Goal: Task Accomplishment & Management: Manage account settings

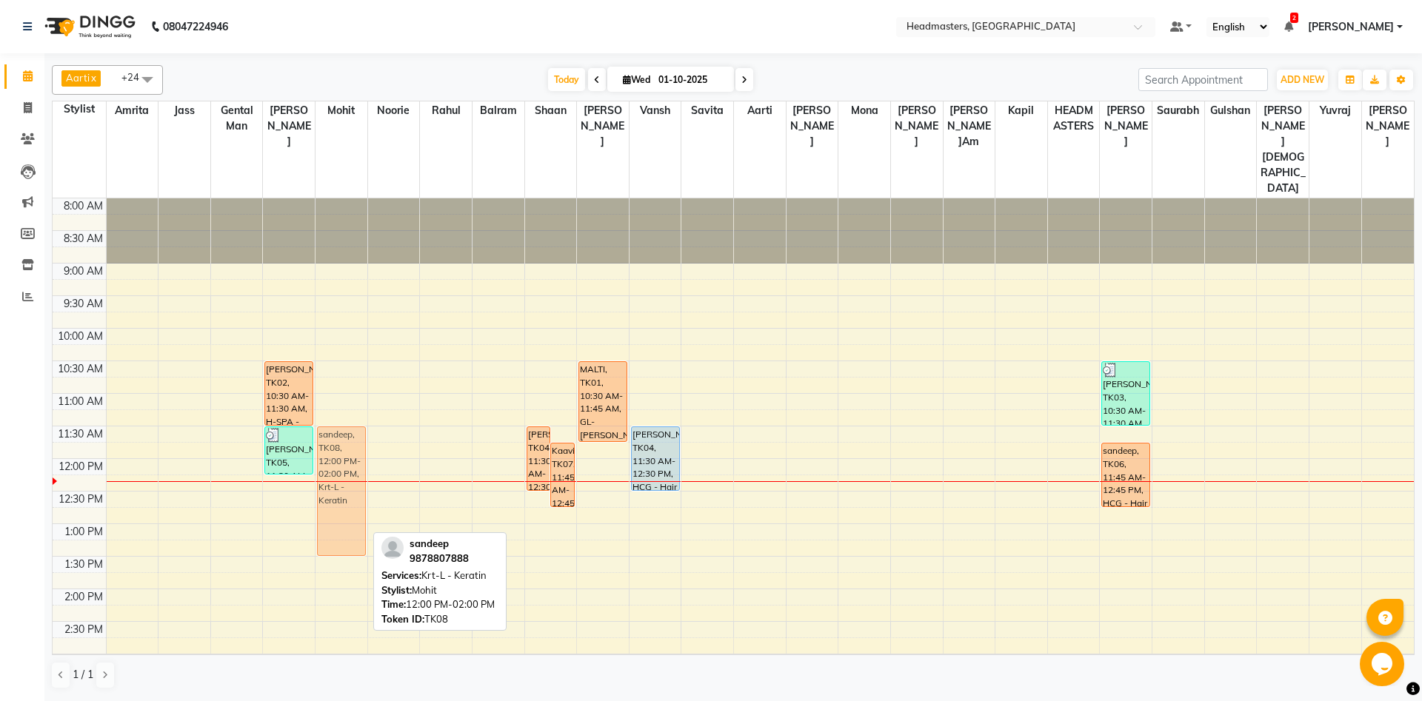
click at [352, 504] on div "sandeep, TK08, 12:00 PM-02:00 PM, Krt-L - Keratin sandeep, TK08, 12:00 PM-02:00…" at bounding box center [342, 655] width 52 height 912
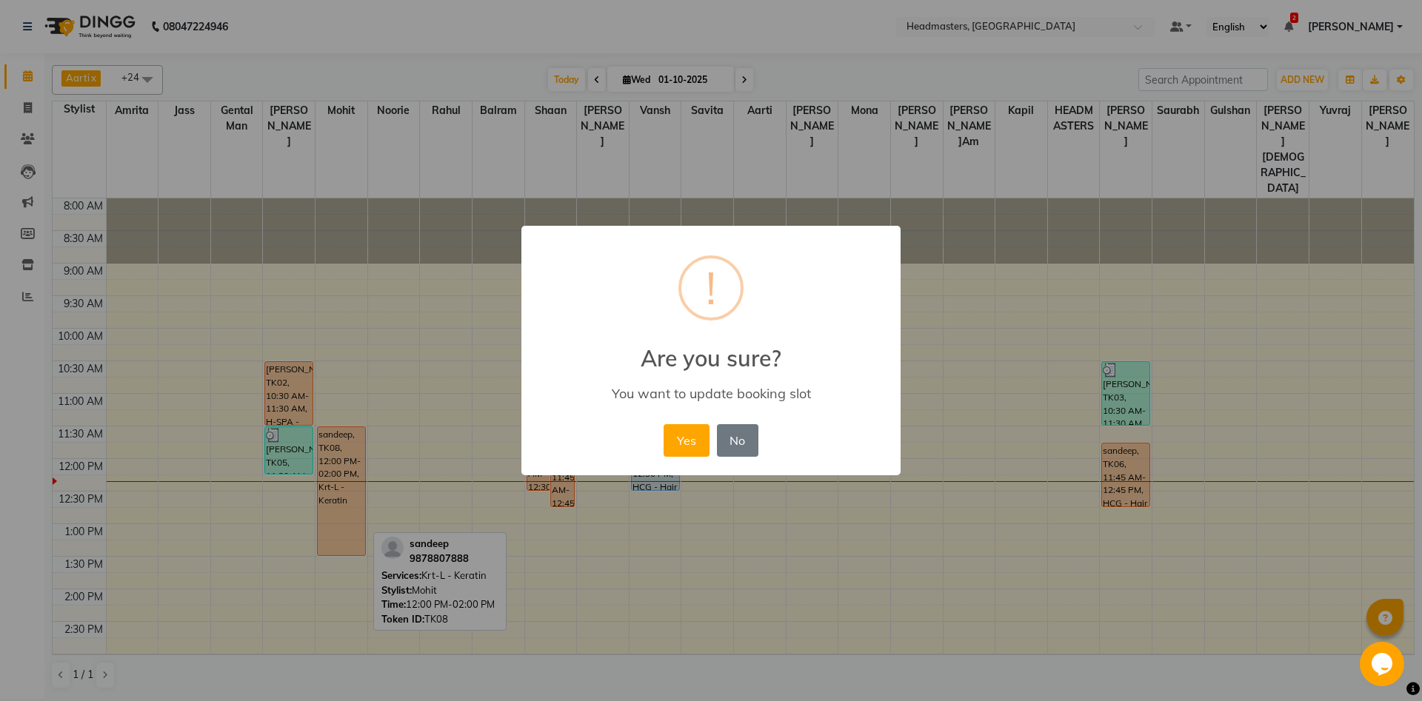
drag, startPoint x: 678, startPoint y: 442, endPoint x: 638, endPoint y: 453, distance: 40.8
click at [678, 442] on button "Yes" at bounding box center [686, 440] width 45 height 33
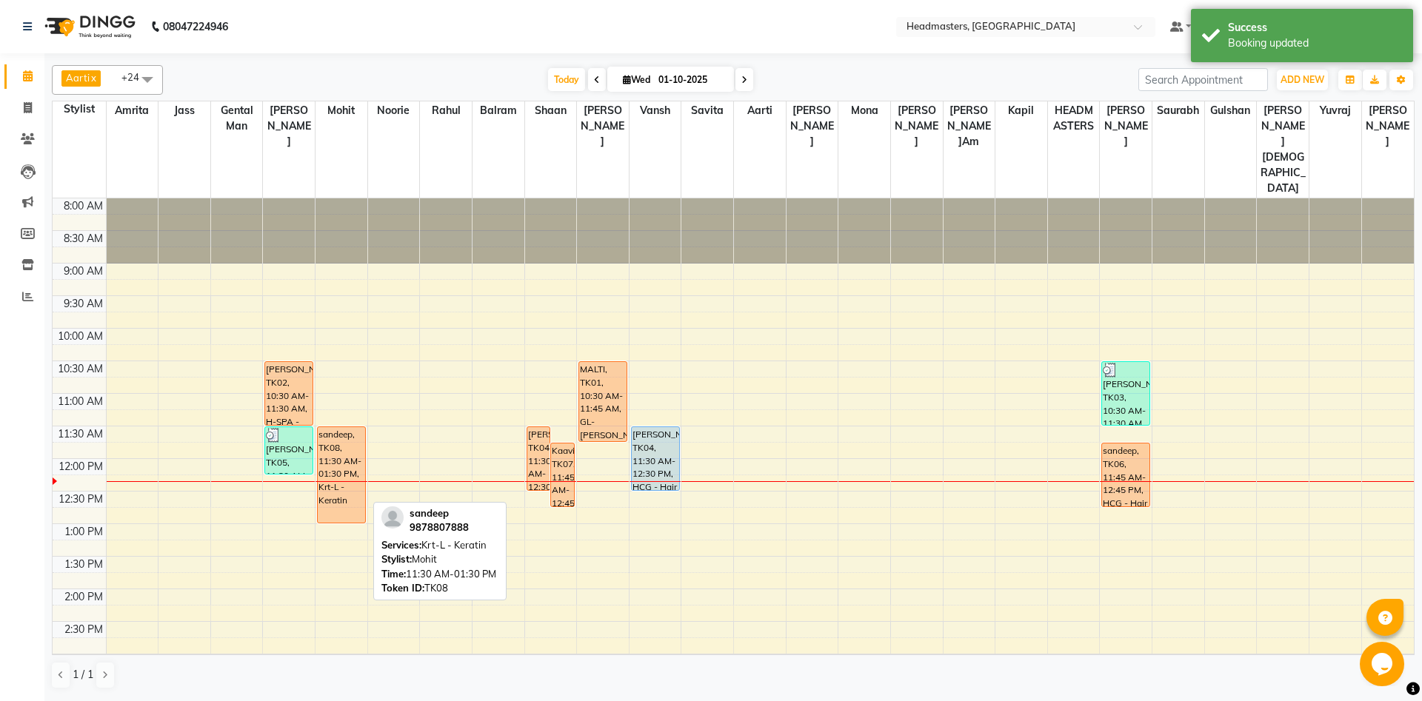
drag, startPoint x: 341, startPoint y: 509, endPoint x: 336, endPoint y: 473, distance: 36.7
click at [336, 473] on div "sandeep, TK08, 11:30 AM-01:30 PM, Krt-L - Keratin sandeep, TK08, 11:30 AM-01:30…" at bounding box center [342, 655] width 52 height 912
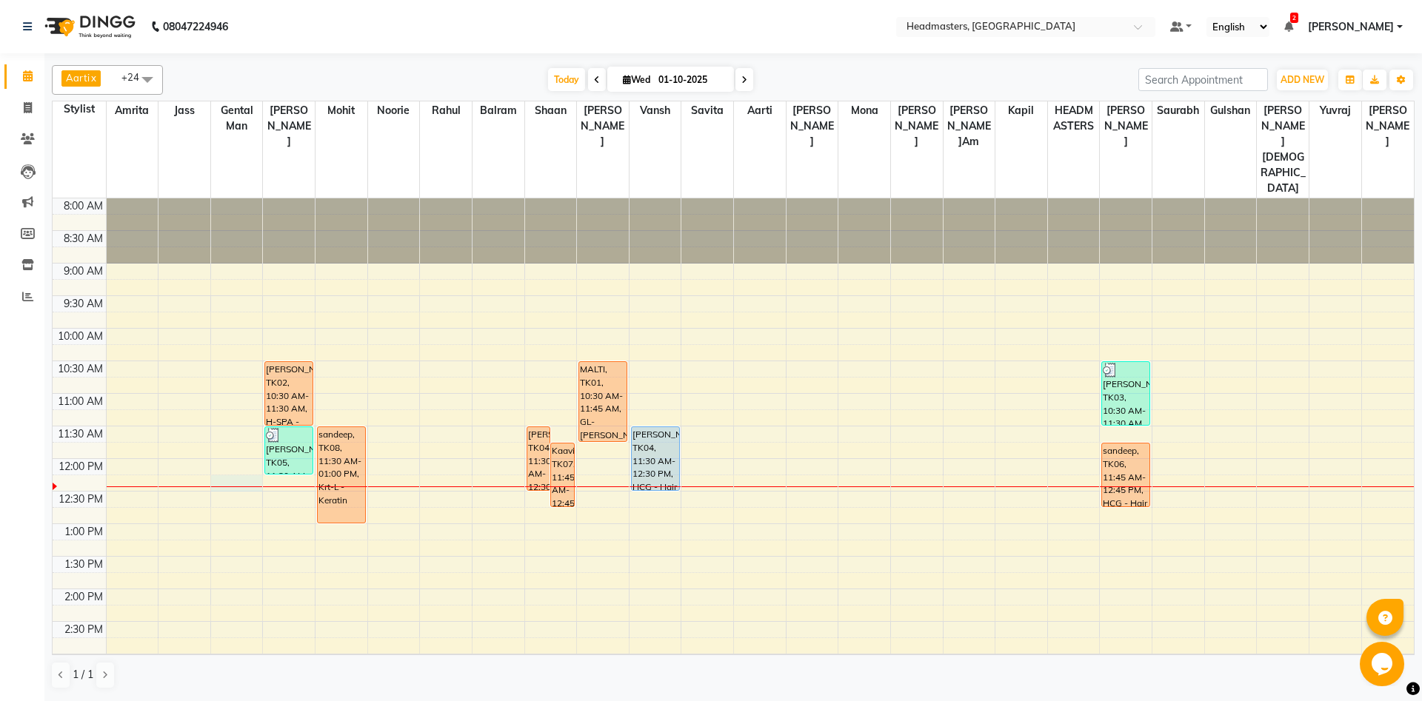
click at [227, 438] on div "8:00 AM 8:30 AM 9:00 AM 9:30 AM 10:00 AM 10:30 AM 11:00 AM 11:30 AM 12:00 PM 12…" at bounding box center [733, 655] width 1361 height 912
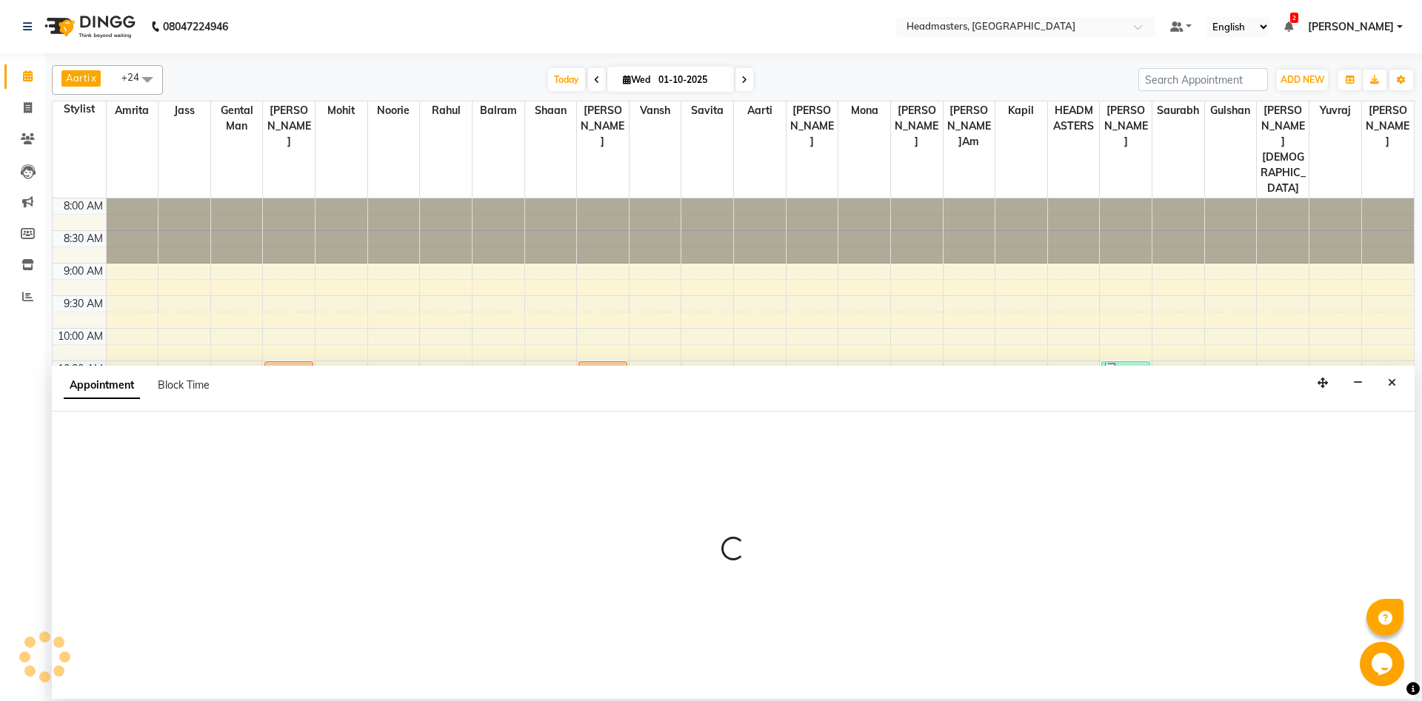
select select "60717"
select select "735"
select select "tentative"
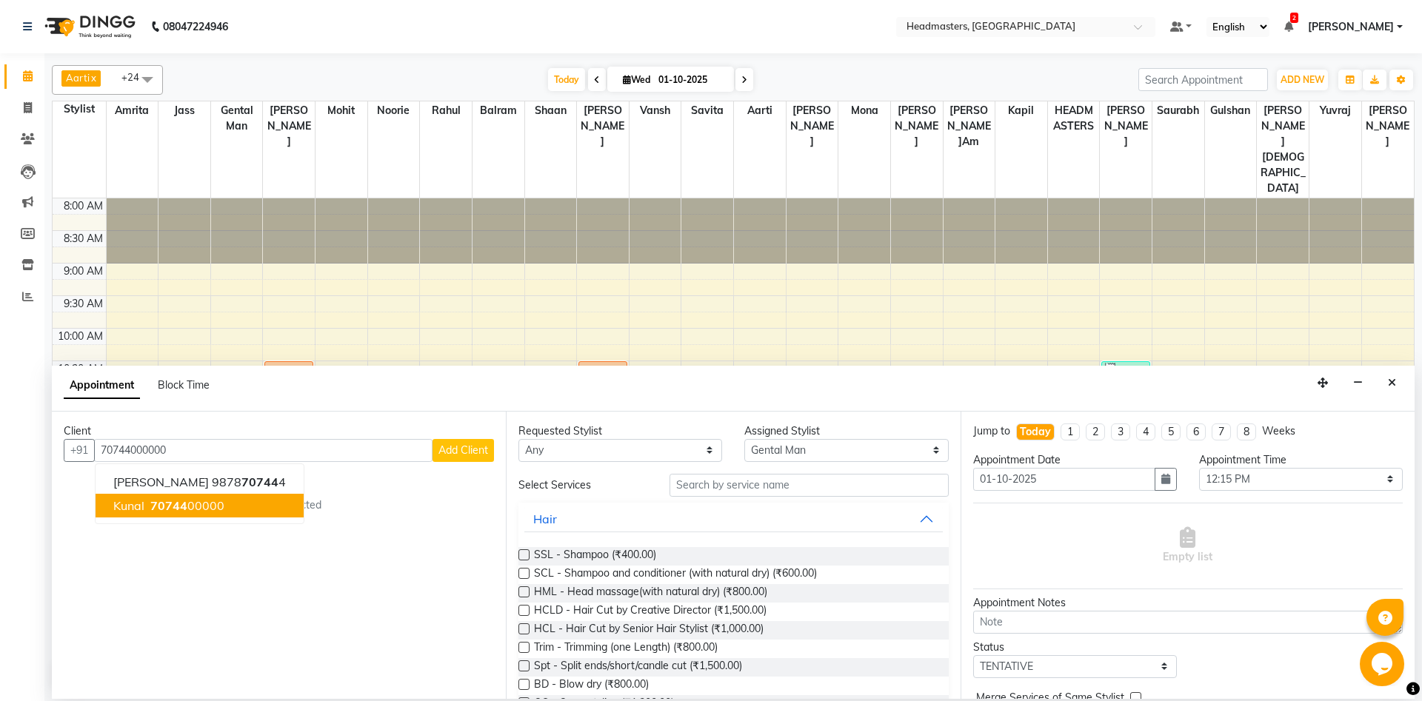
click at [156, 503] on div "No client selected" at bounding box center [278, 506] width 359 height 16
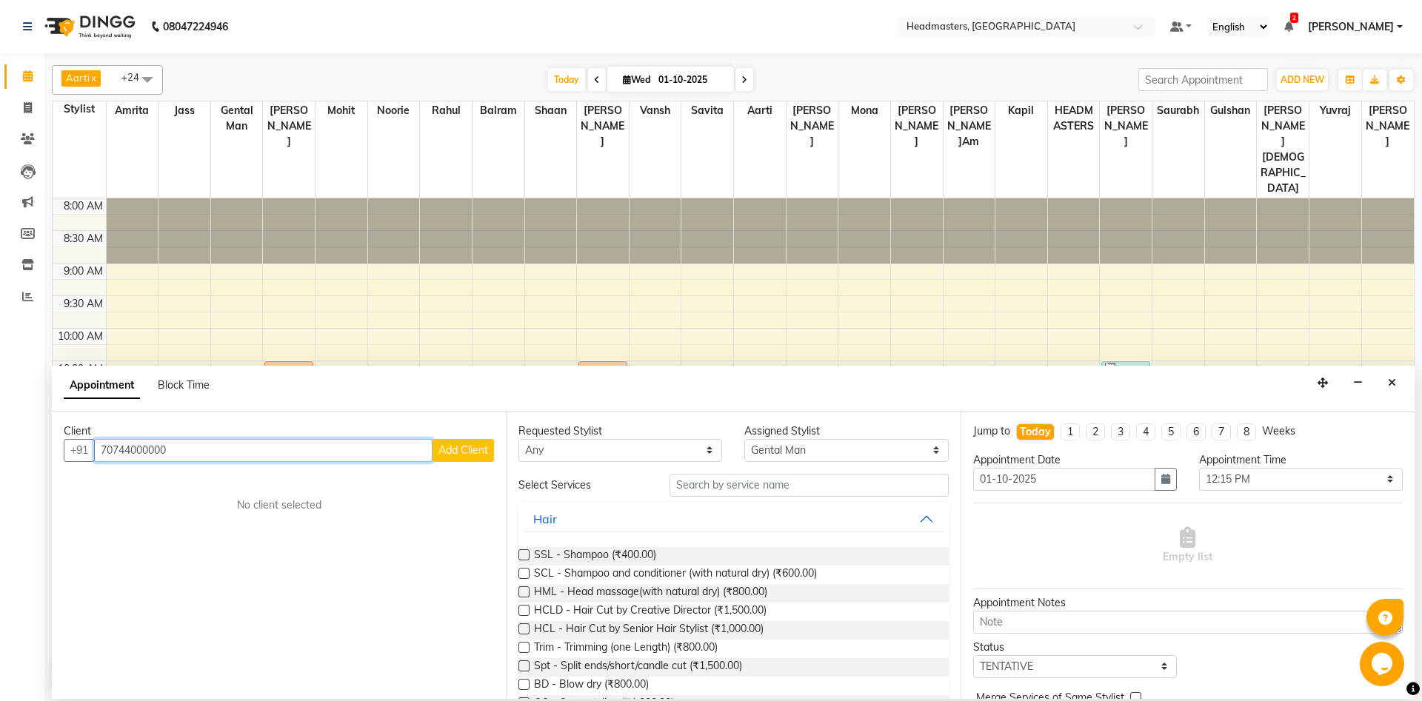
click at [199, 458] on input "70744000000" at bounding box center [263, 450] width 338 height 23
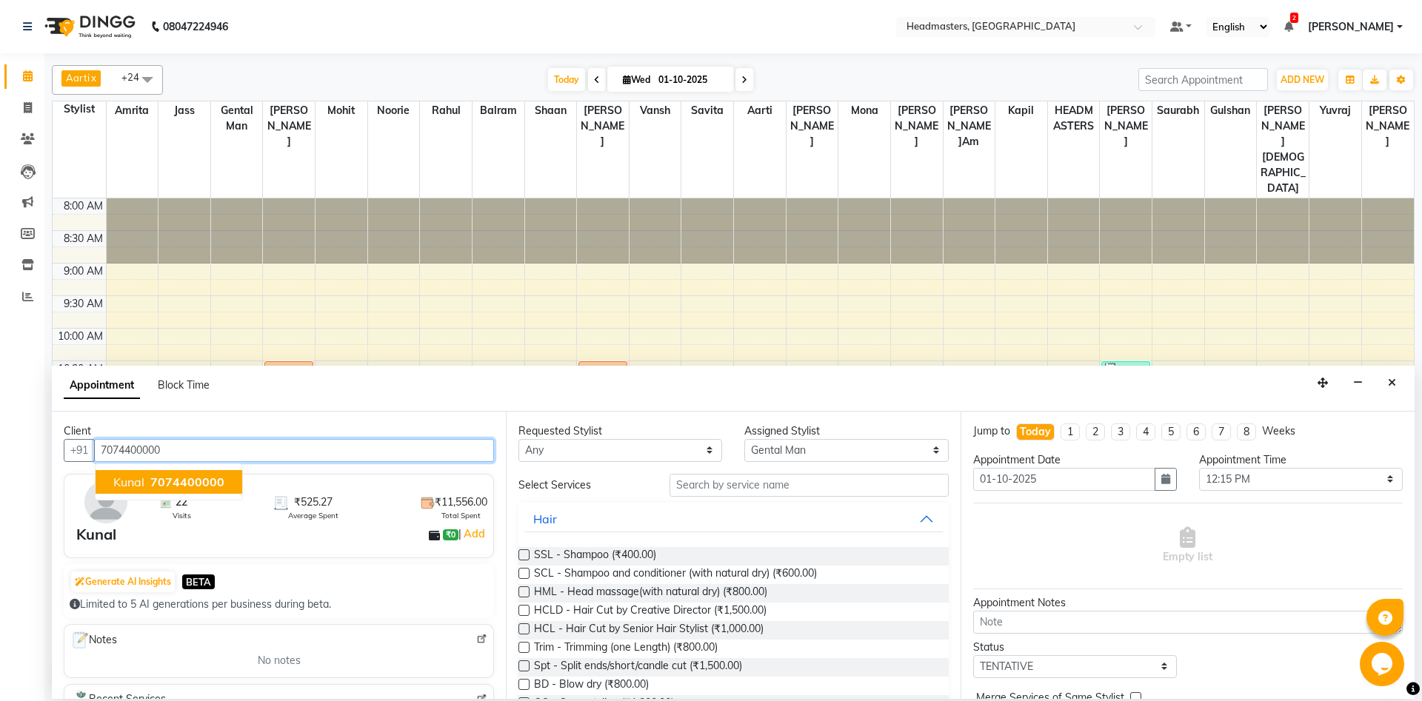
type input "7074400000"
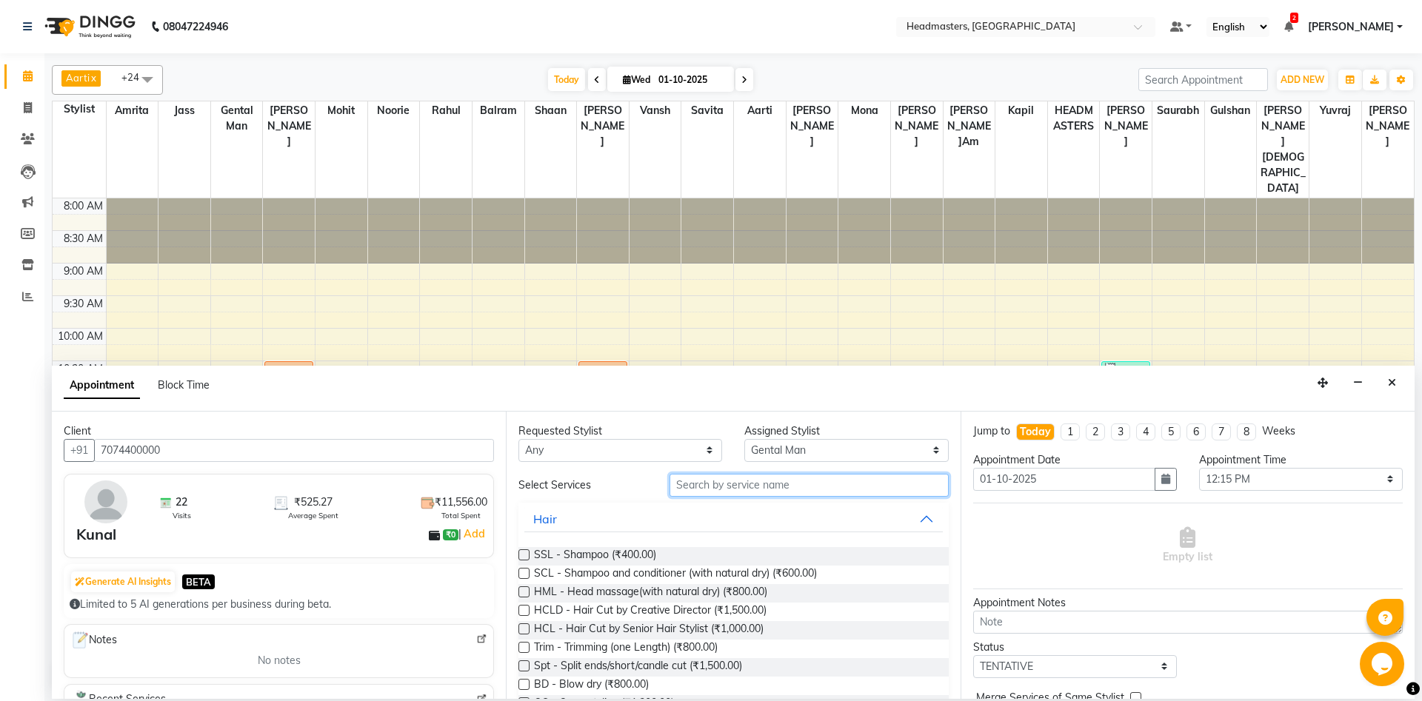
click at [737, 492] on input "text" at bounding box center [809, 485] width 279 height 23
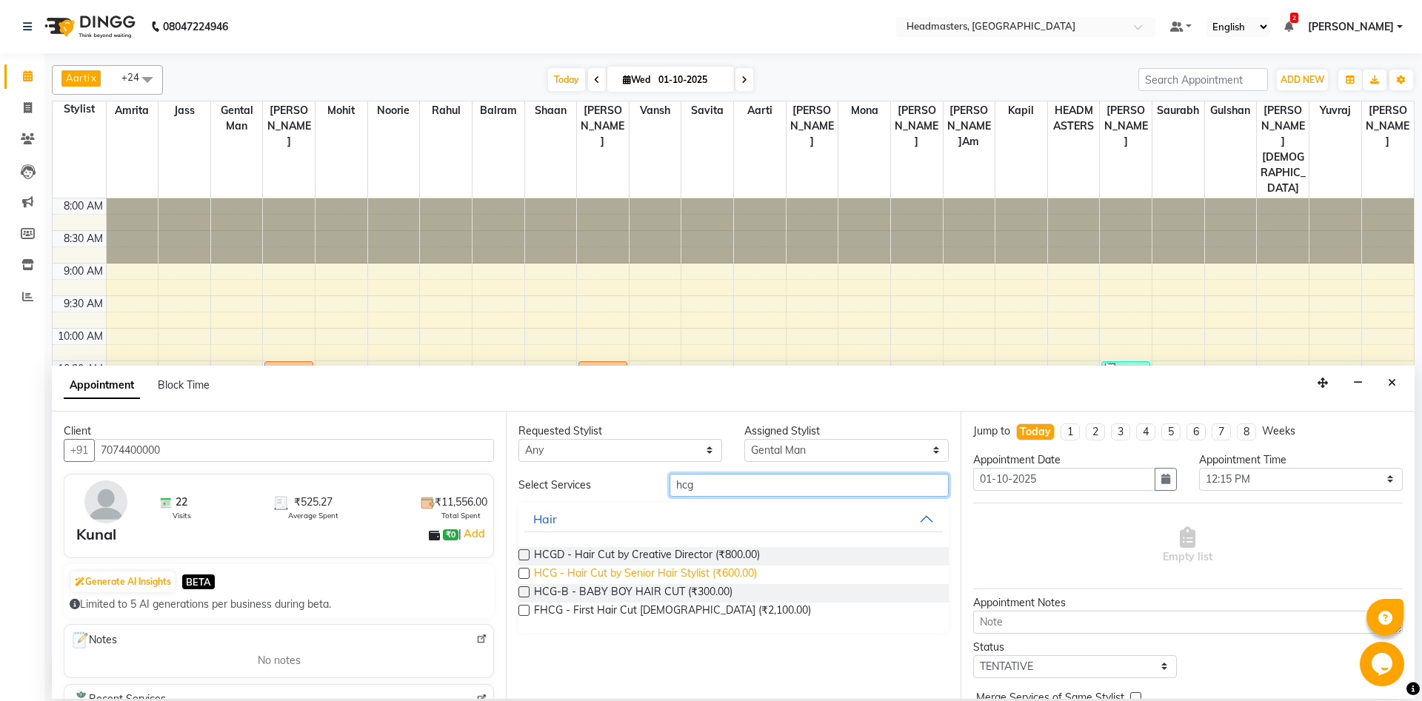
type input "hcg"
click at [697, 574] on span "HCG - Hair Cut by Senior Hair Stylist (₹600.00)" at bounding box center [645, 575] width 223 height 19
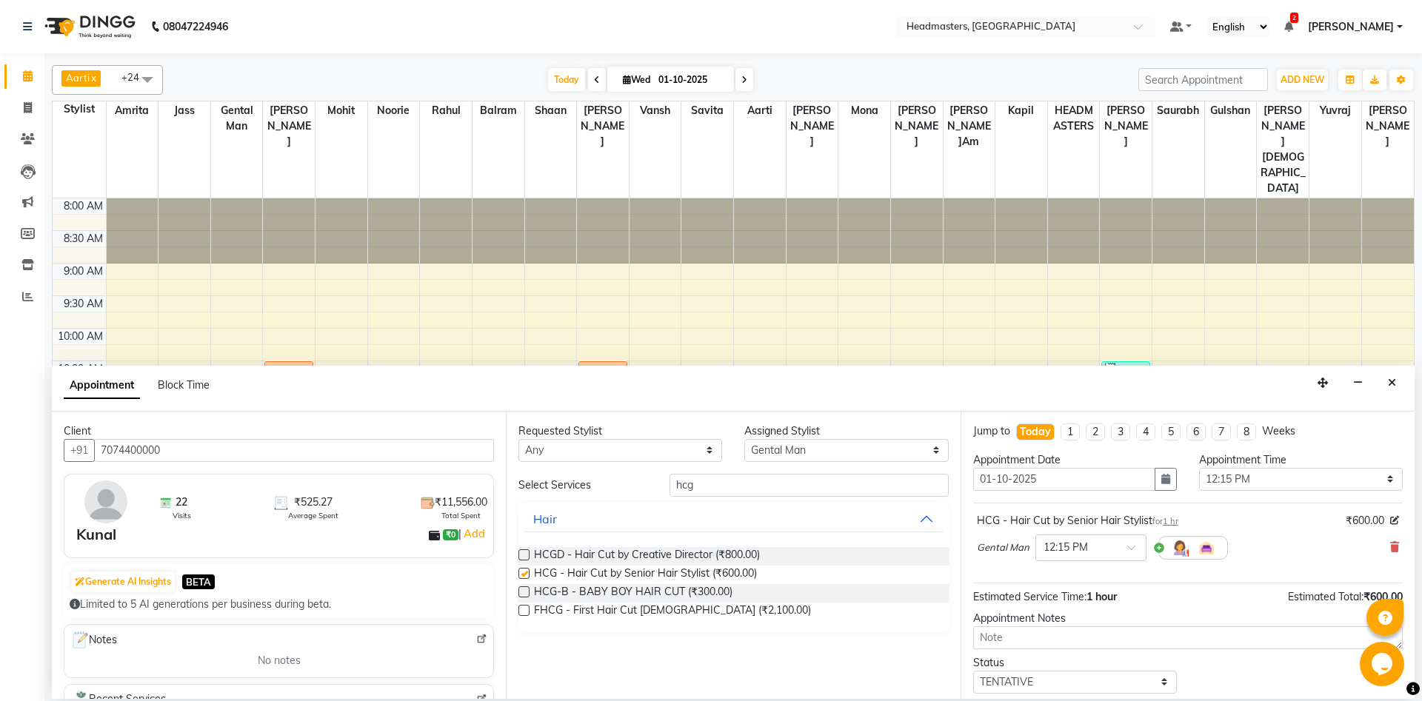
checkbox input "false"
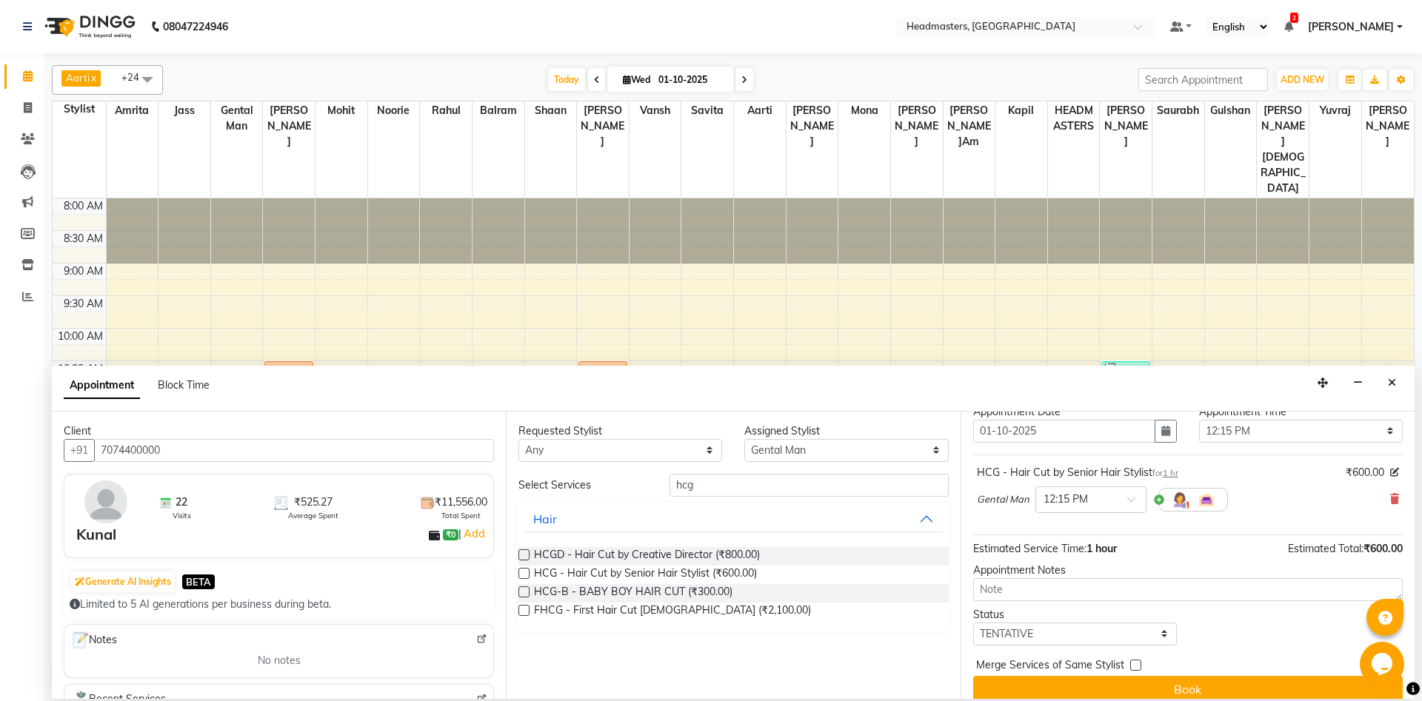
scroll to position [64, 0]
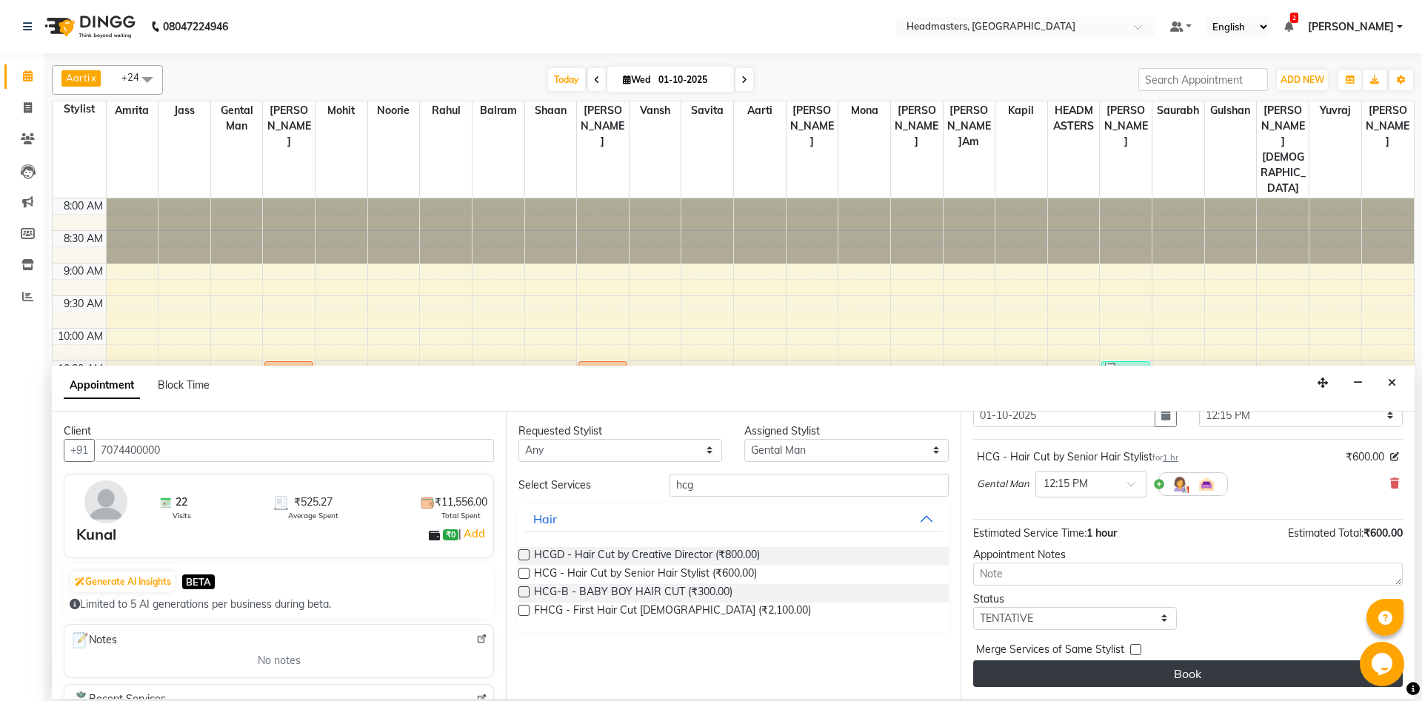
click at [1139, 686] on button "Book" at bounding box center [1188, 674] width 430 height 27
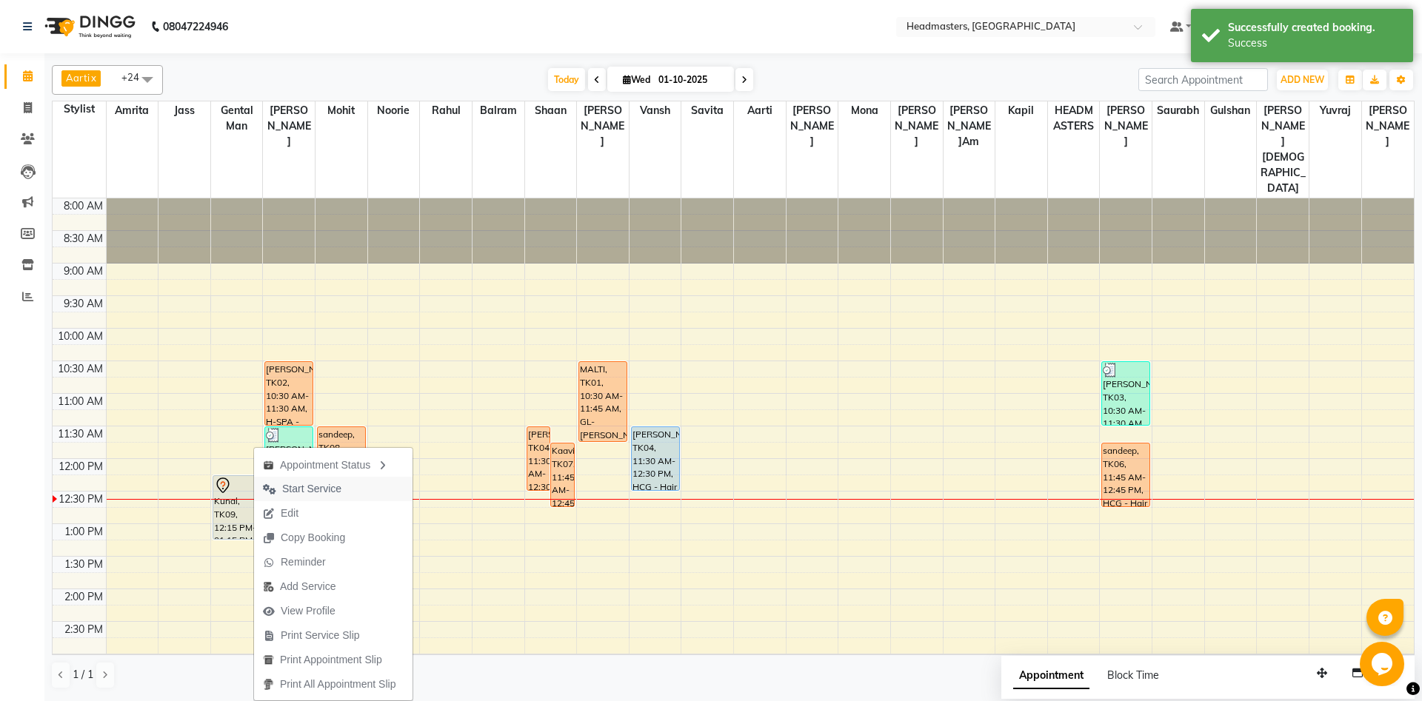
click at [346, 493] on span "Start Service" at bounding box center [302, 489] width 96 height 24
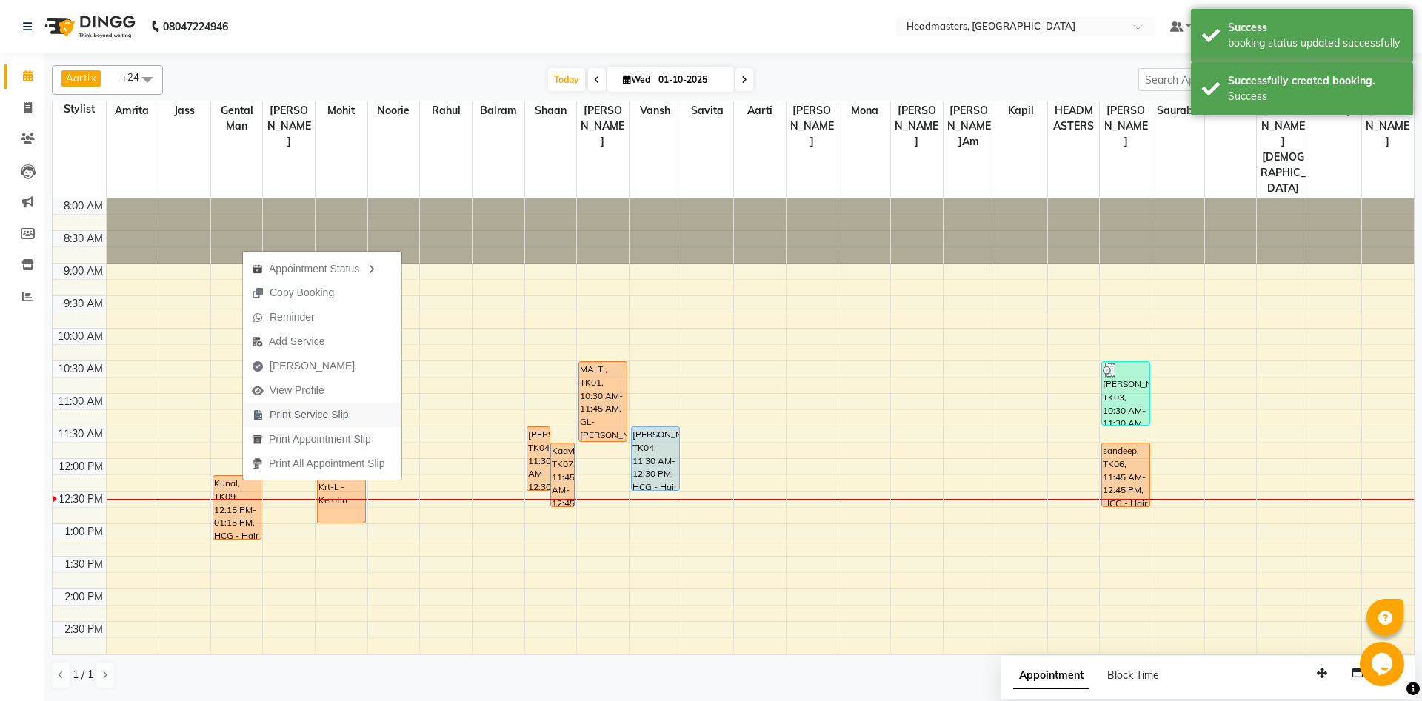
click at [326, 418] on span "Print Service Slip" at bounding box center [309, 415] width 79 height 16
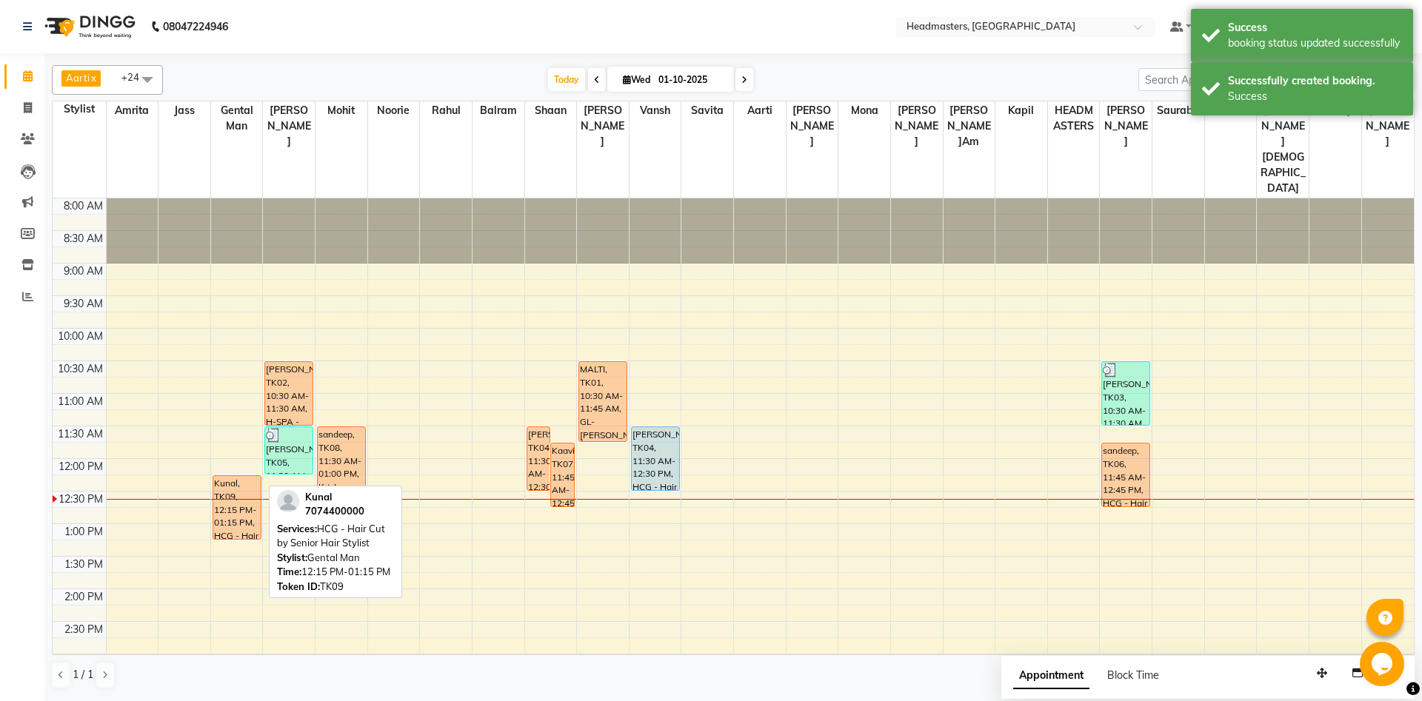
click at [224, 476] on div "Kunal, TK09, 12:15 PM-01:15 PM, HCG - Hair Cut by Senior Hair Stylist" at bounding box center [236, 507] width 47 height 63
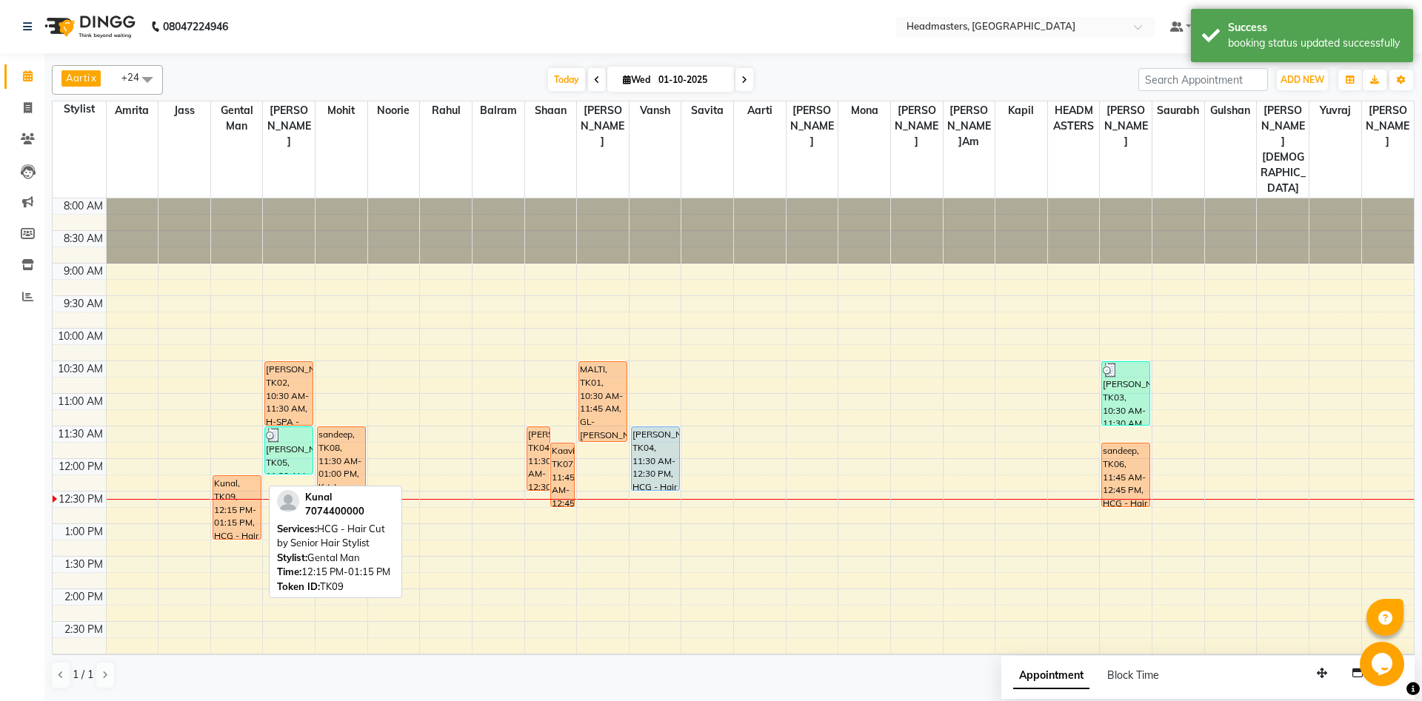
click at [233, 476] on div "Kunal, TK09, 12:15 PM-01:15 PM, HCG - Hair Cut by Senior Hair Stylist" at bounding box center [236, 507] width 47 height 63
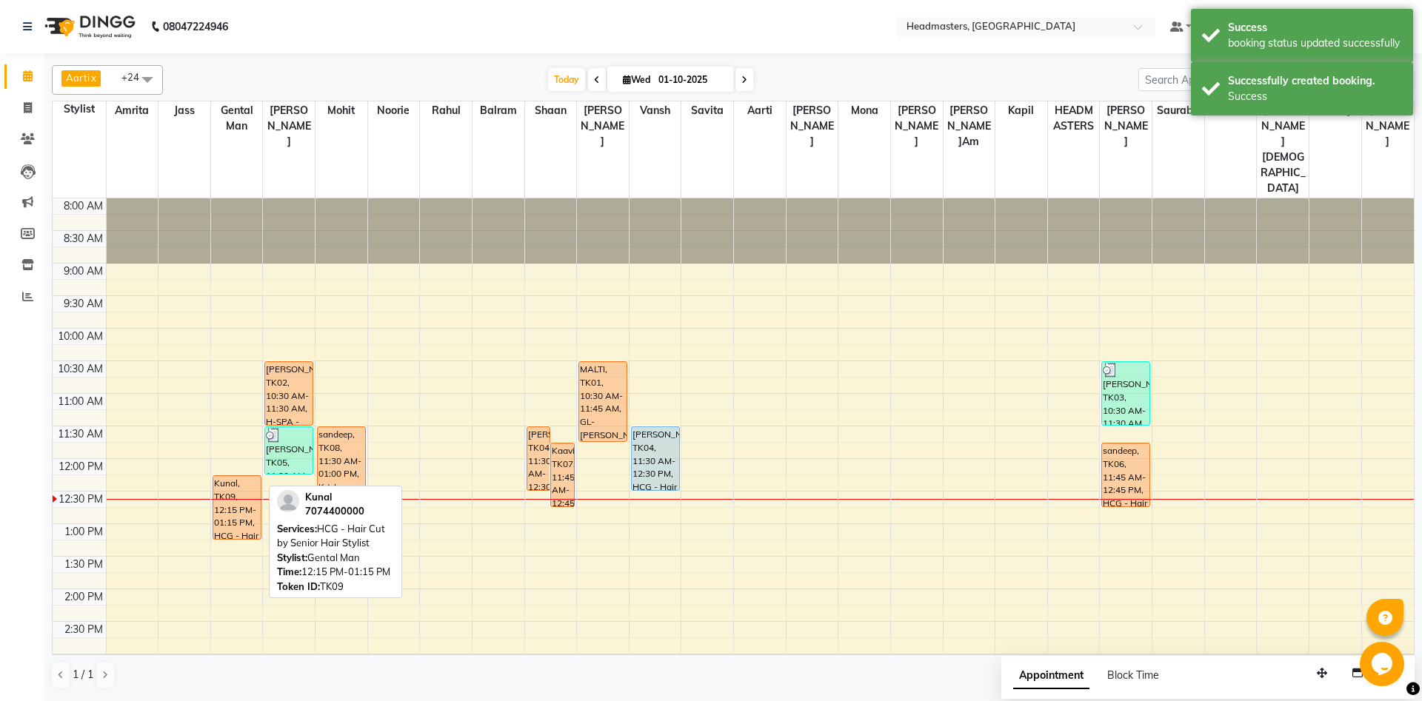
select select "1"
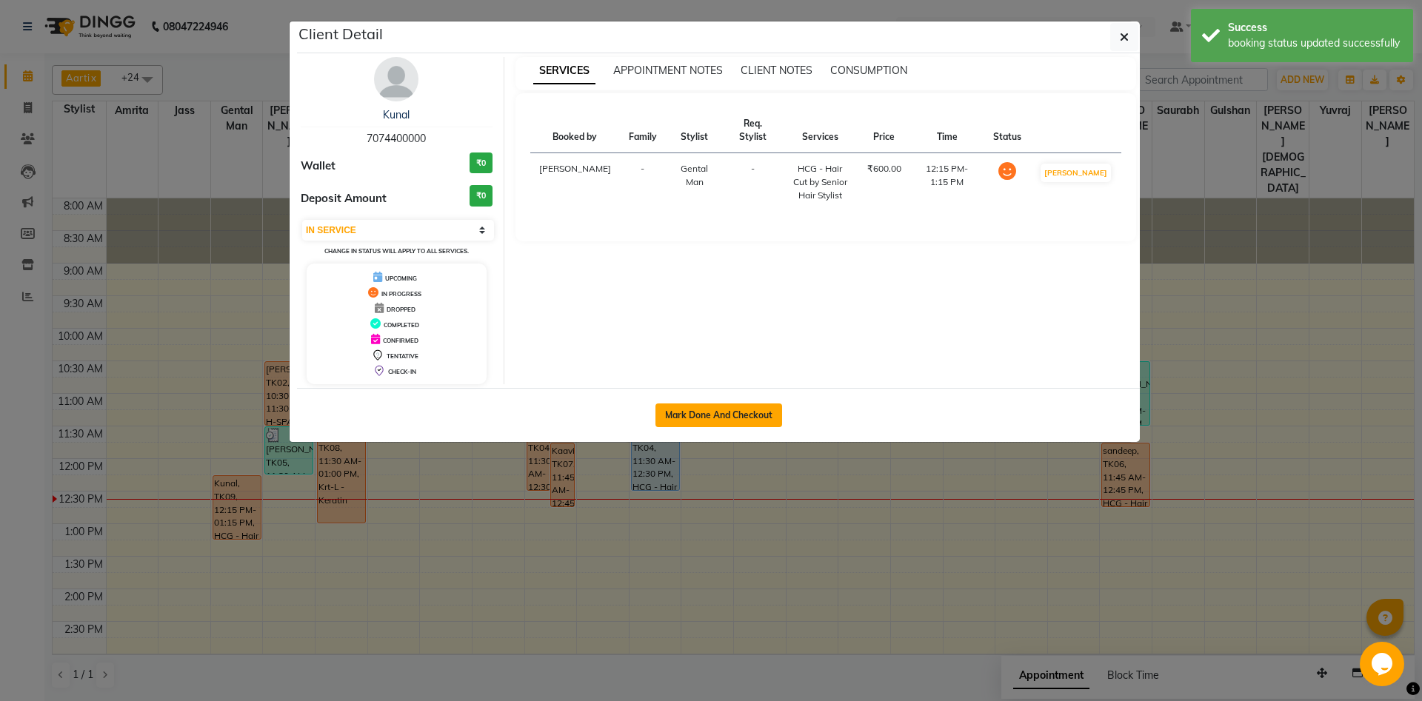
click at [667, 414] on button "Mark Done And Checkout" at bounding box center [719, 416] width 127 height 24
select select "service"
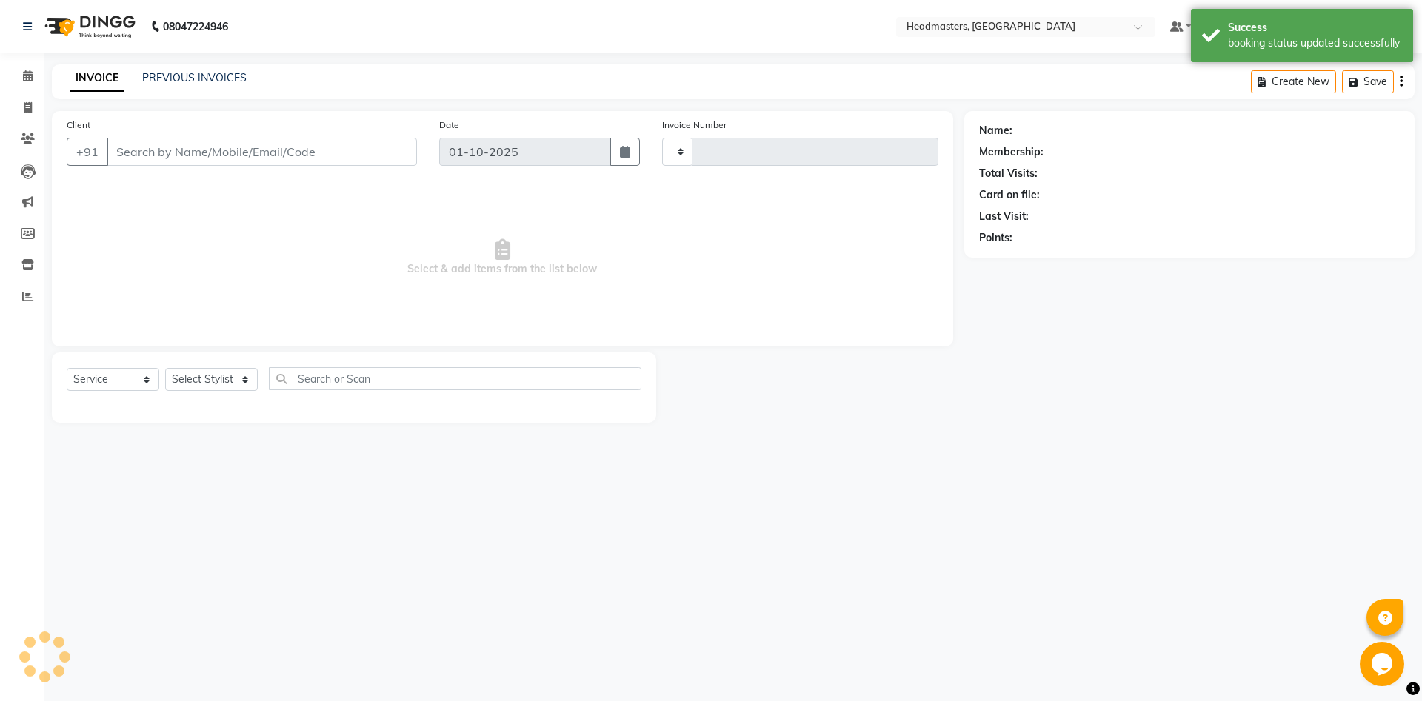
type input "6893"
select select "7130"
type input "7074400000"
select select "60717"
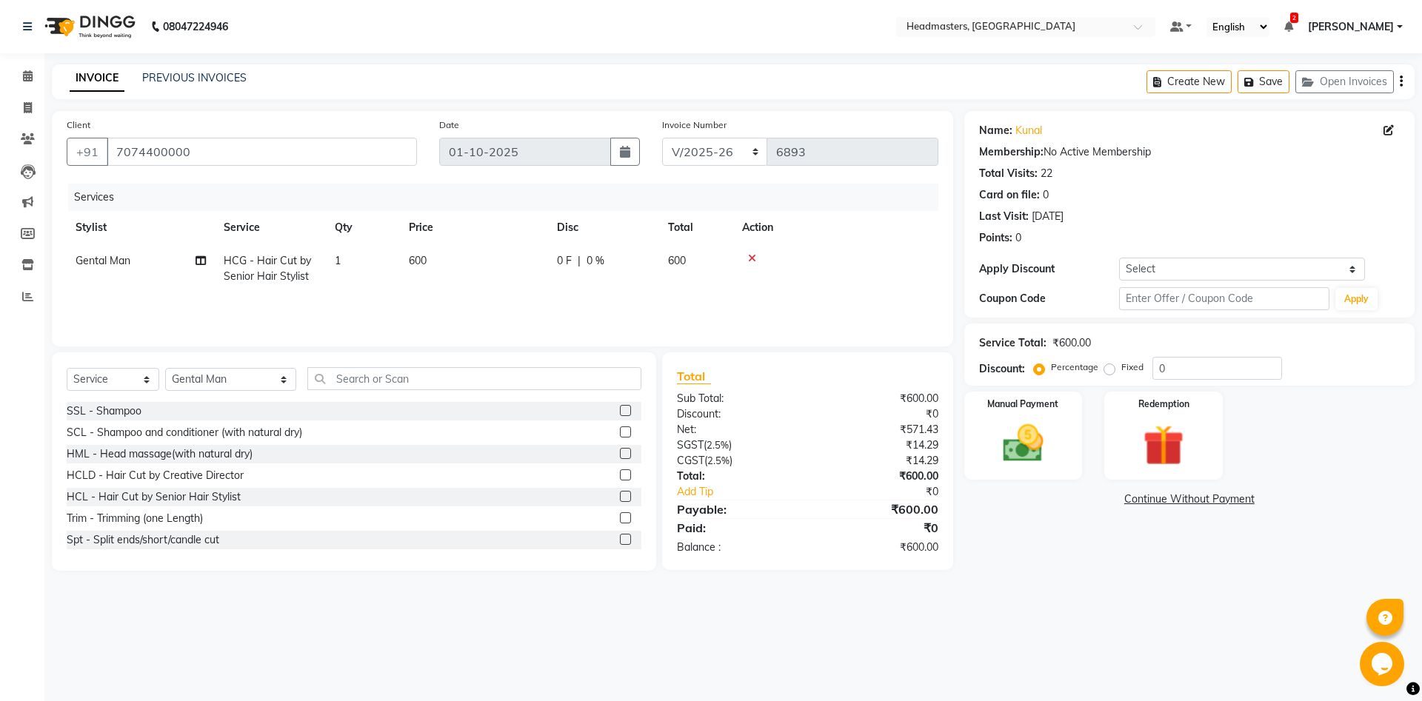
click at [566, 255] on span "0 F" at bounding box center [564, 261] width 15 height 16
select select "60717"
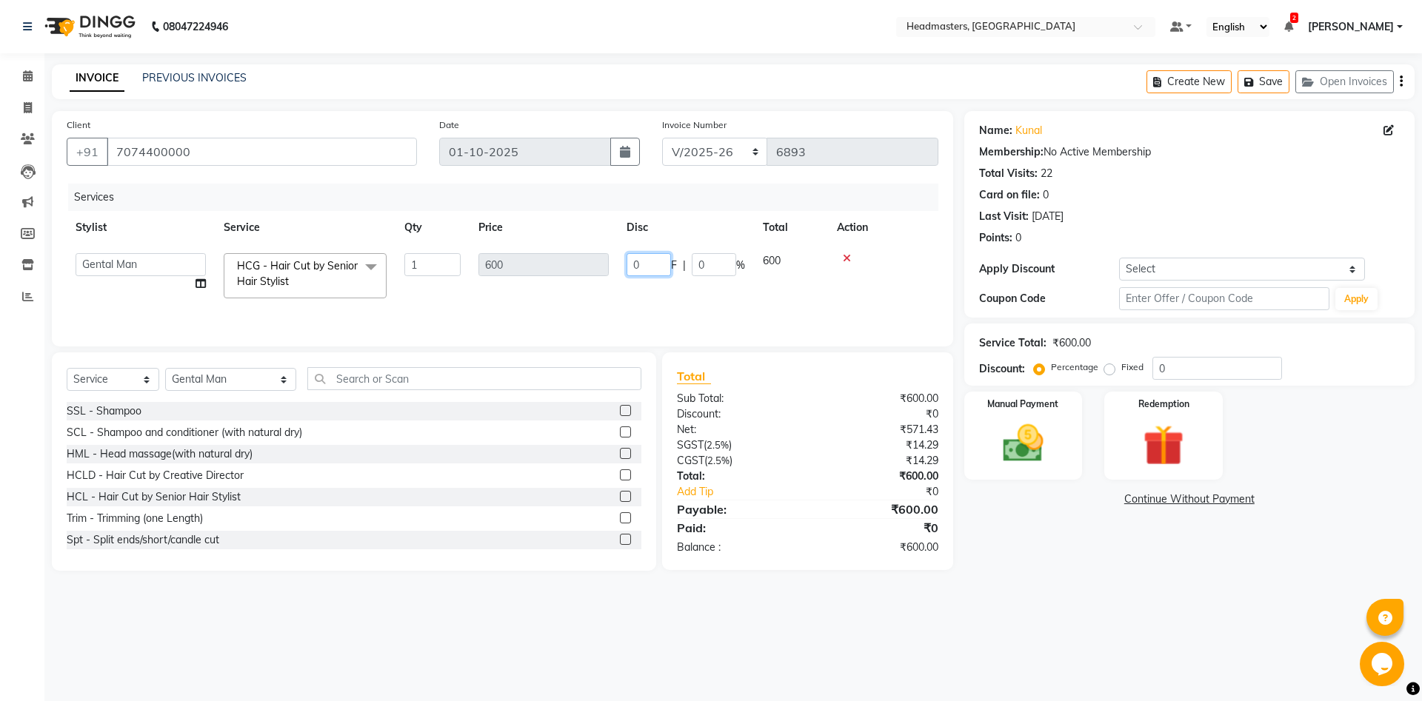
click at [640, 264] on input "0" at bounding box center [649, 264] width 44 height 23
type input "100"
drag, startPoint x: 833, startPoint y: 626, endPoint x: 890, endPoint y: 590, distance: 67.2
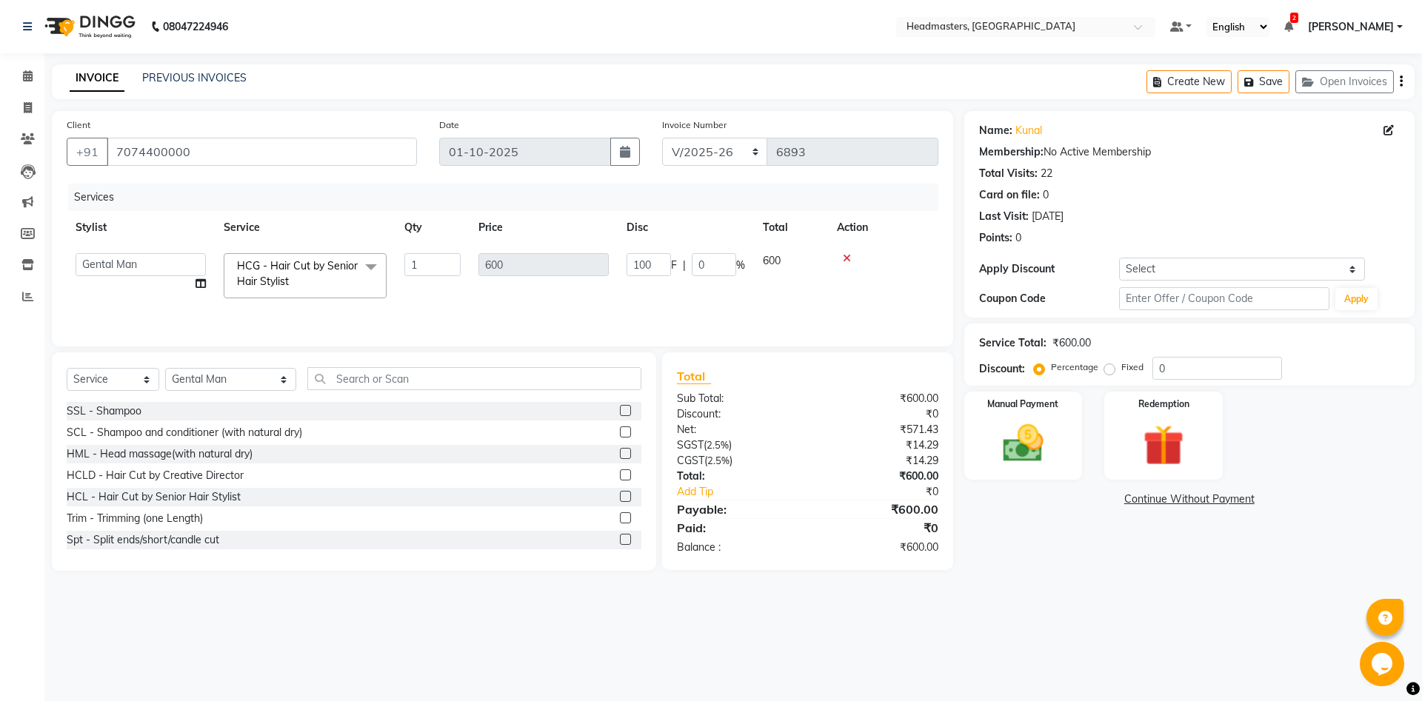
click at [834, 627] on div "08047224946 Select Location × Headmasters, [GEOGRAPHIC_DATA] Default Panel My P…" at bounding box center [711, 350] width 1422 height 701
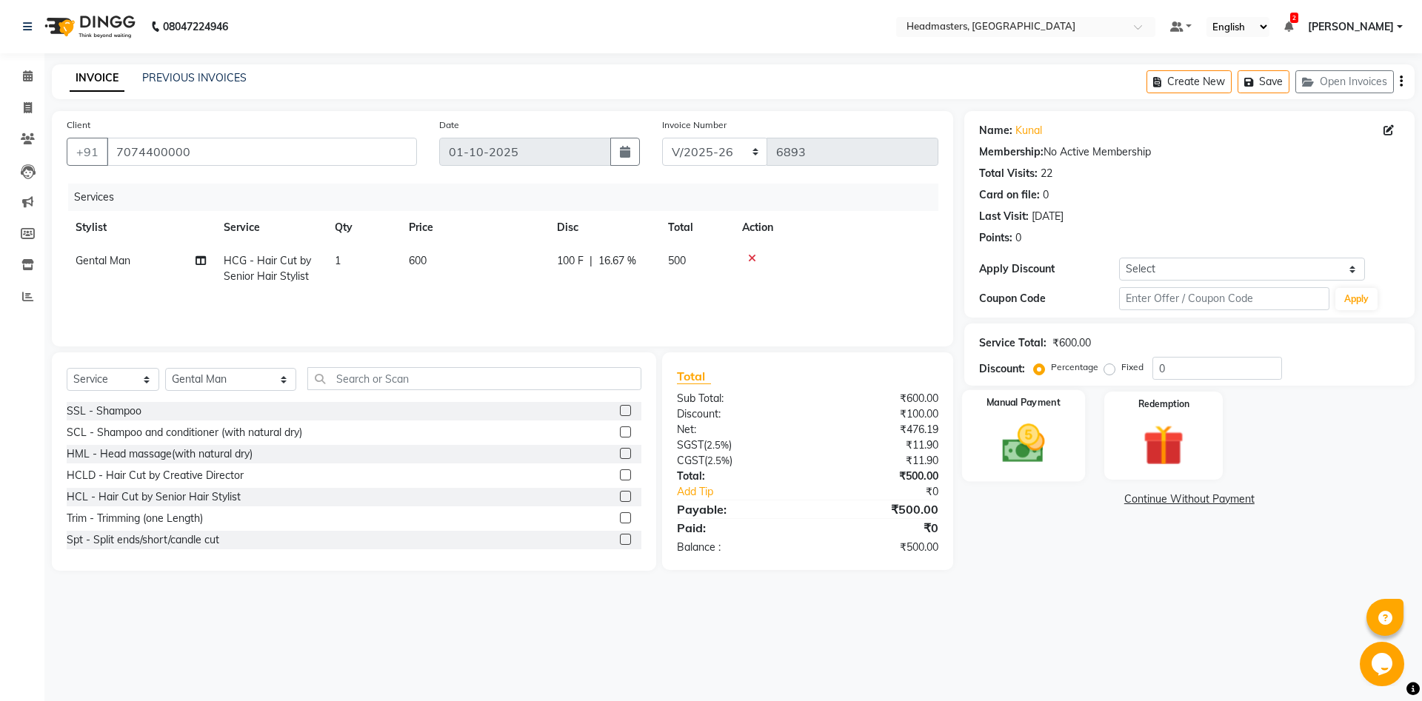
click at [1075, 467] on div "Manual Payment" at bounding box center [1022, 435] width 123 height 91
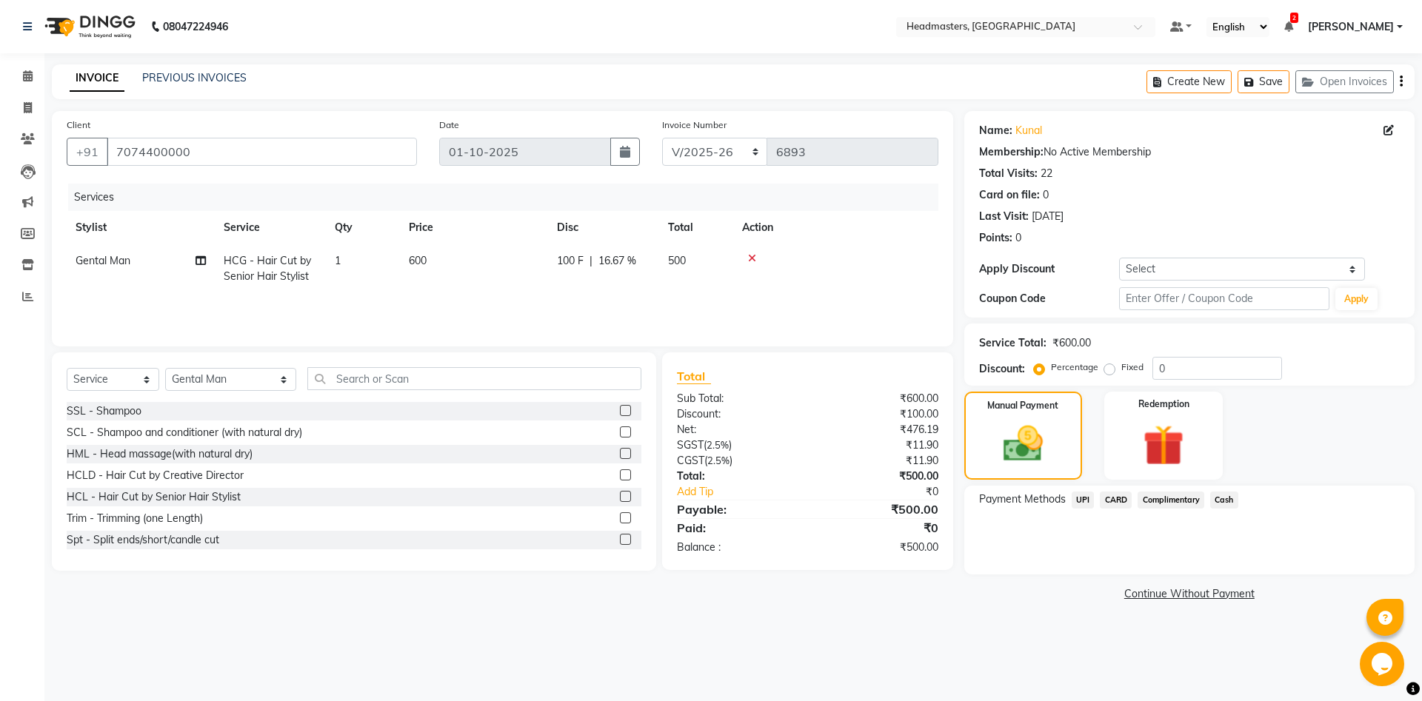
click at [1228, 502] on span "Cash" at bounding box center [1224, 500] width 28 height 17
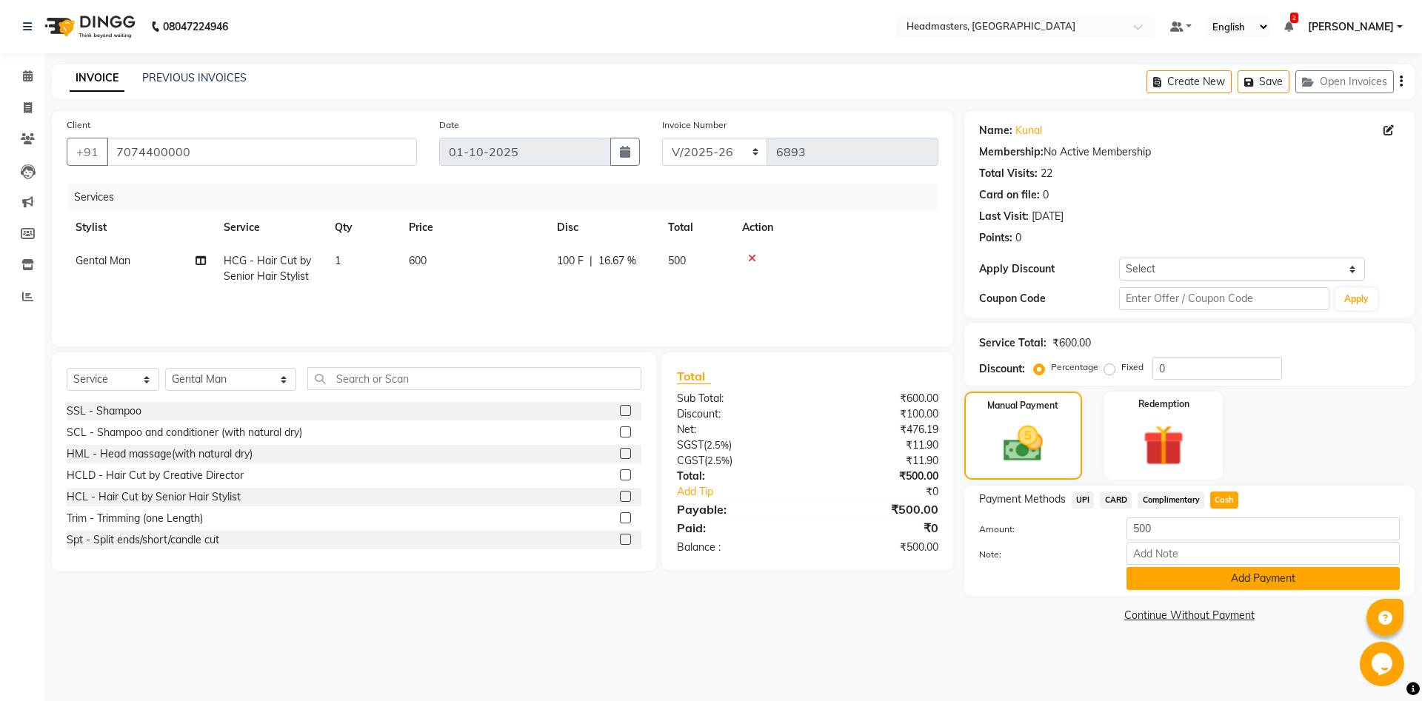
click at [1231, 570] on button "Add Payment" at bounding box center [1263, 578] width 273 height 23
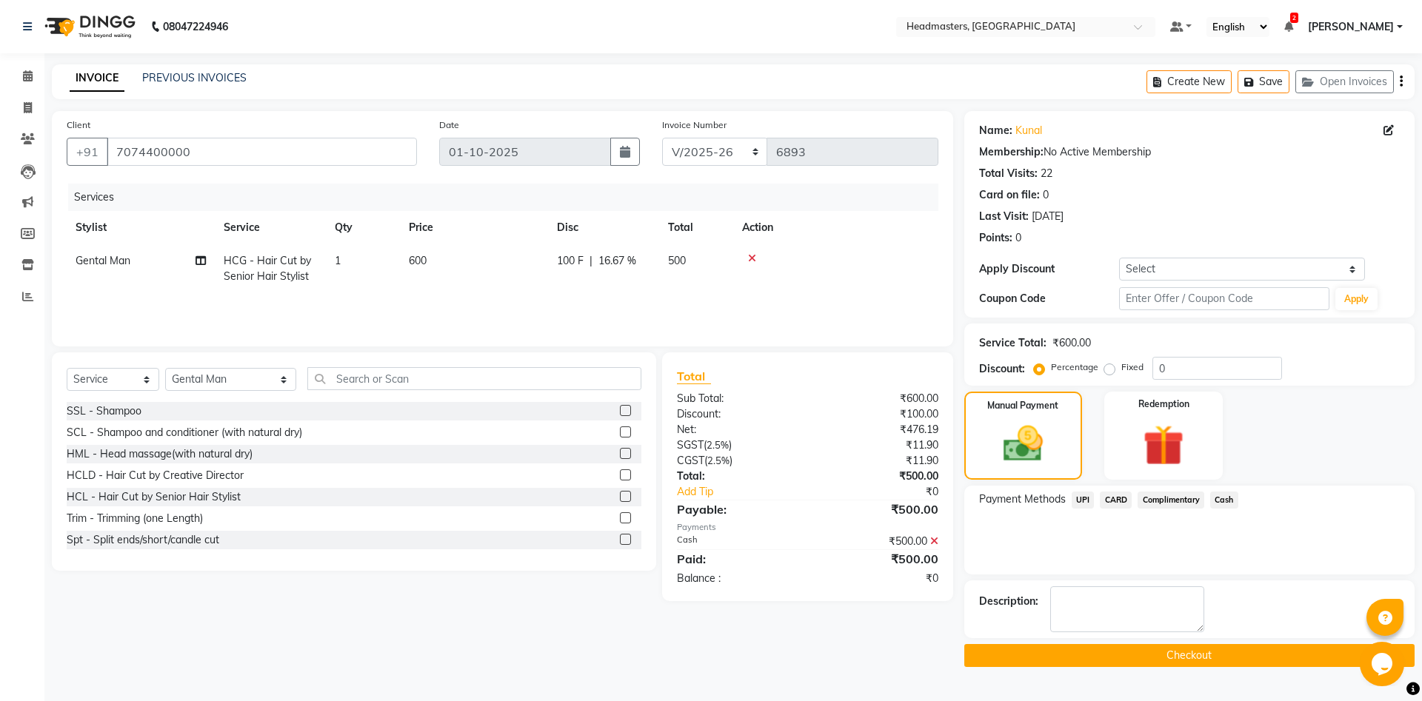
click at [1234, 646] on button "Checkout" at bounding box center [1189, 655] width 450 height 23
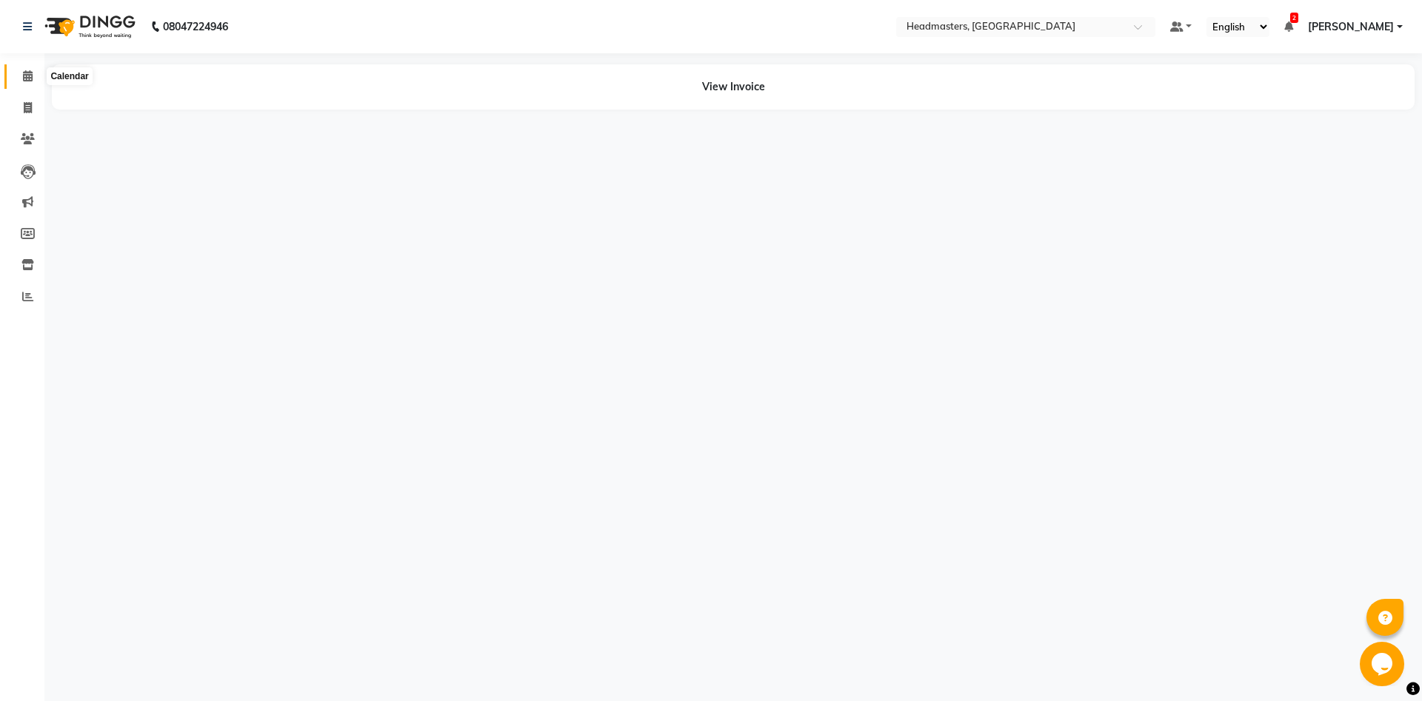
click at [31, 73] on icon at bounding box center [28, 75] width 10 height 11
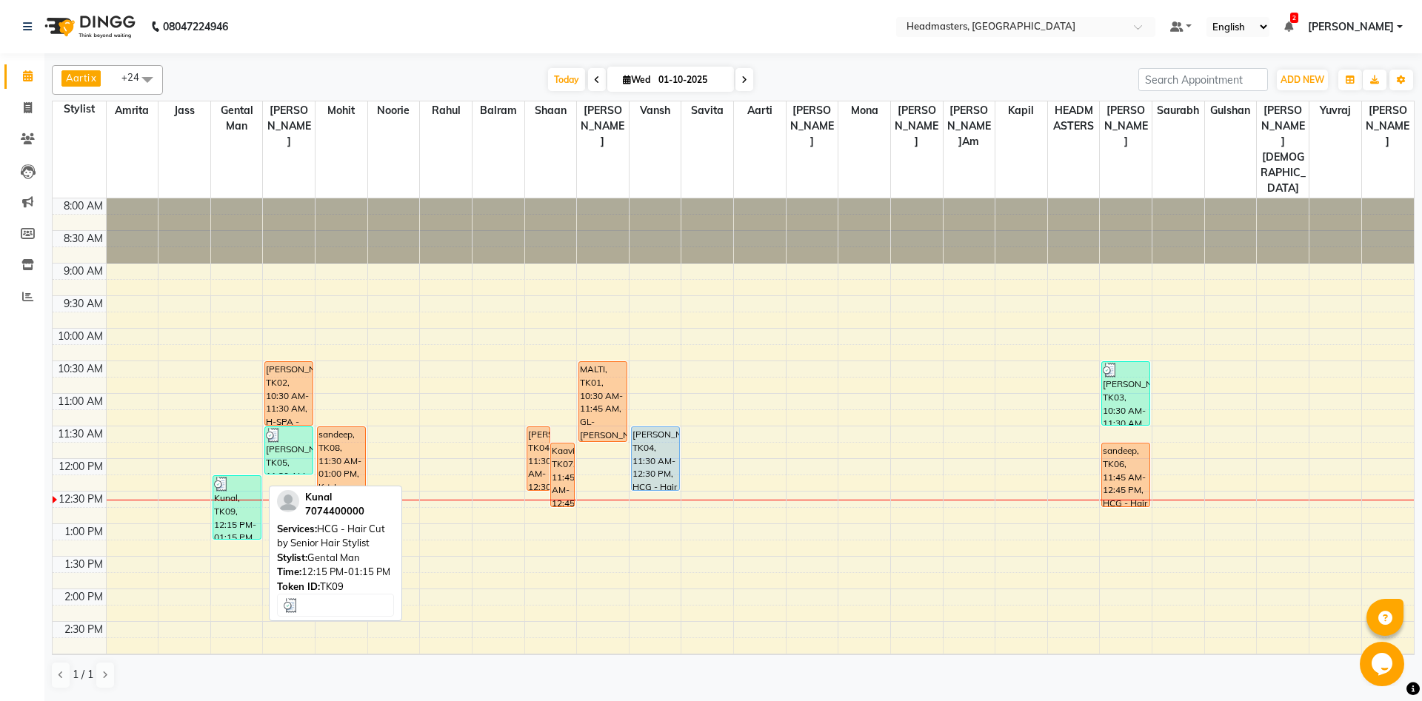
click at [239, 476] on div "Kunal, TK09, 12:15 PM-01:15 PM, HCG - Hair Cut by Senior Hair Stylist" at bounding box center [236, 507] width 47 height 63
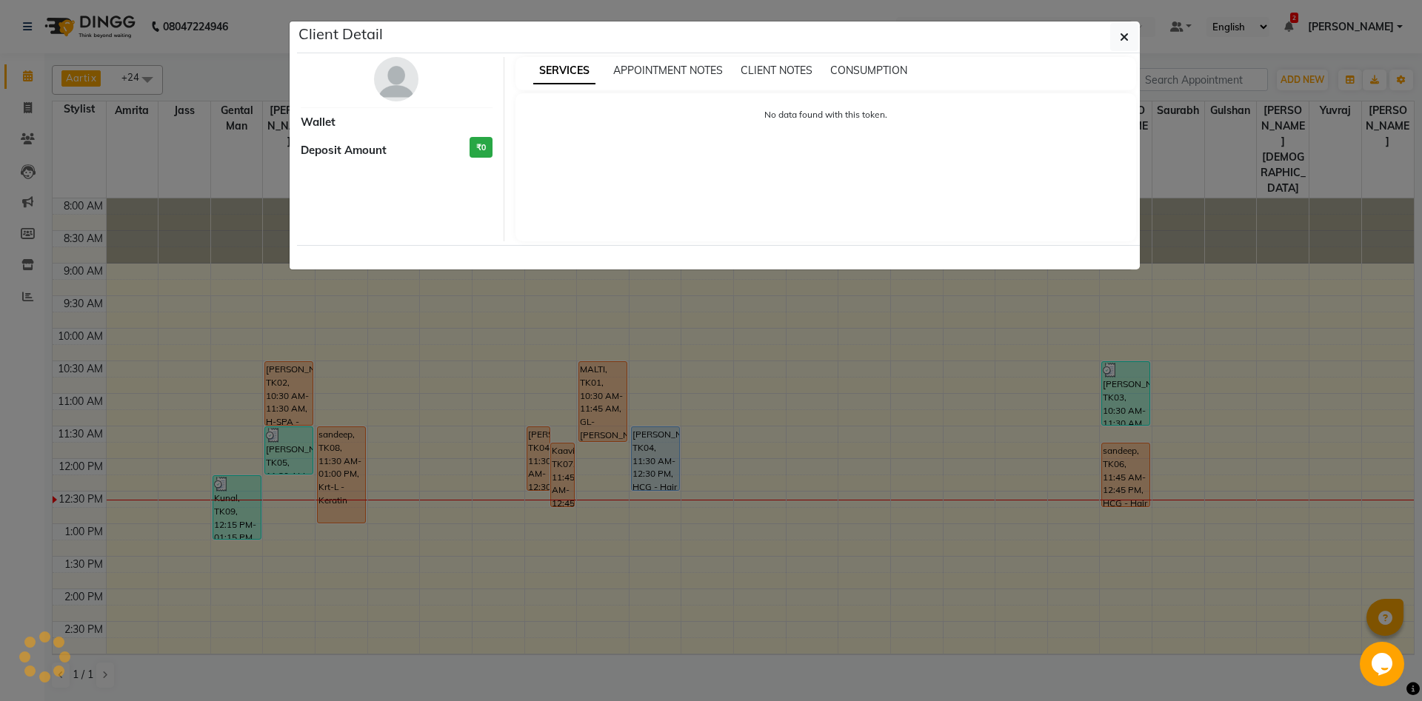
select select "3"
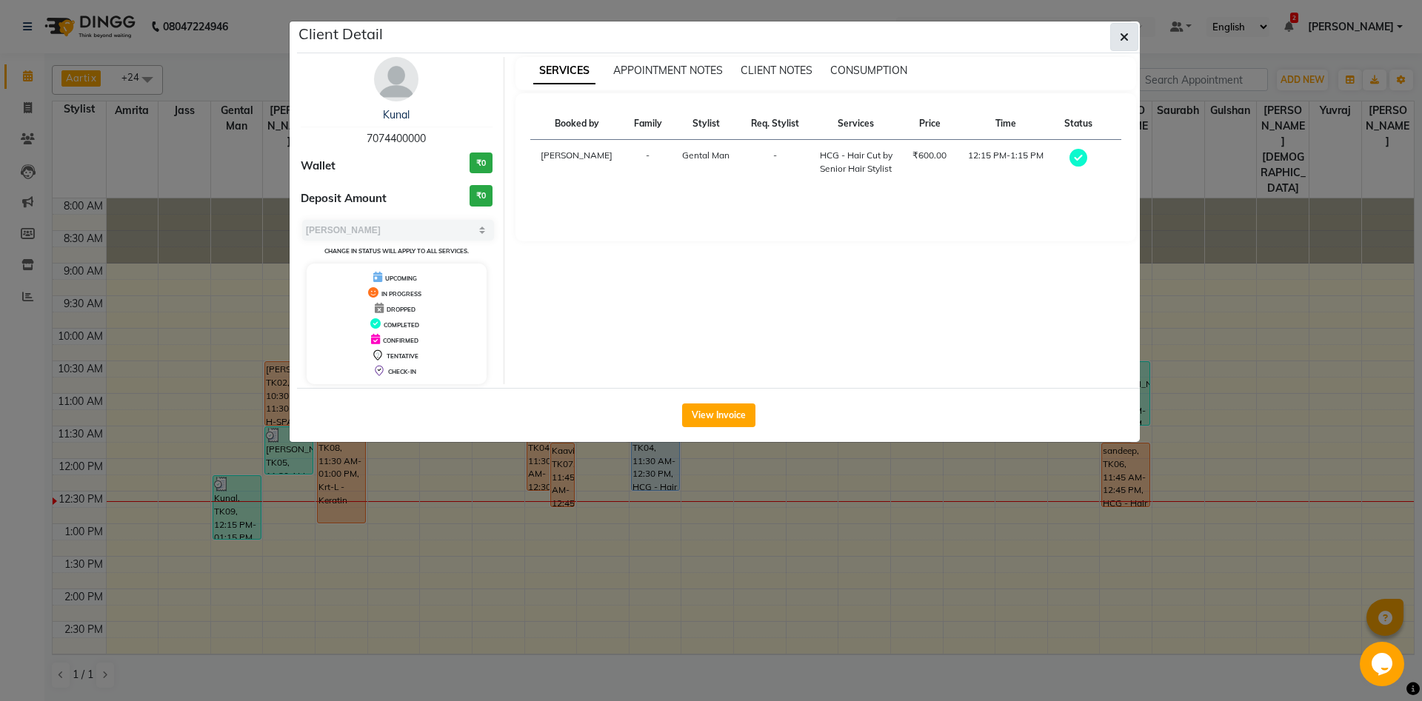
click at [1133, 33] on button "button" at bounding box center [1124, 37] width 28 height 28
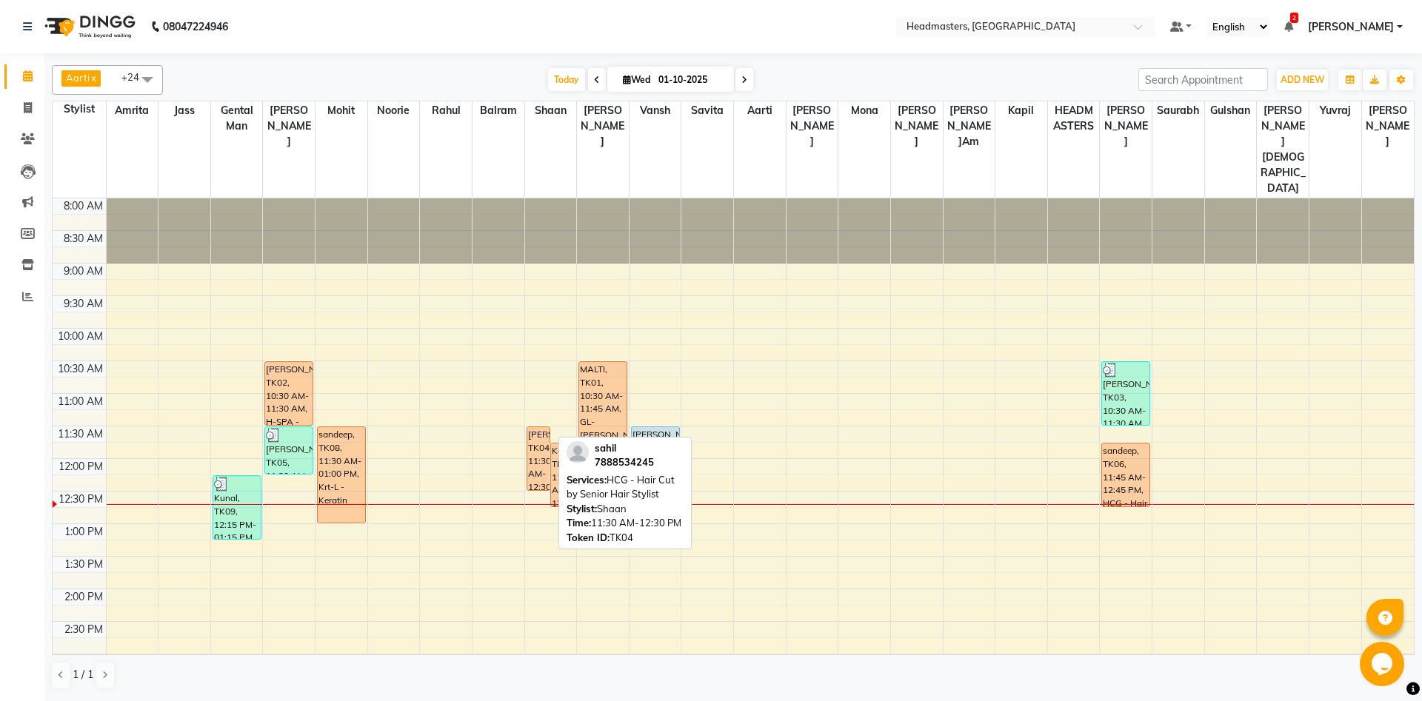
click at [541, 427] on div "[PERSON_NAME]il, TK04, 11:30 AM-12:30 PM, HCG - Hair Cut by Senior Hair Stylist" at bounding box center [538, 458] width 23 height 63
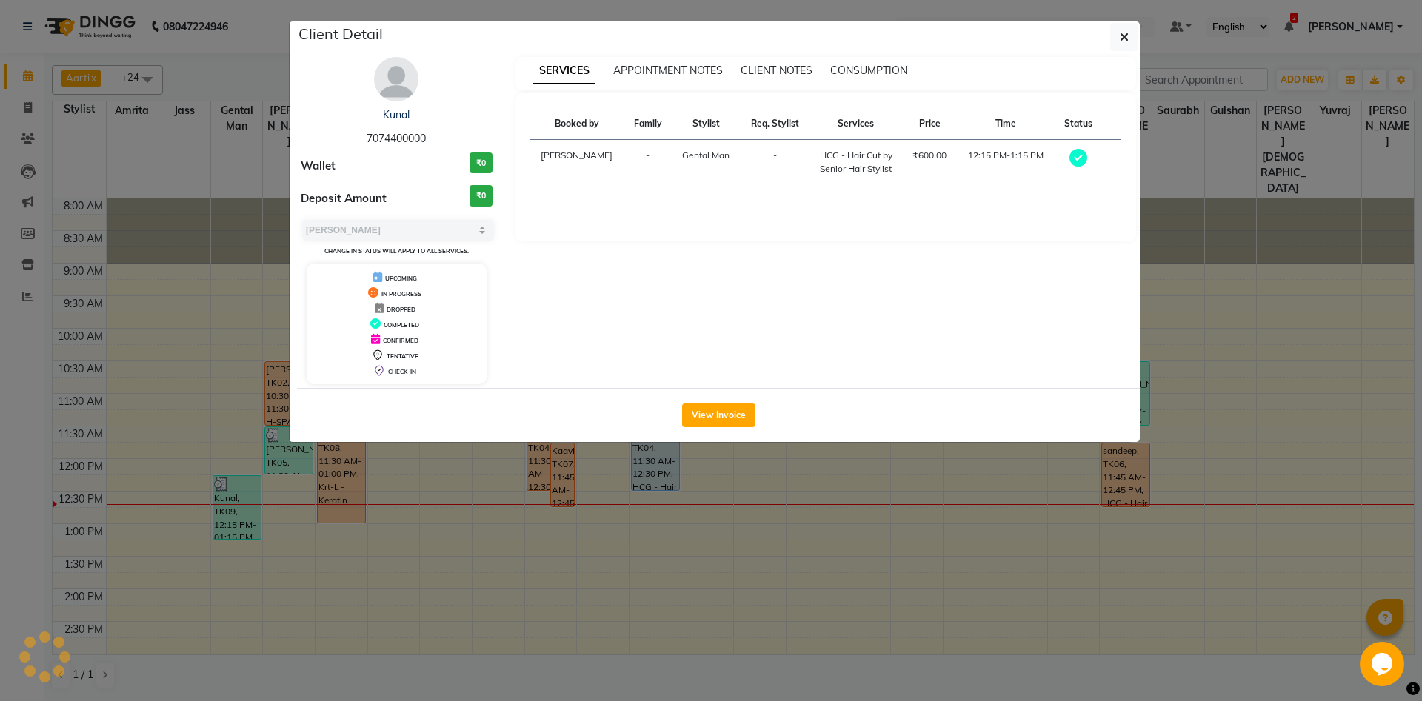
select select "select"
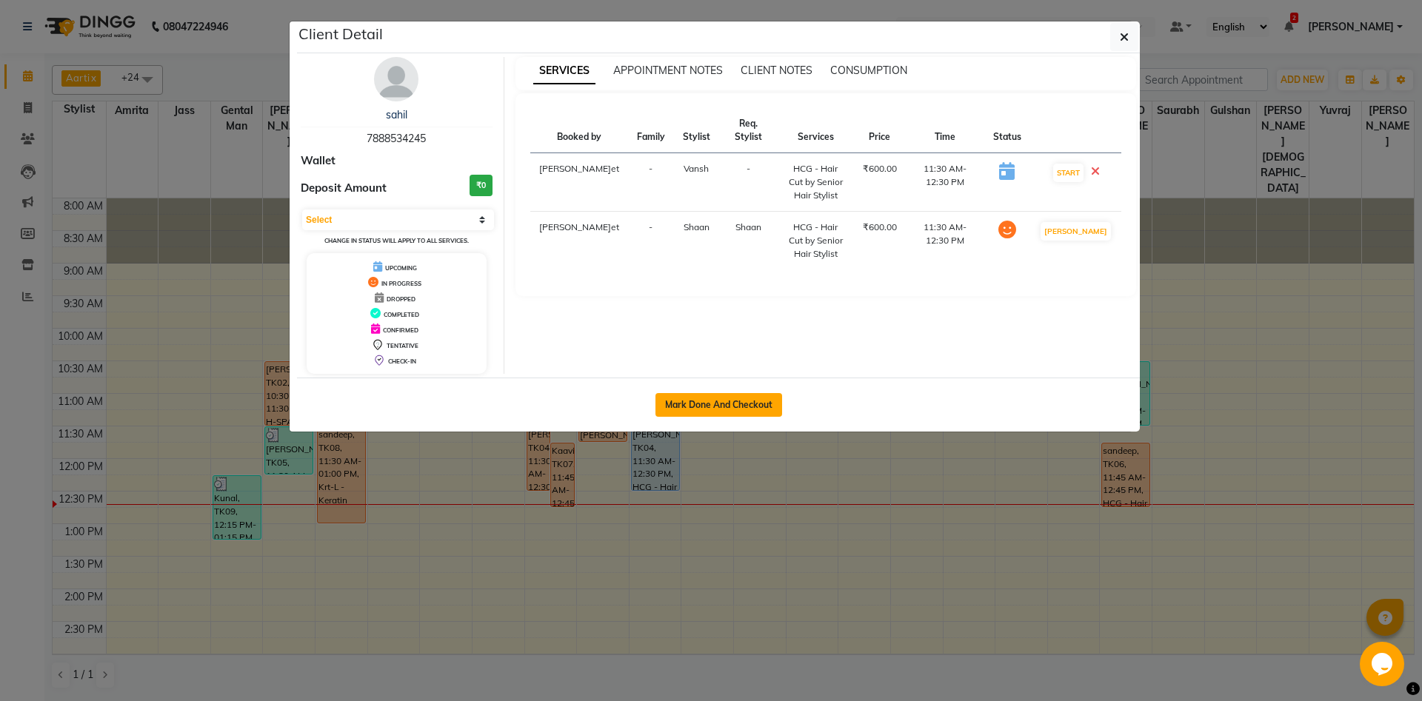
click at [686, 407] on button "Mark Done And Checkout" at bounding box center [719, 405] width 127 height 24
select select "service"
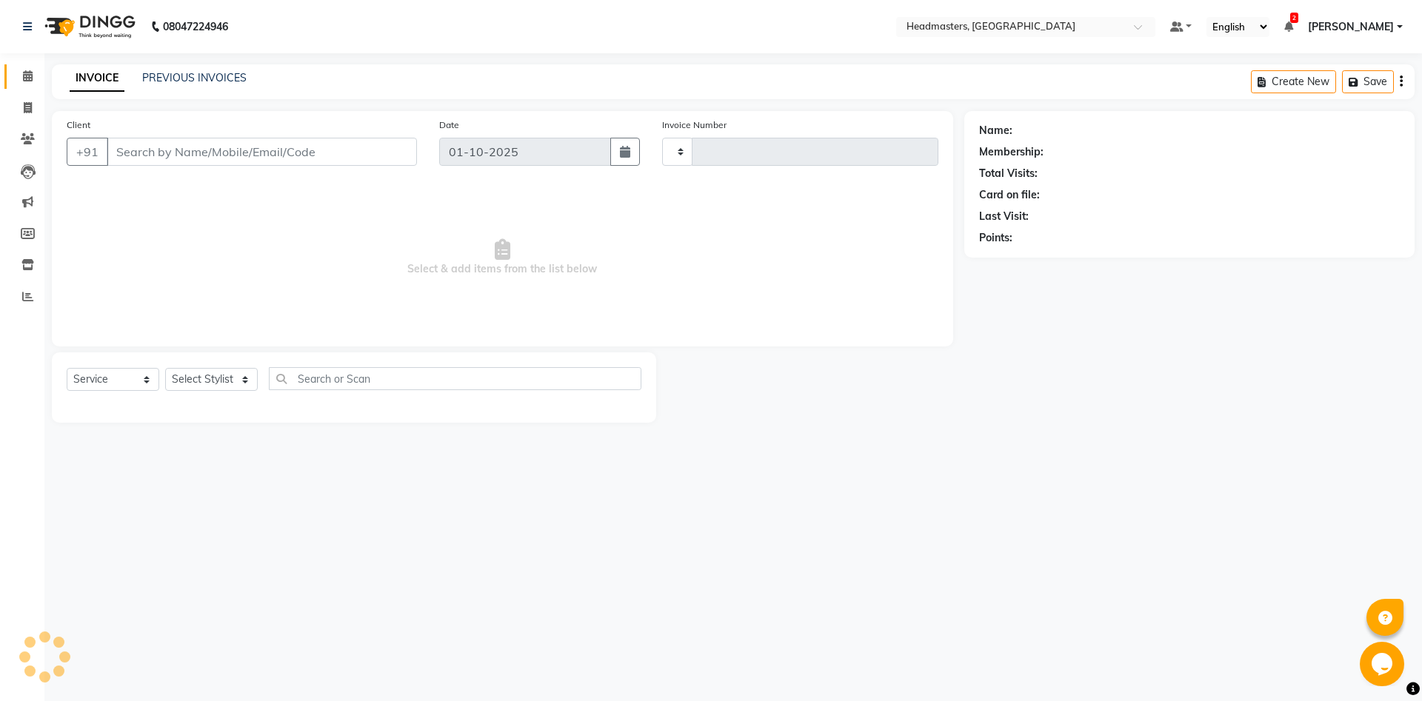
type input "6894"
select select "7130"
type input "7888534245"
select select "60730"
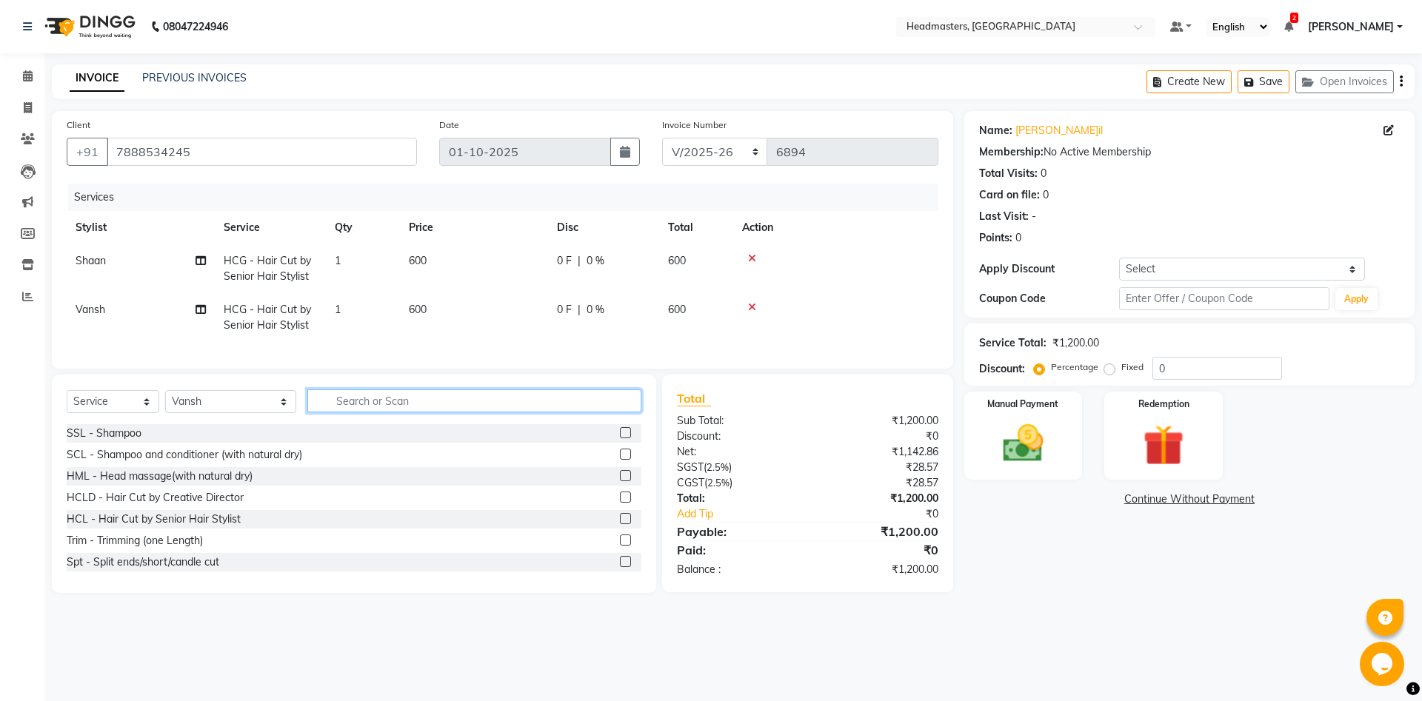
click at [421, 403] on input "text" at bounding box center [474, 401] width 334 height 23
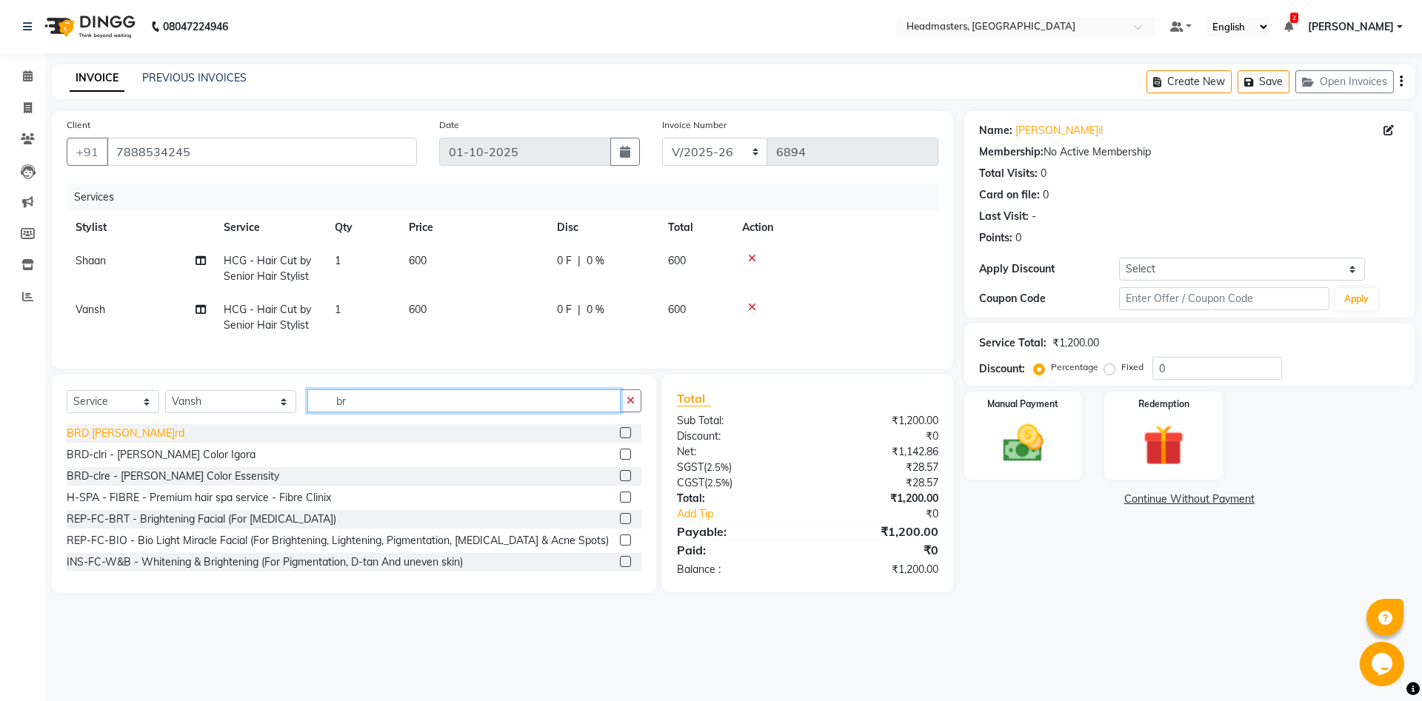
type input "br"
click at [101, 432] on div "BRD [PERSON_NAME]rd" at bounding box center [126, 434] width 118 height 16
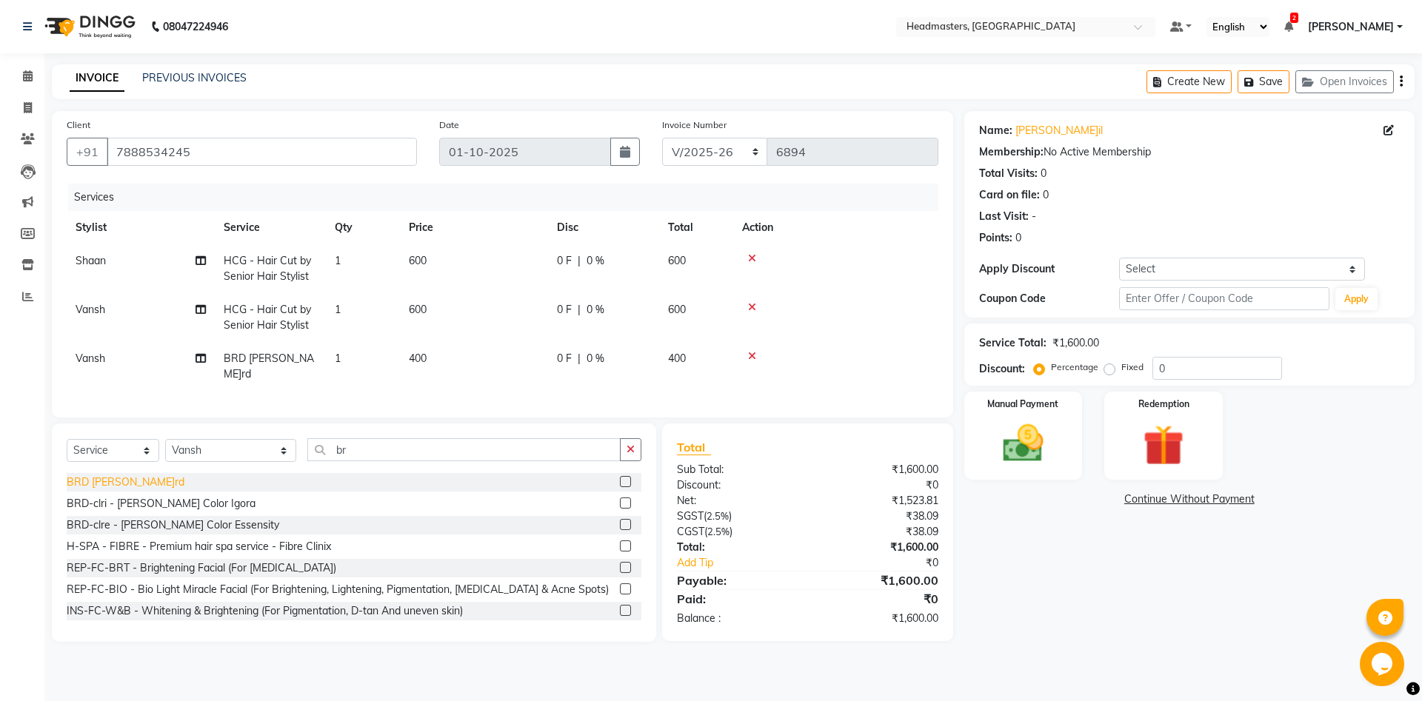
click at [96, 475] on div "BRD [PERSON_NAME]rd" at bounding box center [126, 483] width 118 height 16
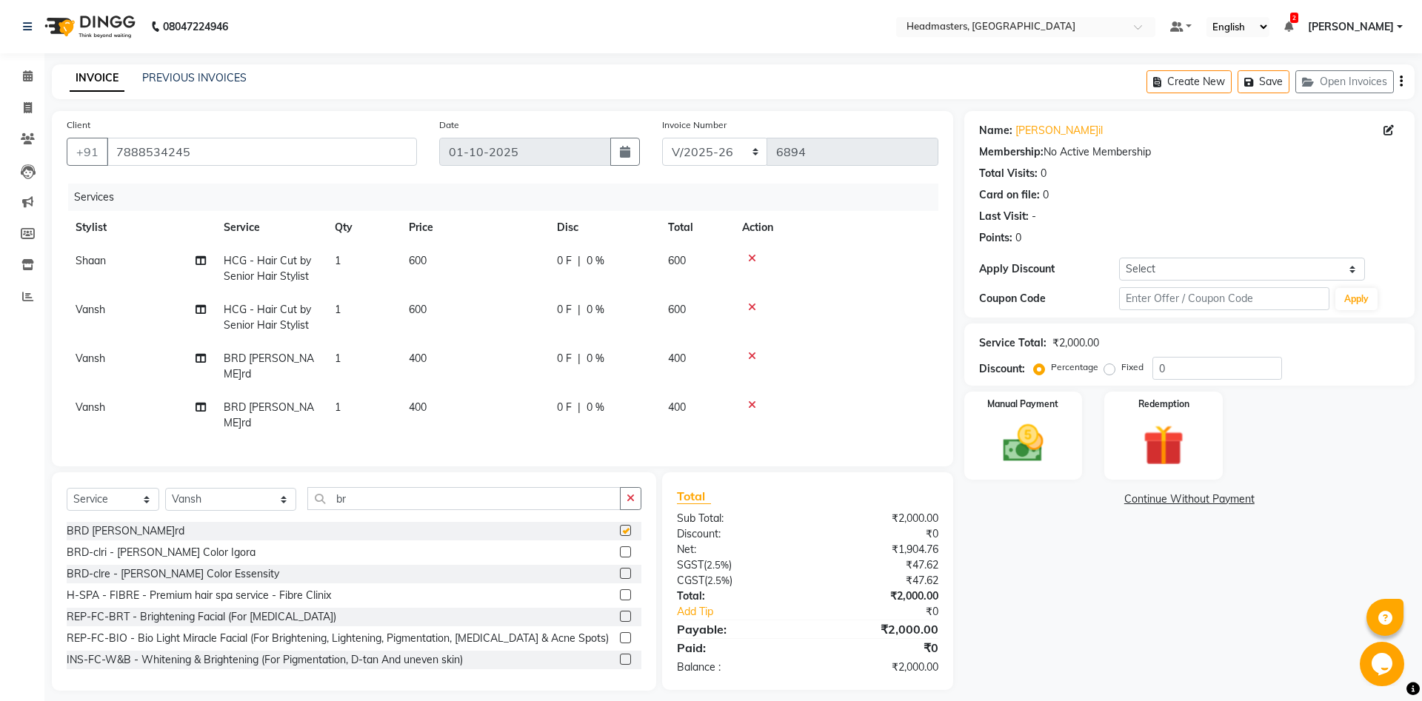
checkbox input "false"
click at [97, 401] on span "Vansh" at bounding box center [91, 407] width 30 height 13
select select "60730"
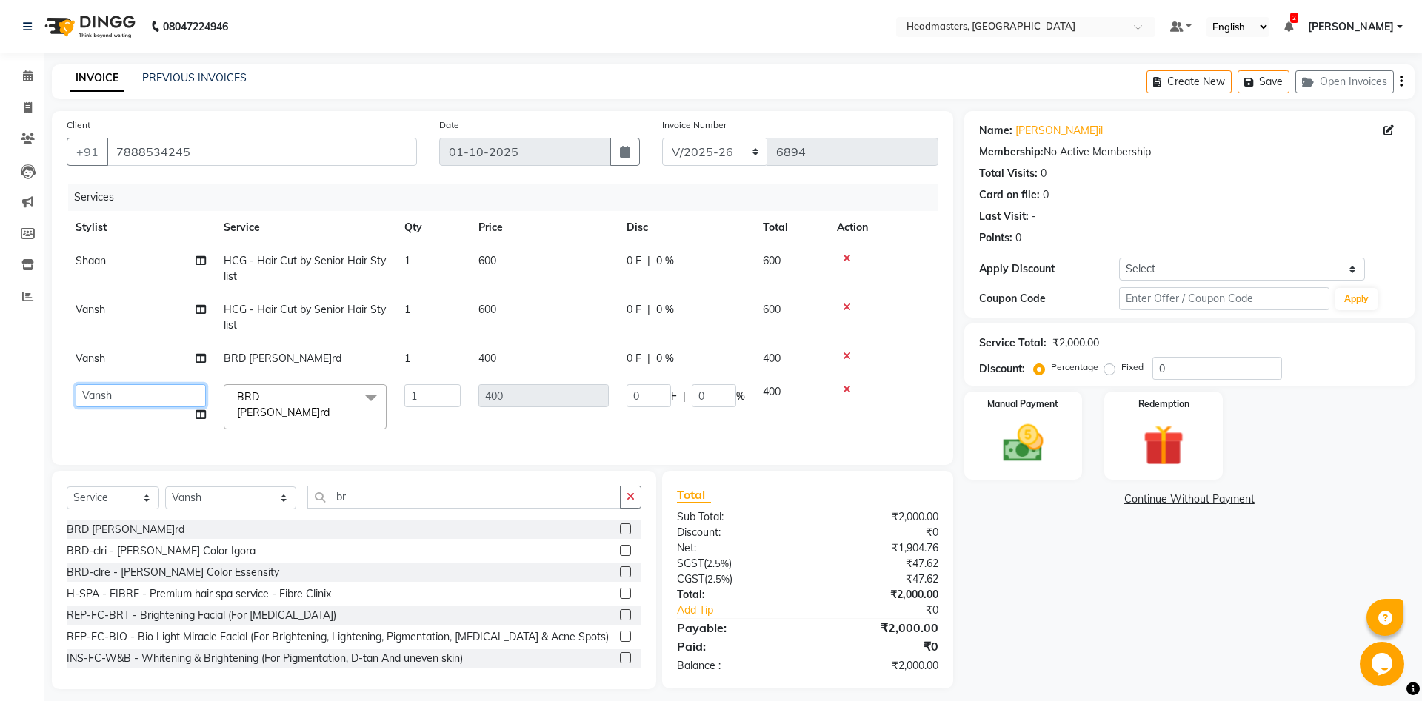
click at [76, 384] on select "[PERSON_NAME] Amrita Amrita - Front Desk [PERSON_NAME] Gental Man Gulshan HEADM…" at bounding box center [141, 395] width 130 height 23
select select "60727"
click at [625, 311] on td "0 F | 0 %" at bounding box center [686, 317] width 136 height 49
select select "60730"
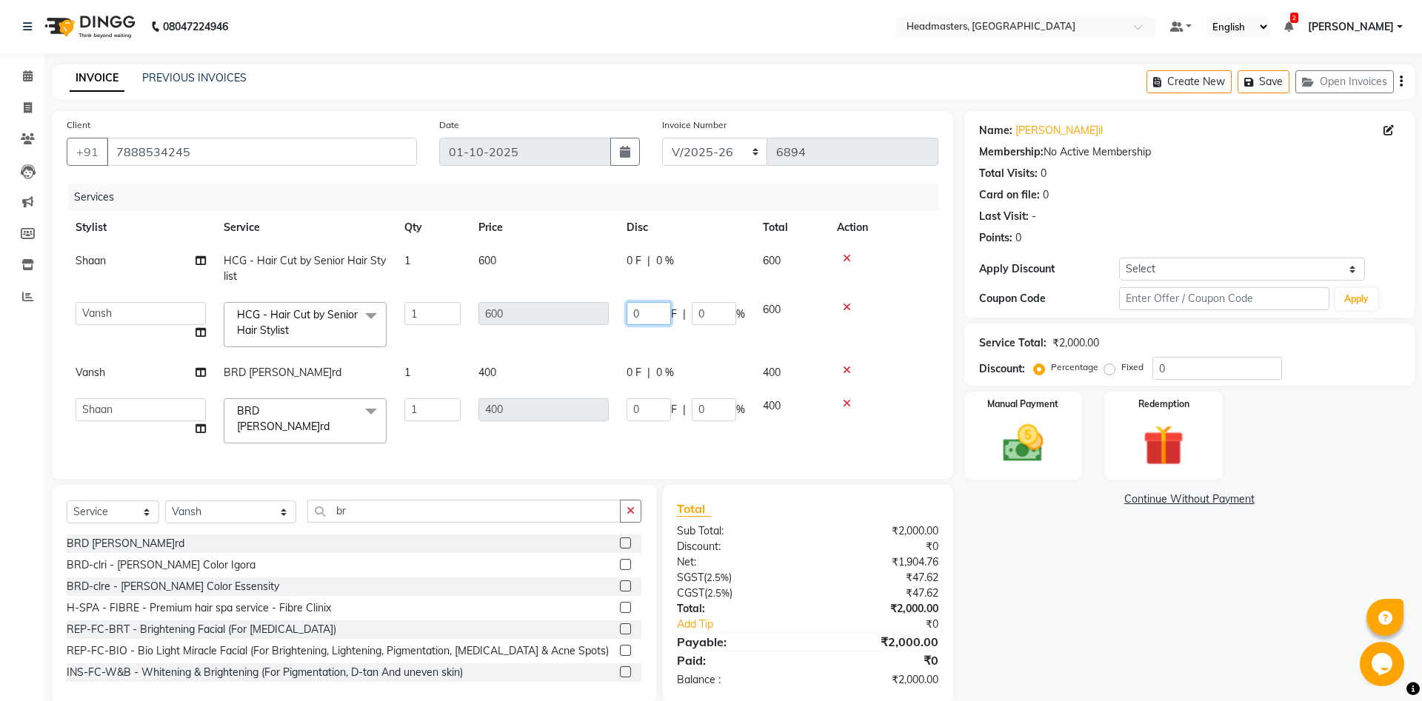
click at [638, 311] on input "0" at bounding box center [649, 313] width 44 height 23
type input "100"
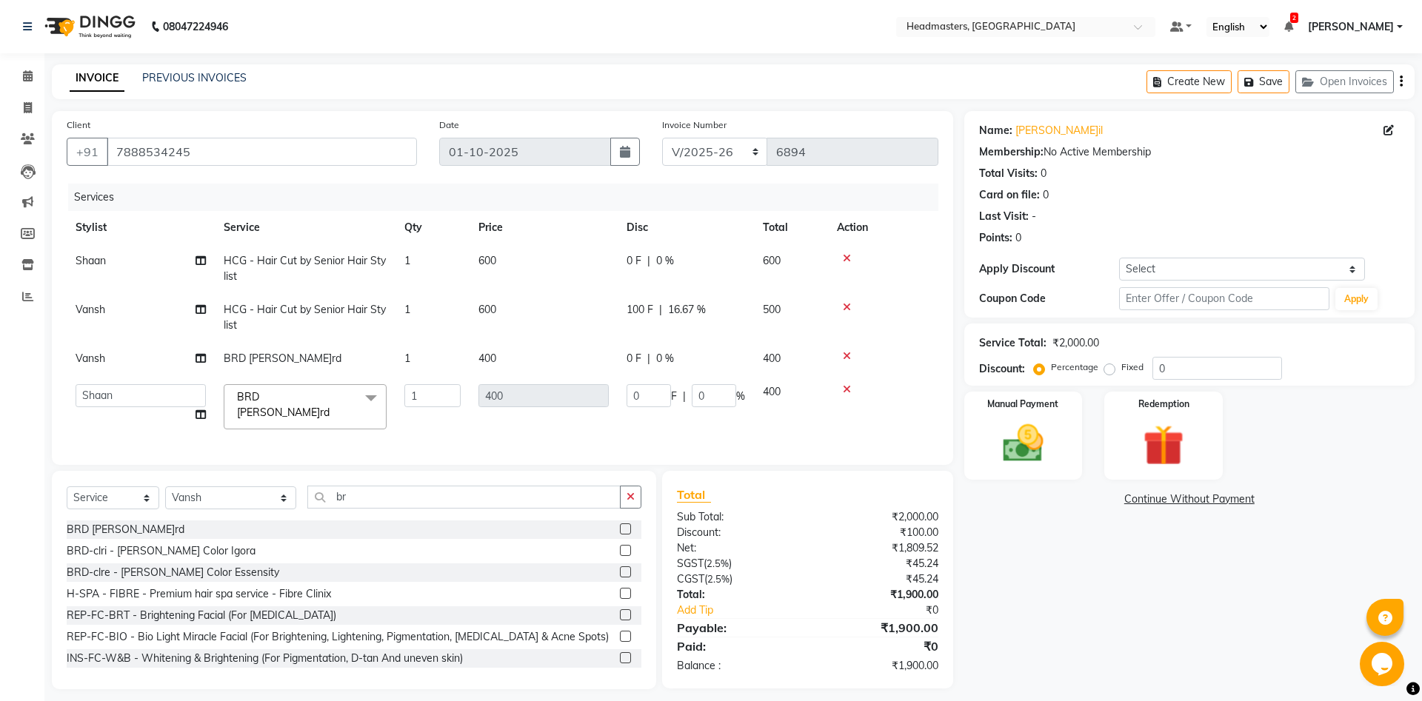
click at [633, 257] on span "0 F" at bounding box center [634, 261] width 15 height 16
select select "60727"
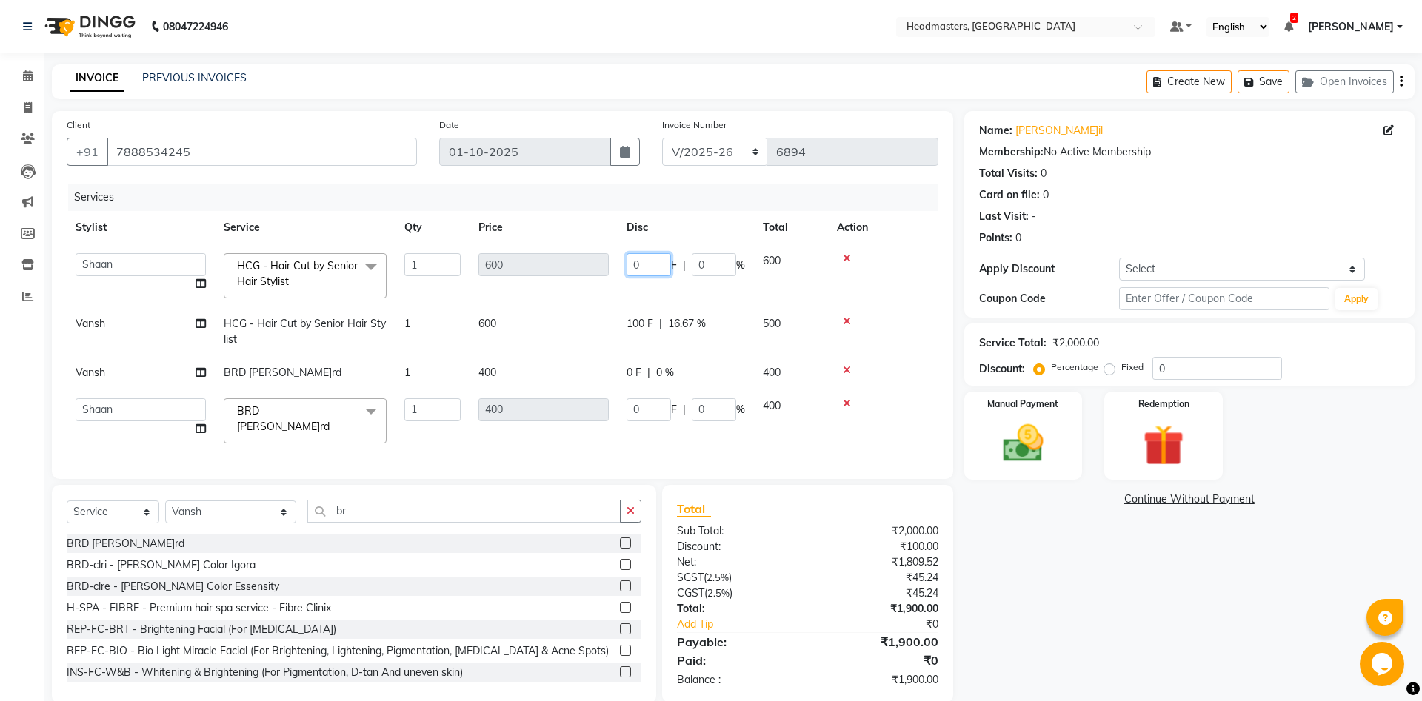
click at [650, 261] on input "0" at bounding box center [649, 264] width 44 height 23
type input "100"
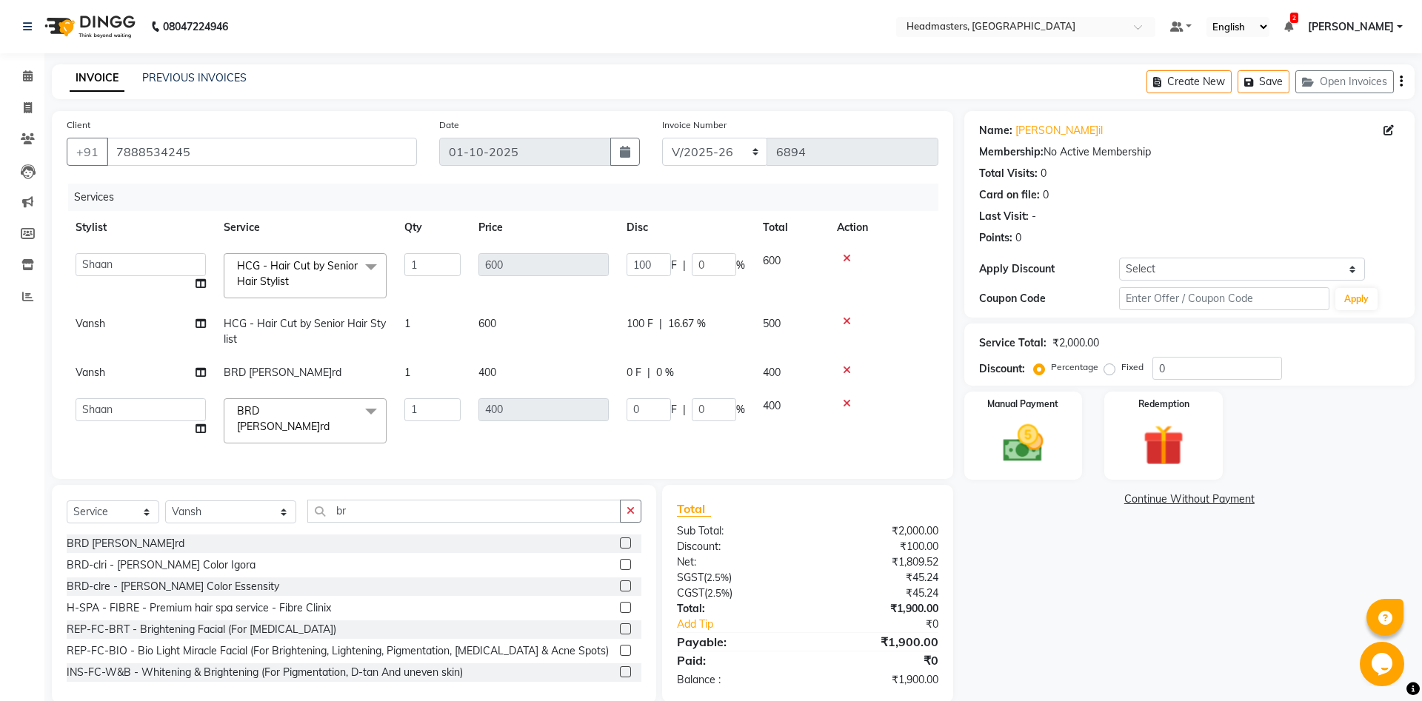
click at [1127, 581] on div "Name: [PERSON_NAME] Membership: No Active Membership Total Visits: 0 Card on fi…" at bounding box center [1194, 407] width 461 height 593
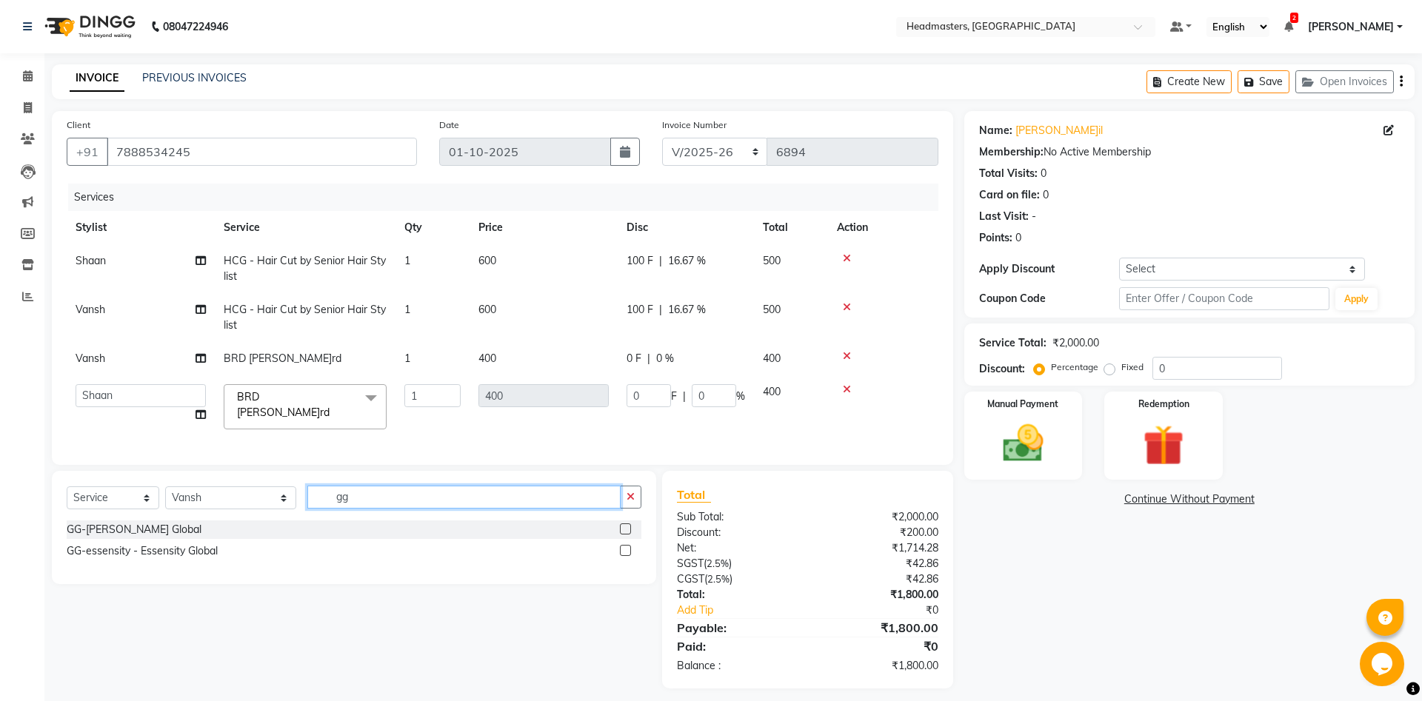
drag, startPoint x: 344, startPoint y: 493, endPoint x: 106, endPoint y: 507, distance: 238.2
click at [307, 507] on input "gg" at bounding box center [463, 497] width 313 height 23
type input "gg"
click at [127, 531] on div "GG-[PERSON_NAME] Global" at bounding box center [354, 530] width 575 height 19
click at [132, 528] on div "GG-[PERSON_NAME] Global" at bounding box center [134, 530] width 135 height 16
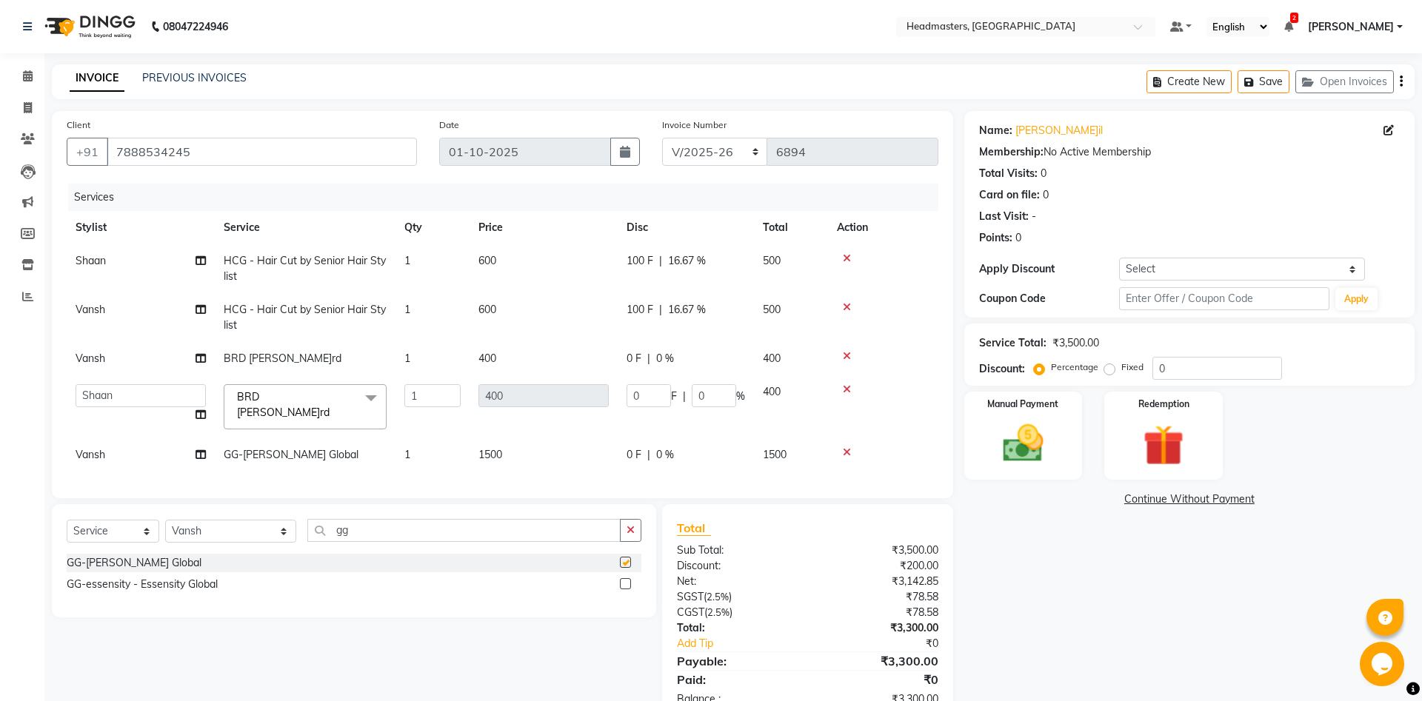
checkbox input "false"
click at [636, 450] on span "0 F" at bounding box center [634, 455] width 15 height 16
select select "60730"
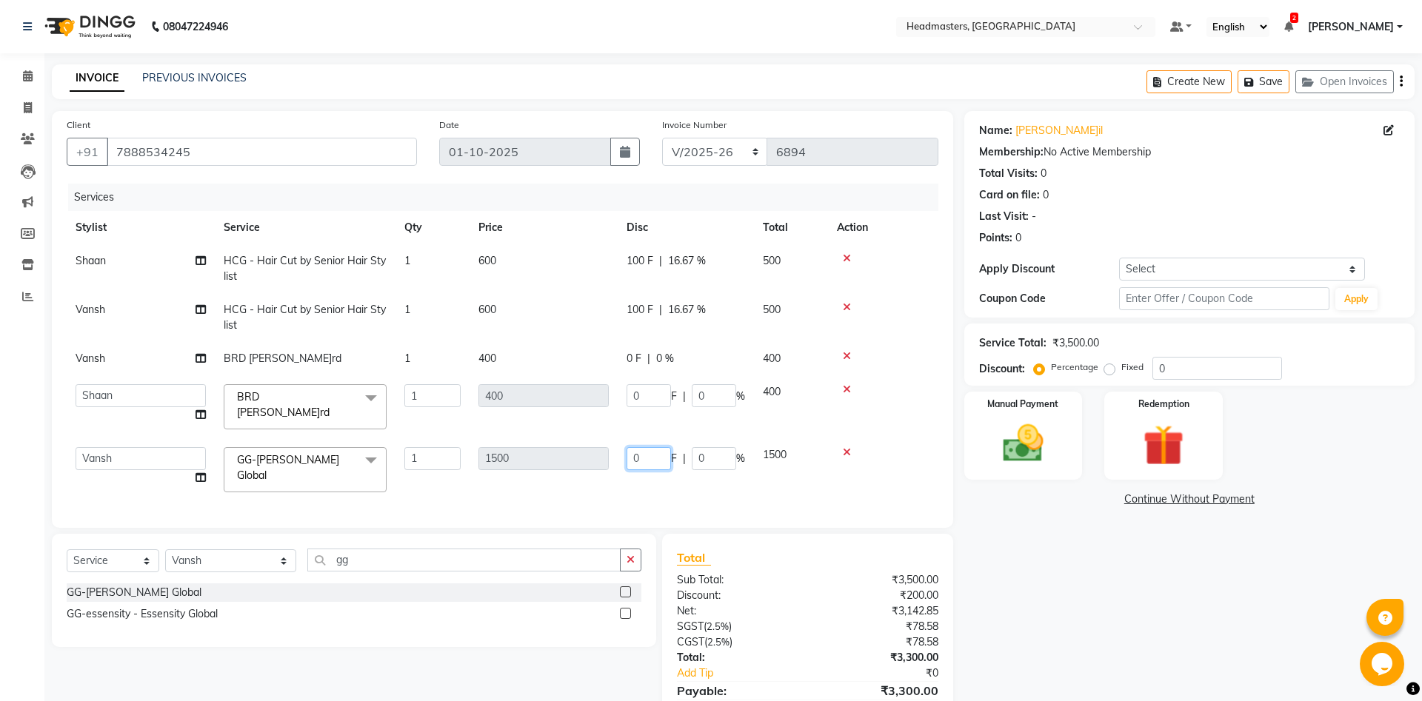
click at [641, 451] on input "0" at bounding box center [649, 458] width 44 height 23
type input "300"
click at [1073, 638] on div "Name: [PERSON_NAME] Membership: No Active Membership Total Visits: 0 Card on fi…" at bounding box center [1194, 431] width 461 height 641
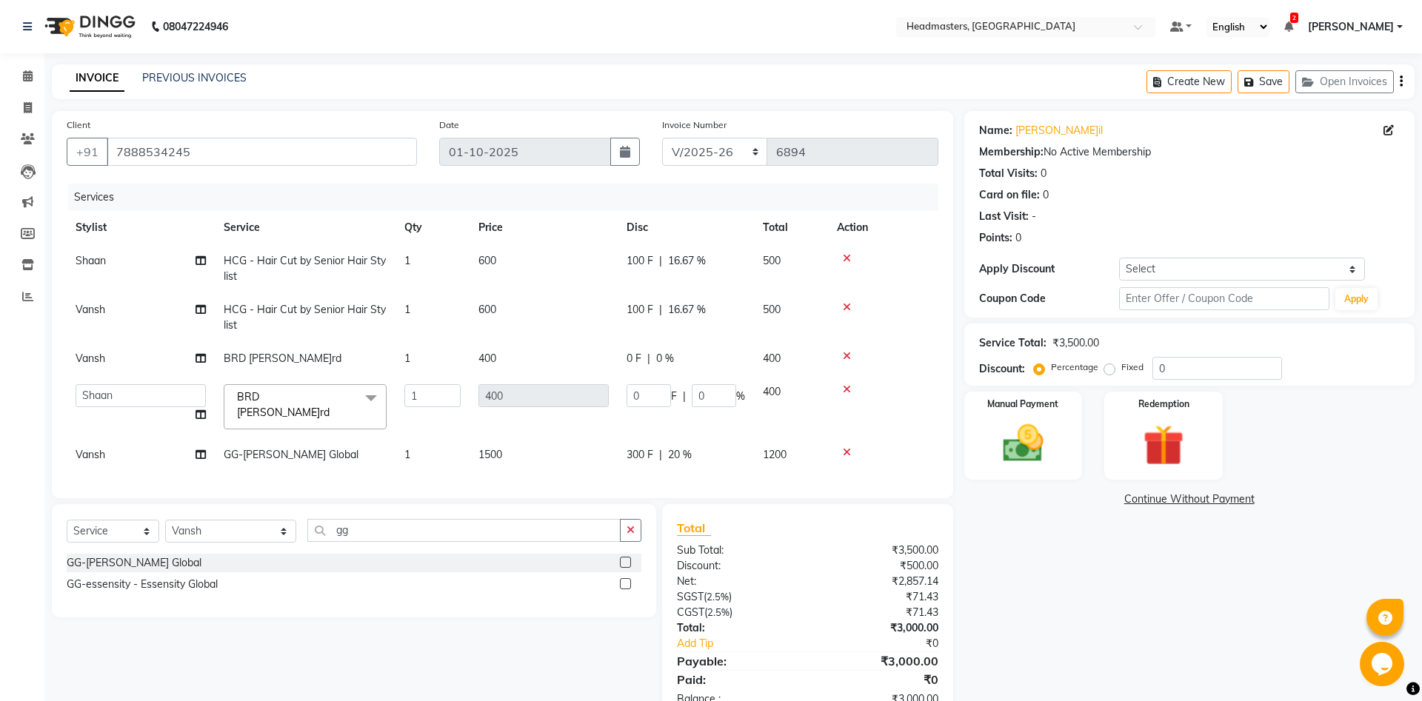
click at [644, 258] on span "100 F" at bounding box center [640, 261] width 27 height 16
select select "60727"
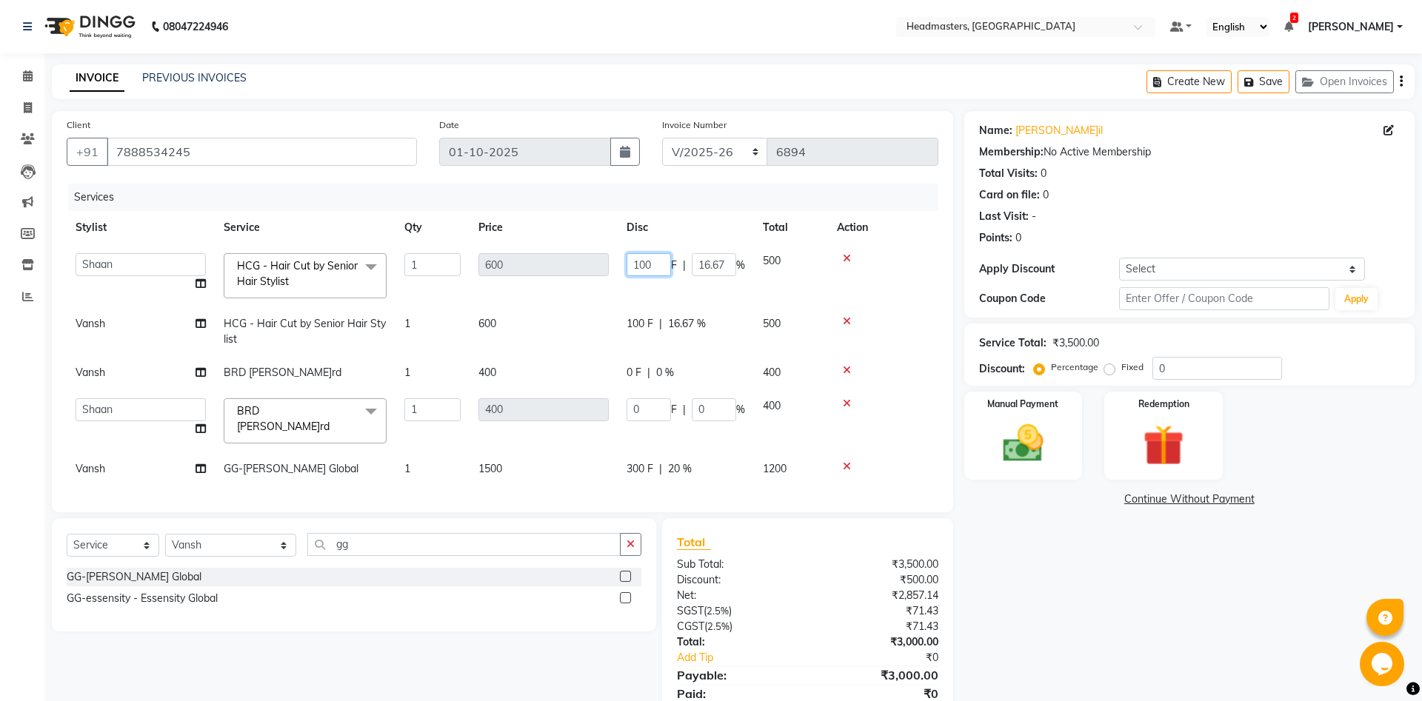
click at [650, 264] on input "100" at bounding box center [649, 264] width 44 height 23
type input "200"
click at [638, 326] on td "100 F | 16.67 %" at bounding box center [686, 331] width 136 height 49
select select "60730"
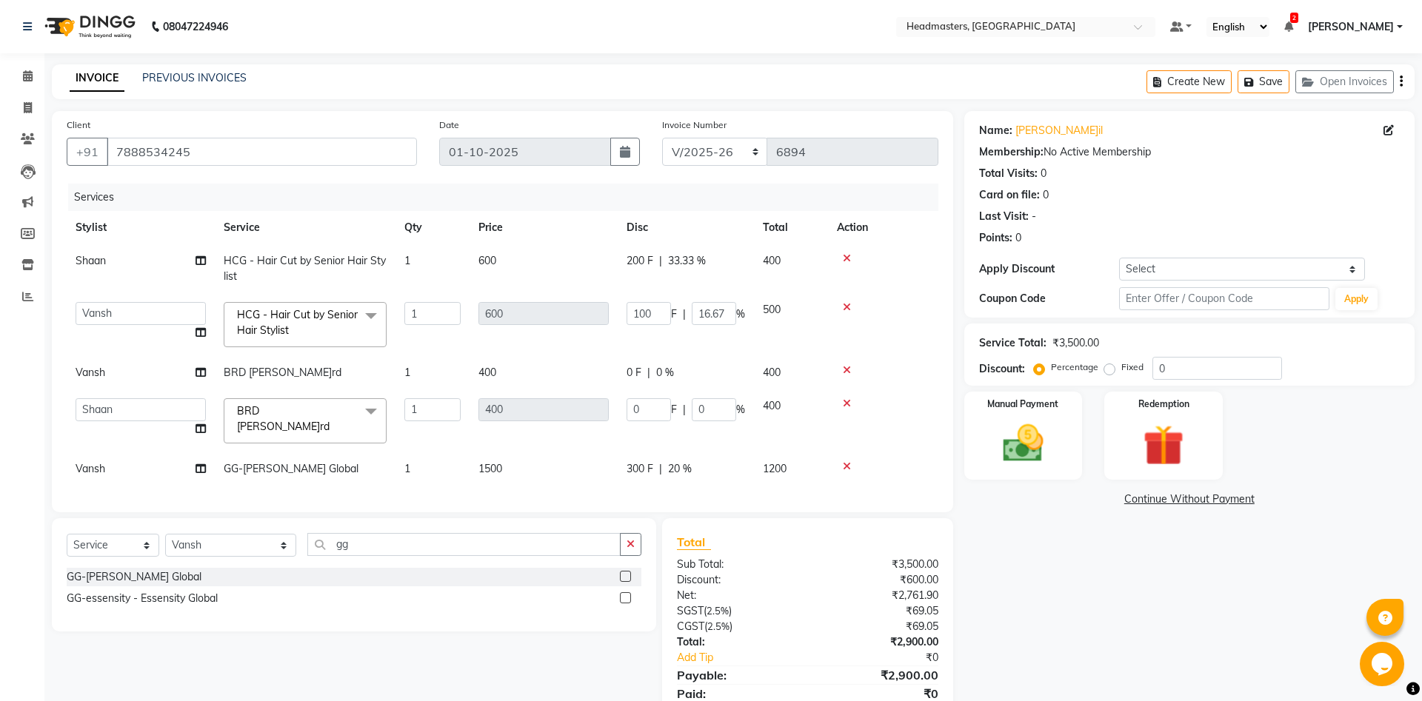
click at [638, 326] on td "100 F | 16.67 %" at bounding box center [686, 324] width 136 height 63
click at [639, 317] on input "100" at bounding box center [649, 313] width 44 height 23
type input "200"
click at [1071, 559] on div "Name: [PERSON_NAME] Membership: No Active Membership Total Visits: 0 Card on fi…" at bounding box center [1194, 423] width 461 height 625
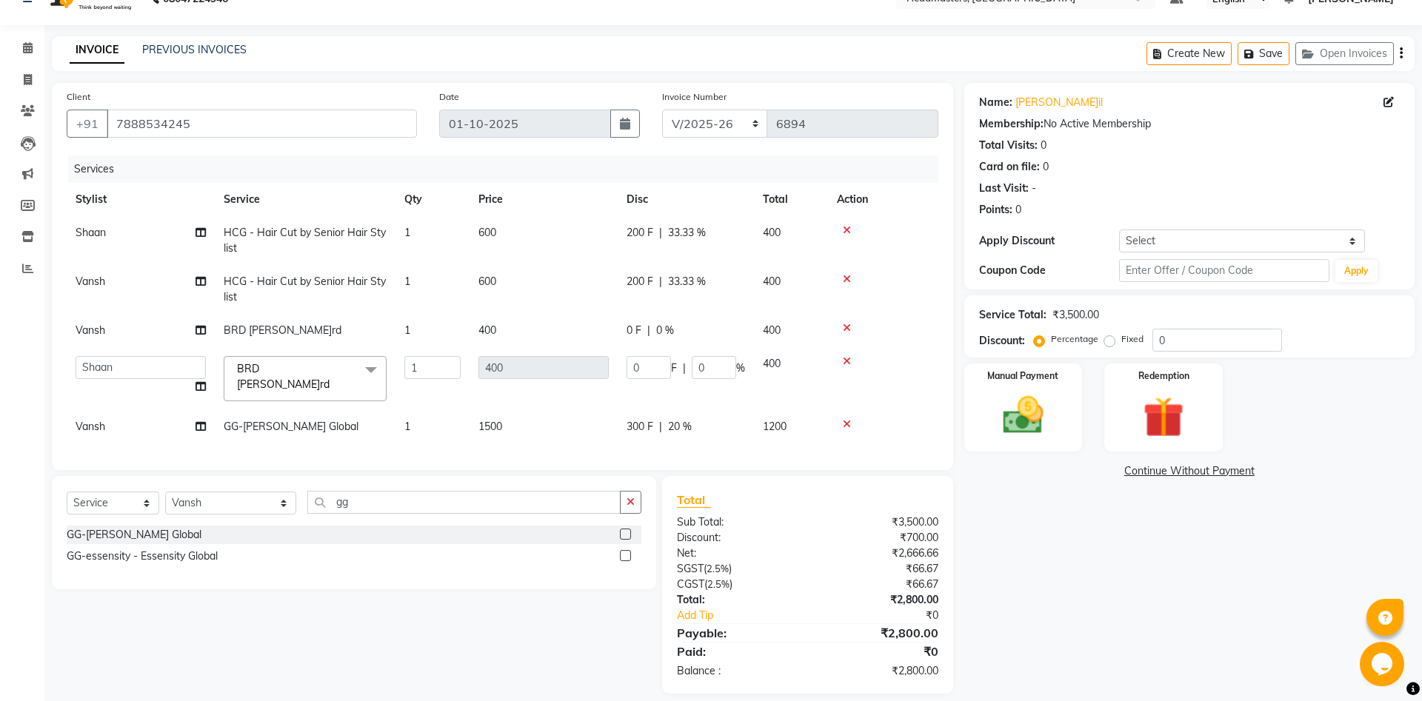
scroll to position [36, 0]
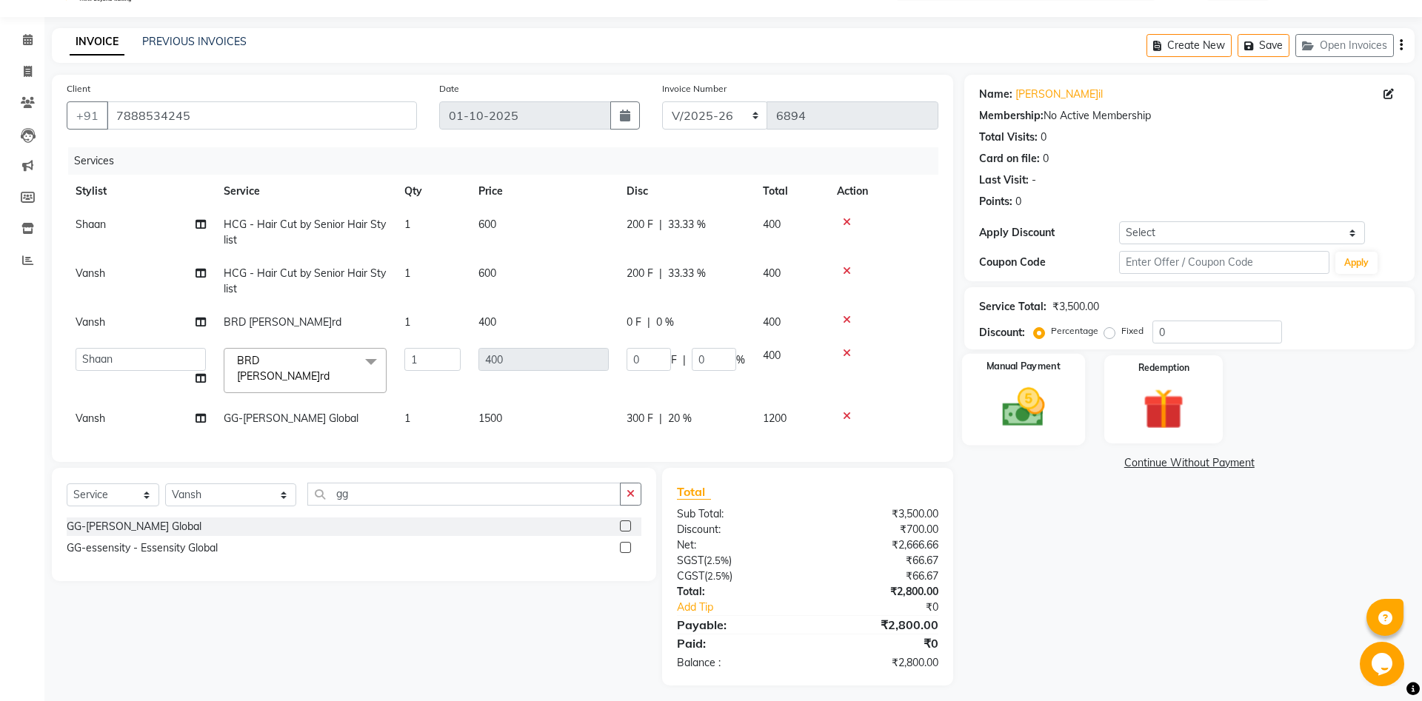
click at [1016, 431] on img at bounding box center [1023, 407] width 69 height 49
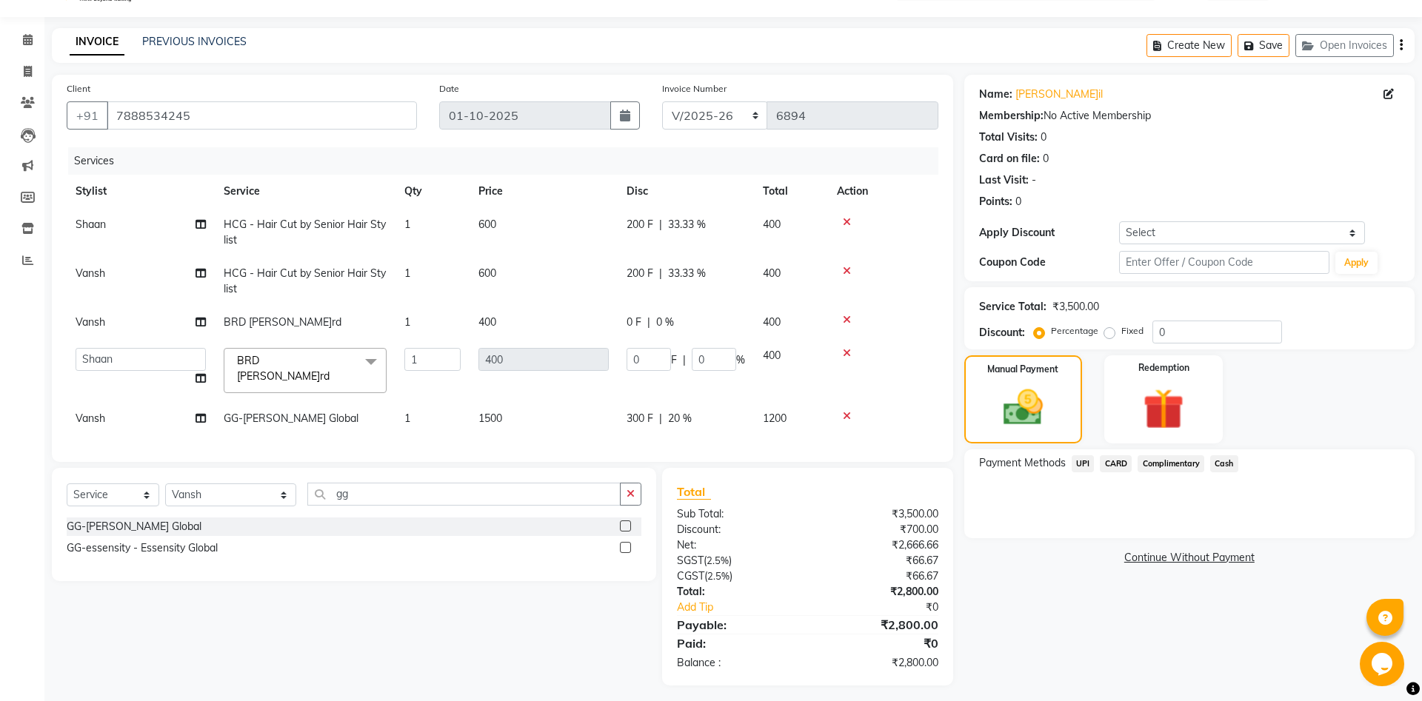
click at [1221, 464] on span "Cash" at bounding box center [1224, 464] width 28 height 17
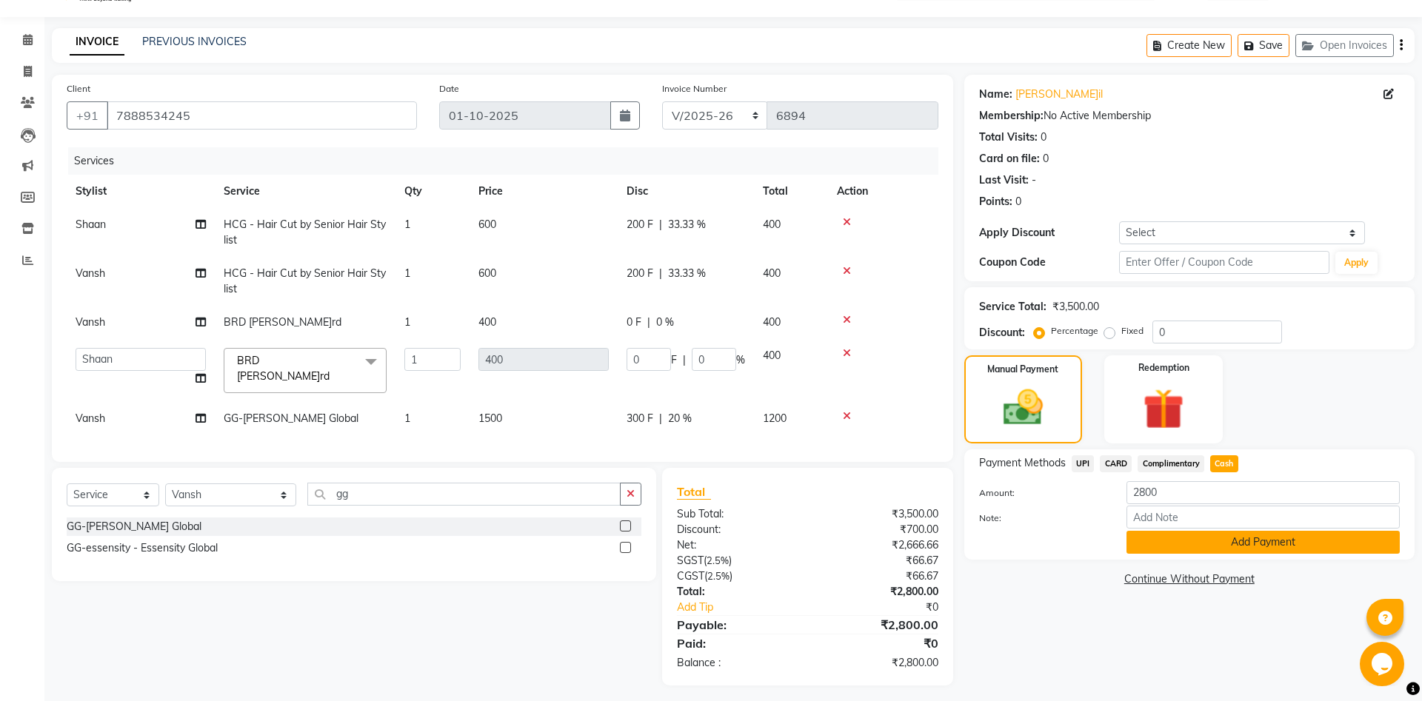
click at [1178, 541] on button "Add Payment" at bounding box center [1263, 542] width 273 height 23
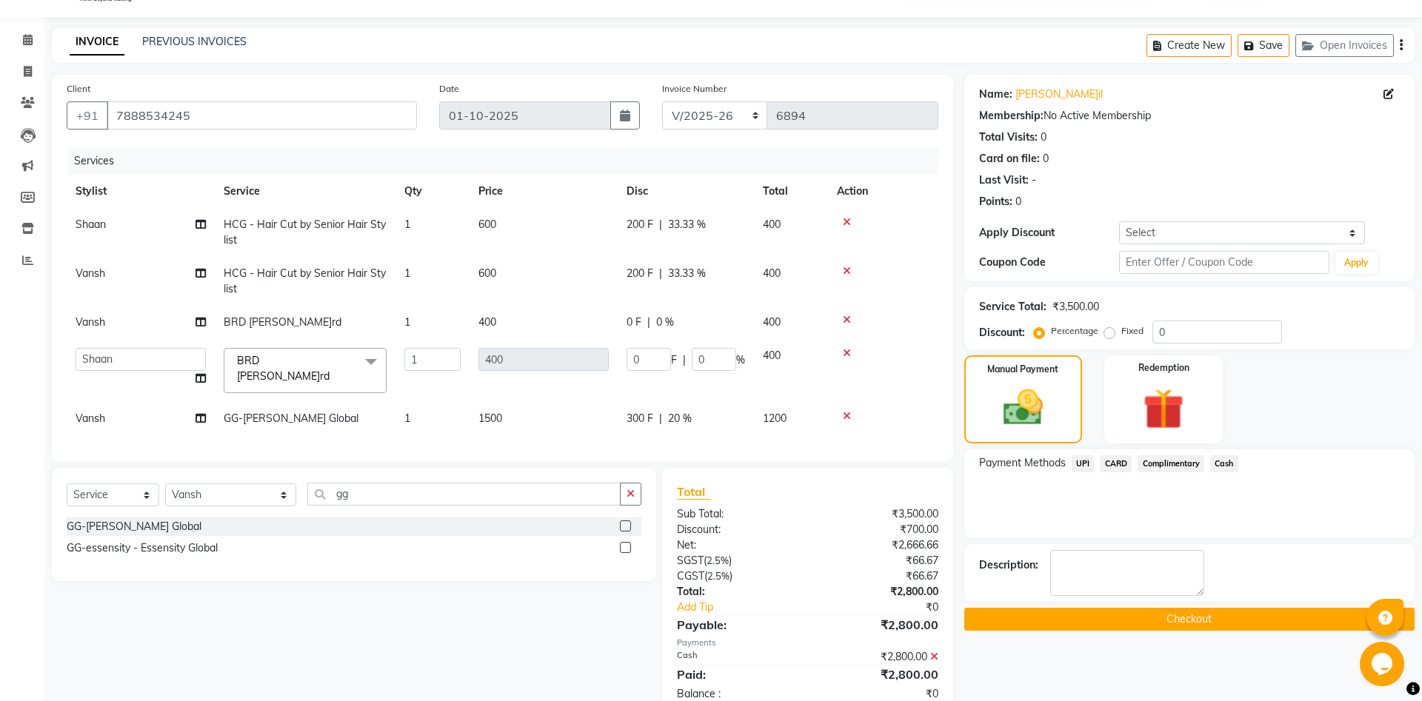
click at [1118, 624] on button "Checkout" at bounding box center [1189, 619] width 450 height 23
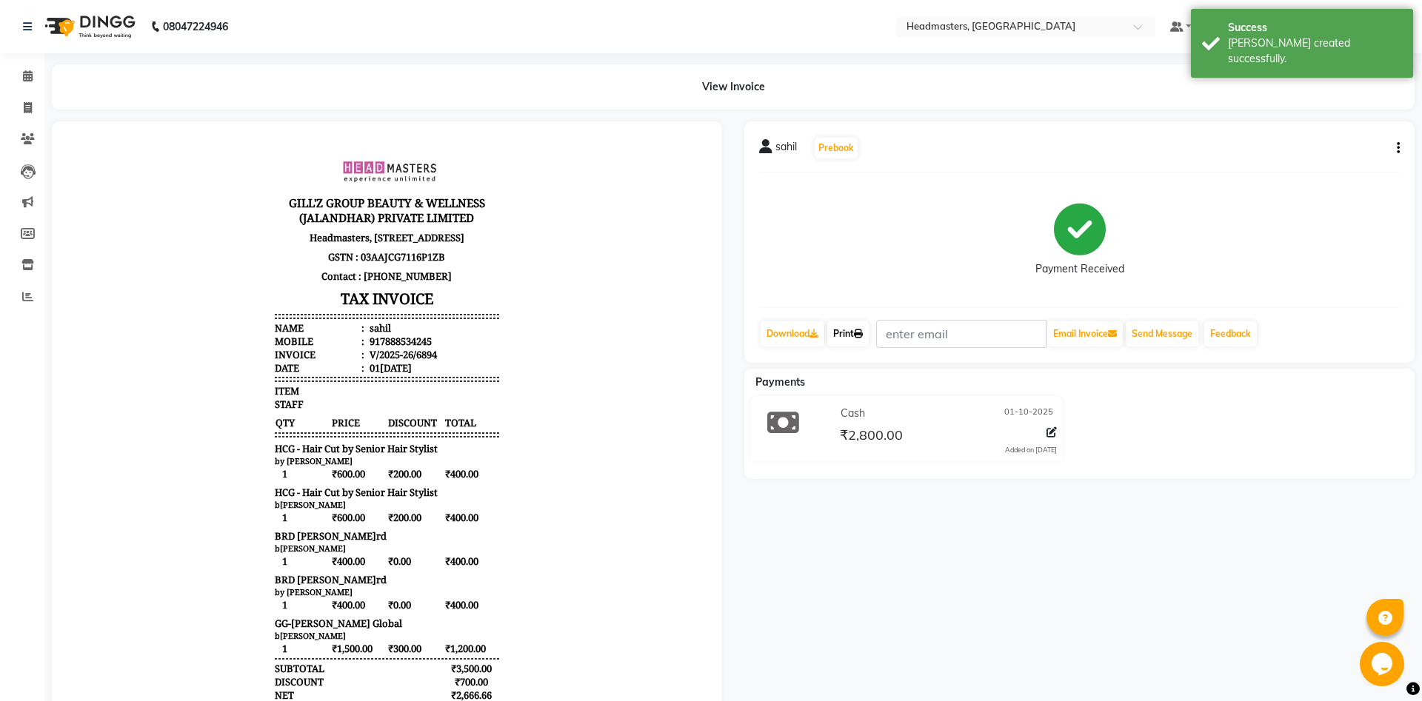
click at [853, 339] on link "Print" at bounding box center [847, 333] width 41 height 25
click at [857, 337] on link "Print" at bounding box center [847, 333] width 41 height 25
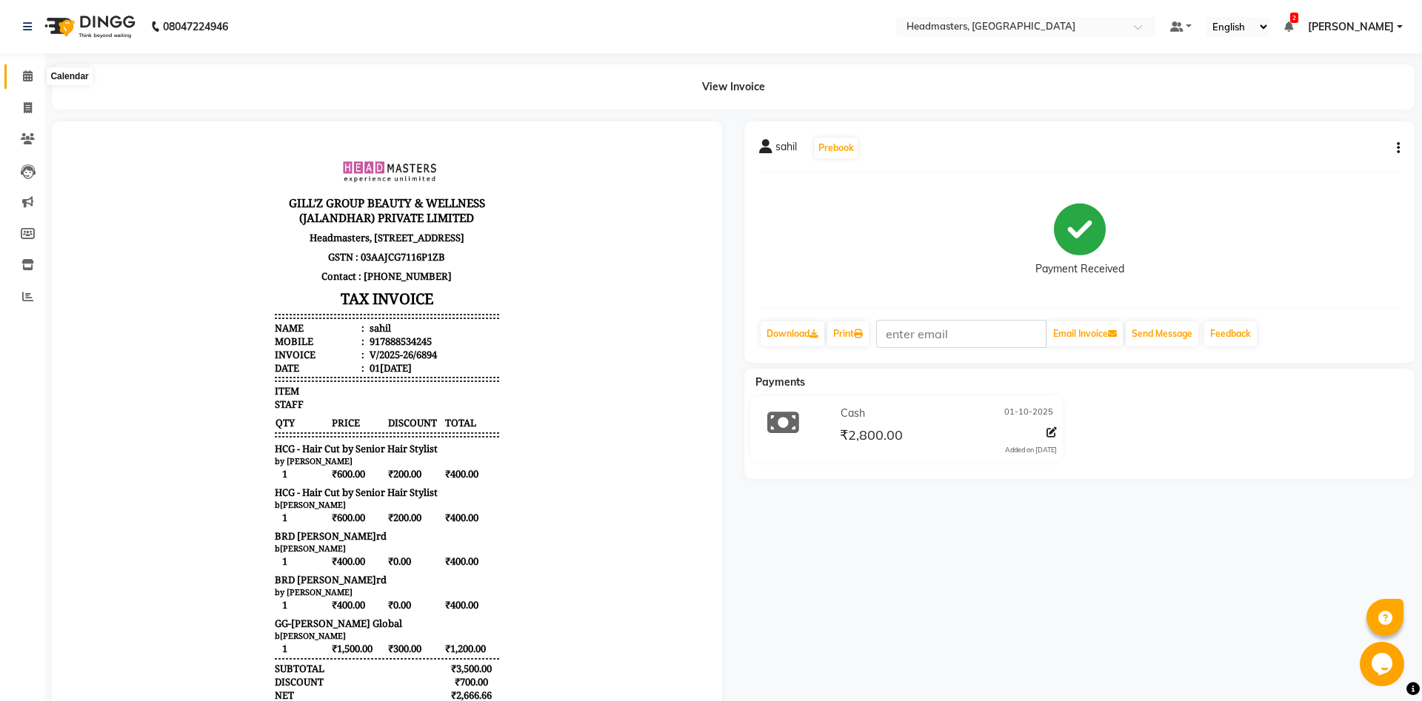
click at [20, 73] on span at bounding box center [28, 76] width 26 height 17
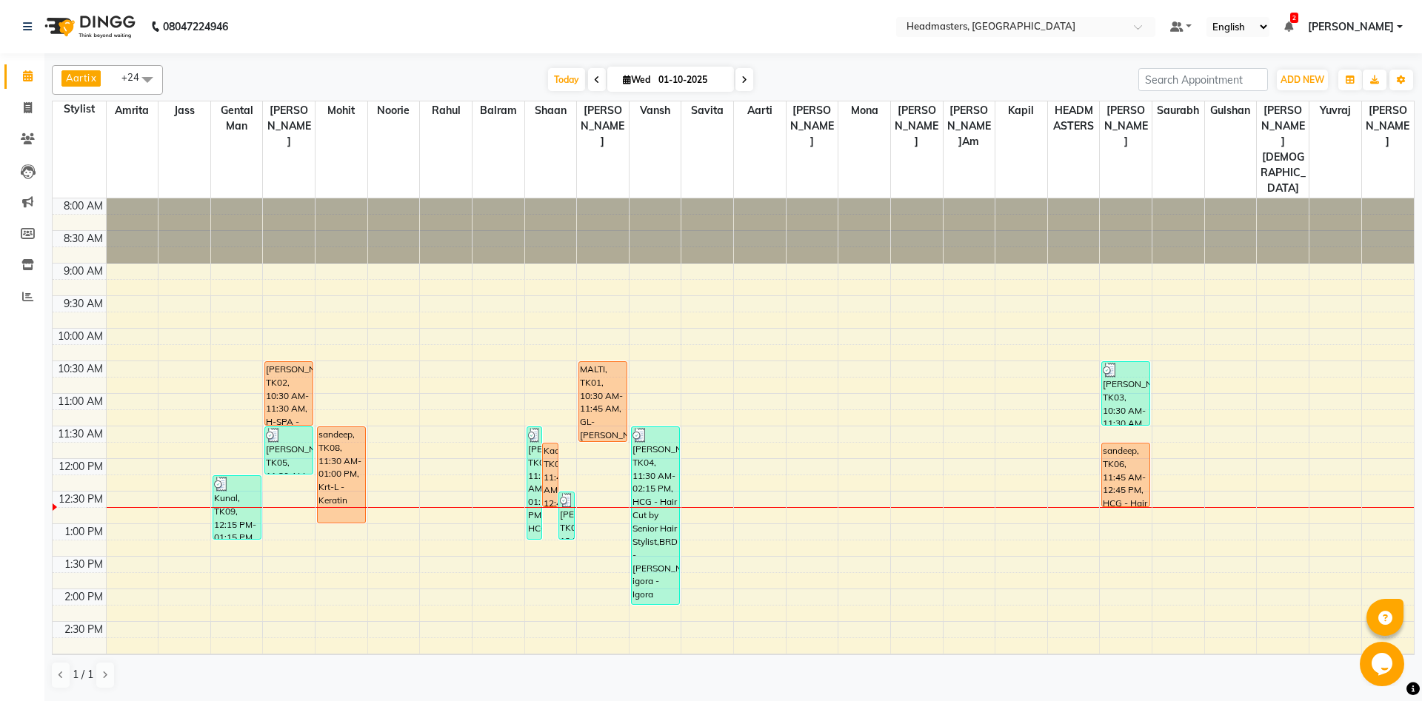
click at [288, 293] on div "8:00 AM 8:30 AM 9:00 AM 9:30 AM 10:00 AM 10:30 AM 11:00 AM 11:30 AM 12:00 PM 12…" at bounding box center [733, 655] width 1361 height 912
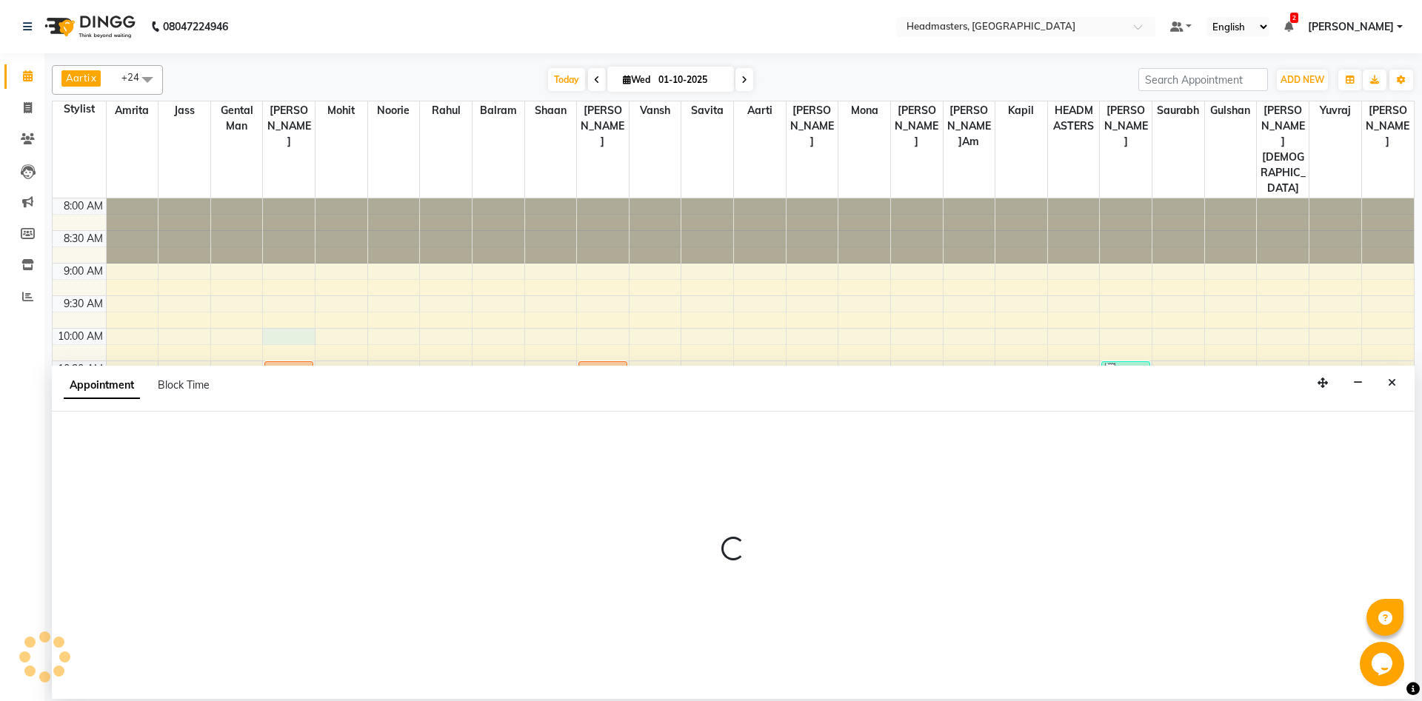
select select "60721"
select select "tentative"
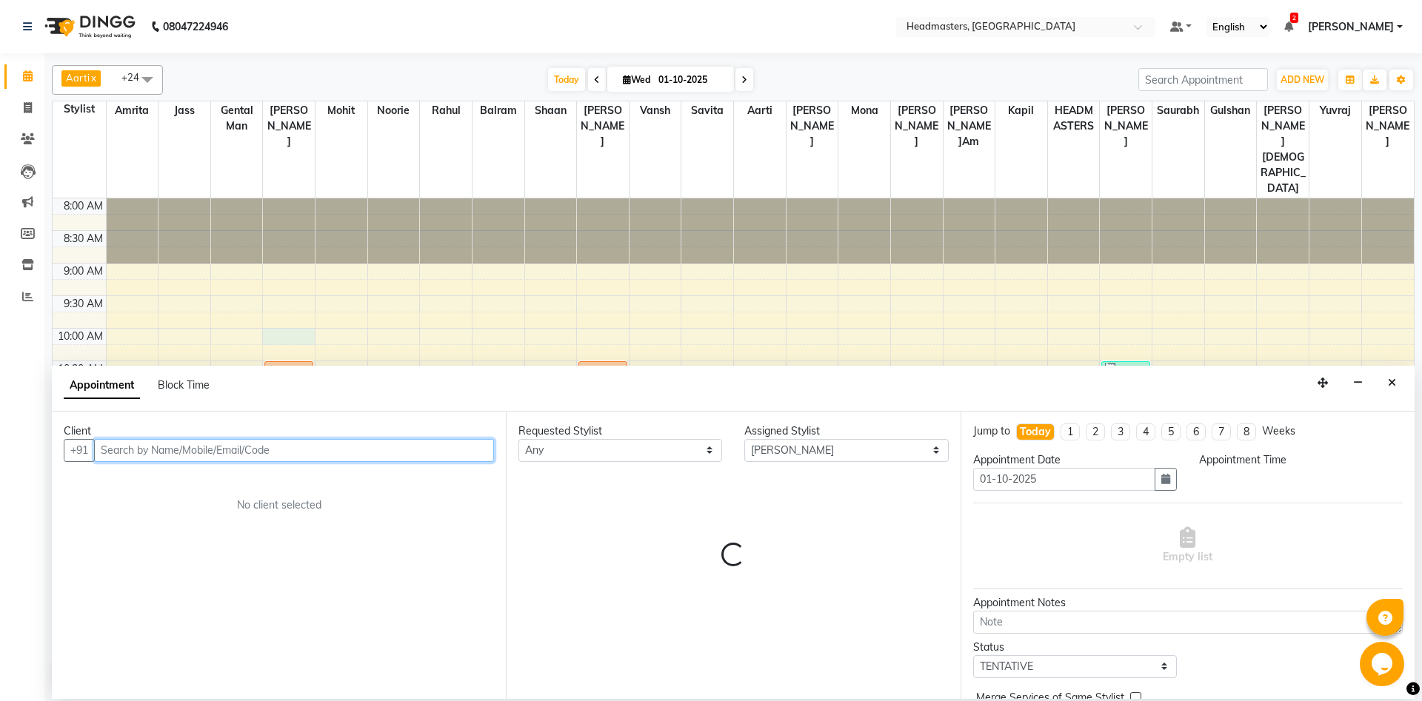
select select "600"
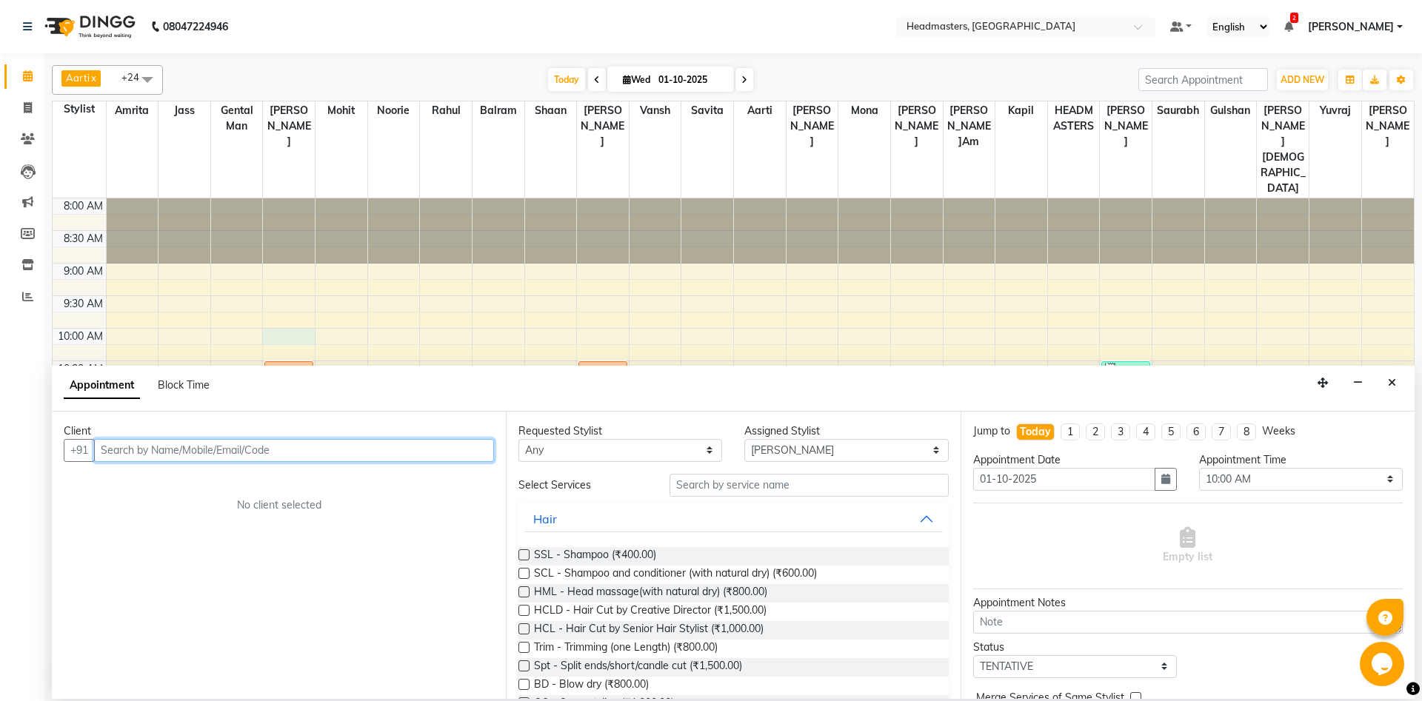
click at [128, 439] on input "text" at bounding box center [294, 450] width 400 height 23
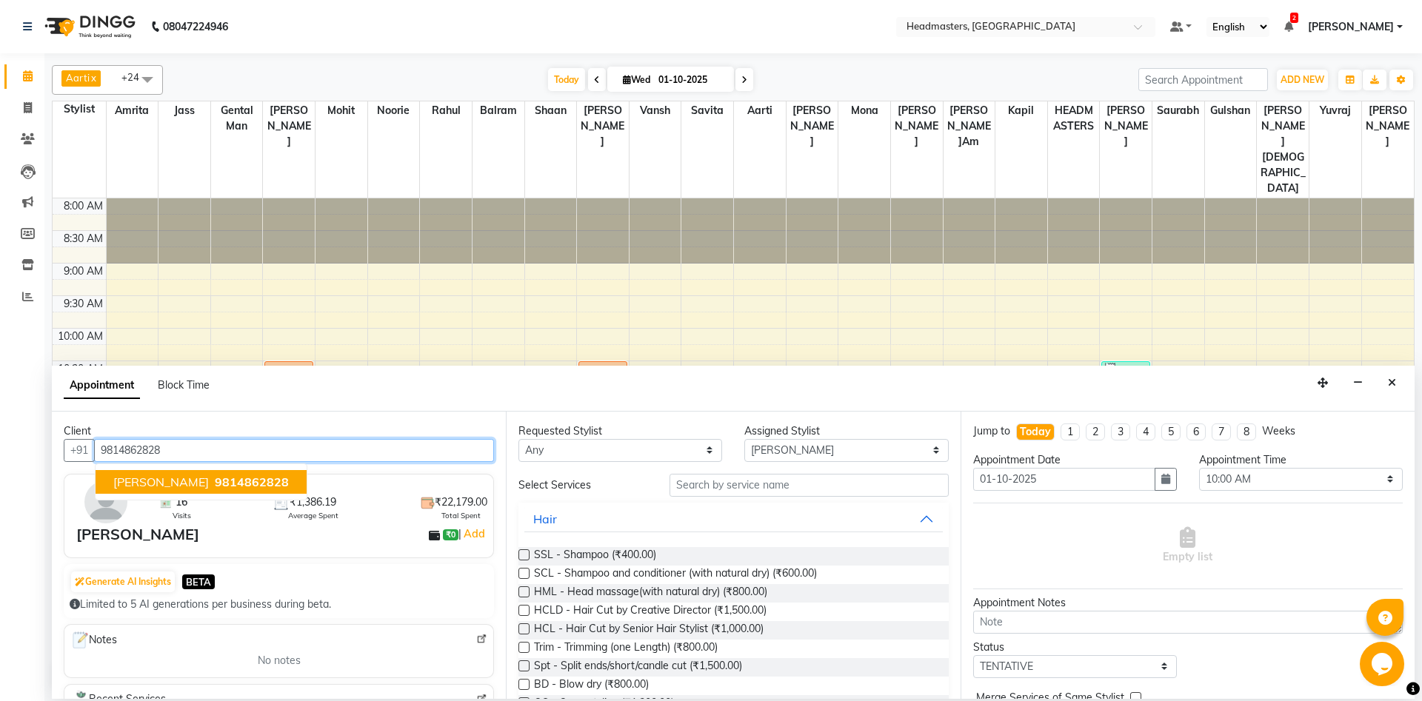
type input "9814862828"
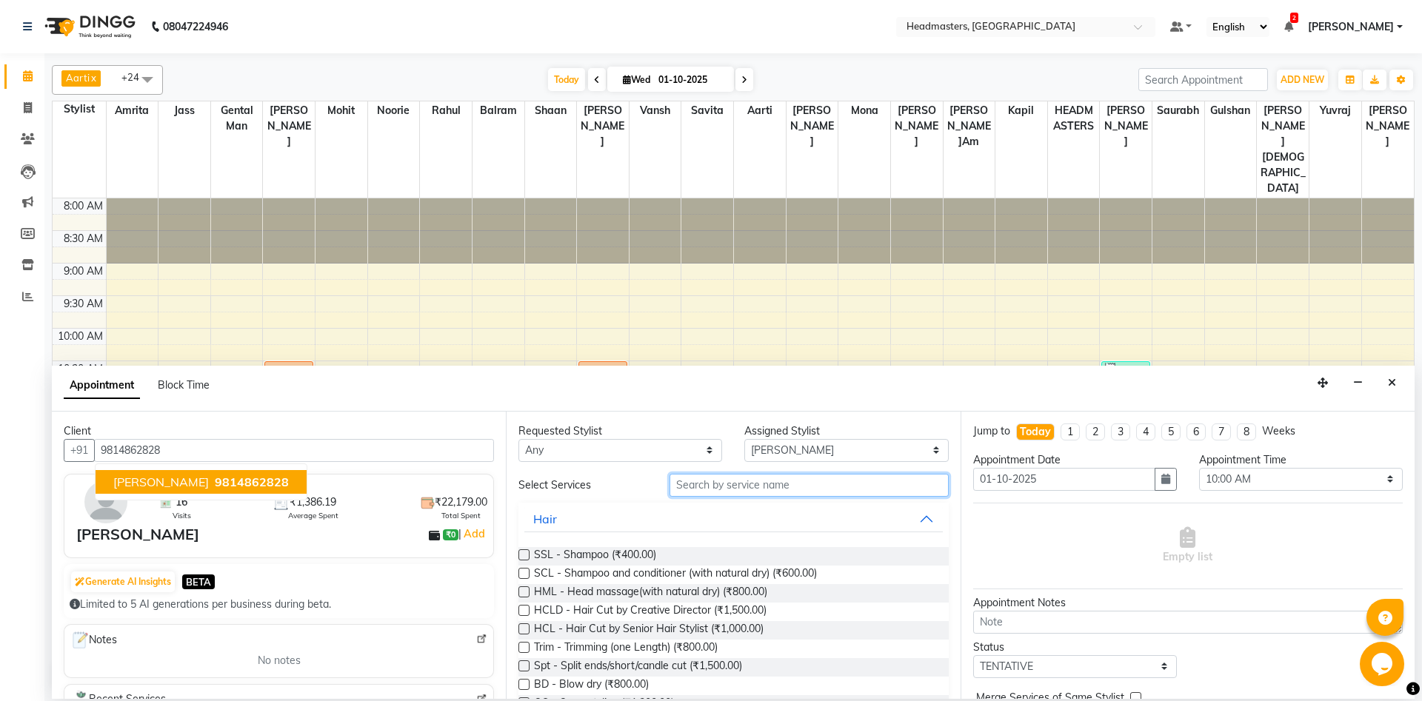
click at [698, 484] on input "text" at bounding box center [809, 485] width 279 height 23
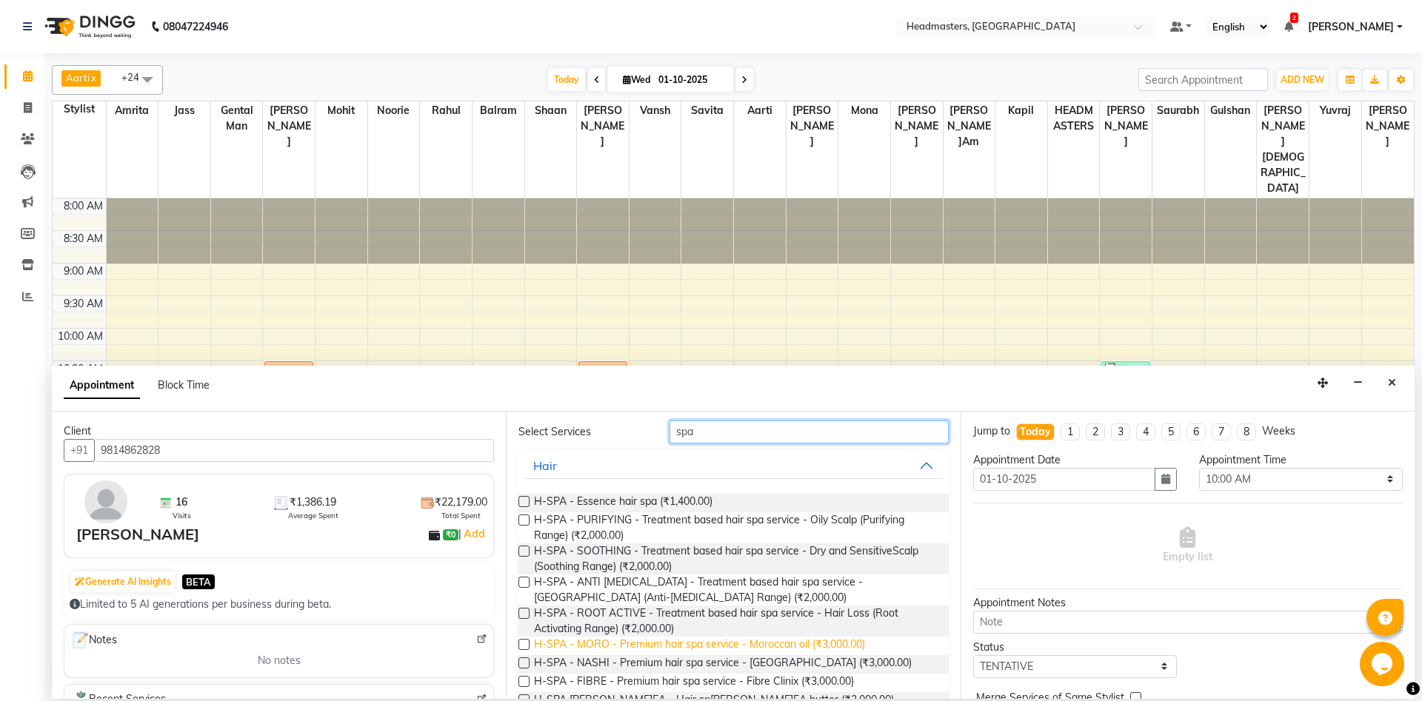
scroll to position [80, 0]
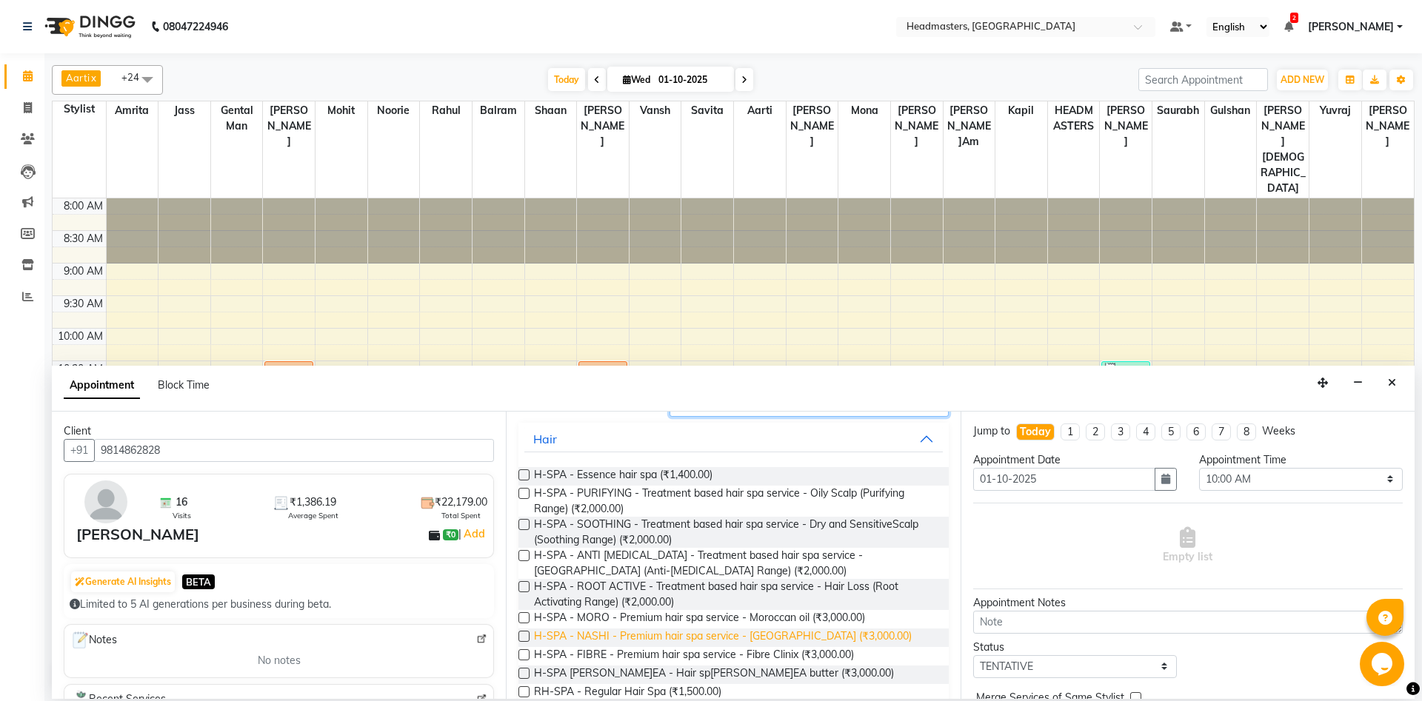
type input "spa"
click at [627, 640] on span "H-SPA - NASHI - Premium hair spa service - [GEOGRAPHIC_DATA] (₹3,000.00)" at bounding box center [723, 638] width 378 height 19
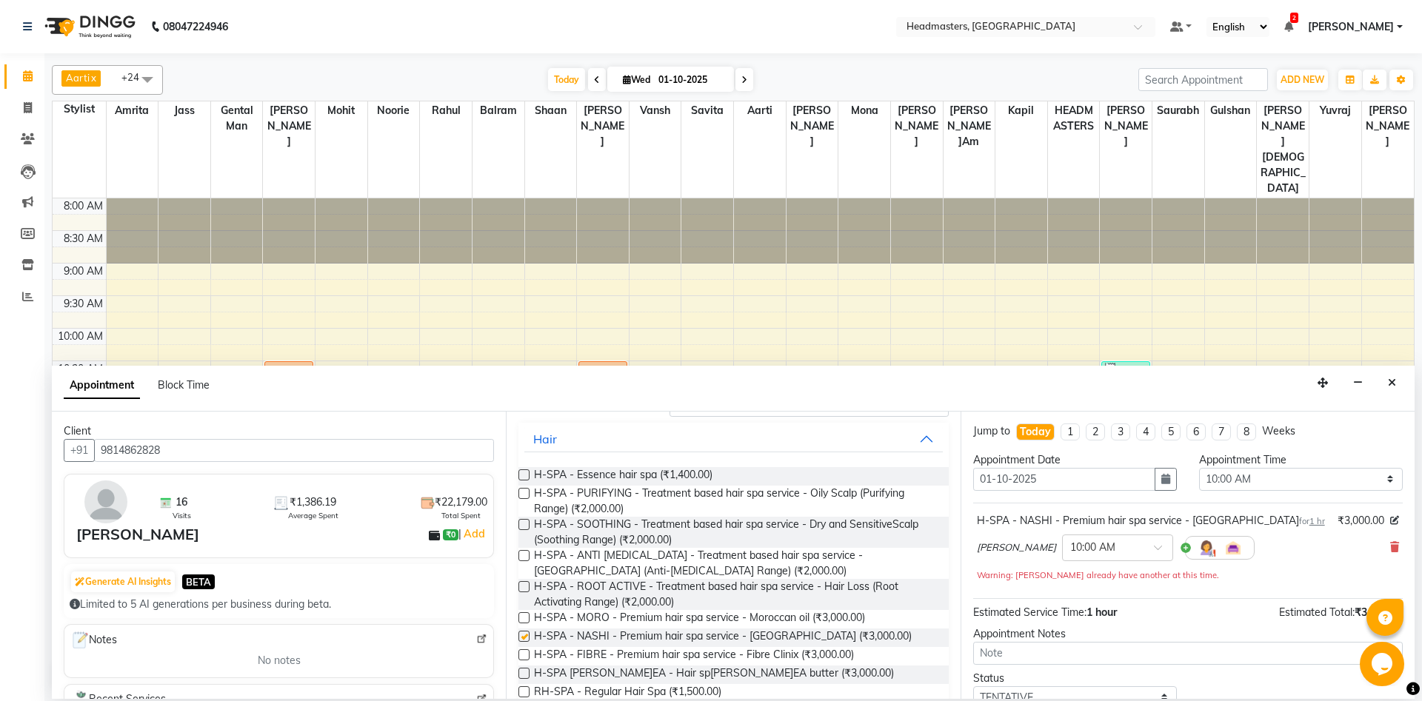
checkbox input "false"
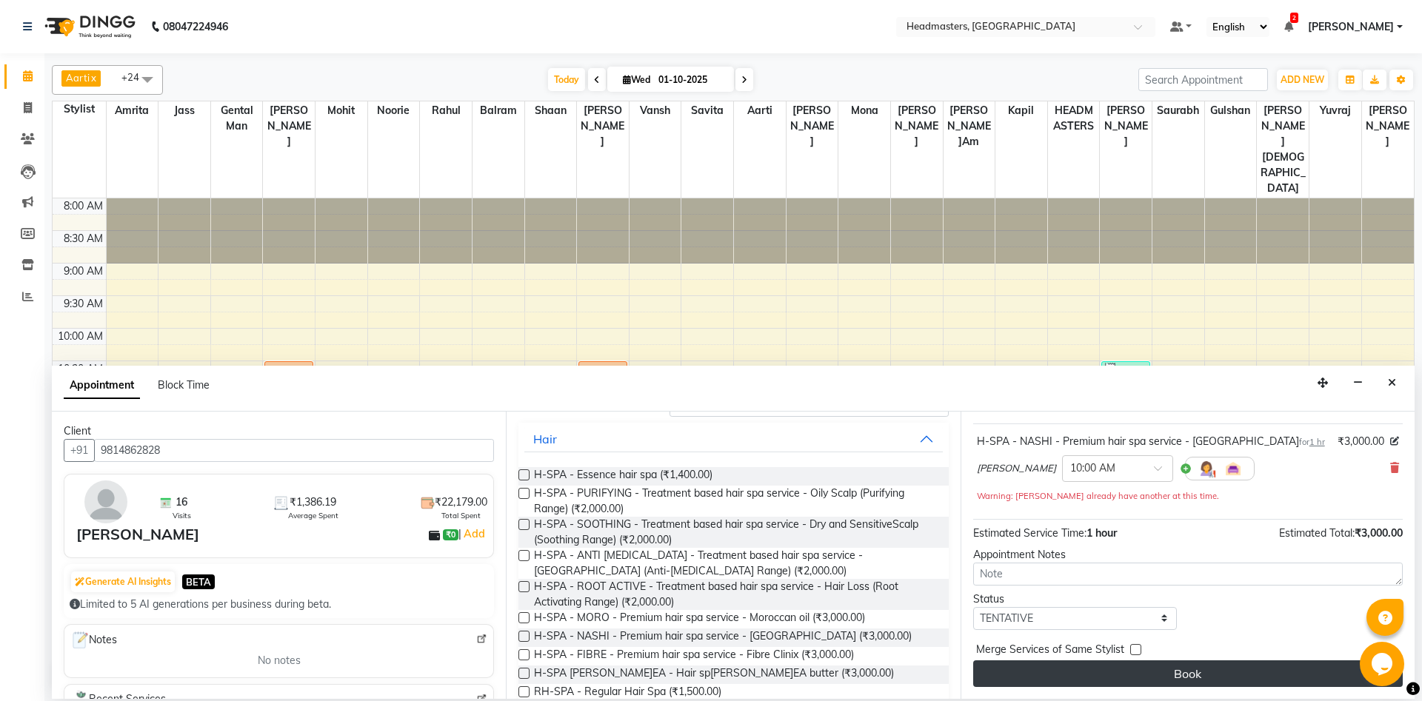
click at [1161, 661] on button "Book" at bounding box center [1188, 674] width 430 height 27
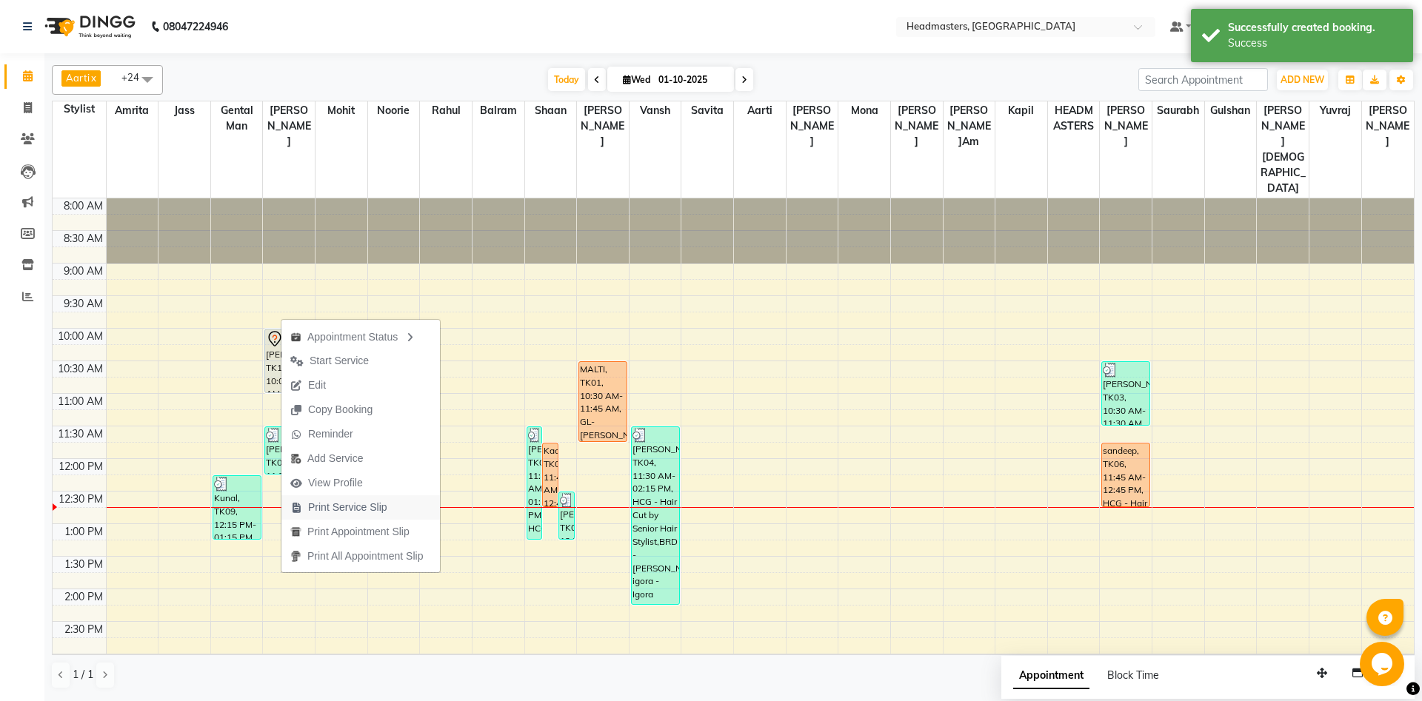
click at [367, 509] on span "Print Service Slip" at bounding box center [347, 508] width 79 height 16
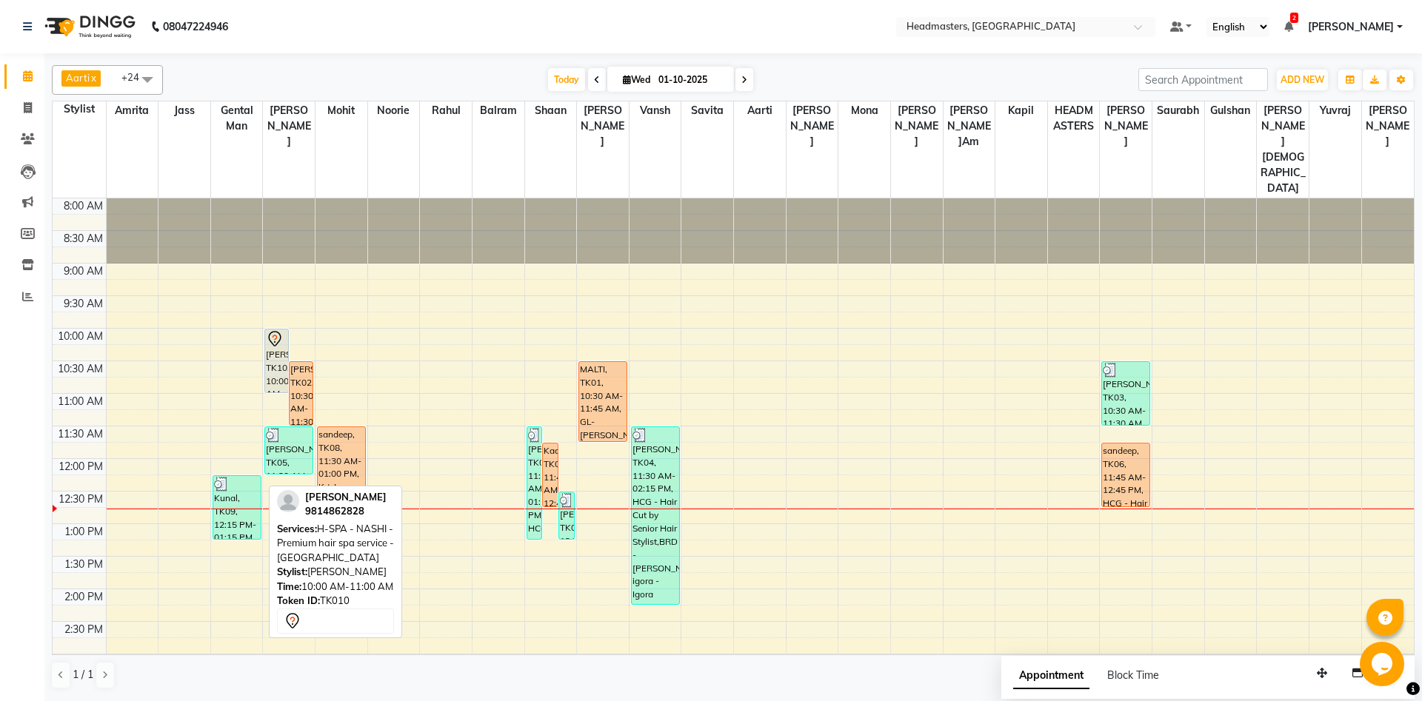
click at [271, 329] on link "[PERSON_NAME], TK10, 10:00 AM-11:00 AM, H-SPA - NASHI - Premium hair spa servic…" at bounding box center [276, 361] width 24 height 64
select select "7"
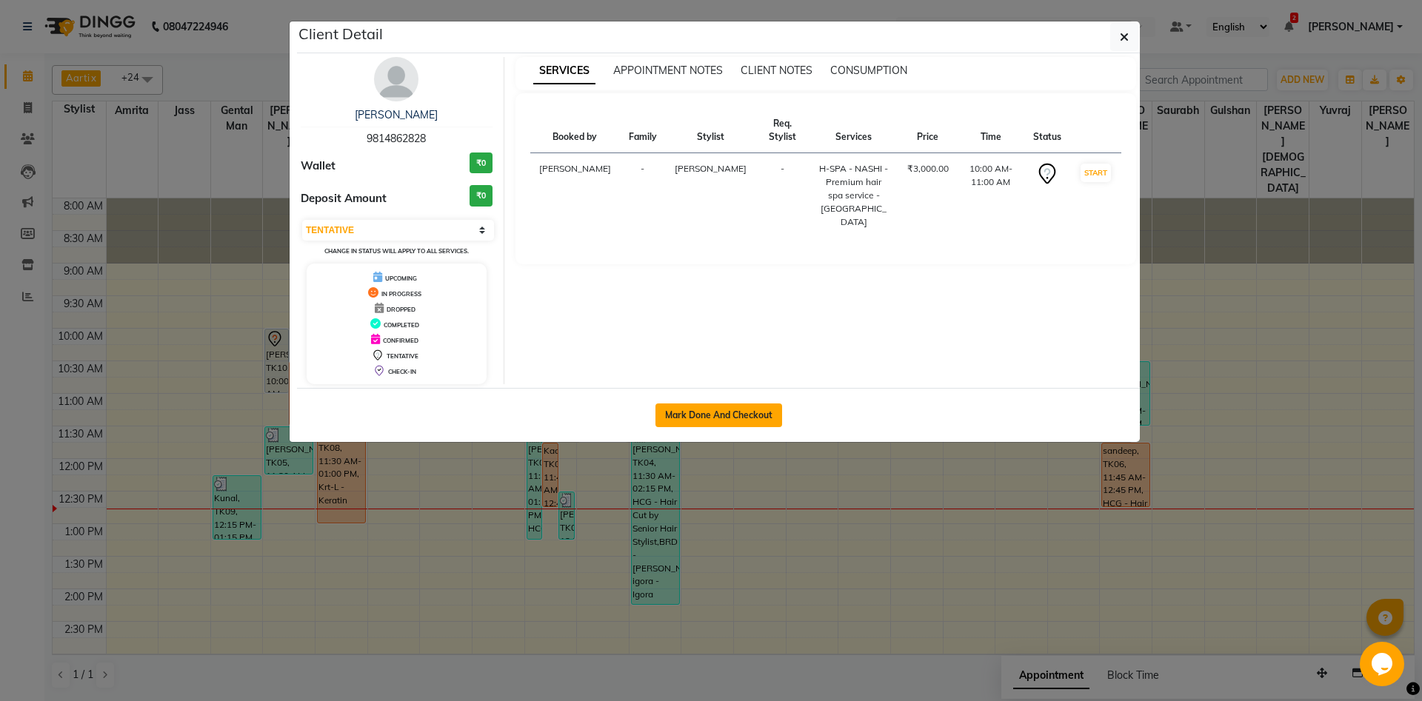
click at [704, 417] on button "Mark Done And Checkout" at bounding box center [719, 416] width 127 height 24
select select "7130"
select select "service"
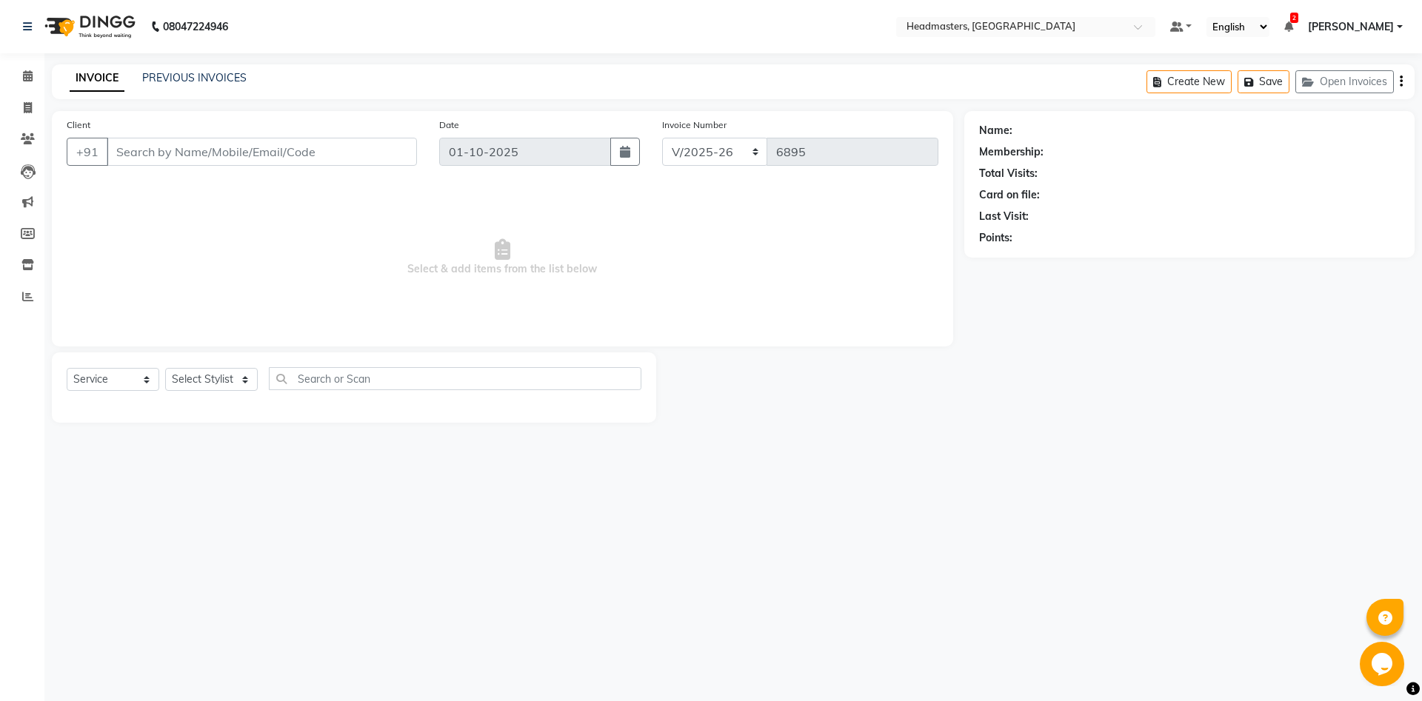
type input "9814862828"
select select "60721"
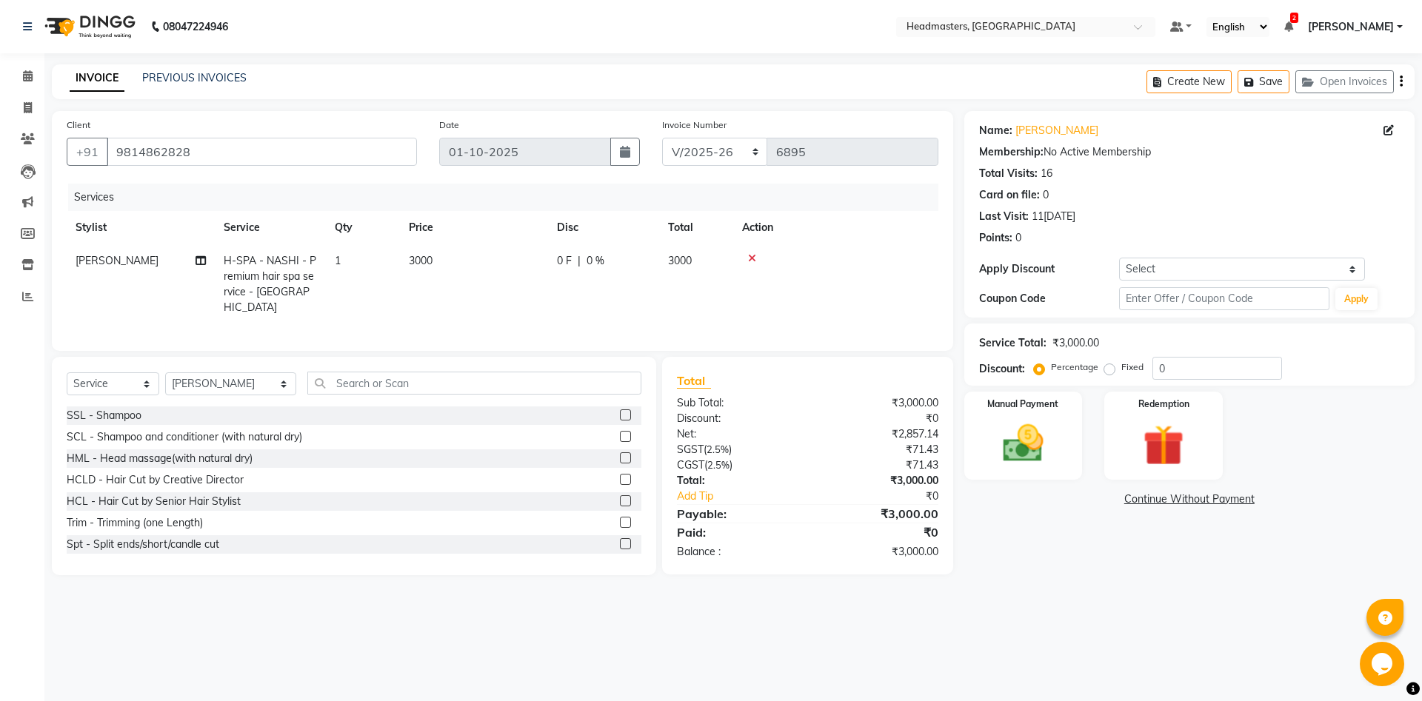
click at [561, 265] on span "0 F" at bounding box center [564, 261] width 15 height 16
select select "60721"
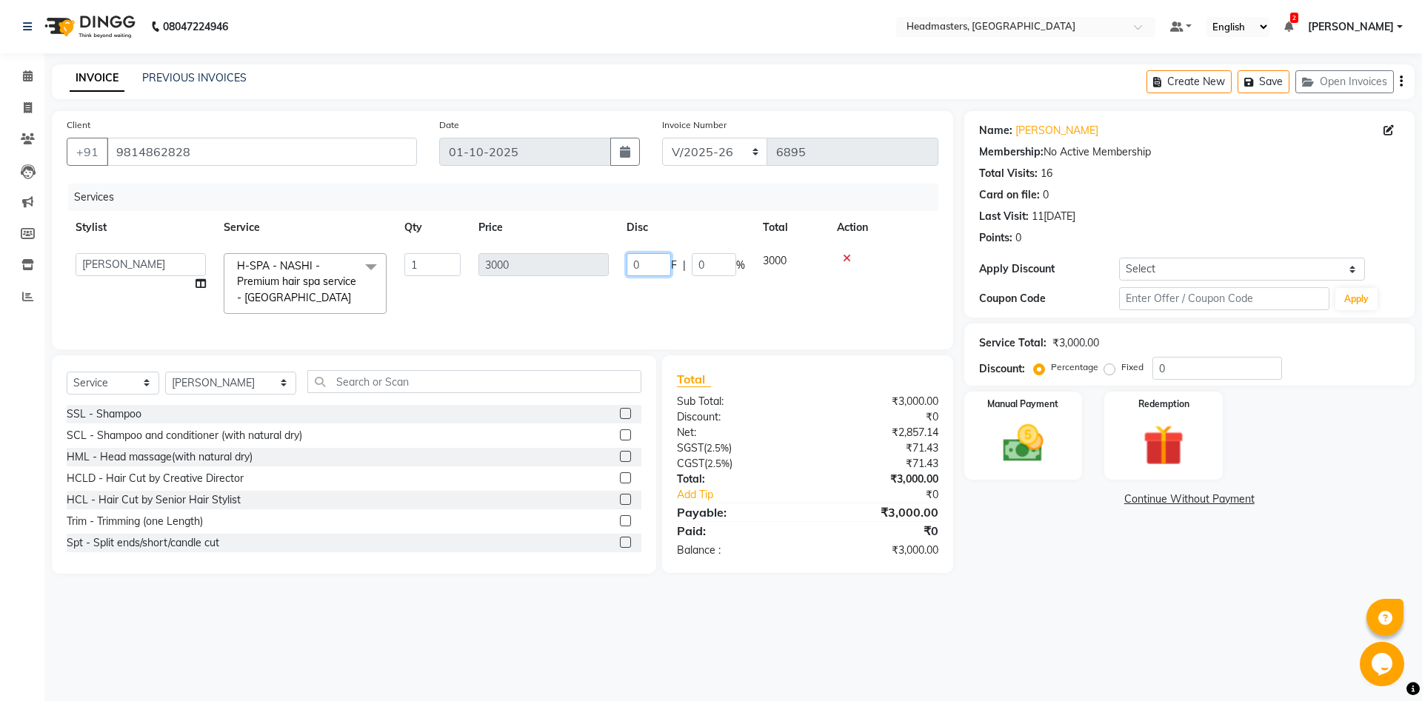
click at [641, 267] on input "0" at bounding box center [649, 264] width 44 height 23
type input "500"
click at [1002, 613] on div "08047224946 Select Location × Headmasters, [GEOGRAPHIC_DATA] Default Panel My P…" at bounding box center [711, 350] width 1422 height 701
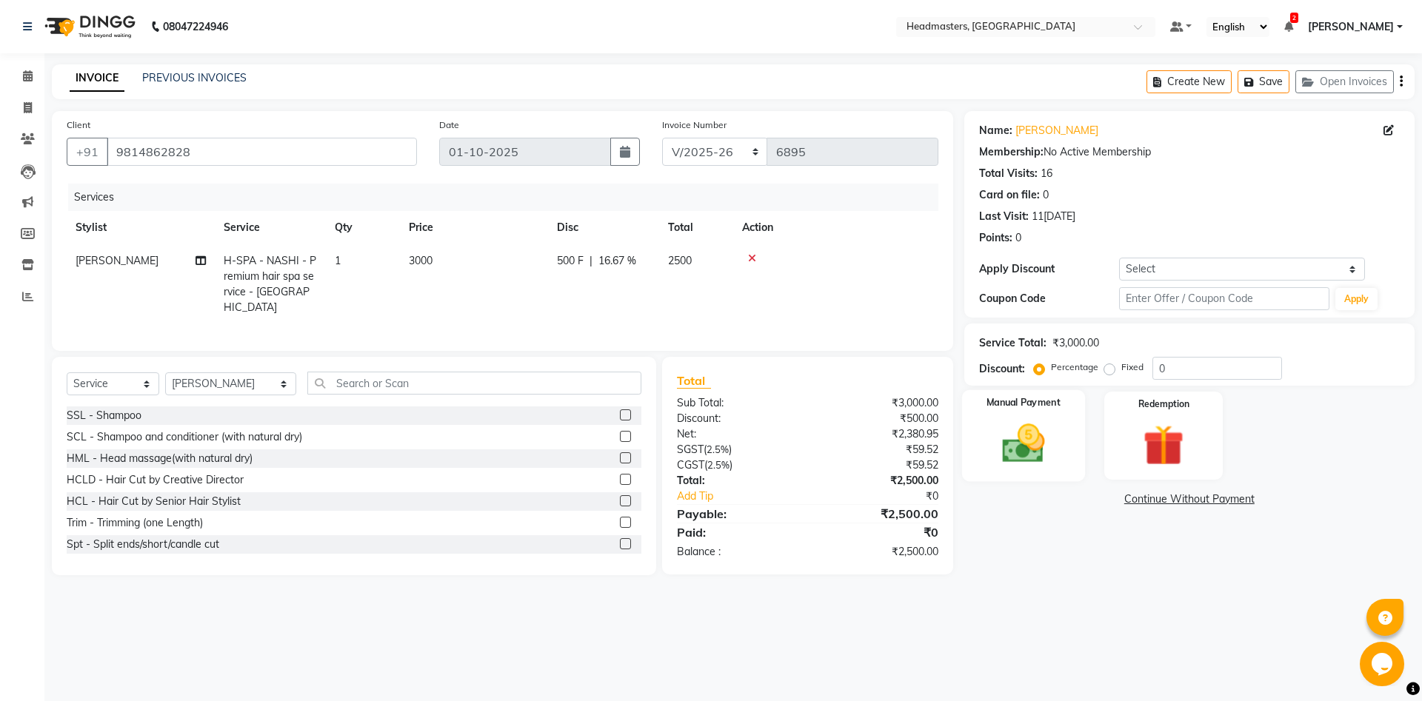
click at [1034, 446] on img at bounding box center [1023, 443] width 69 height 49
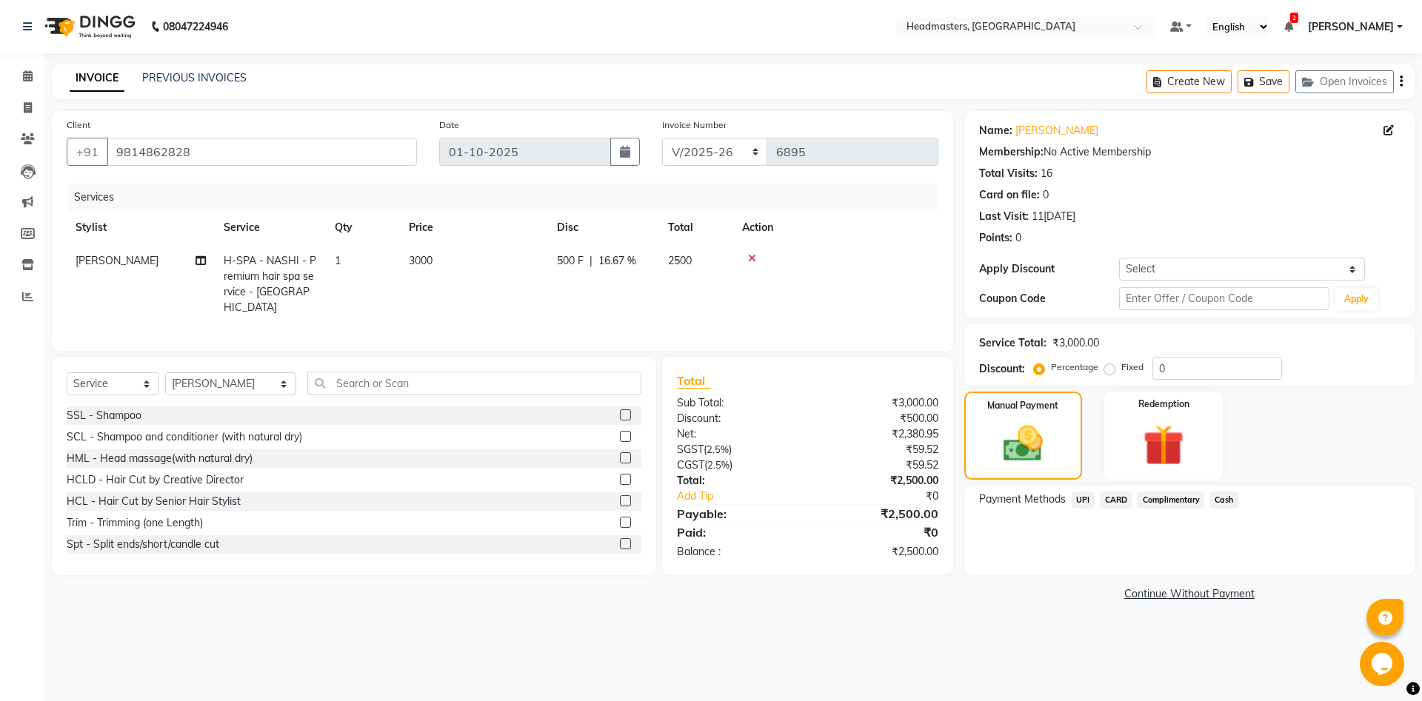
click at [1218, 497] on span "Cash" at bounding box center [1224, 500] width 28 height 17
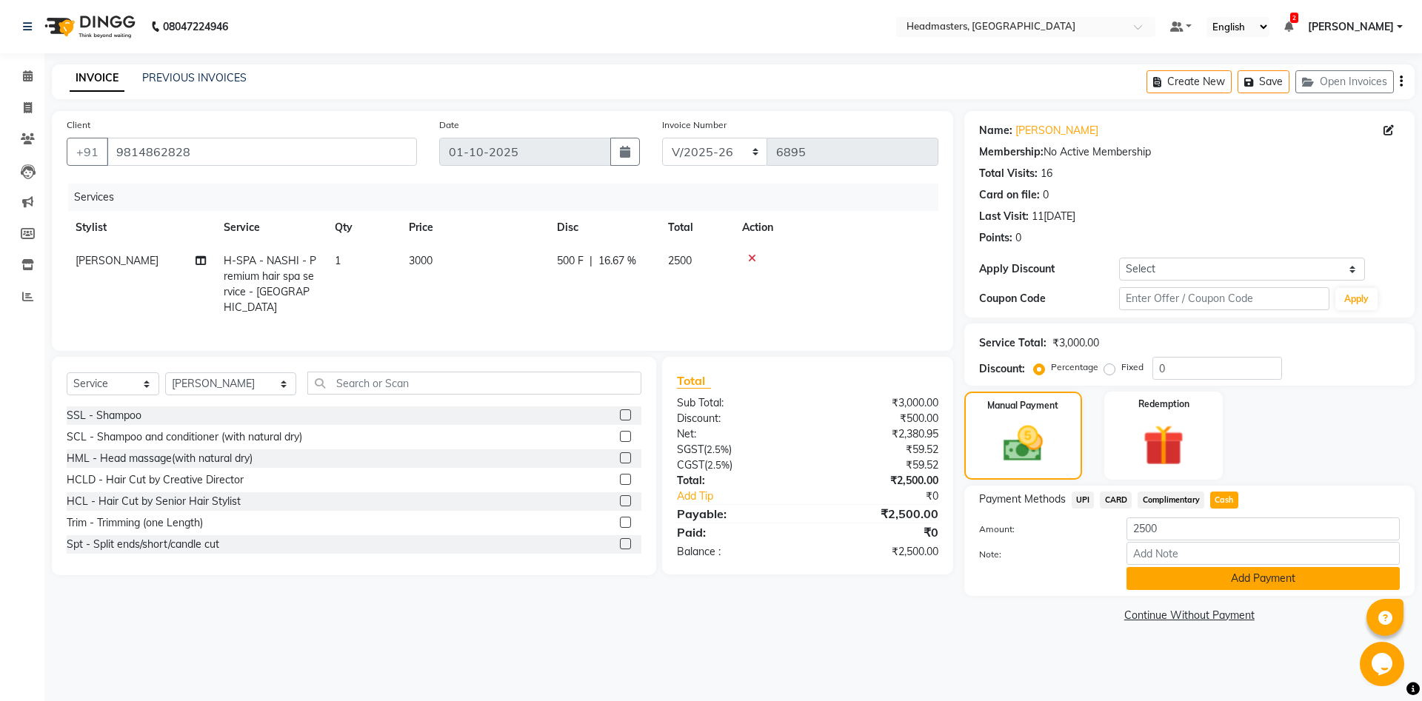
click at [1226, 582] on button "Add Payment" at bounding box center [1263, 578] width 273 height 23
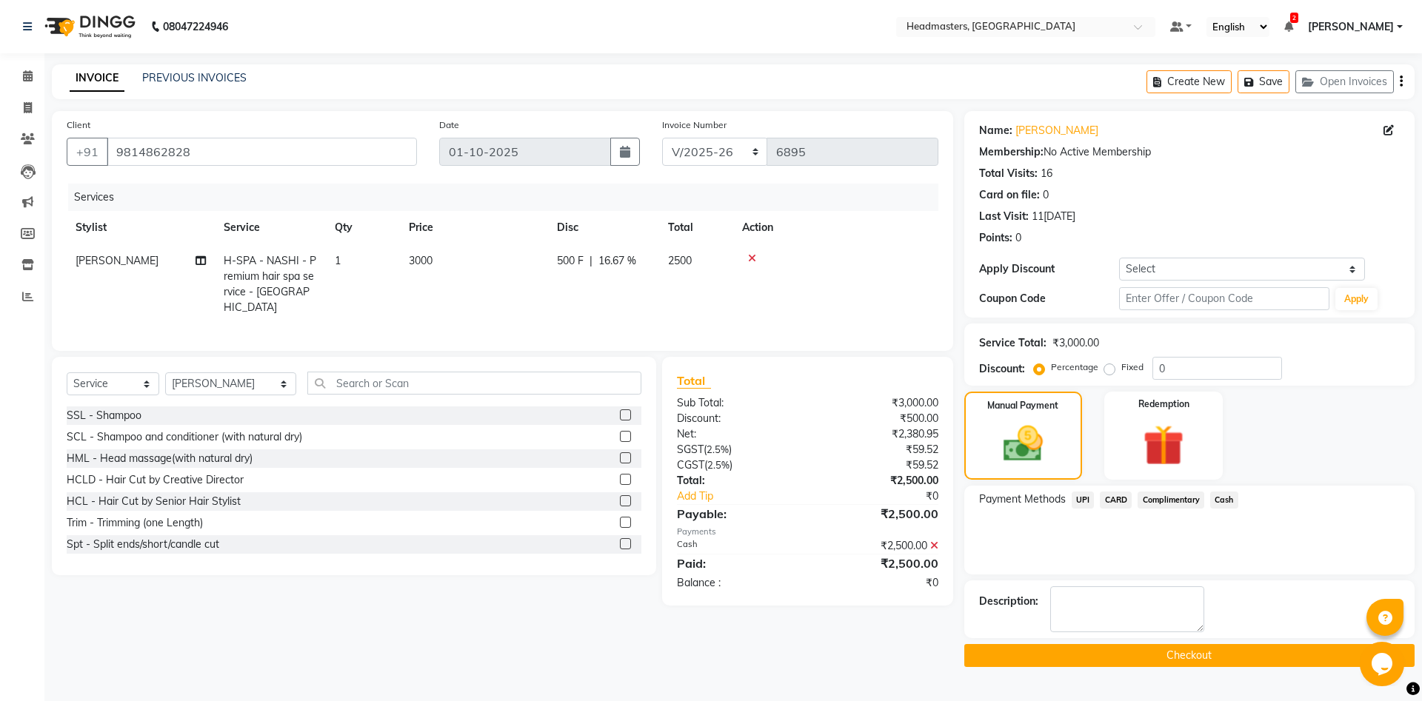
click at [1030, 654] on button "Checkout" at bounding box center [1189, 655] width 450 height 23
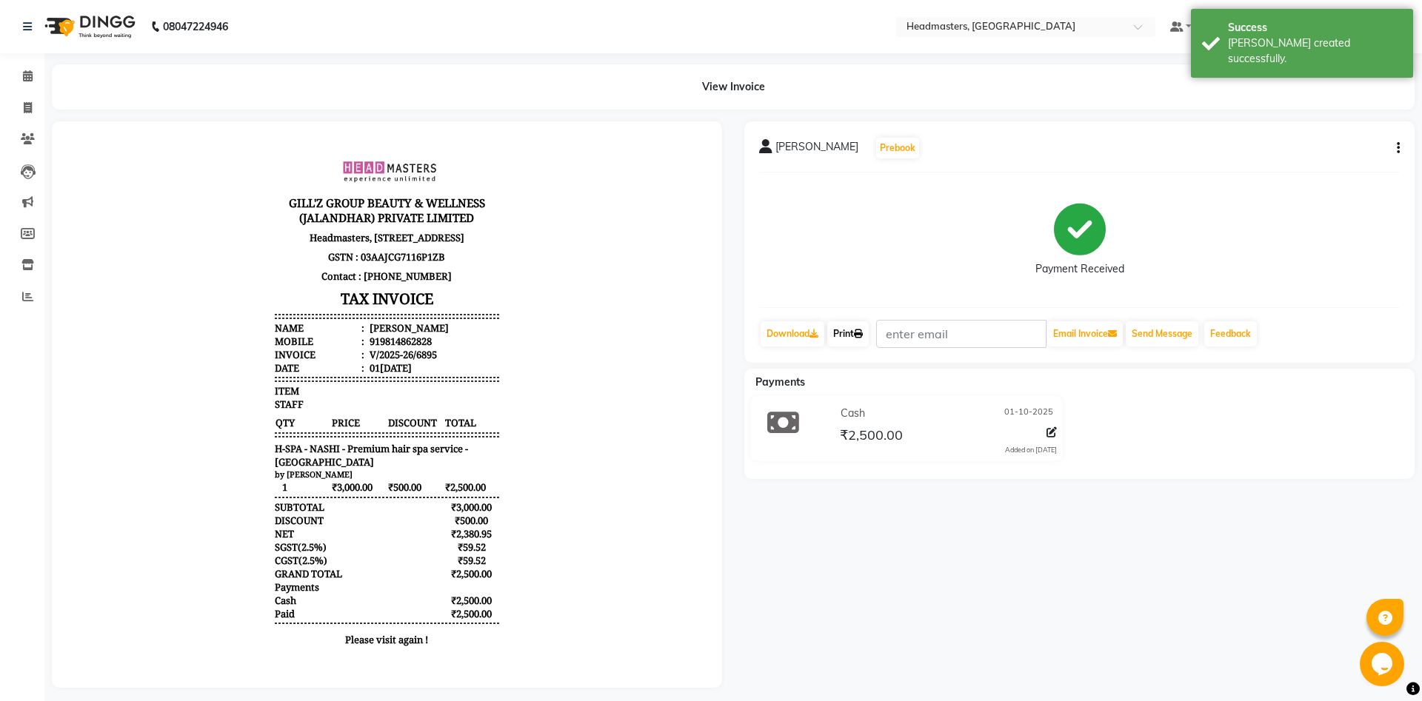
click at [844, 335] on link "Print" at bounding box center [847, 333] width 41 height 25
click at [857, 330] on link "Print" at bounding box center [847, 333] width 41 height 25
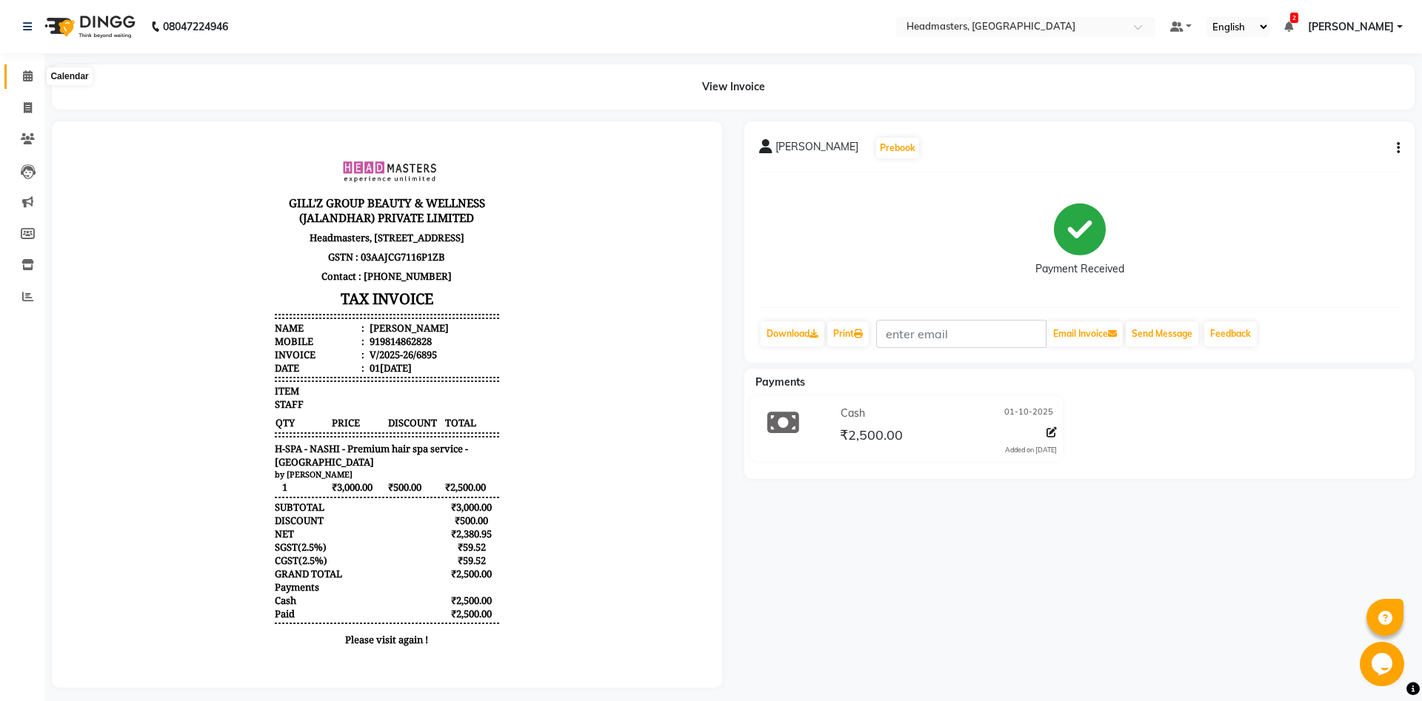
click at [31, 76] on icon at bounding box center [28, 75] width 10 height 11
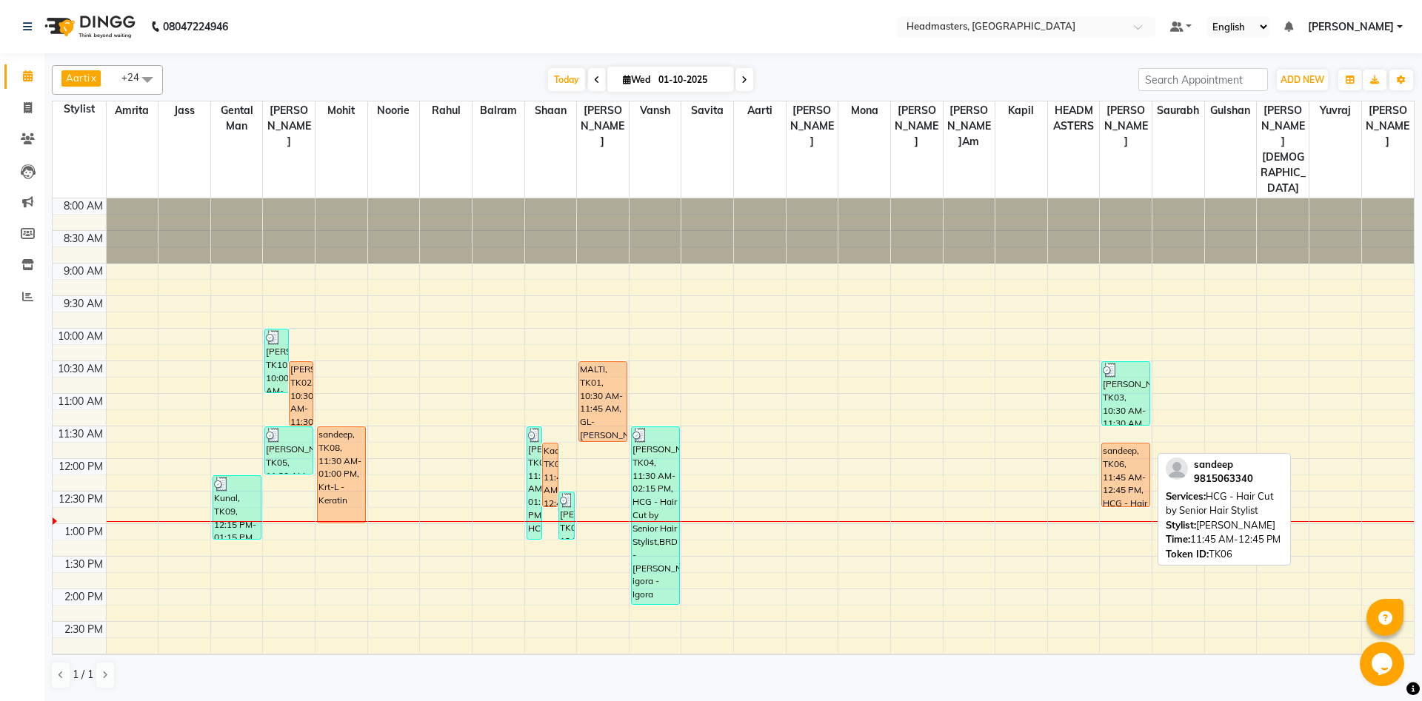
click at [1141, 444] on div "sandeep, TK06, 11:45 AM-12:45 PM, HCG - Hair Cut by Senior Hair Stylist" at bounding box center [1125, 475] width 47 height 63
select select "1"
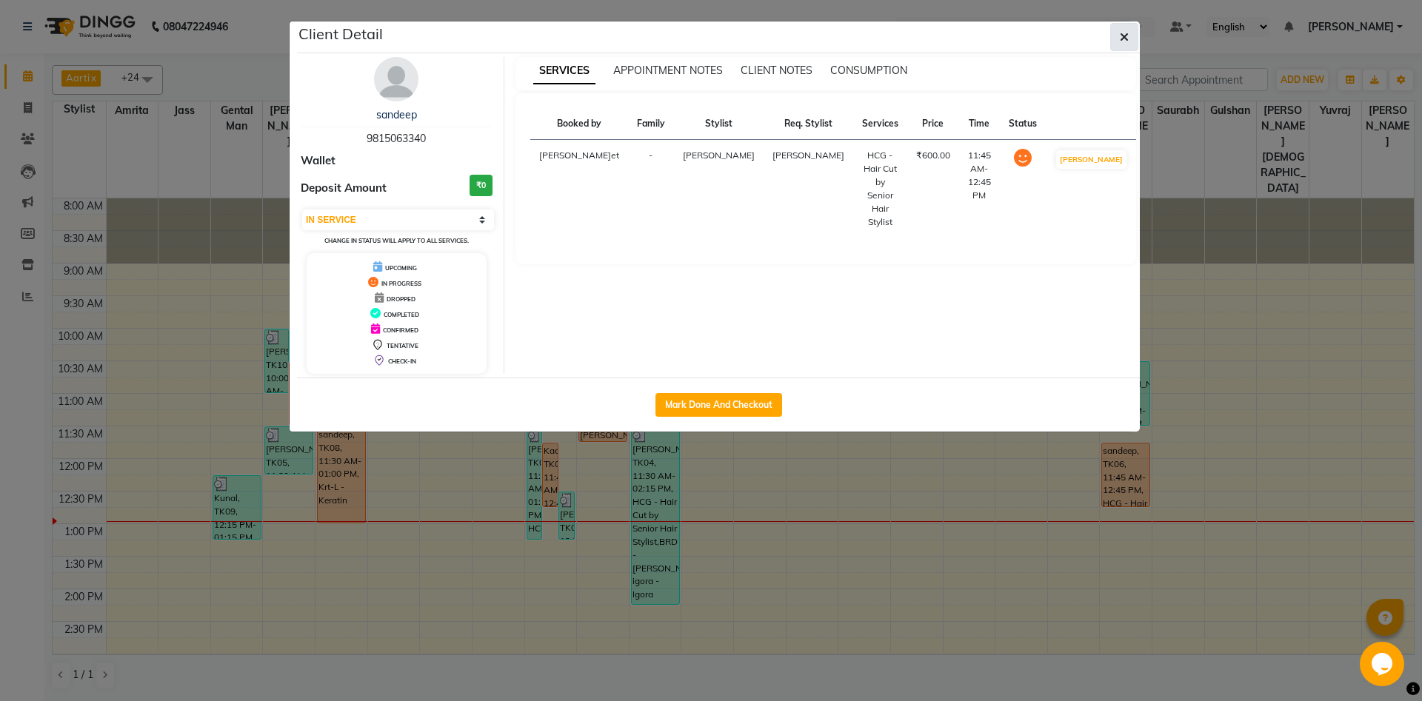
click at [1127, 44] on button "button" at bounding box center [1124, 37] width 28 height 28
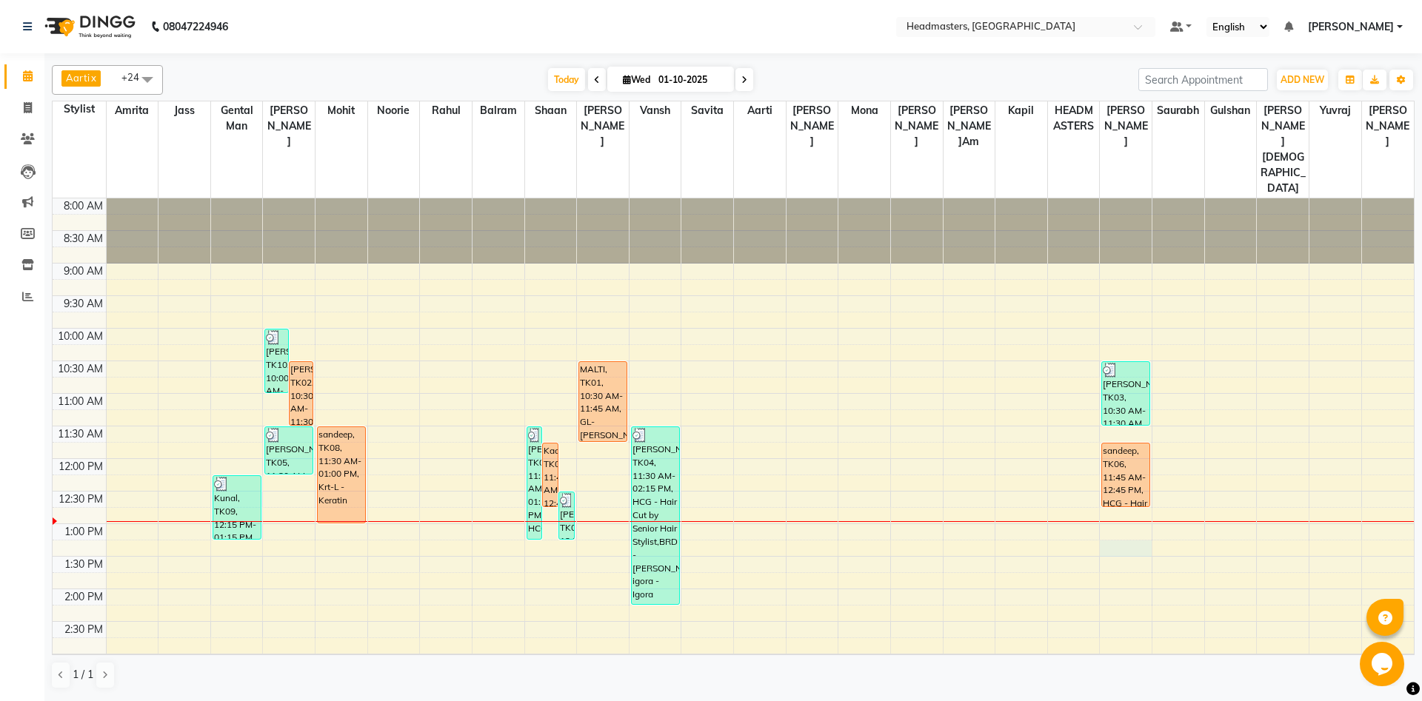
click at [1142, 499] on div "8:00 AM 8:30 AM 9:00 AM 9:30 AM 10:00 AM 10:30 AM 11:00 AM 11:30 AM 12:00 PM 12…" at bounding box center [733, 655] width 1361 height 912
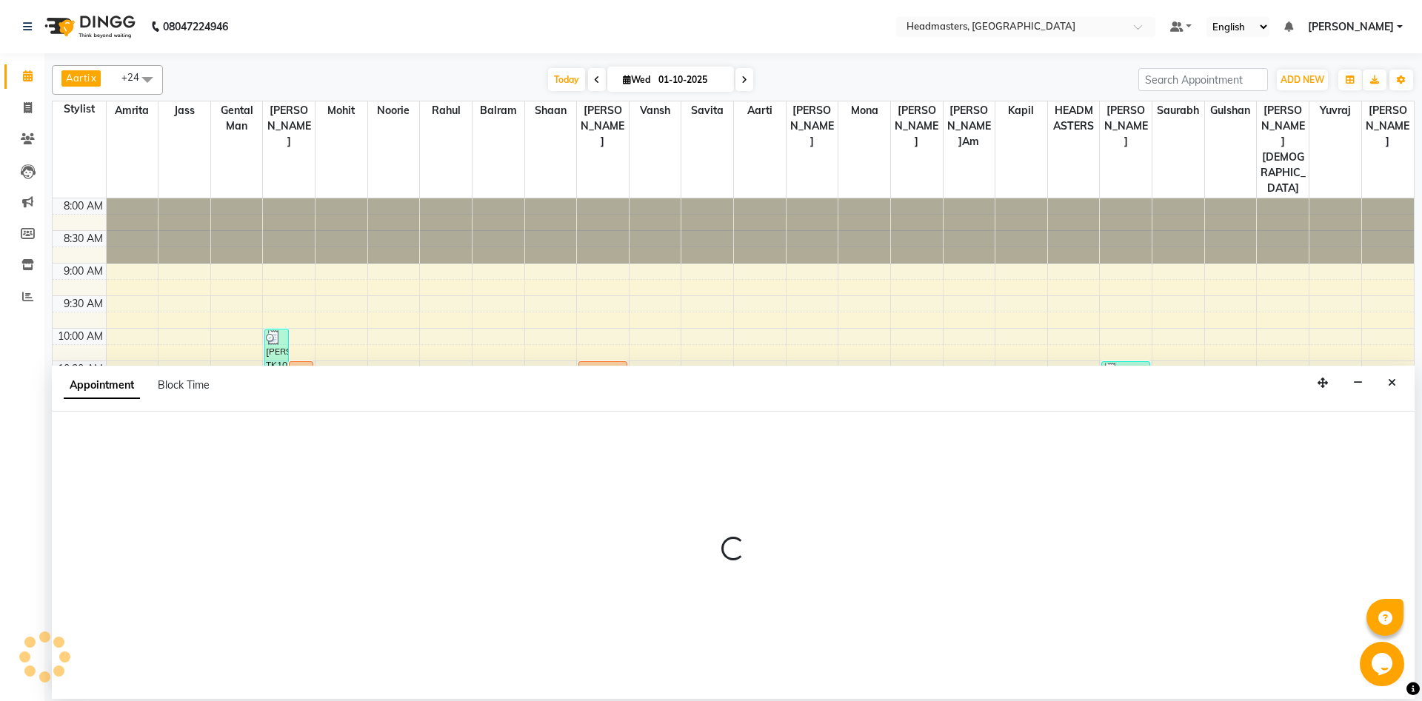
select select "64331"
select select "795"
select select "tentative"
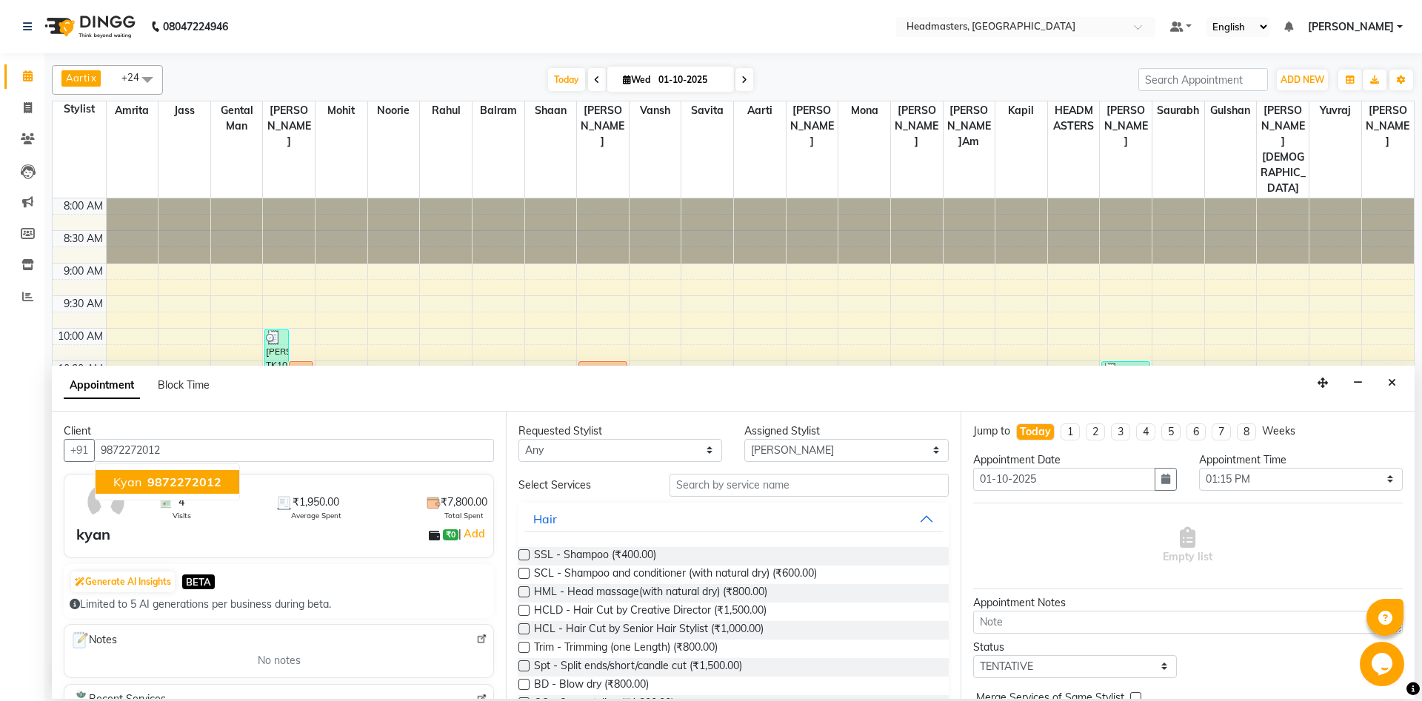
click at [139, 488] on span "kyan" at bounding box center [127, 482] width 28 height 15
type input "9872272012"
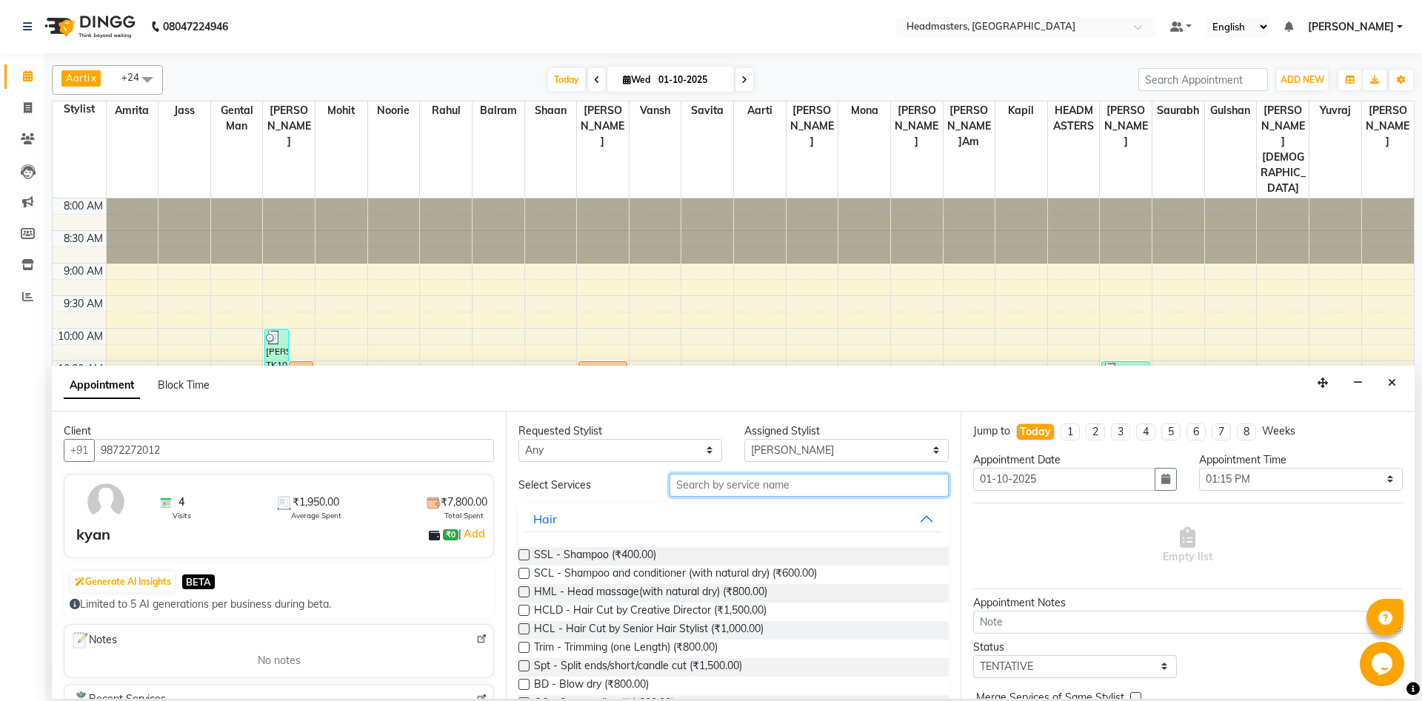
click at [787, 481] on input "text" at bounding box center [809, 485] width 279 height 23
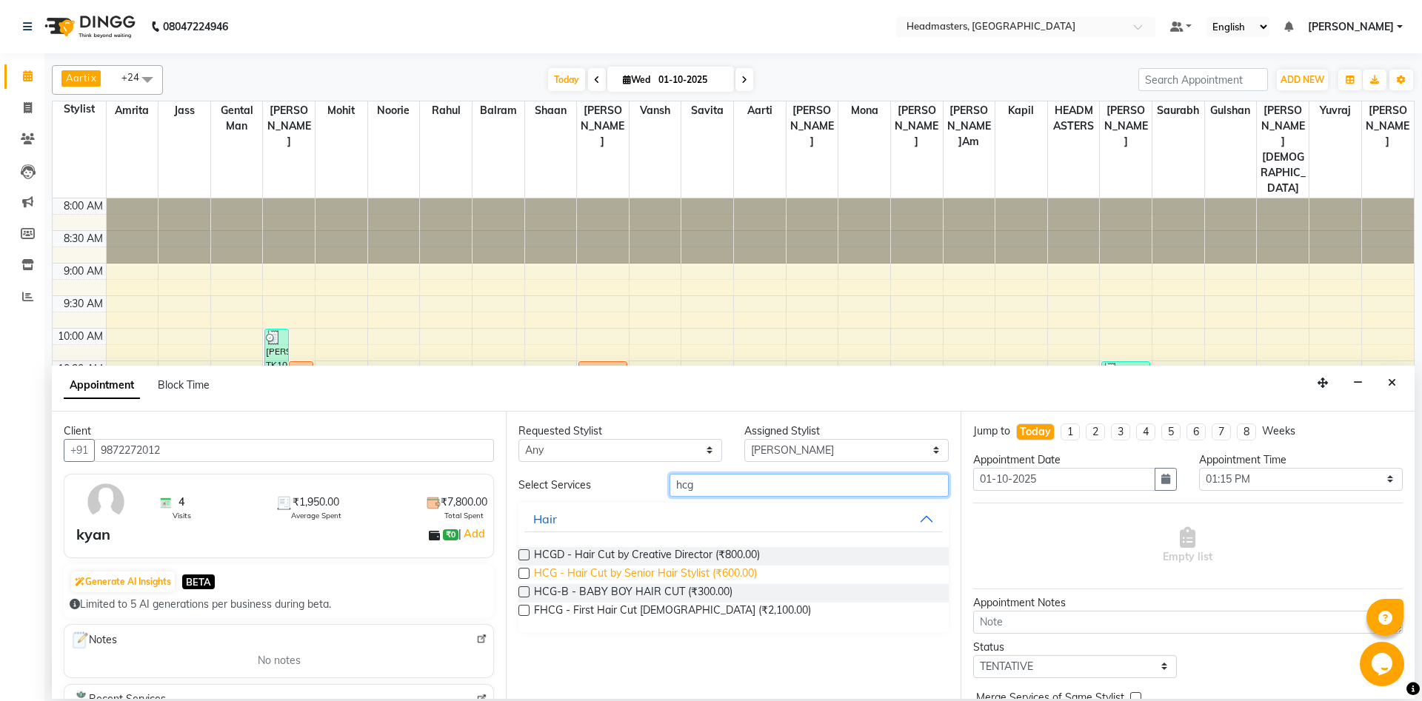
type input "hcg"
click at [676, 573] on span "HCG - Hair Cut by Senior Hair Stylist (₹600.00)" at bounding box center [645, 575] width 223 height 19
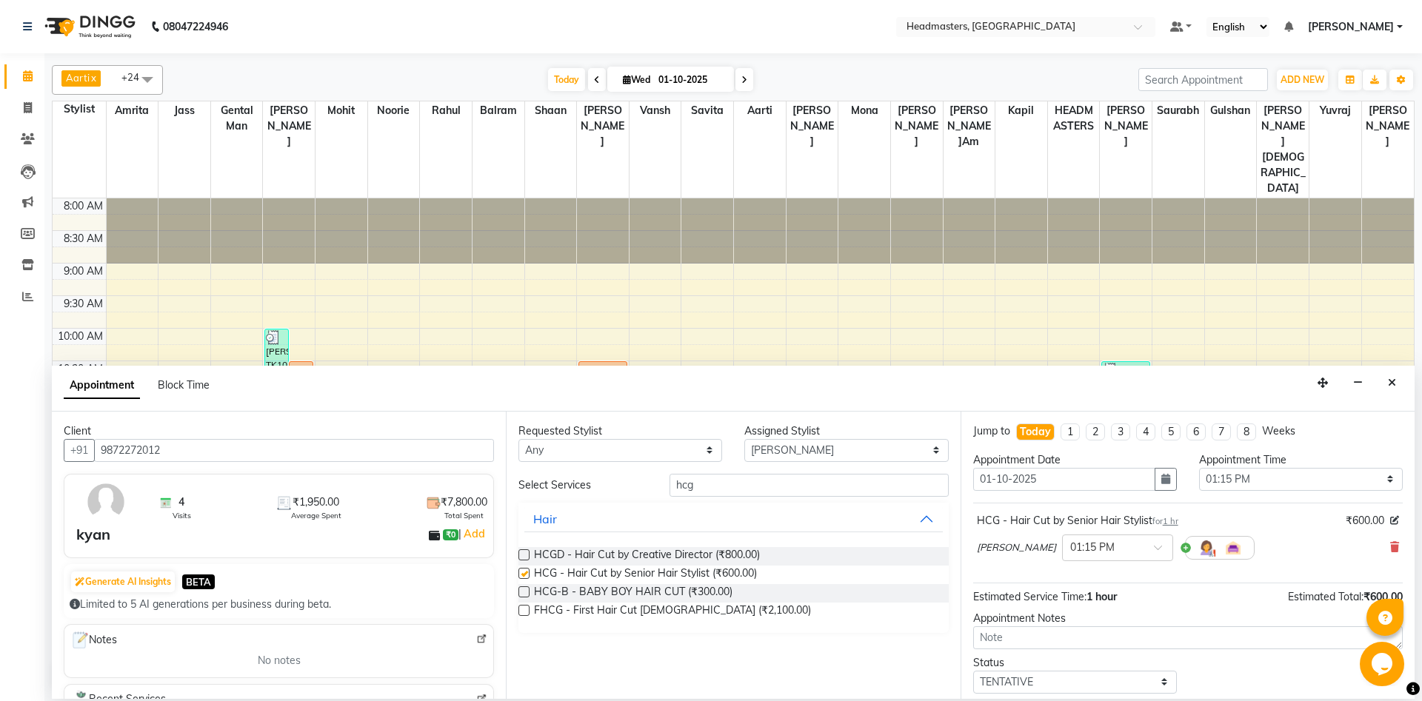
checkbox input "false"
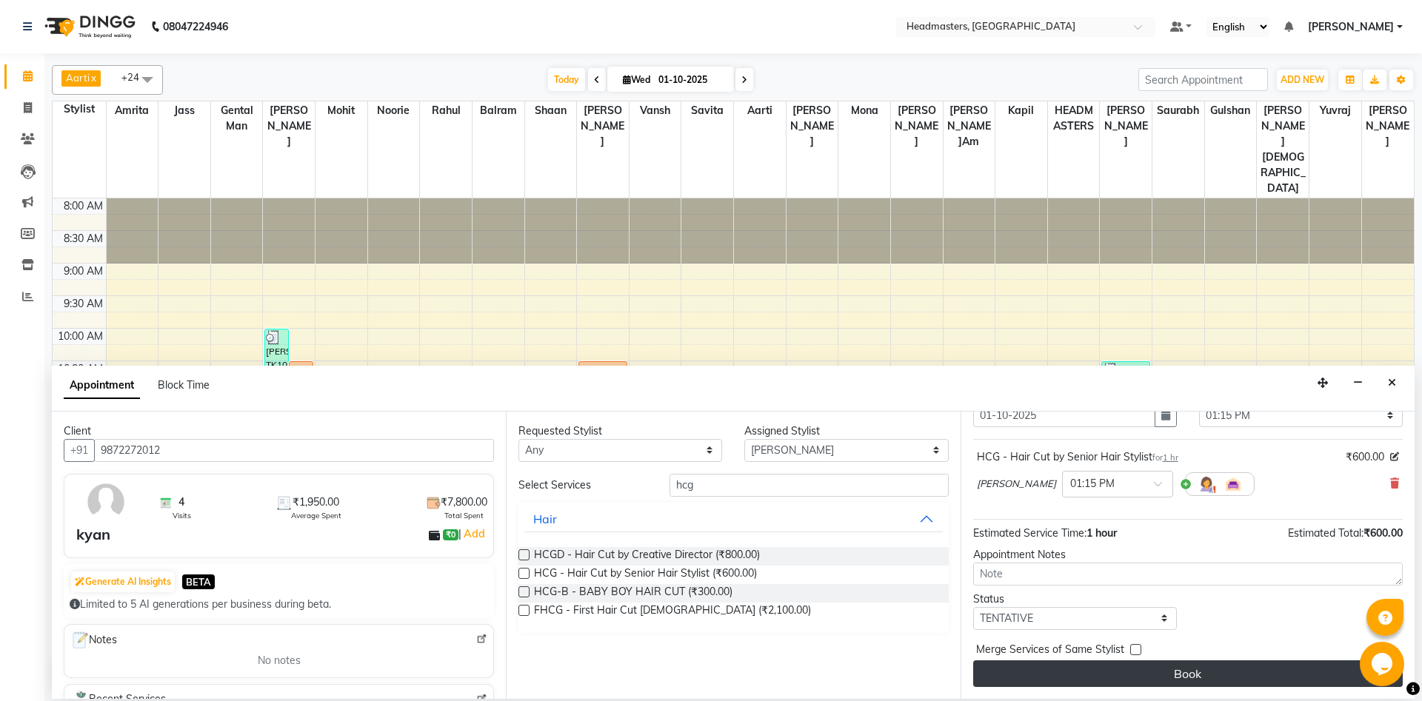
click at [1101, 670] on button "Book" at bounding box center [1188, 674] width 430 height 27
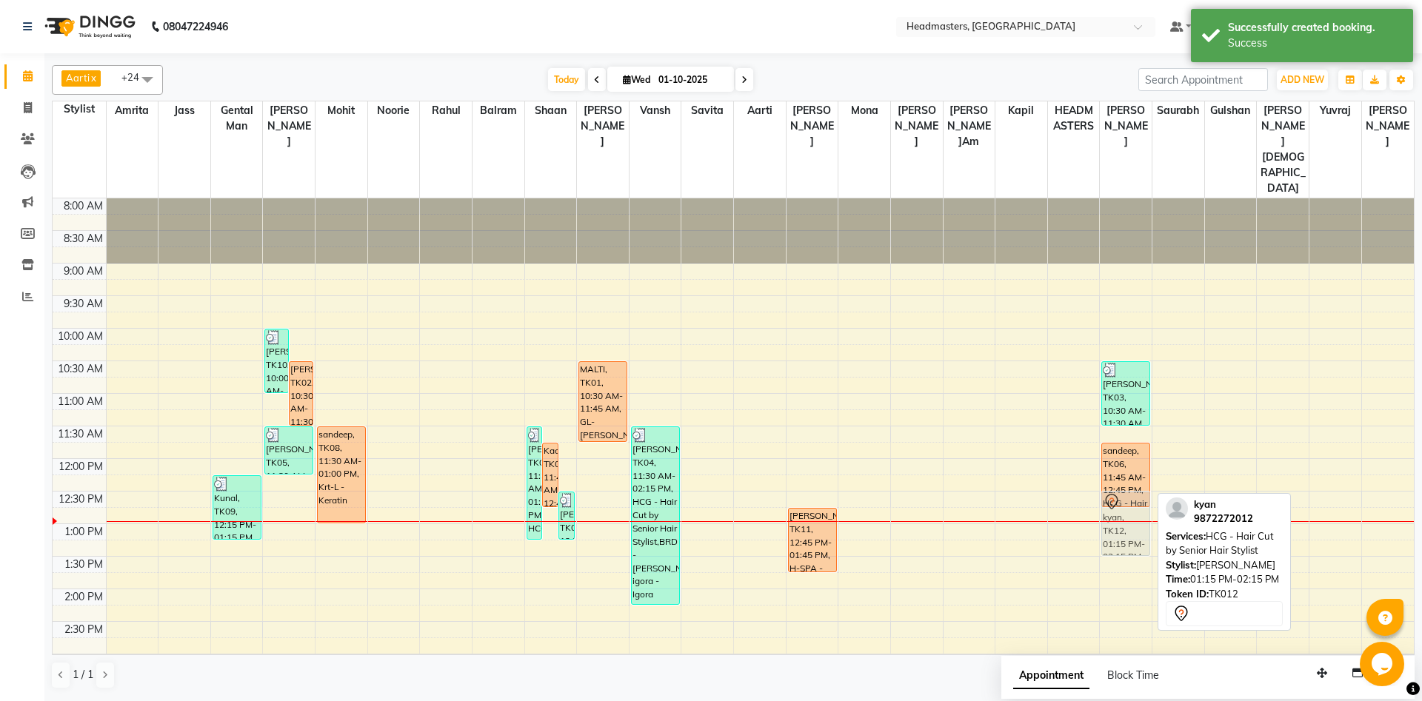
drag, startPoint x: 1118, startPoint y: 521, endPoint x: 1133, endPoint y: 480, distance: 43.8
click at [1133, 480] on div "[PERSON_NAME]hu, TK03, 10:30 AM-11:30 AM, BRD [PERSON_NAME]rd,O3-MSK-DTAN - D-T…" at bounding box center [1126, 655] width 52 height 912
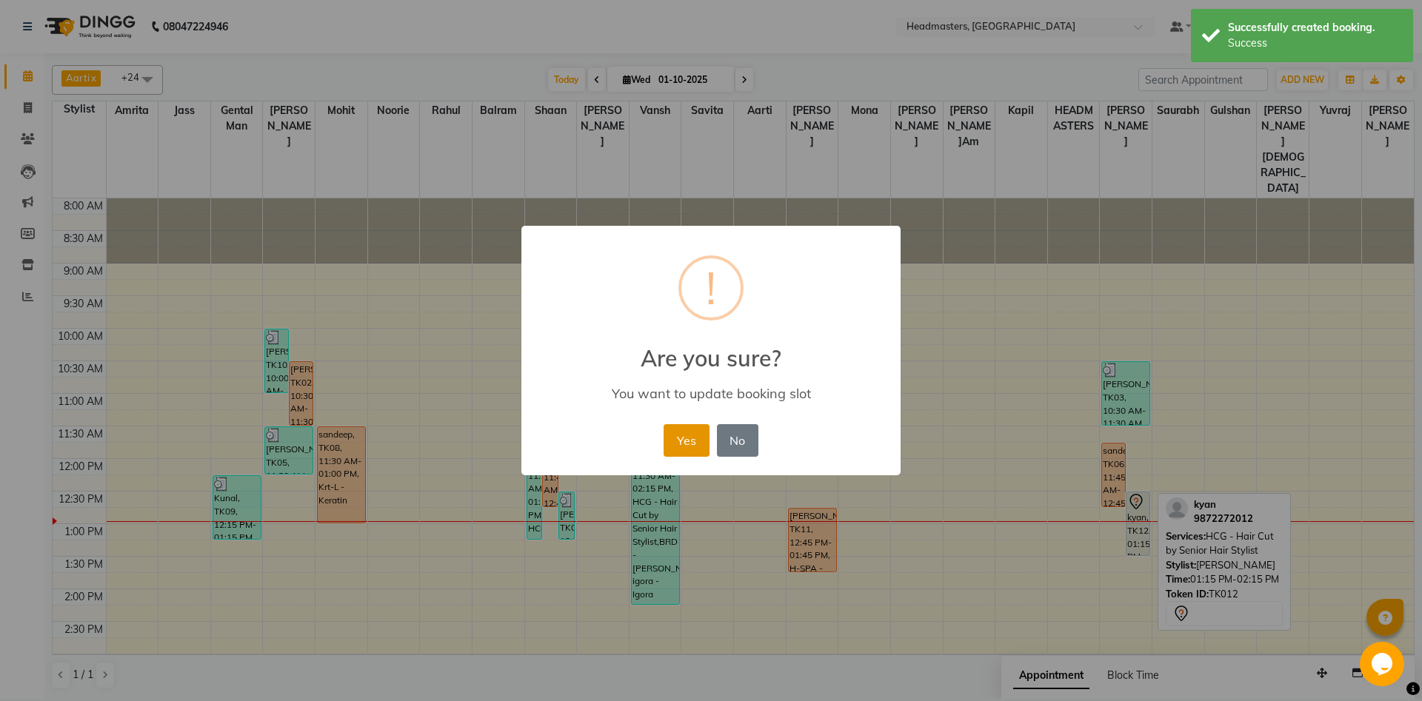
click at [684, 441] on button "Yes" at bounding box center [686, 440] width 45 height 33
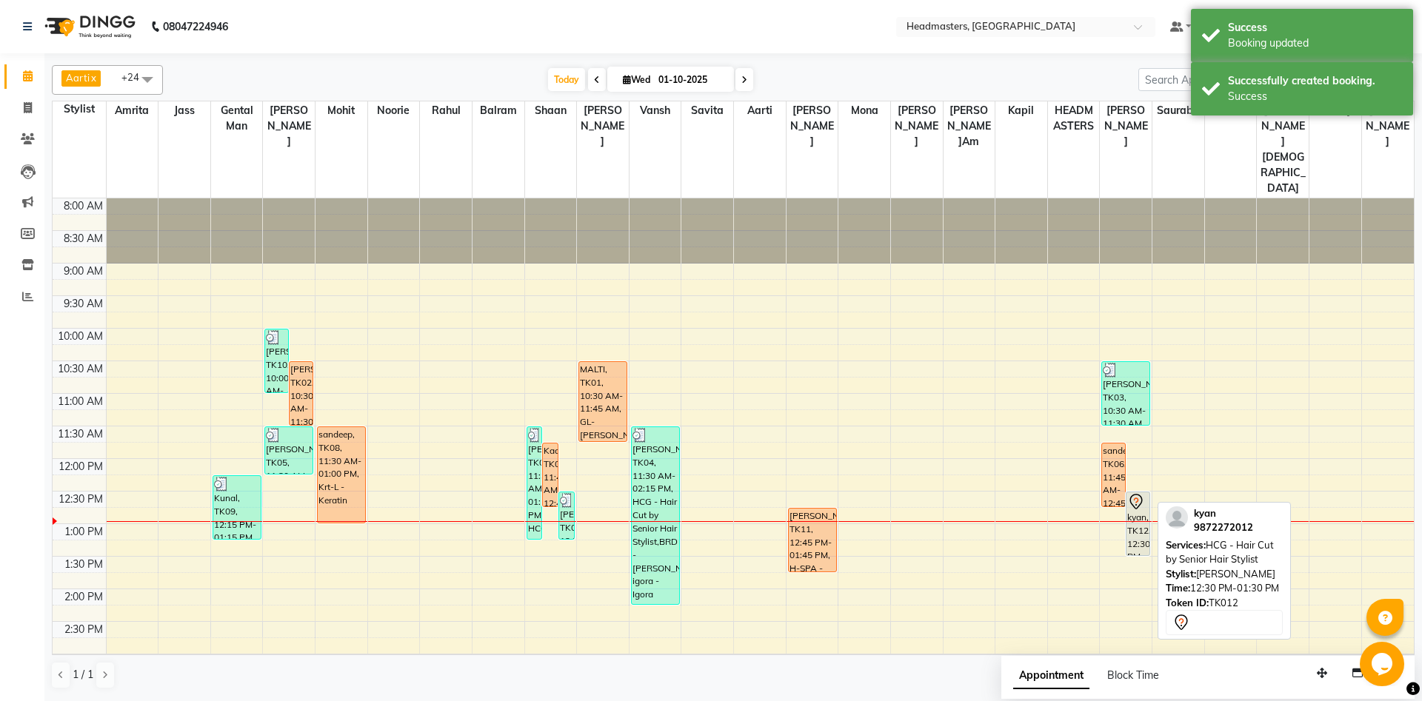
click at [1137, 493] on div "kyan, TK12, 12:30 PM-01:30 PM, HCG - Hair Cut by Senior Hair Stylist" at bounding box center [1138, 524] width 23 height 63
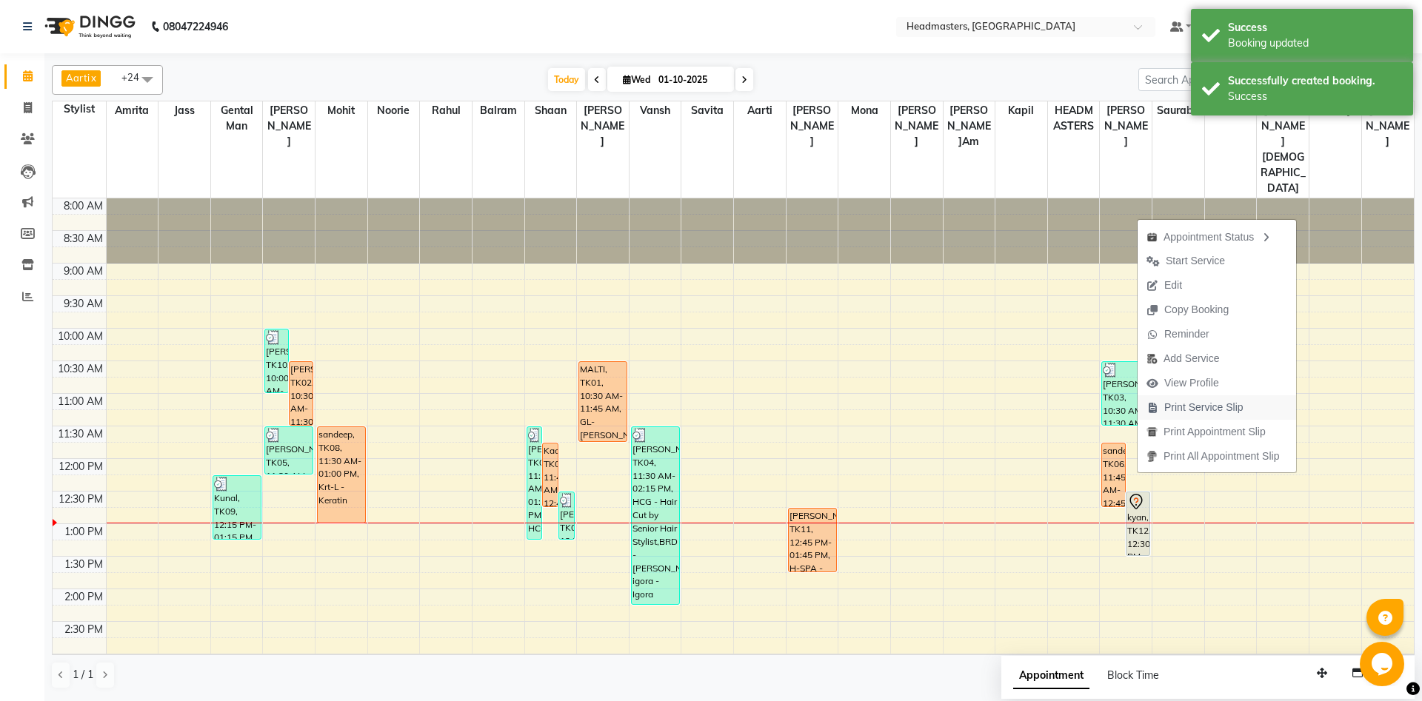
click at [1173, 413] on span "Print Service Slip" at bounding box center [1203, 408] width 79 height 16
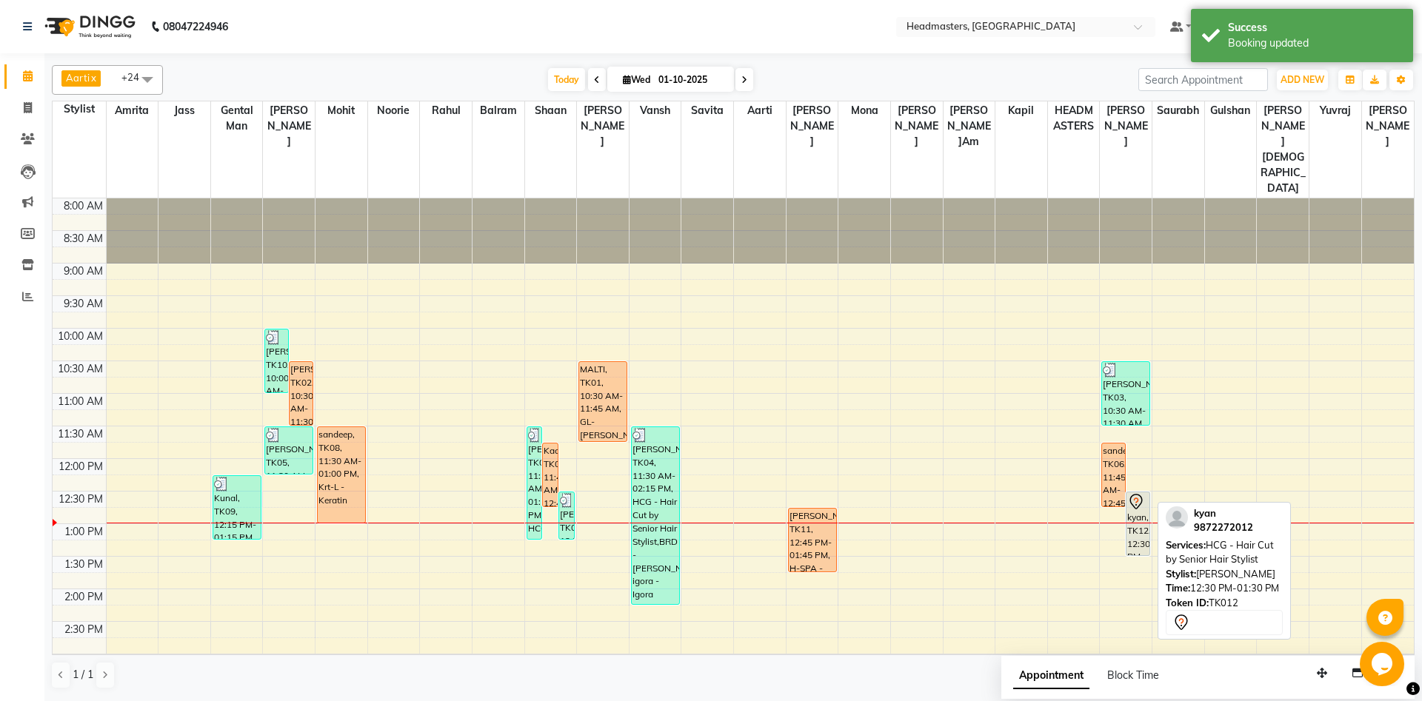
click at [1147, 493] on div "kyan, TK12, 12:30 PM-01:30 PM, HCG - Hair Cut by Senior Hair Stylist" at bounding box center [1138, 524] width 23 height 63
select select "7"
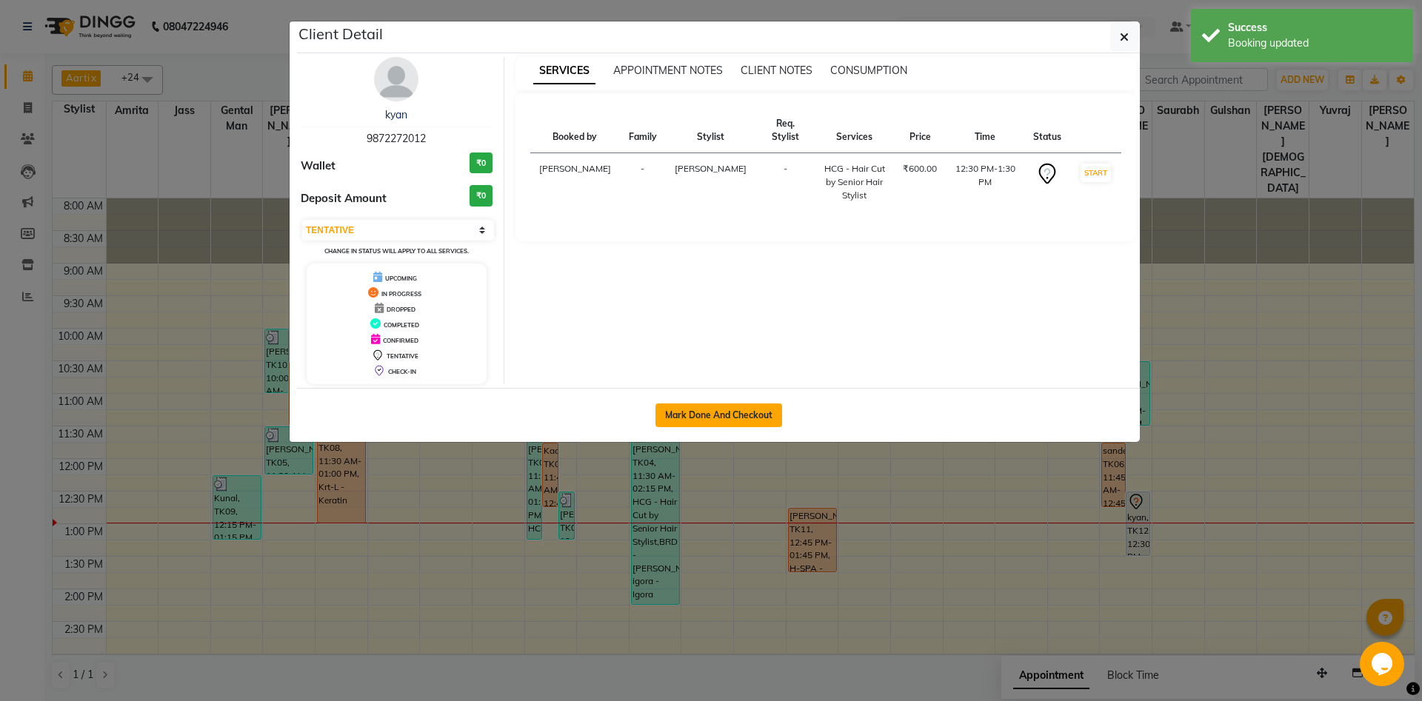
click at [742, 417] on button "Mark Done And Checkout" at bounding box center [719, 416] width 127 height 24
select select "service"
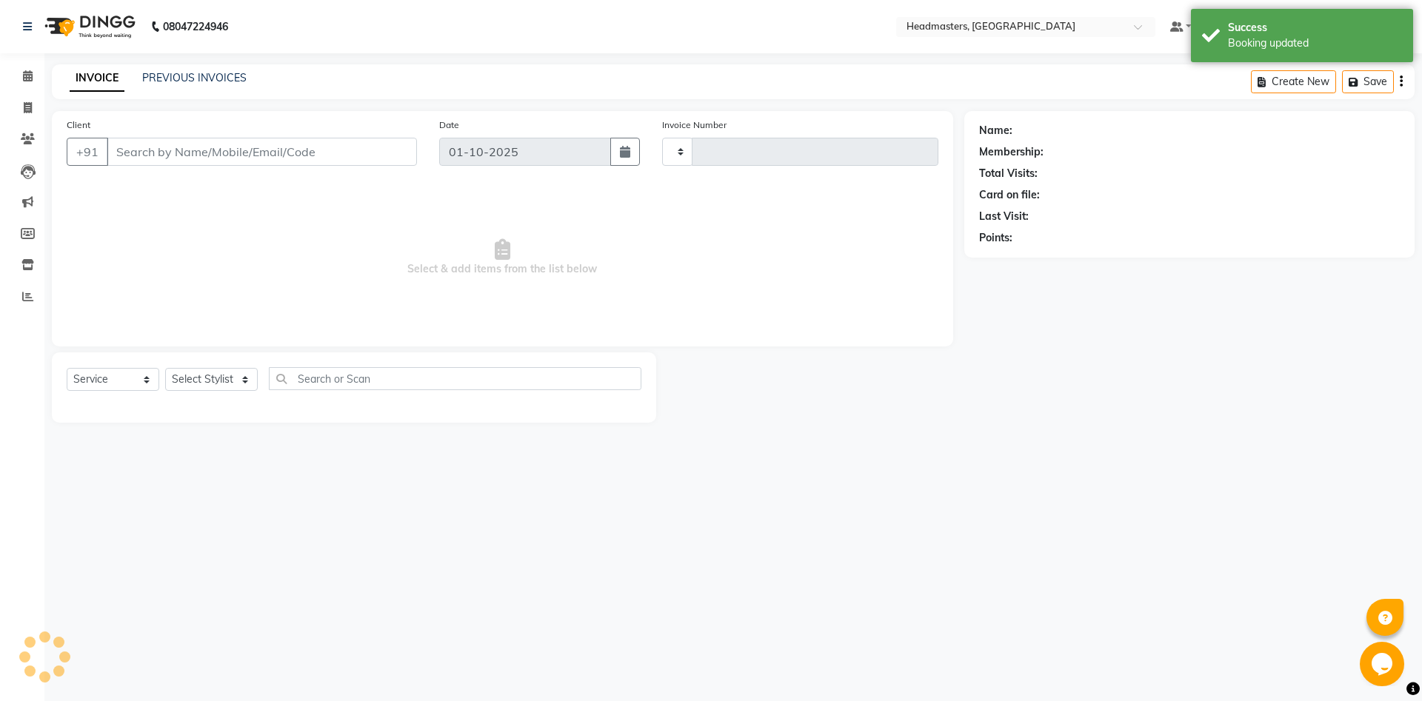
select select "3"
type input "6896"
select select "7130"
type input "9872272012"
select select "64331"
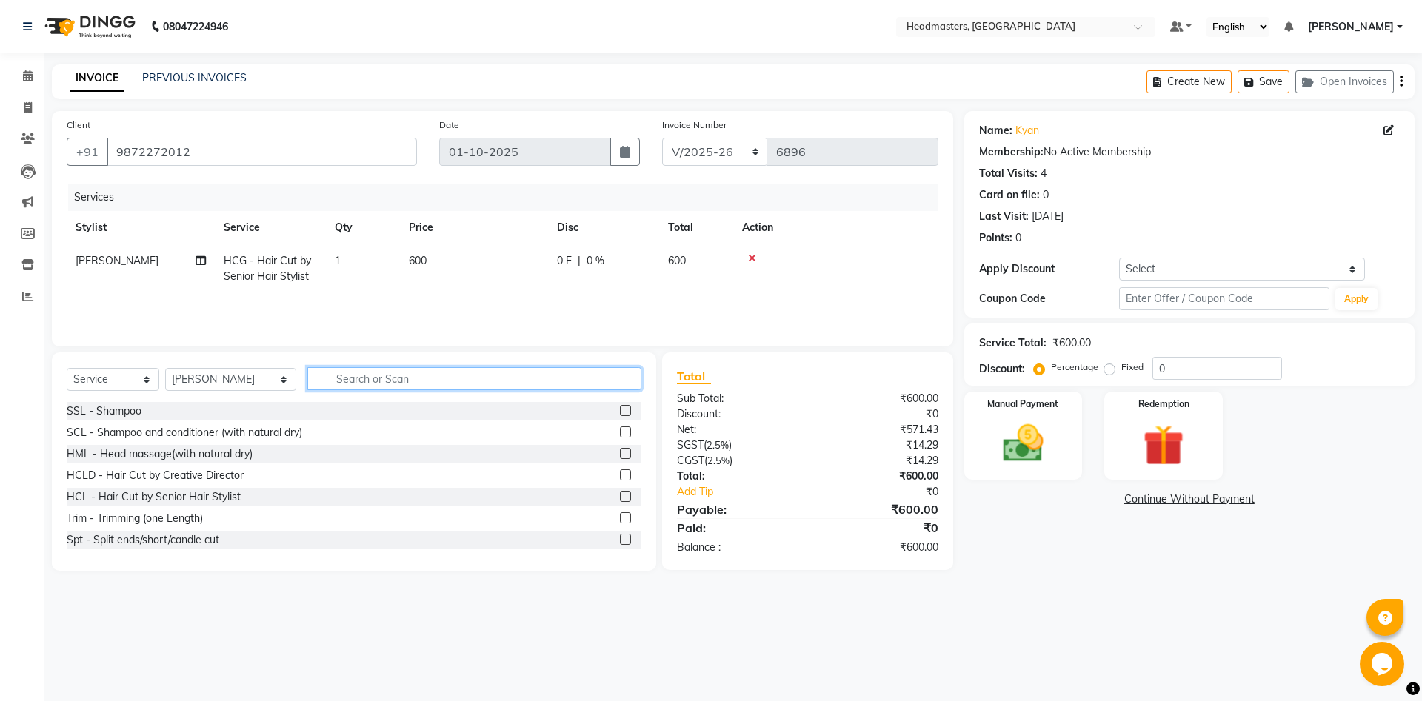
click at [367, 380] on input "text" at bounding box center [474, 378] width 334 height 23
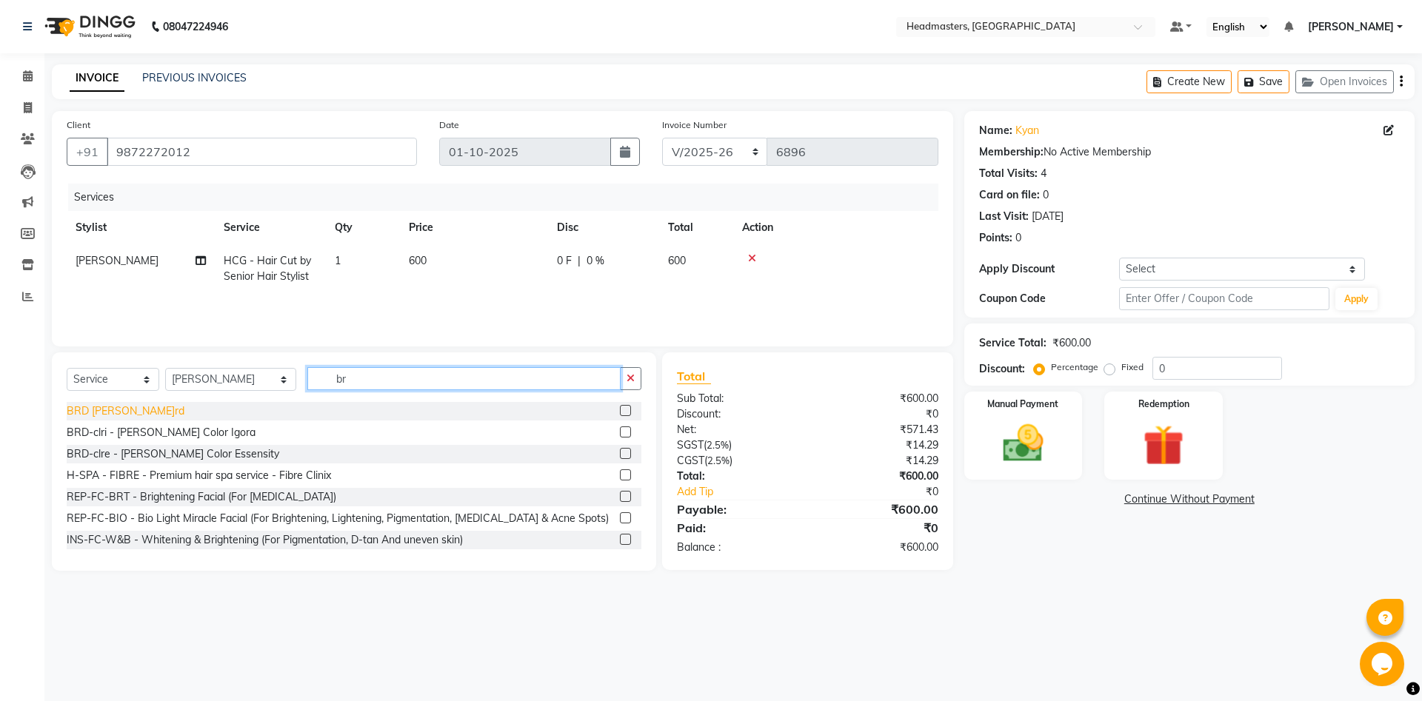
type input "br"
click at [73, 408] on div "BRD [PERSON_NAME]rd" at bounding box center [126, 412] width 118 height 16
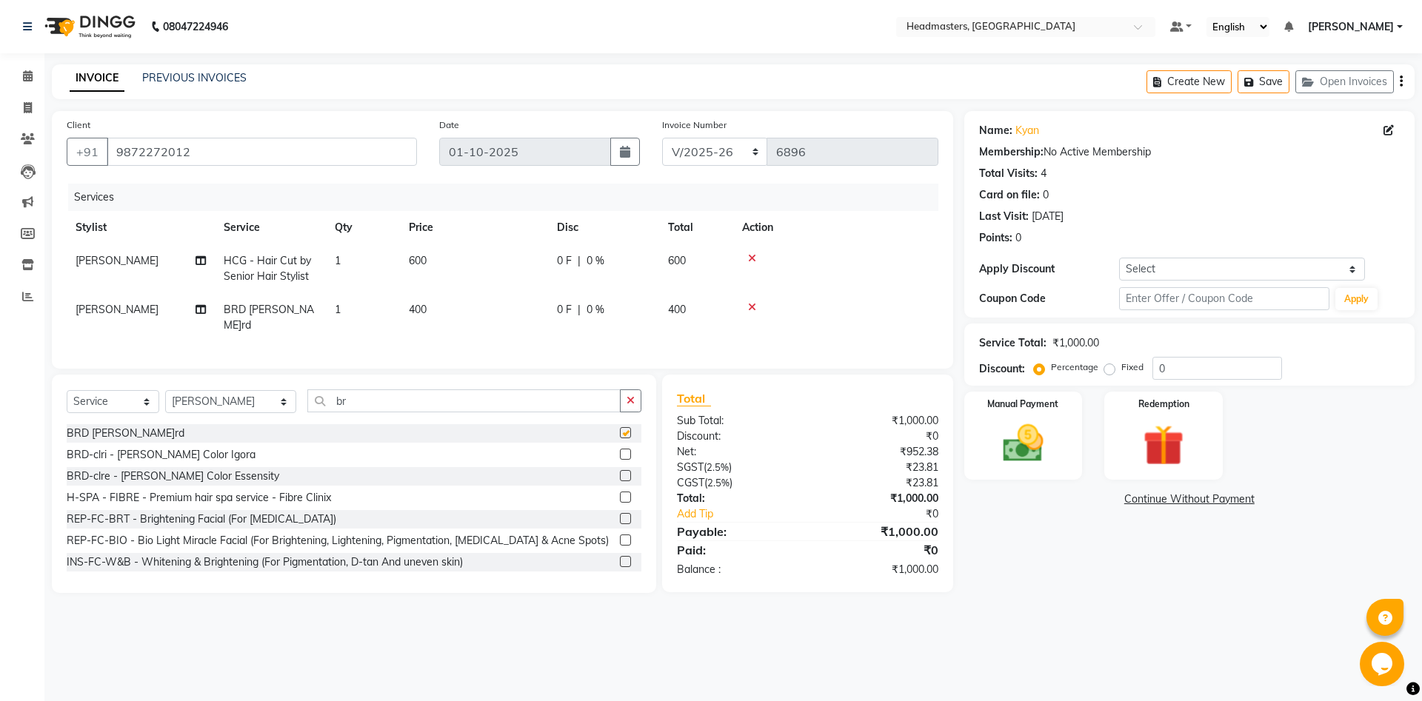
checkbox input "false"
drag, startPoint x: 319, startPoint y: 393, endPoint x: 292, endPoint y: 401, distance: 27.9
click at [307, 401] on input "br" at bounding box center [463, 401] width 313 height 23
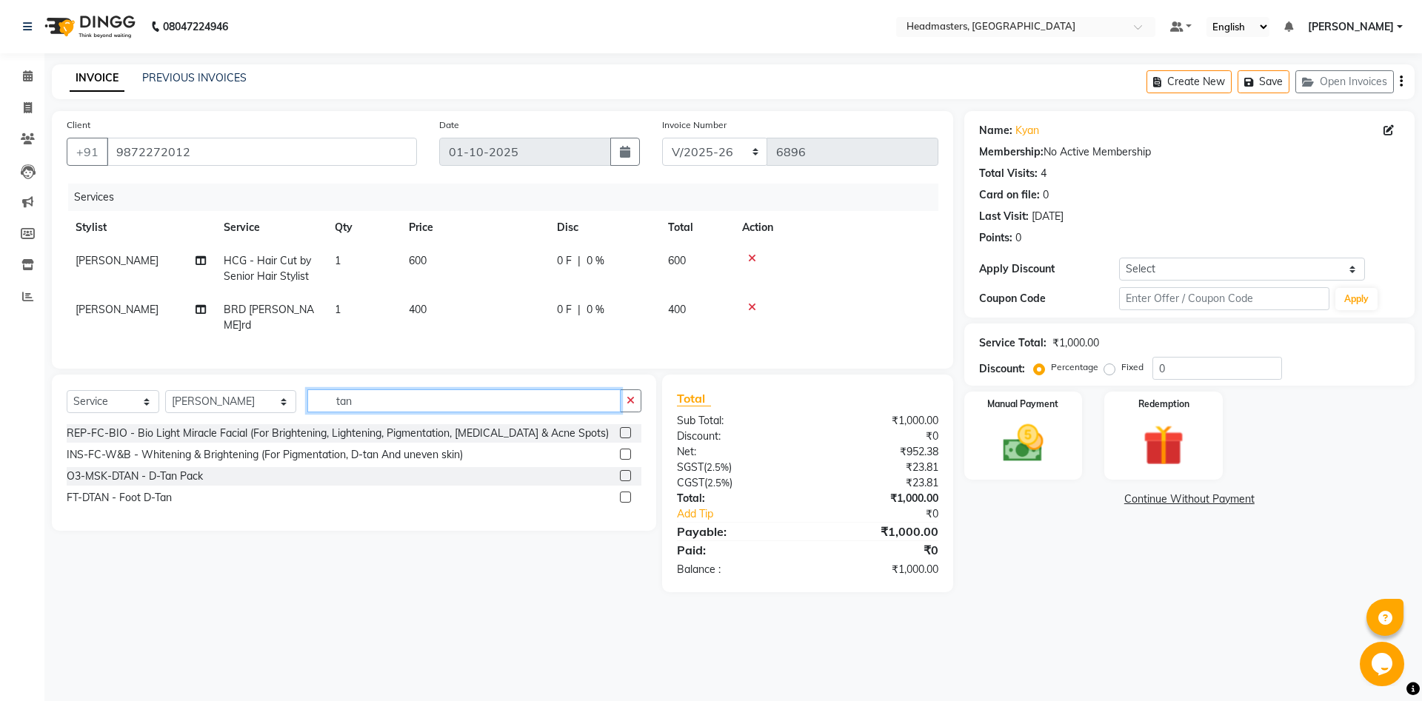
type input "tan"
click at [156, 470] on div "O3-MSK-DTAN - D-Tan Pack" at bounding box center [354, 476] width 575 height 19
click at [161, 469] on div "O3-MSK-DTAN - D-Tan Pack" at bounding box center [135, 477] width 136 height 16
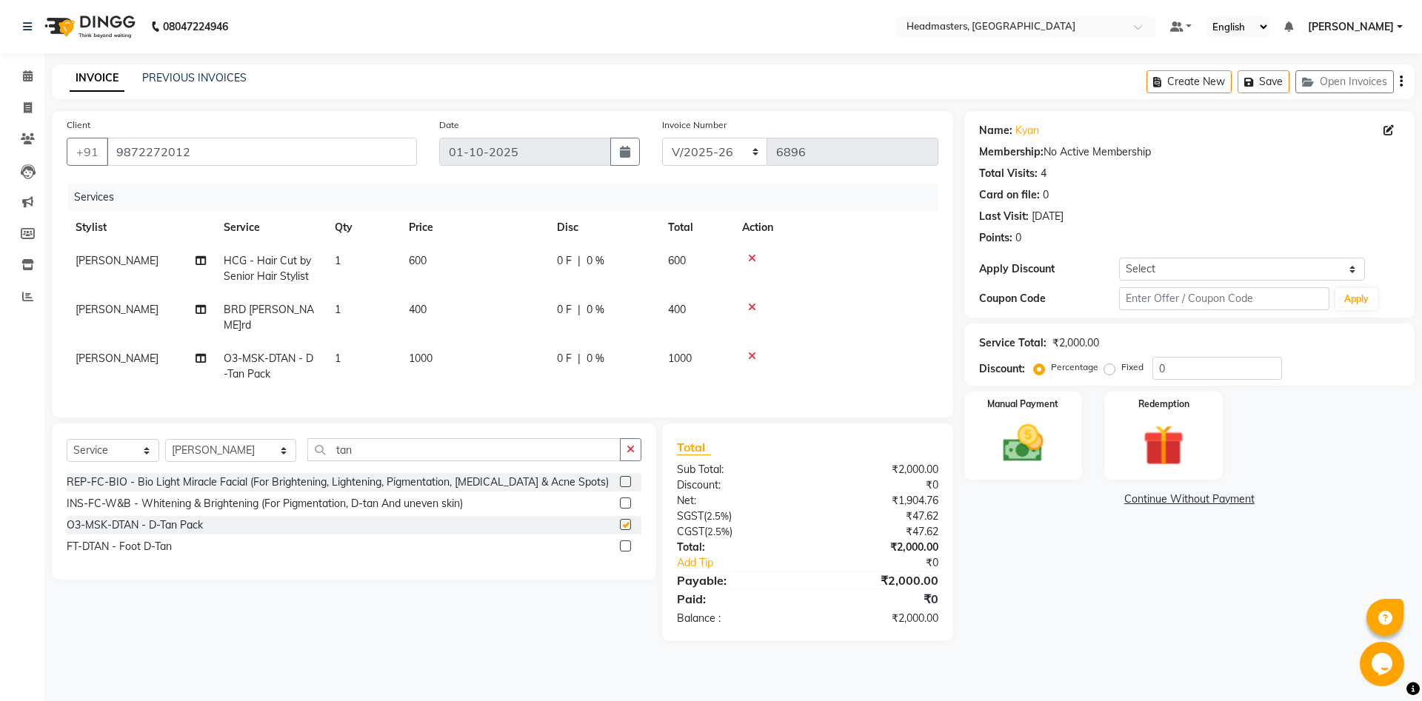
checkbox input "false"
click at [1041, 474] on div "Manual Payment" at bounding box center [1022, 435] width 123 height 91
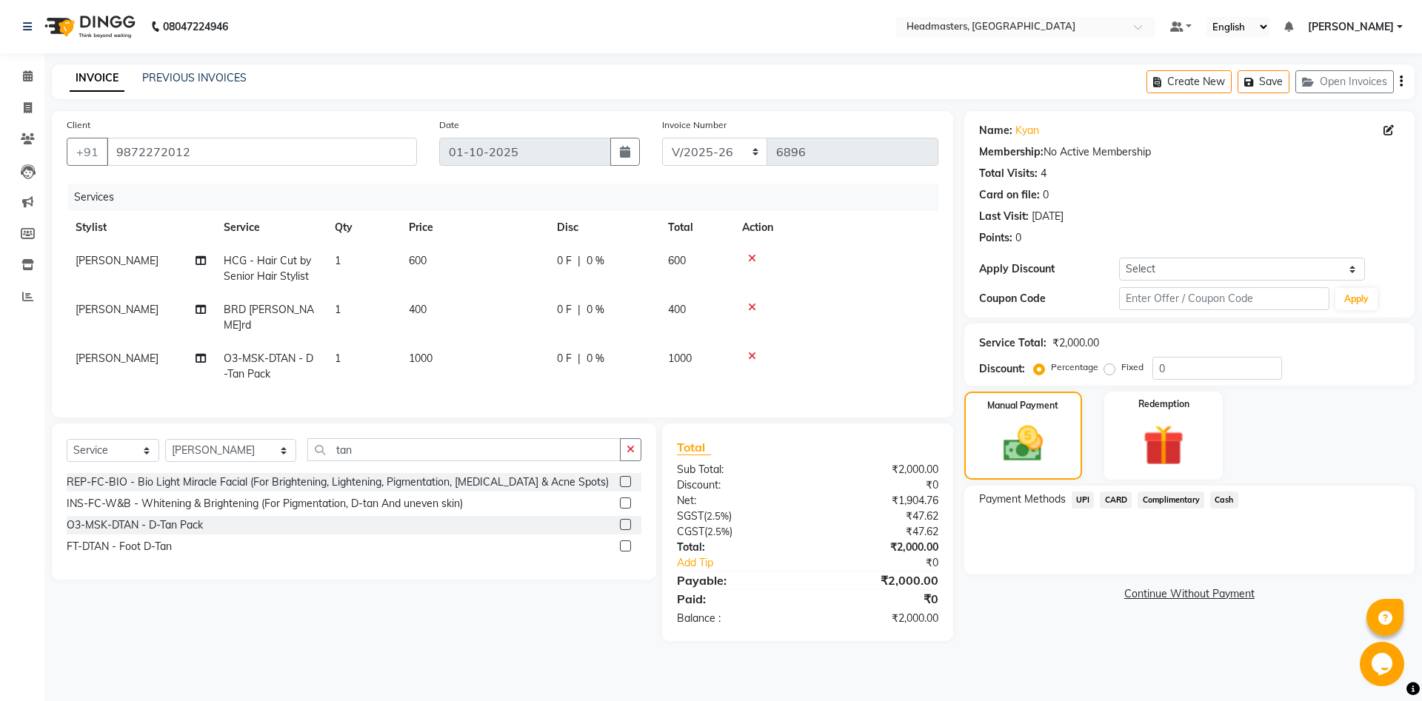
click at [1233, 502] on span "Cash" at bounding box center [1224, 500] width 28 height 17
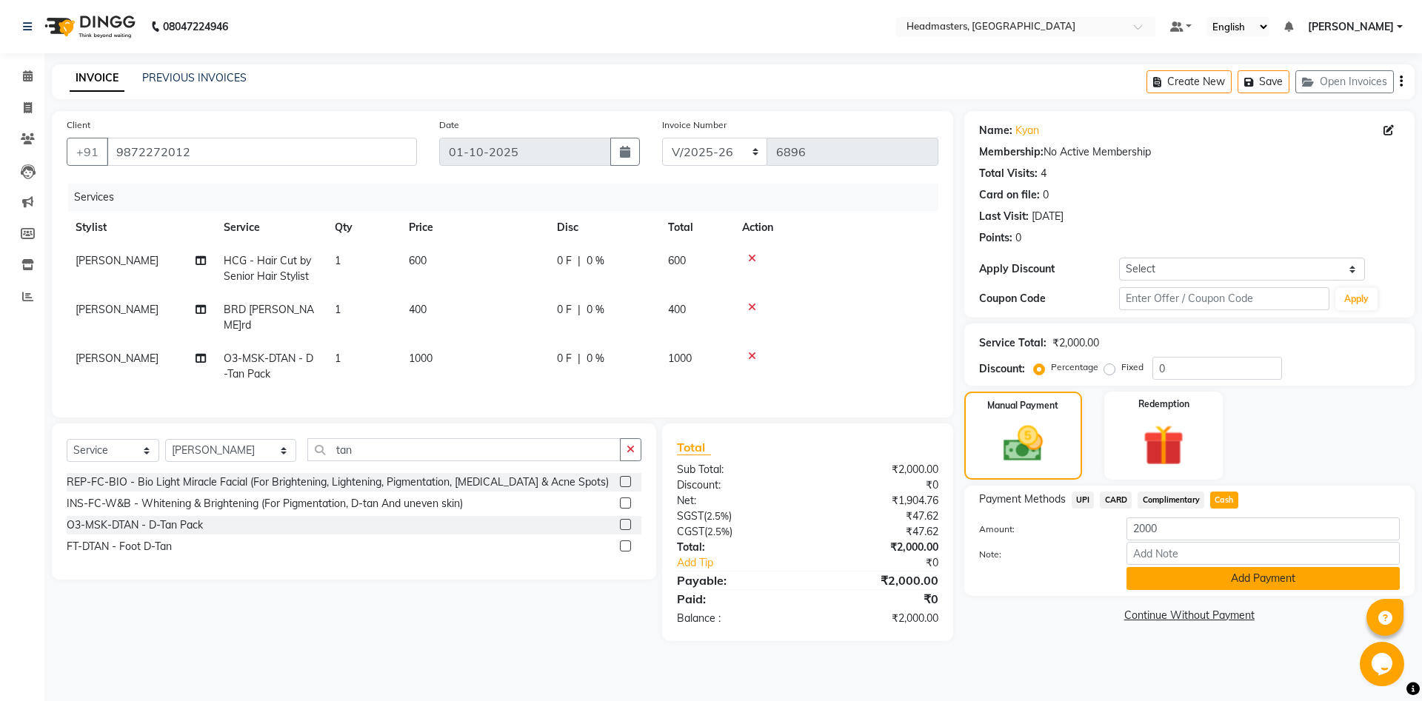
click at [1195, 573] on button "Add Payment" at bounding box center [1263, 578] width 273 height 23
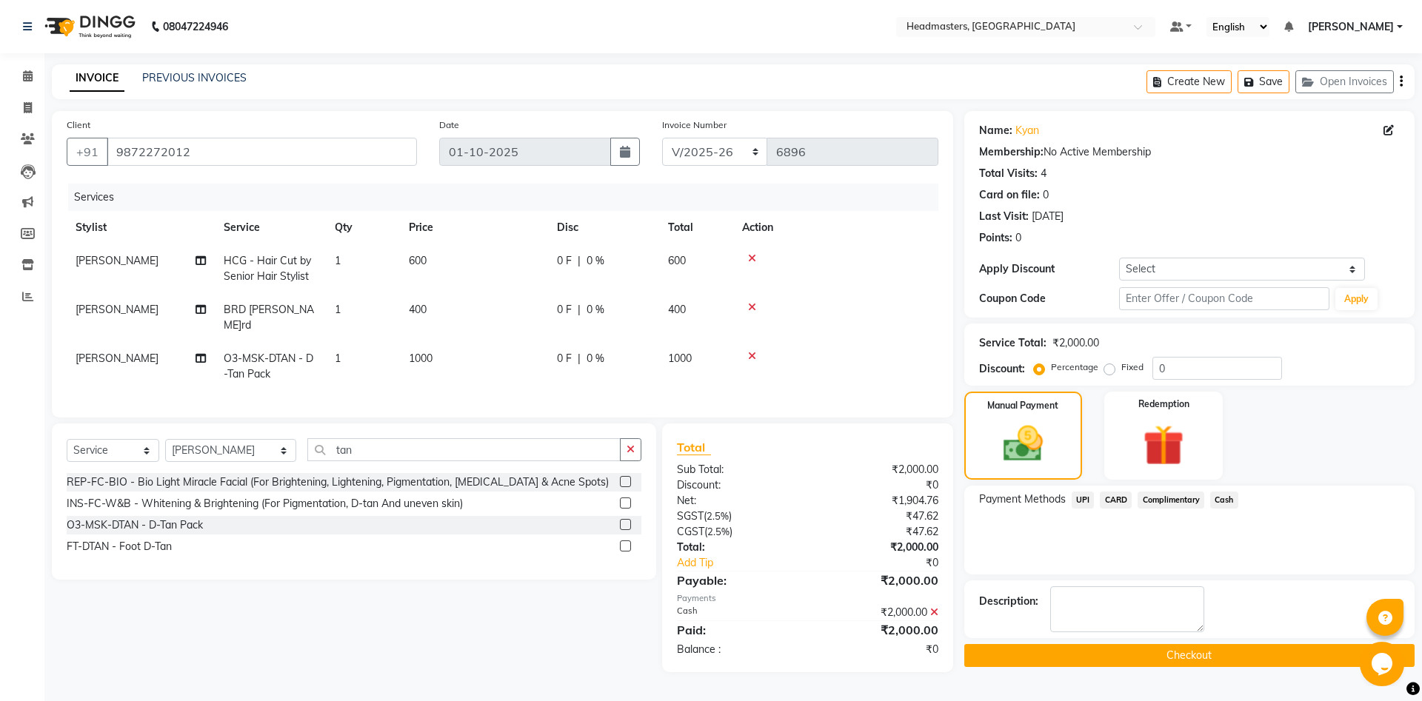
click at [1067, 660] on button "Checkout" at bounding box center [1189, 655] width 450 height 23
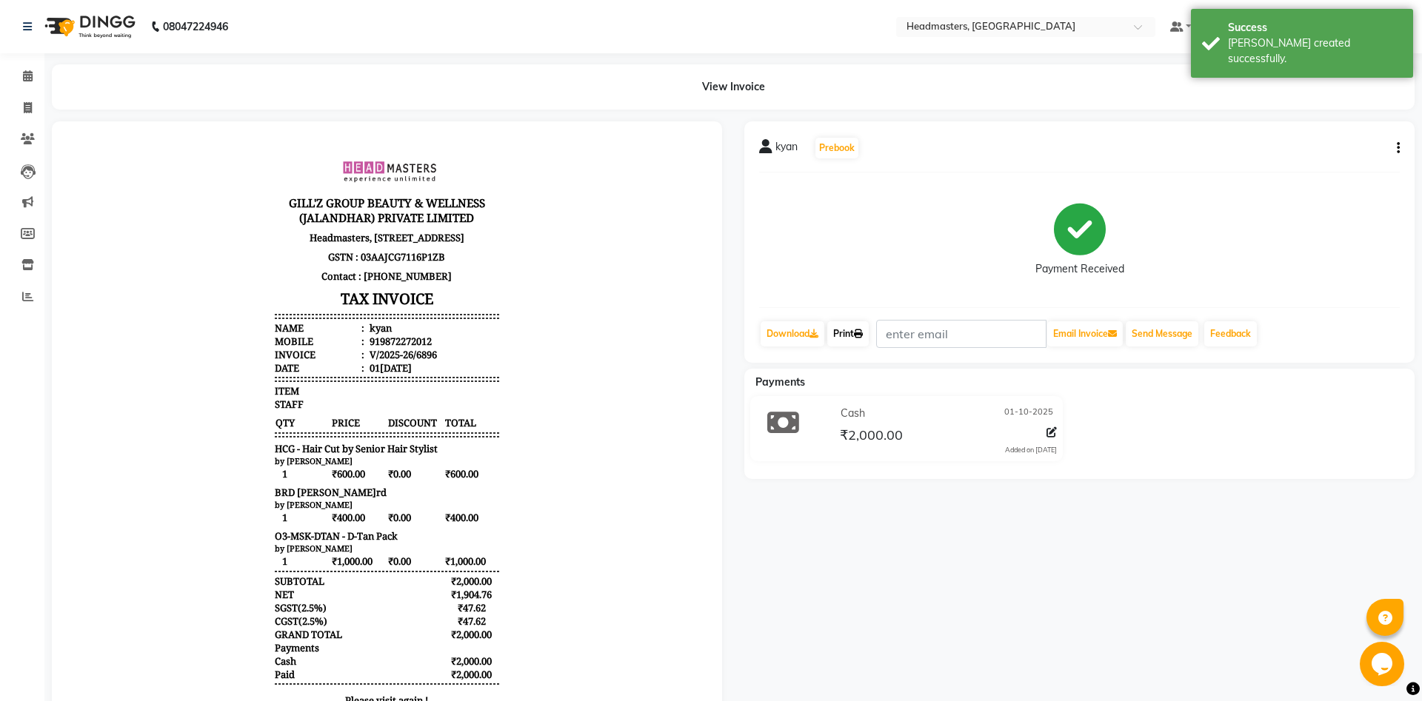
click at [858, 340] on link "Print" at bounding box center [847, 333] width 41 height 25
click at [858, 341] on link "Print" at bounding box center [847, 333] width 41 height 25
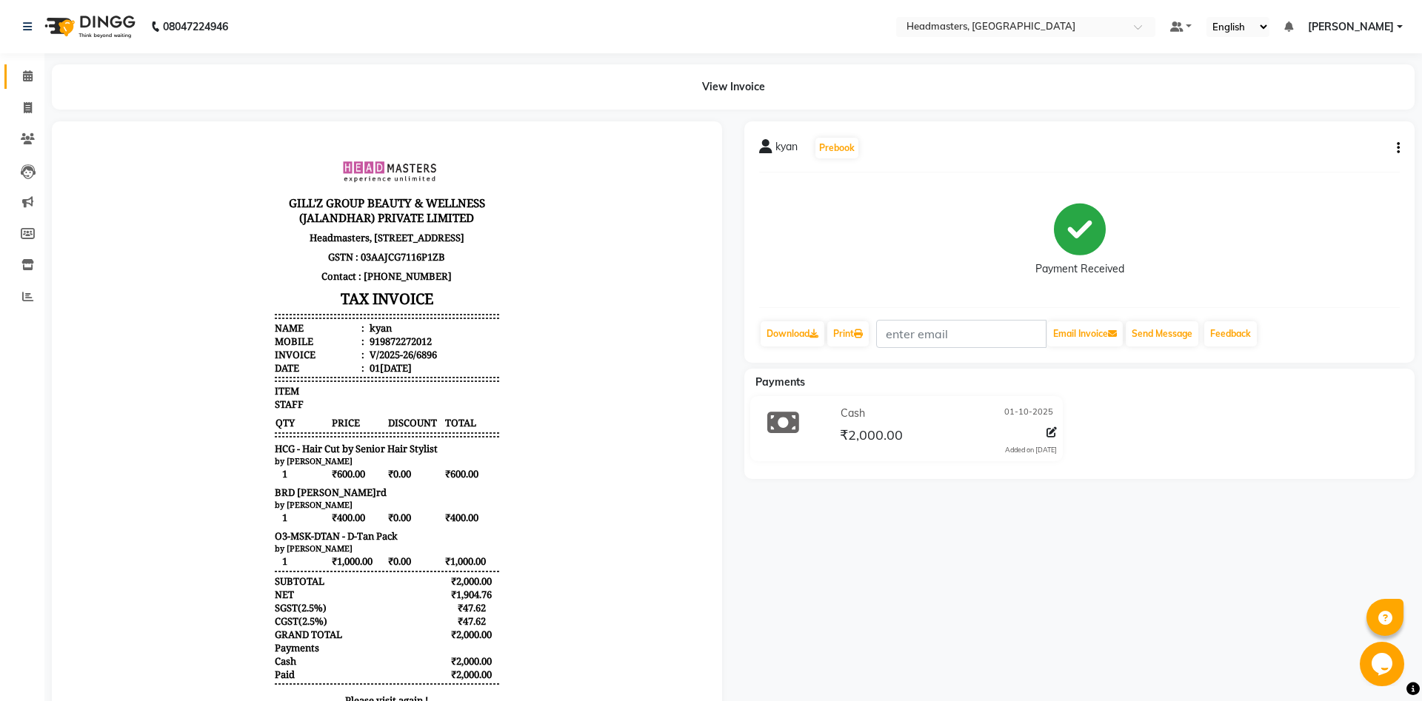
click at [10, 76] on link "Calendar" at bounding box center [22, 76] width 36 height 24
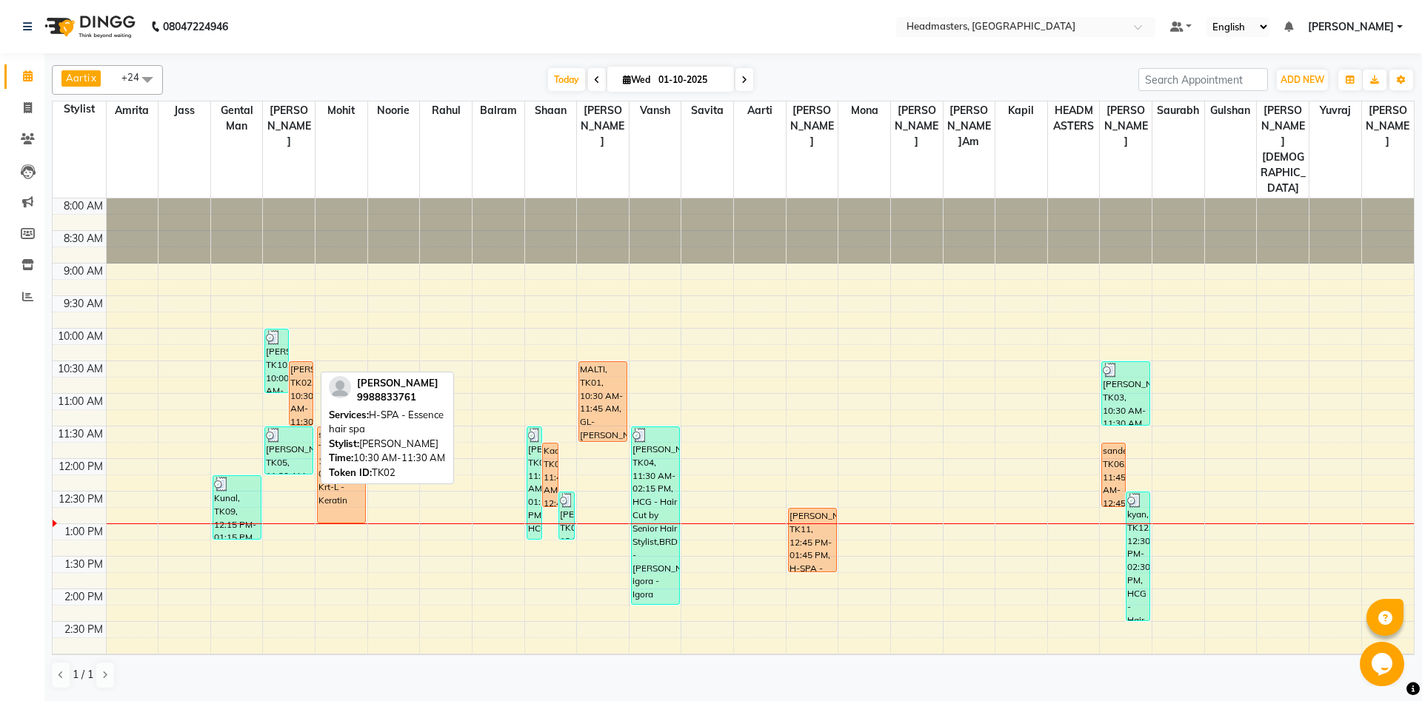
click at [306, 368] on div "[PERSON_NAME], TK02, 10:30 AM-11:30 AM, H-SPA - Essence hair spa" at bounding box center [301, 393] width 23 height 63
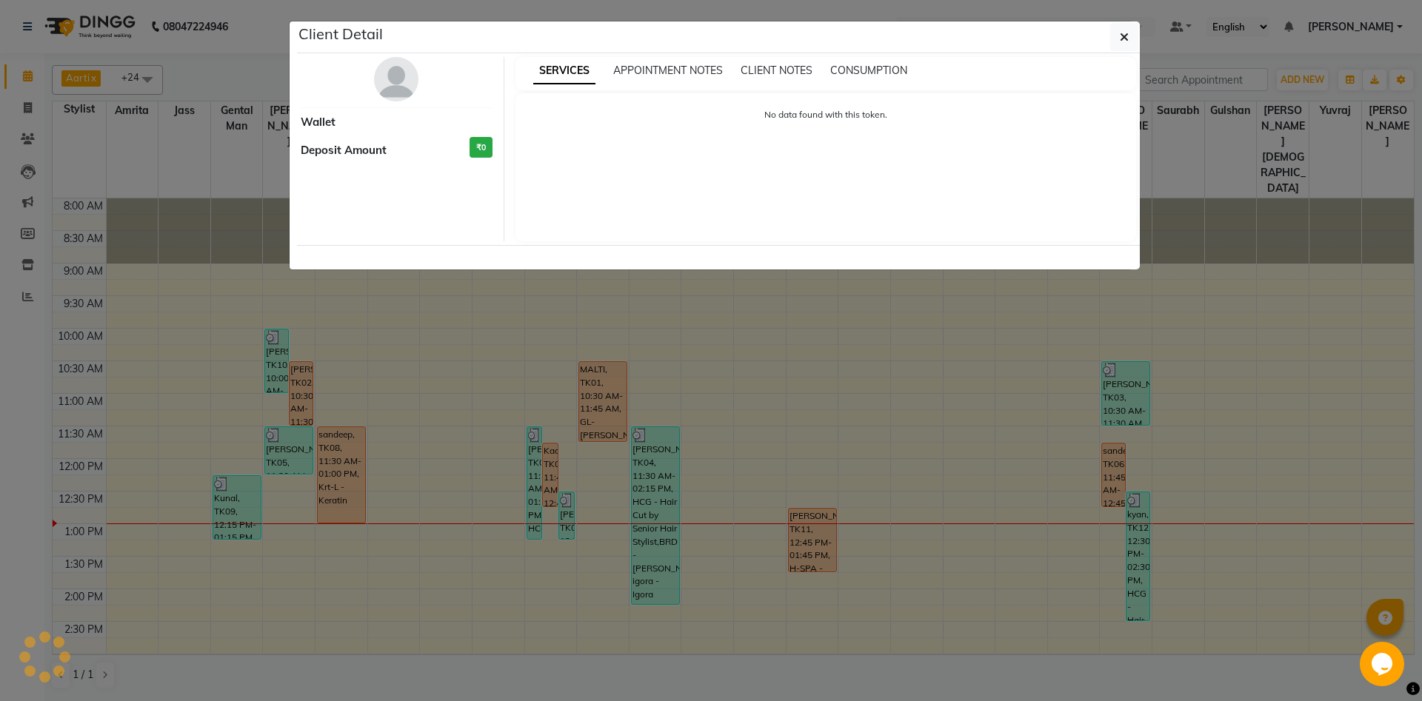
select select "1"
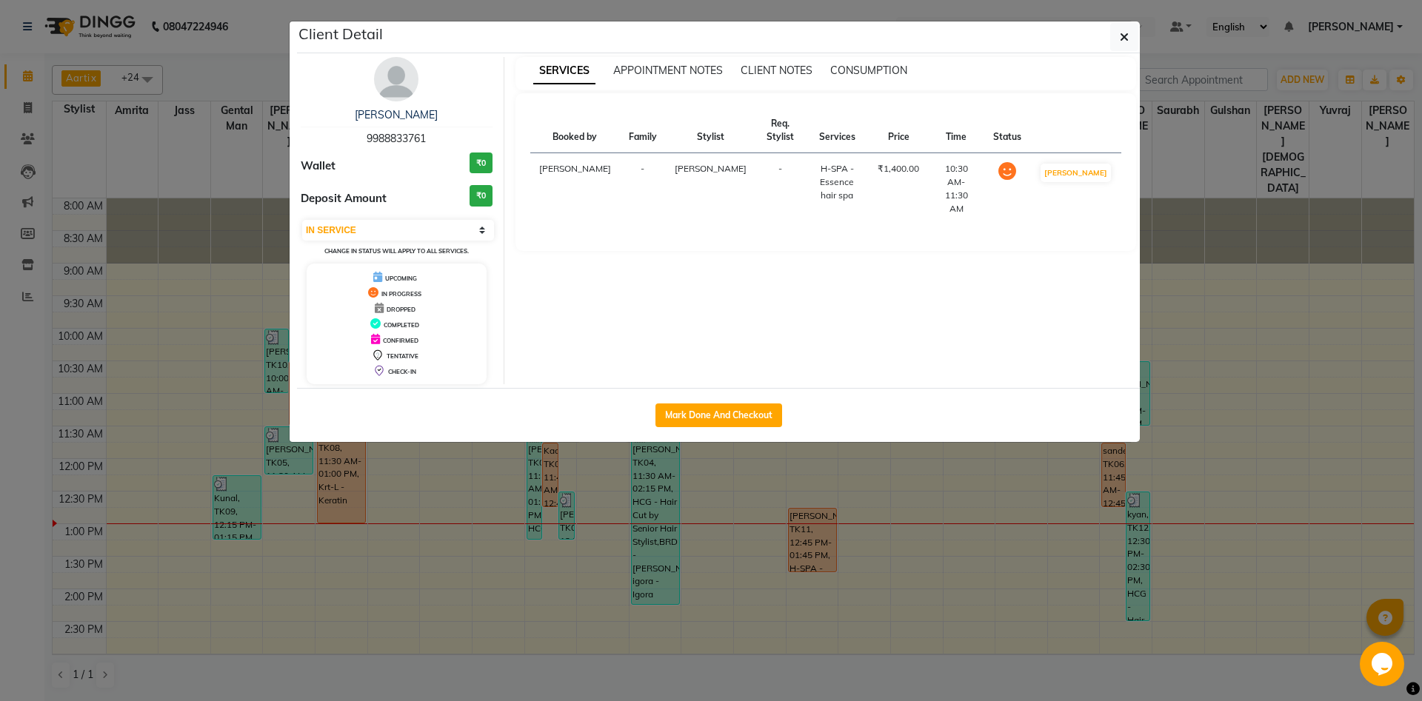
click at [718, 398] on div "Mark Done And Checkout" at bounding box center [718, 415] width 843 height 54
click at [721, 409] on button "Mark Done And Checkout" at bounding box center [719, 416] width 127 height 24
select select "service"
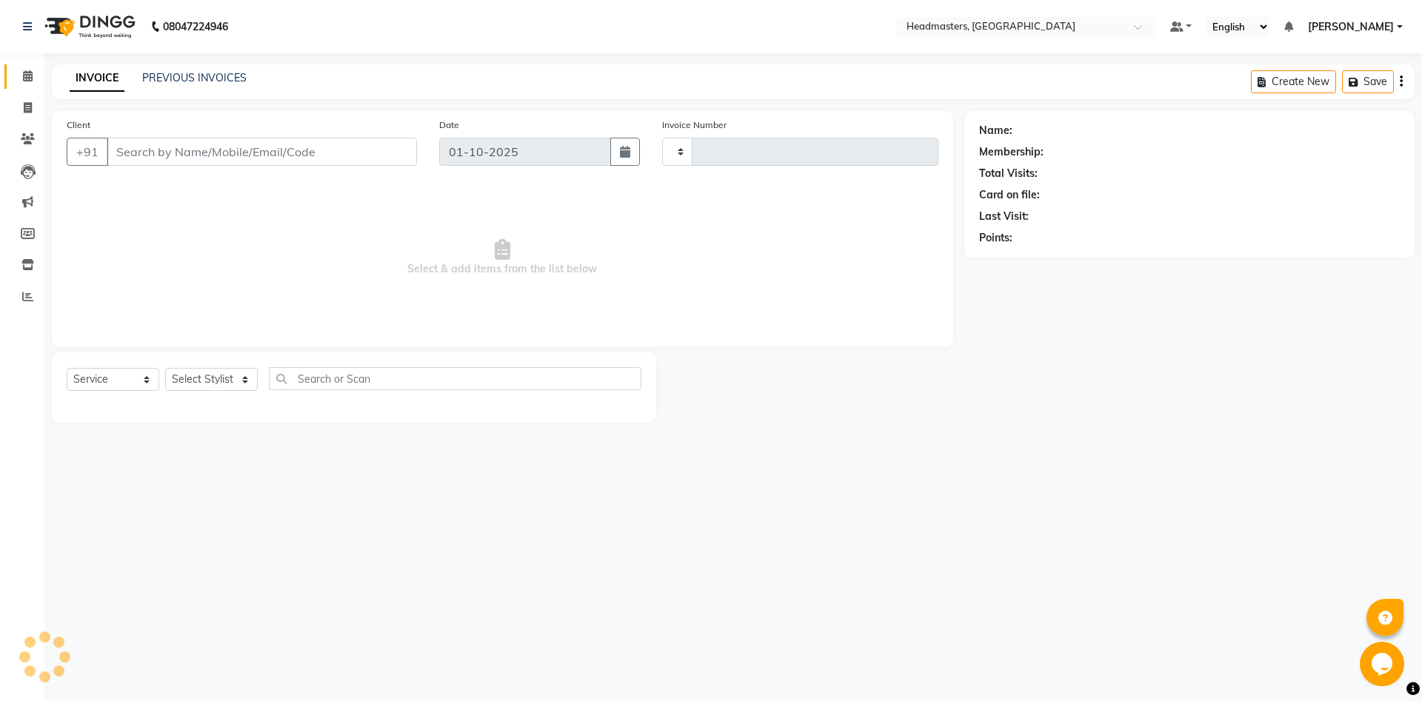
type input "6897"
select select "7130"
type input "9988833761"
select select "60721"
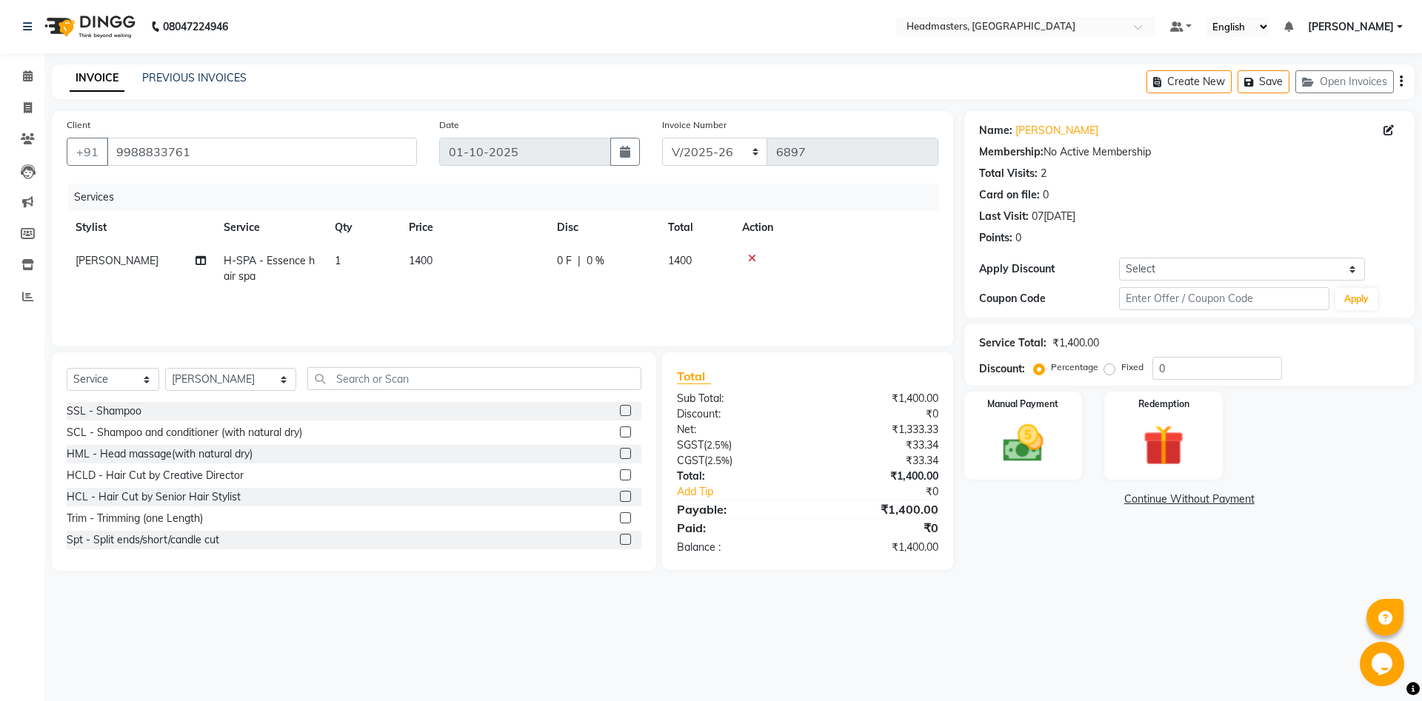
click at [253, 262] on span "H-SPA - Essence hair spa" at bounding box center [269, 268] width 91 height 29
select select "60721"
click at [271, 279] on span "H-SPA - Essence hair spa x" at bounding box center [298, 275] width 130 height 32
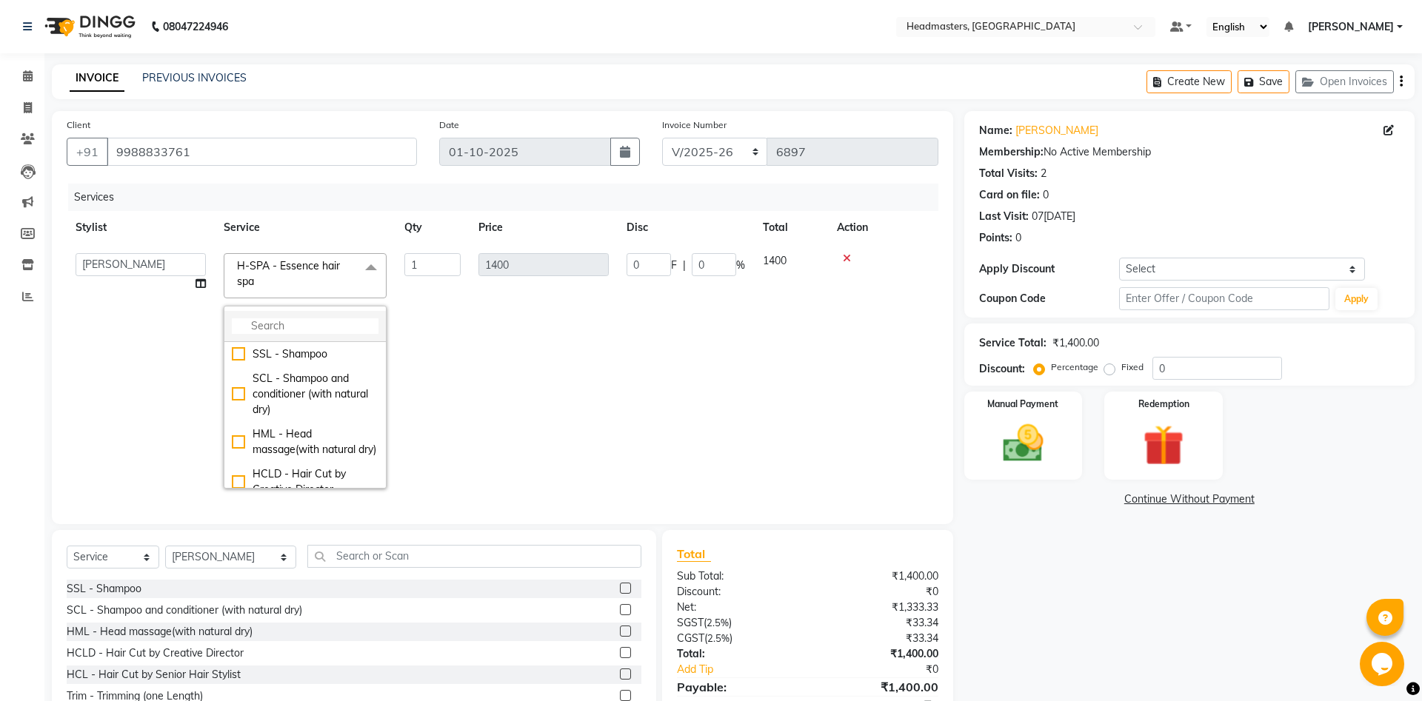
click at [283, 317] on li at bounding box center [304, 326] width 161 height 31
click at [287, 329] on input "multiselect-search" at bounding box center [305, 327] width 147 height 16
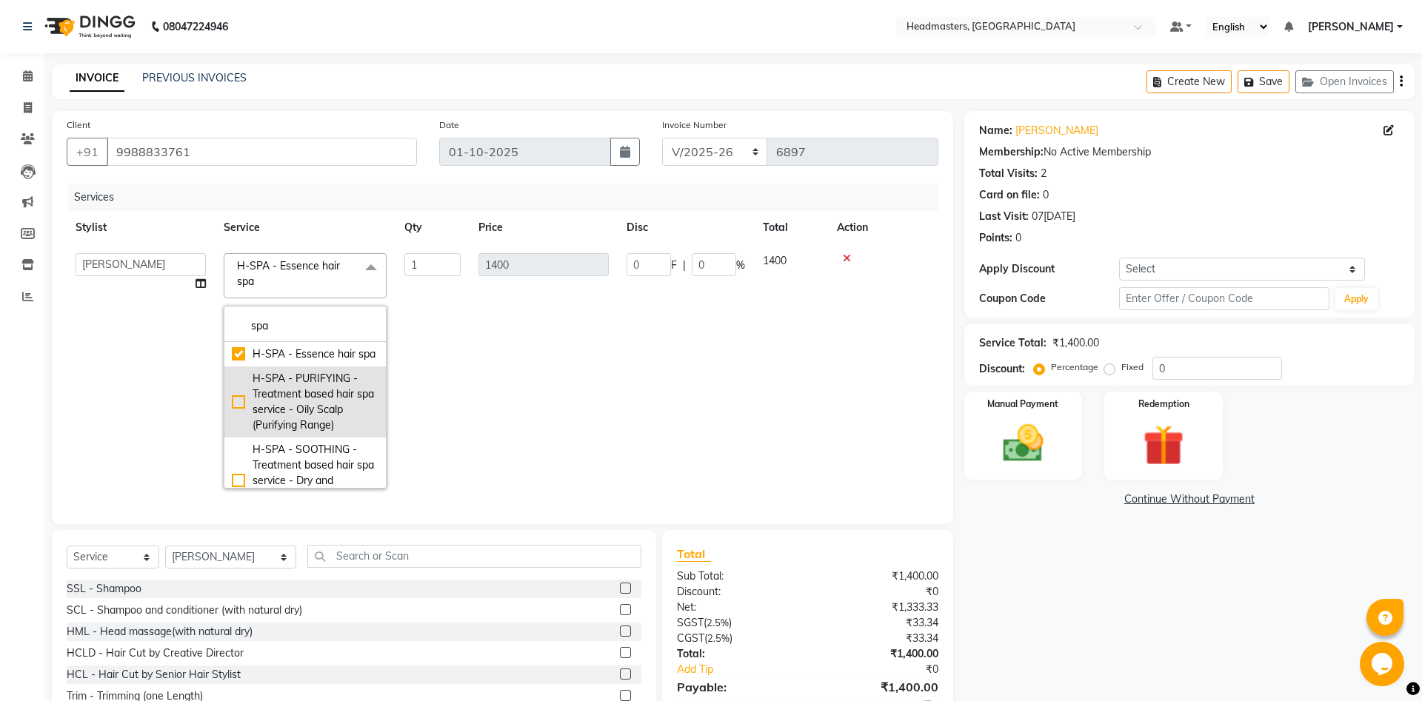
type input "spa"
click at [288, 393] on div "H-SPA - PURIFYING - Treatment based hair spa service - Oily Scalp (Purifying Ra…" at bounding box center [305, 402] width 147 height 62
checkbox input "false"
checkbox input "true"
type input "2000"
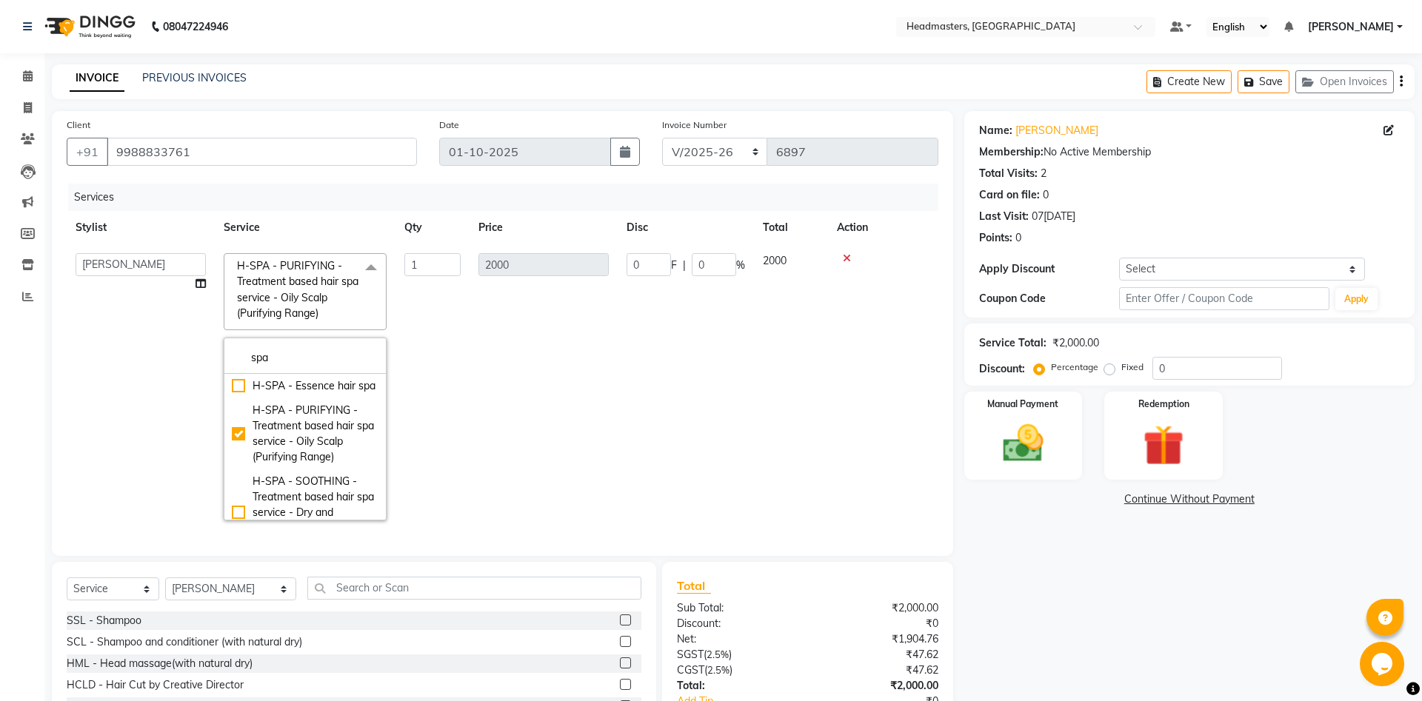
click at [672, 393] on td "0 F | 0 %" at bounding box center [686, 386] width 136 height 285
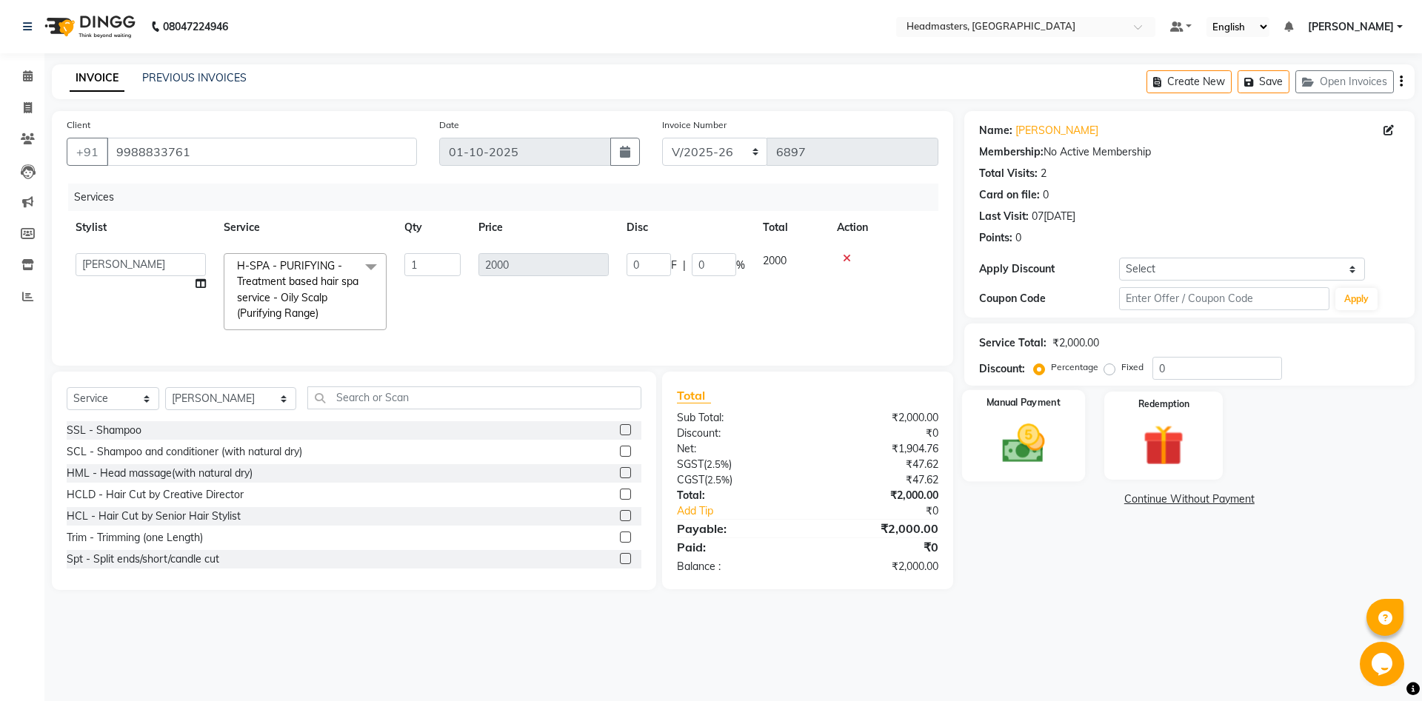
click at [1053, 448] on img at bounding box center [1023, 443] width 69 height 49
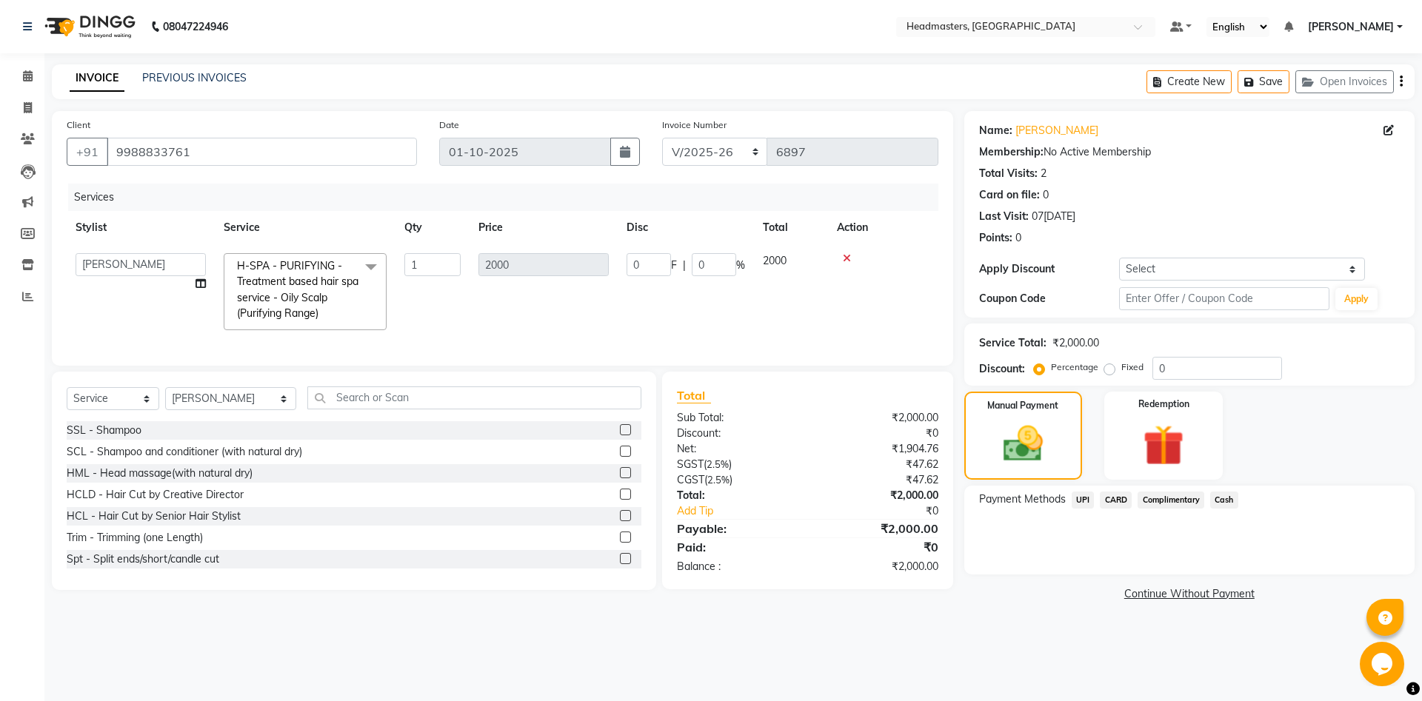
click at [1087, 500] on span "UPI" at bounding box center [1083, 500] width 23 height 17
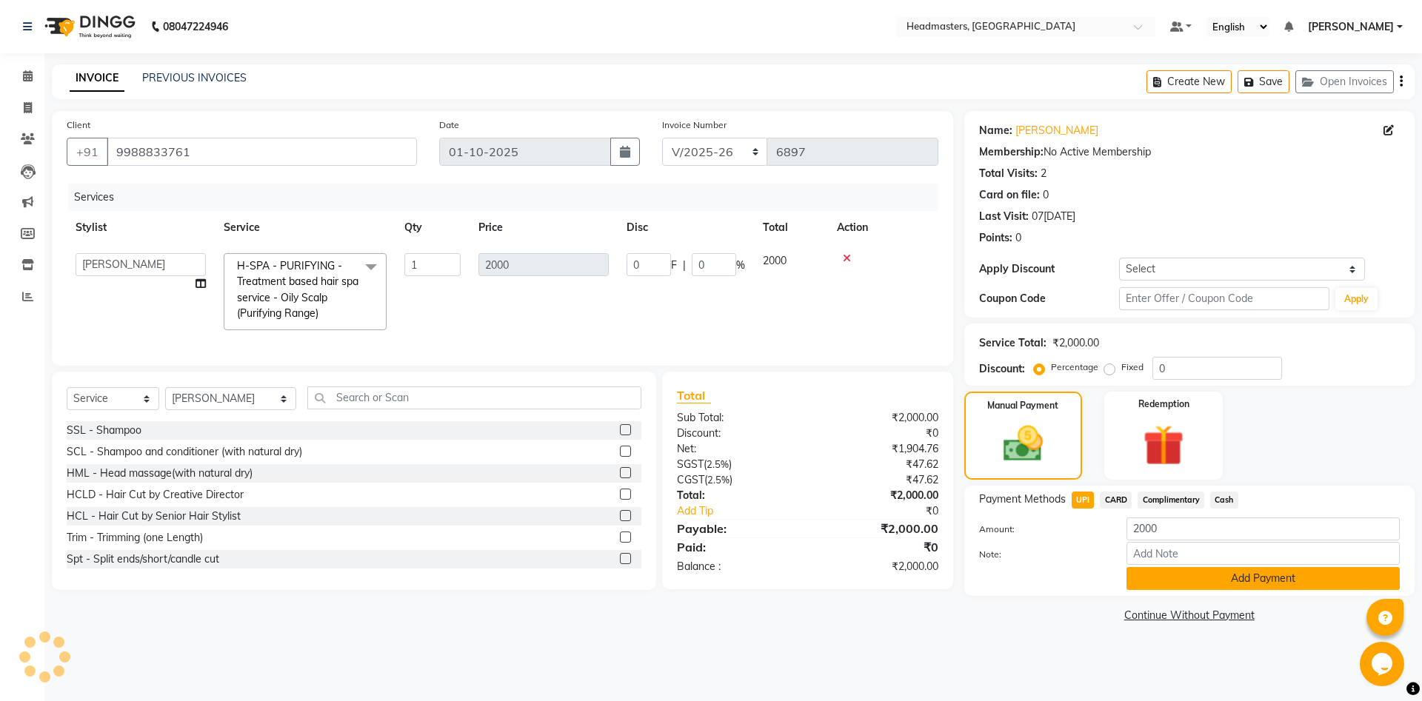
click at [1147, 567] on button "Add Payment" at bounding box center [1263, 578] width 273 height 23
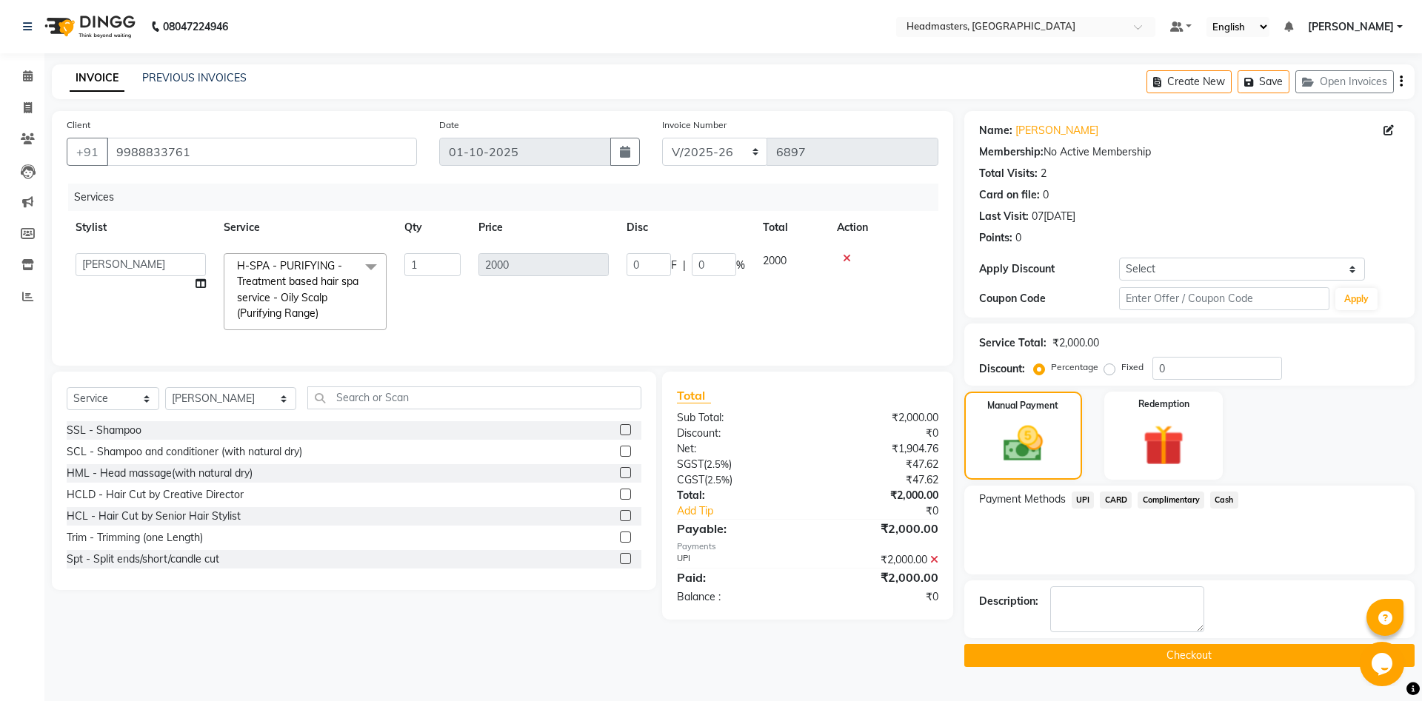
click at [1160, 660] on button "Checkout" at bounding box center [1189, 655] width 450 height 23
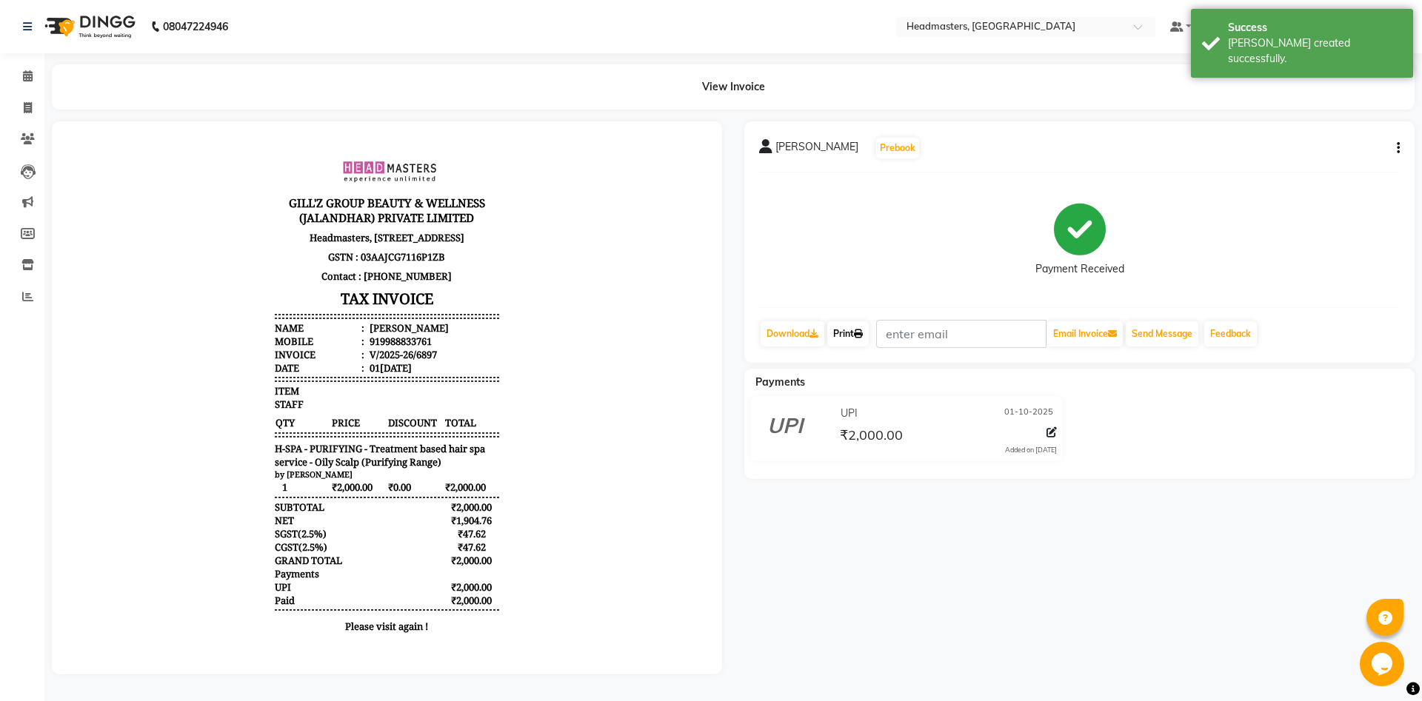
click at [853, 323] on link "Print" at bounding box center [847, 333] width 41 height 25
click at [853, 333] on link "Print" at bounding box center [847, 333] width 41 height 25
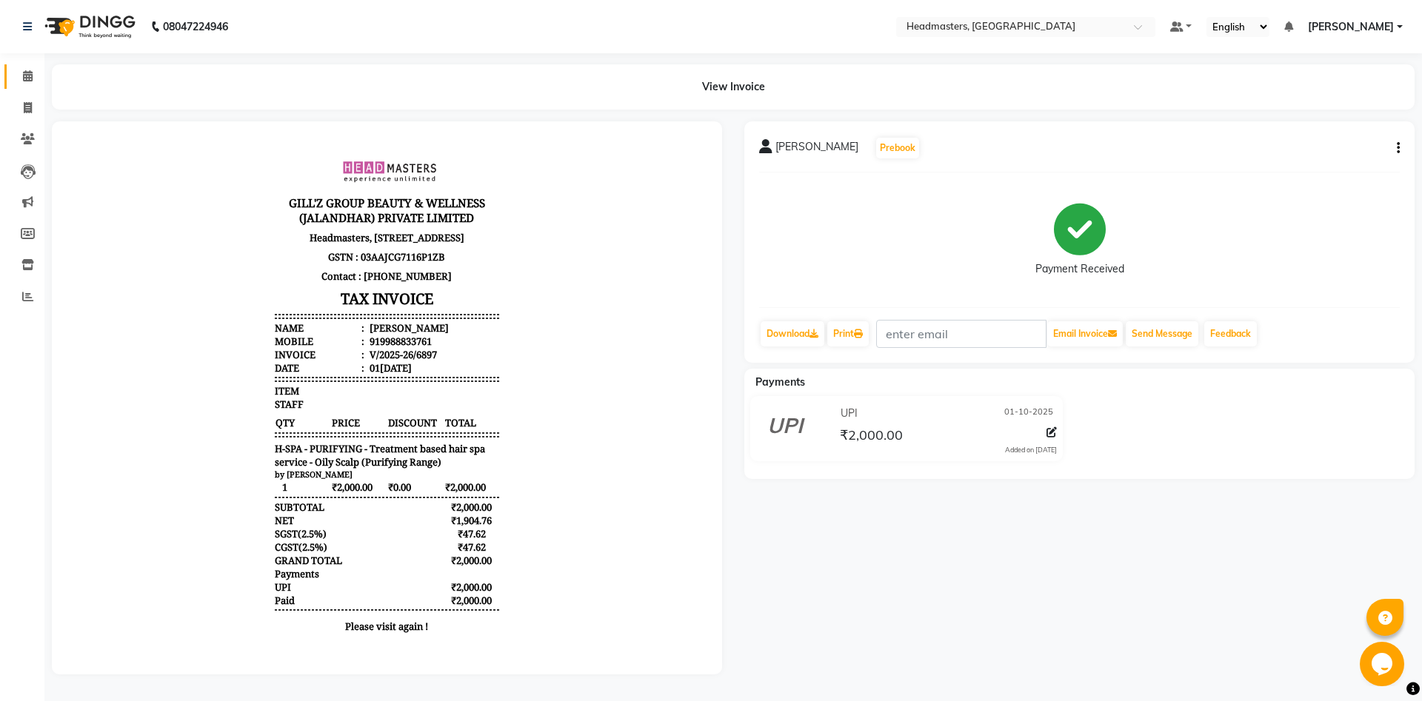
click at [10, 77] on link "Calendar" at bounding box center [22, 76] width 36 height 24
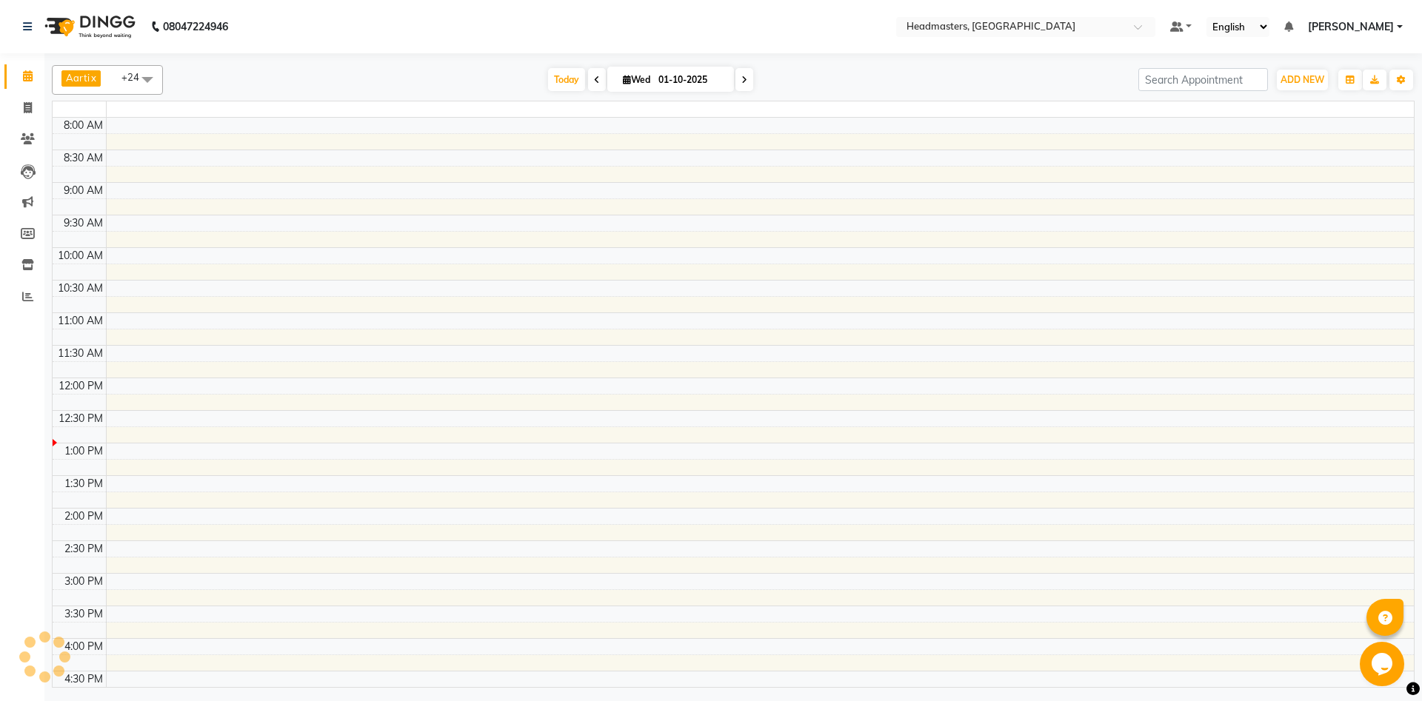
click at [10, 77] on link "Calendar" at bounding box center [22, 76] width 36 height 24
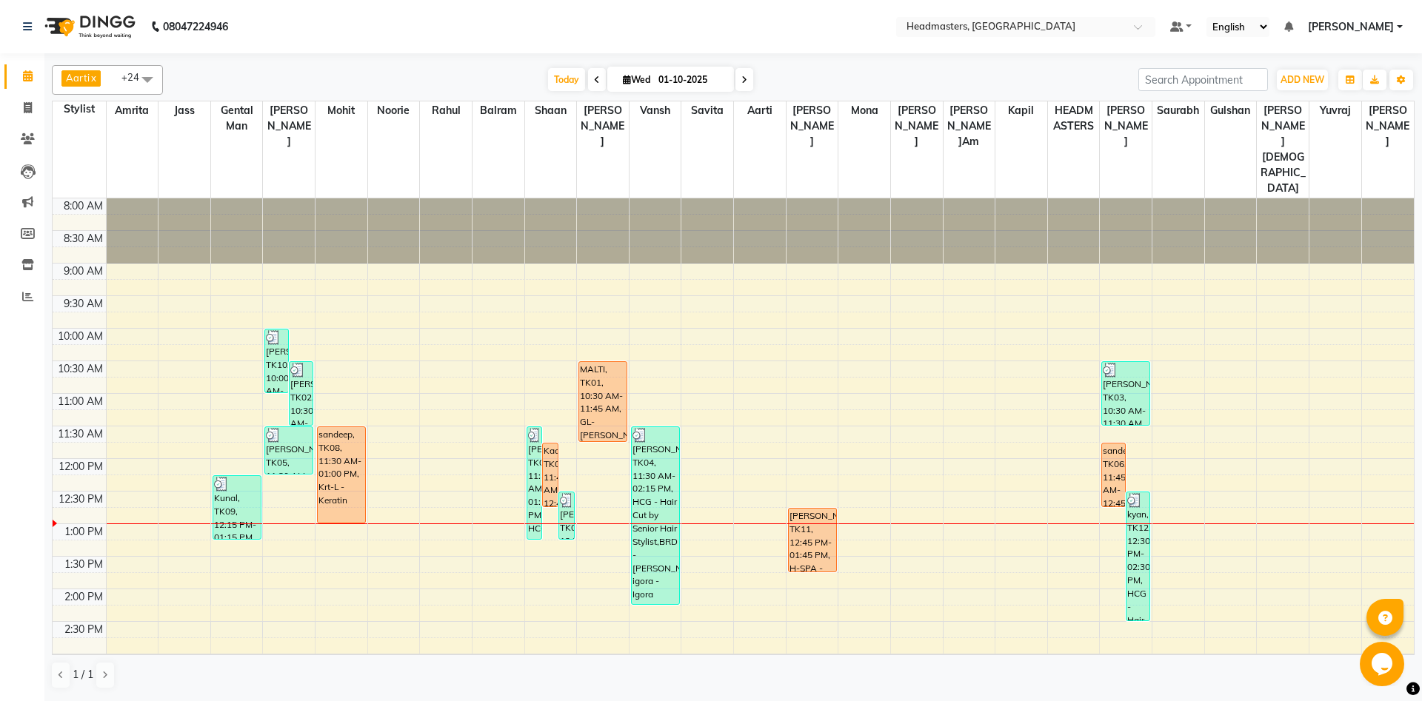
click at [263, 263] on td at bounding box center [760, 271] width 1308 height 16
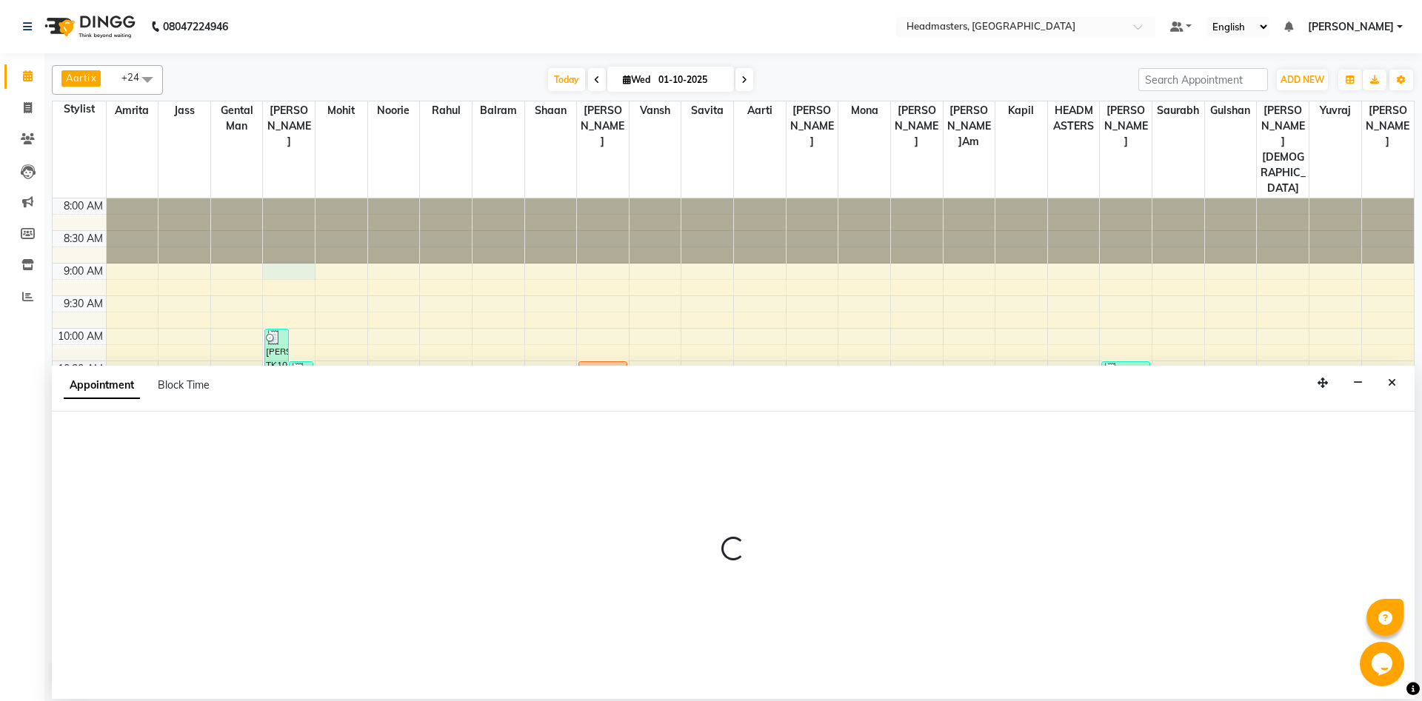
select select "60721"
select select "540"
select select "tentative"
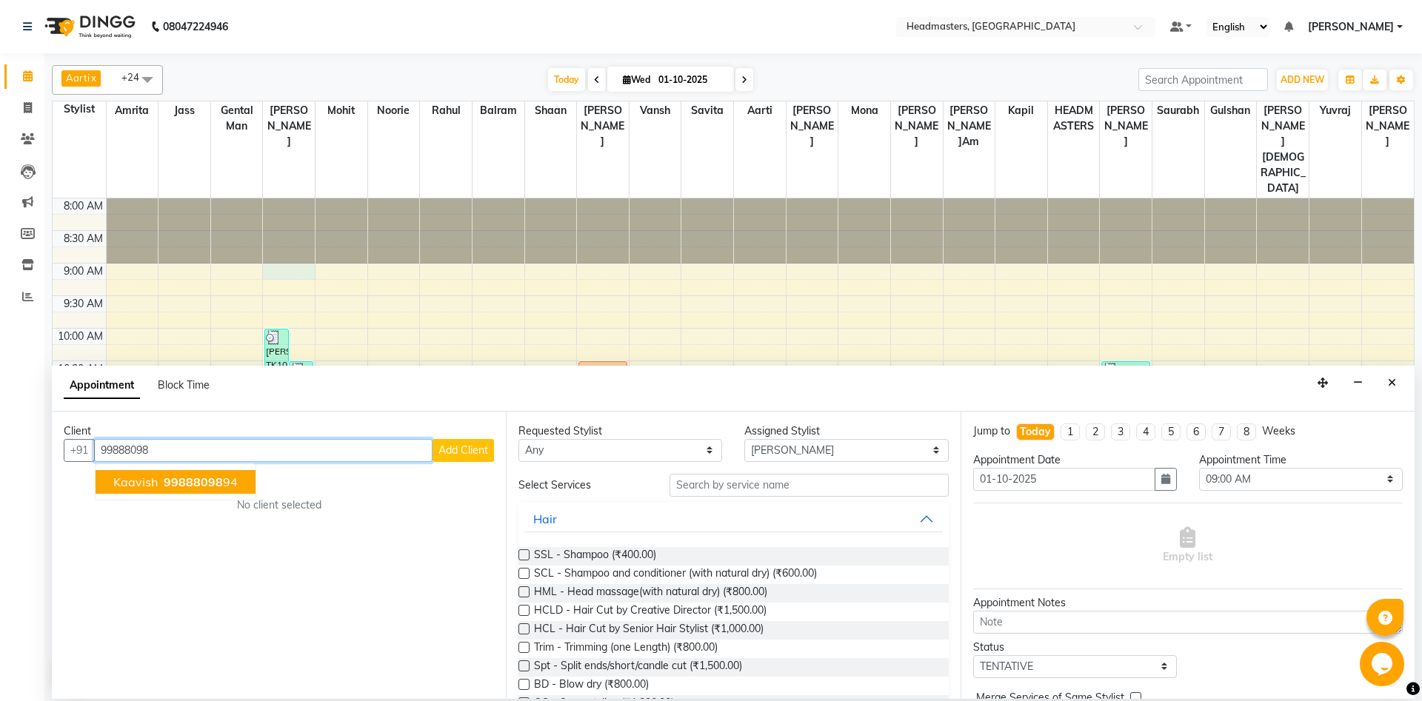
click at [176, 484] on span "99888098" at bounding box center [193, 482] width 59 height 15
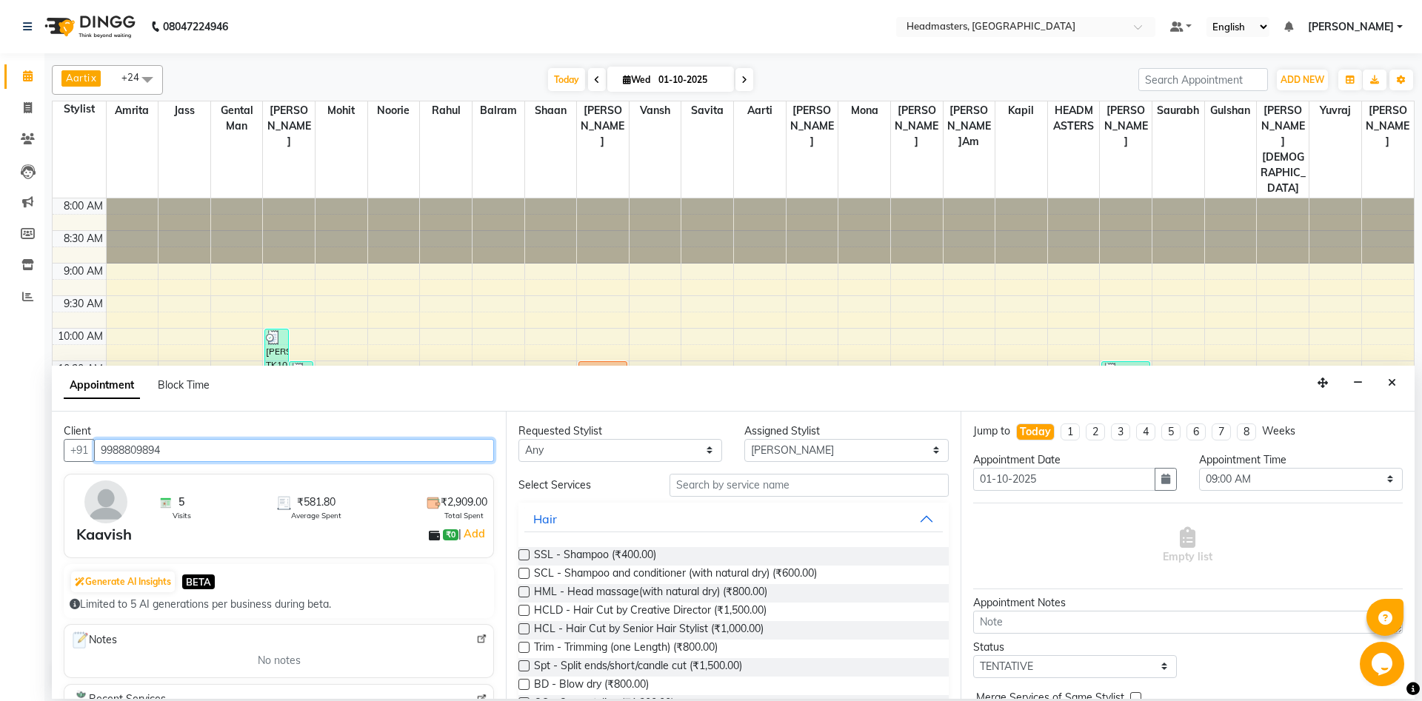
type input "9988809894"
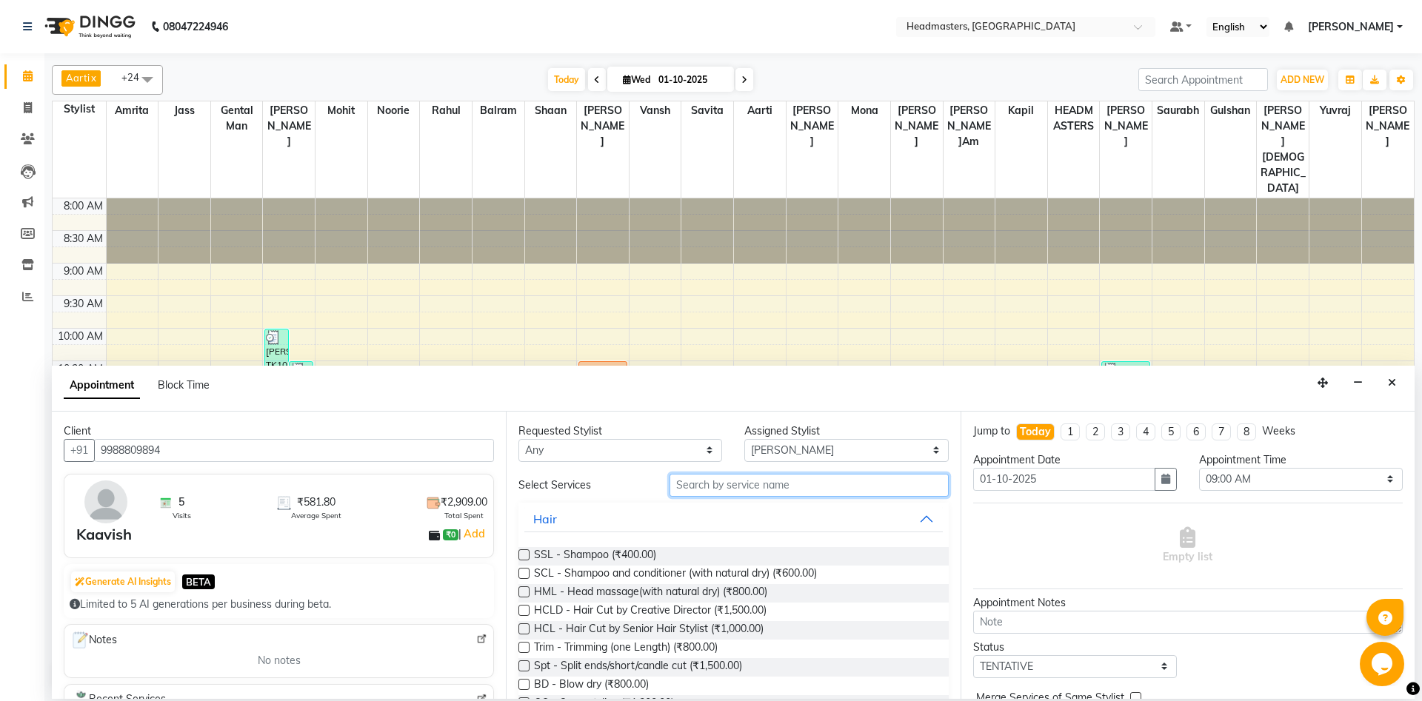
click at [812, 490] on input "text" at bounding box center [809, 485] width 279 height 23
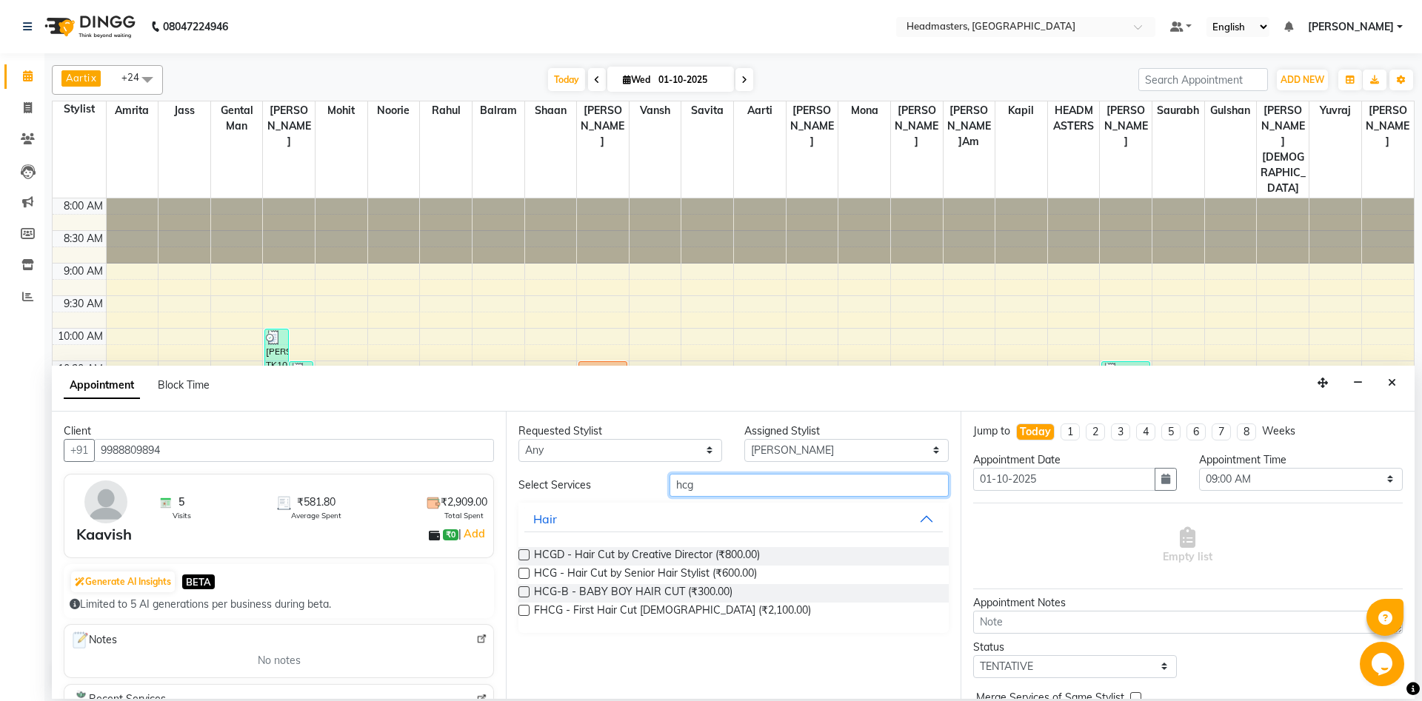
type input "hcg"
click at [913, 464] on div "Requested Stylist Any [PERSON_NAME] Amrita [PERSON_NAME] Gental Man Gulshan HEA…" at bounding box center [733, 555] width 454 height 287
click at [744, 439] on select "Selec[PERSON_NAME]li Amrit[PERSON_NAME]am Gental Man Gulshan HEADMASTER[PERSON_…" at bounding box center [846, 450] width 204 height 23
select select "60727"
click option "Shaan" at bounding box center [0, 0] width 0 height 0
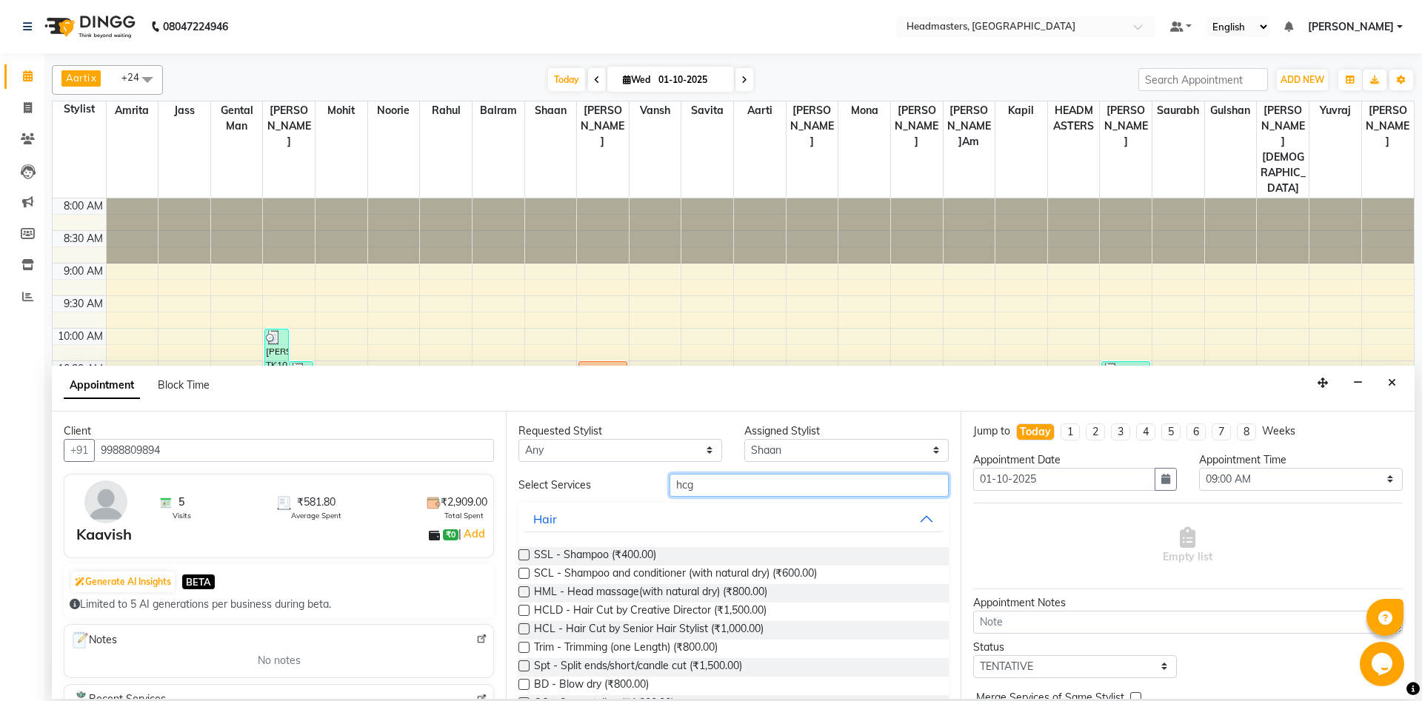
click at [746, 489] on input "hcg" at bounding box center [809, 485] width 279 height 23
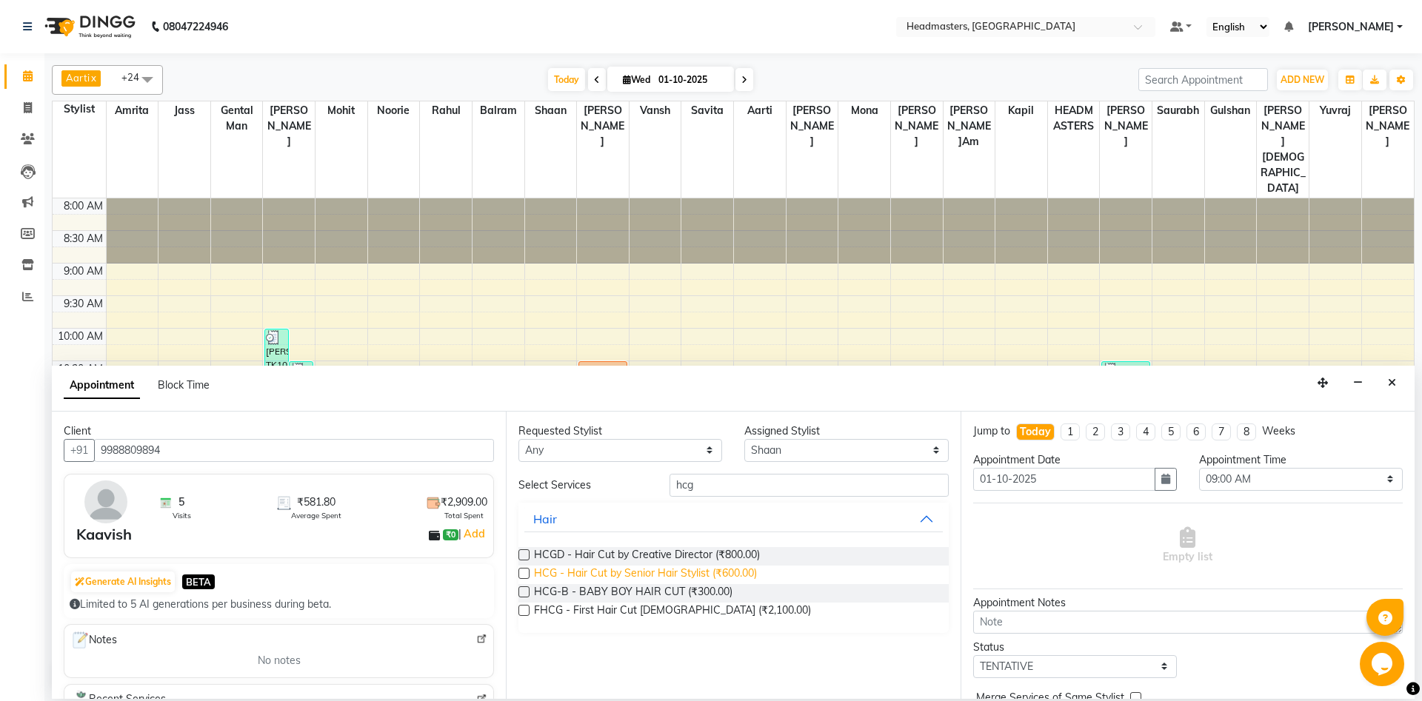
click at [713, 579] on span "HCG - Hair Cut by Senior Hair Stylist (₹600.00)" at bounding box center [645, 575] width 223 height 19
checkbox input "false"
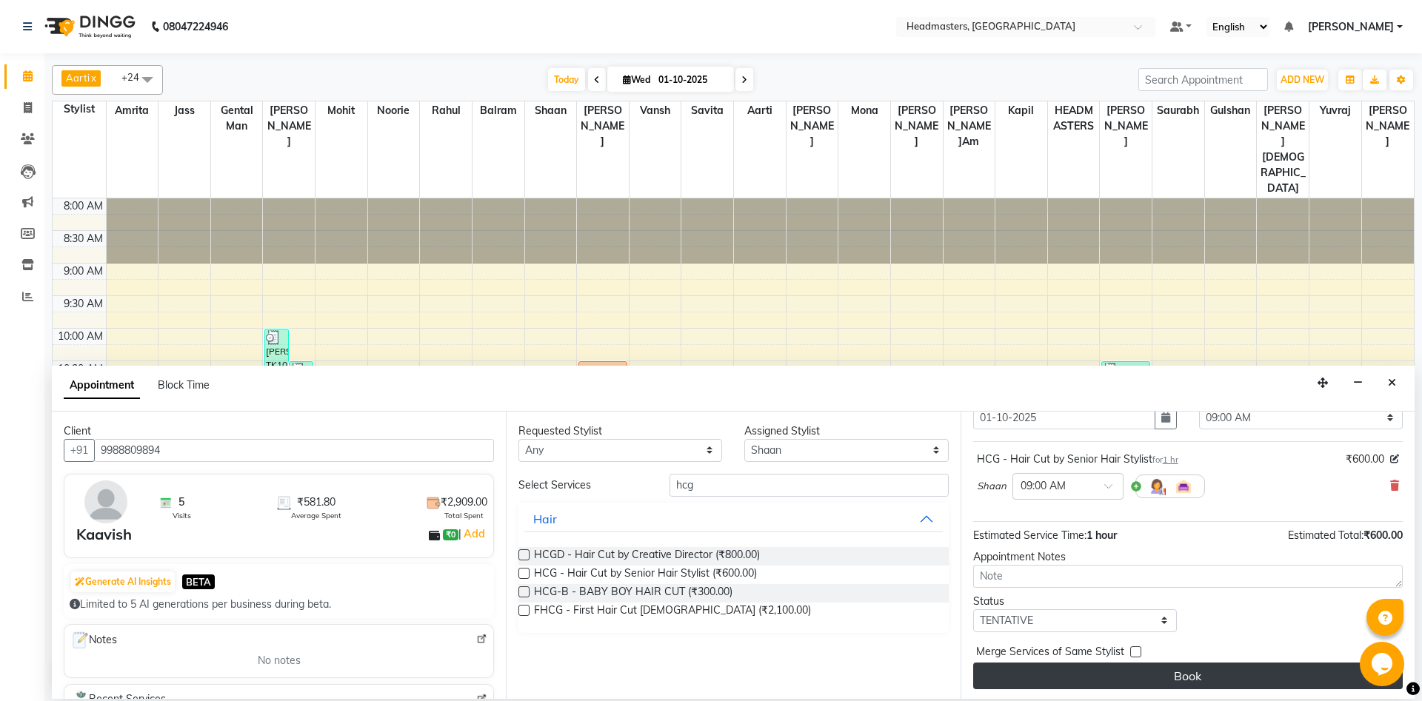
scroll to position [64, 0]
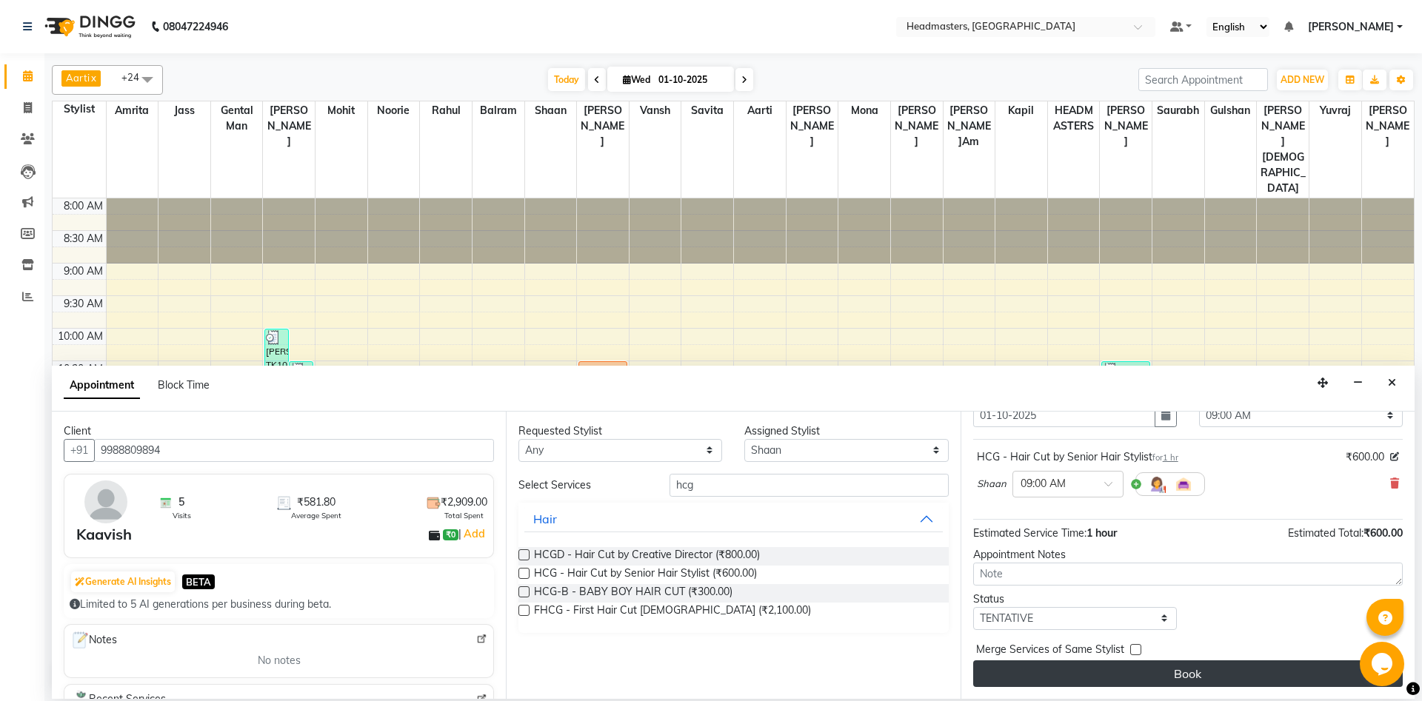
click at [1124, 678] on button "Book" at bounding box center [1188, 674] width 430 height 27
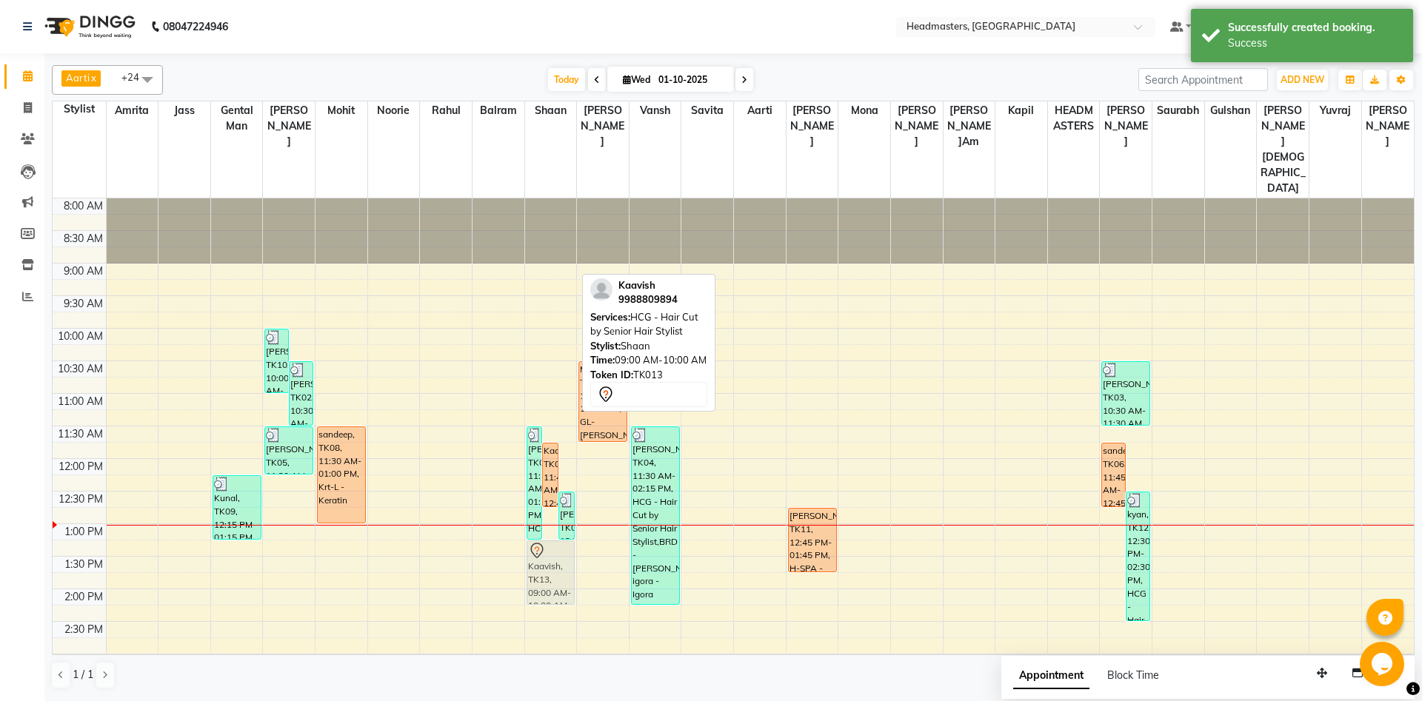
drag, startPoint x: 567, startPoint y: 266, endPoint x: 575, endPoint y: 547, distance: 281.6
click at [575, 547] on div "[PERSON_NAME], TK04, 11:30 AM-01:15 PM, HCG - Hair Cut by Senior Hair Stylist,B…" at bounding box center [551, 655] width 52 height 912
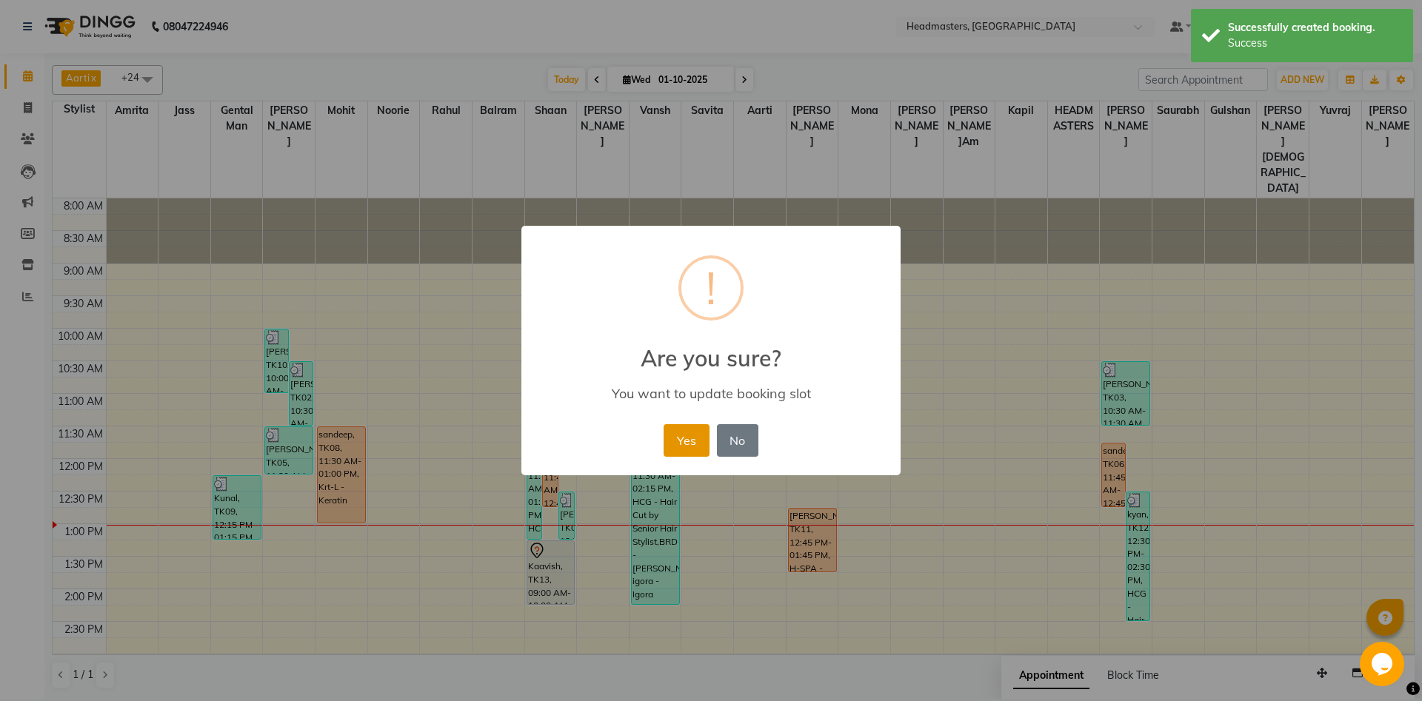
click at [696, 434] on button "Yes" at bounding box center [686, 440] width 45 height 33
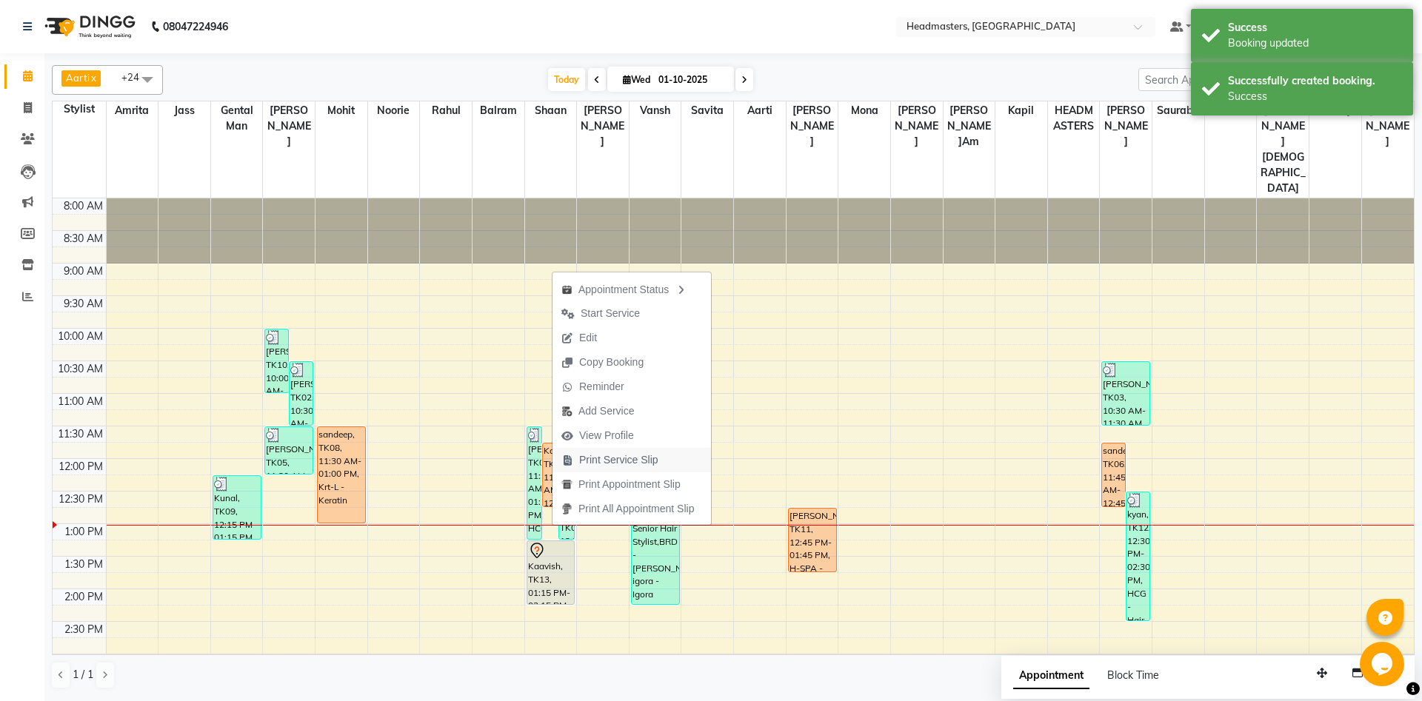
click at [640, 458] on span "Print Service Slip" at bounding box center [618, 461] width 79 height 16
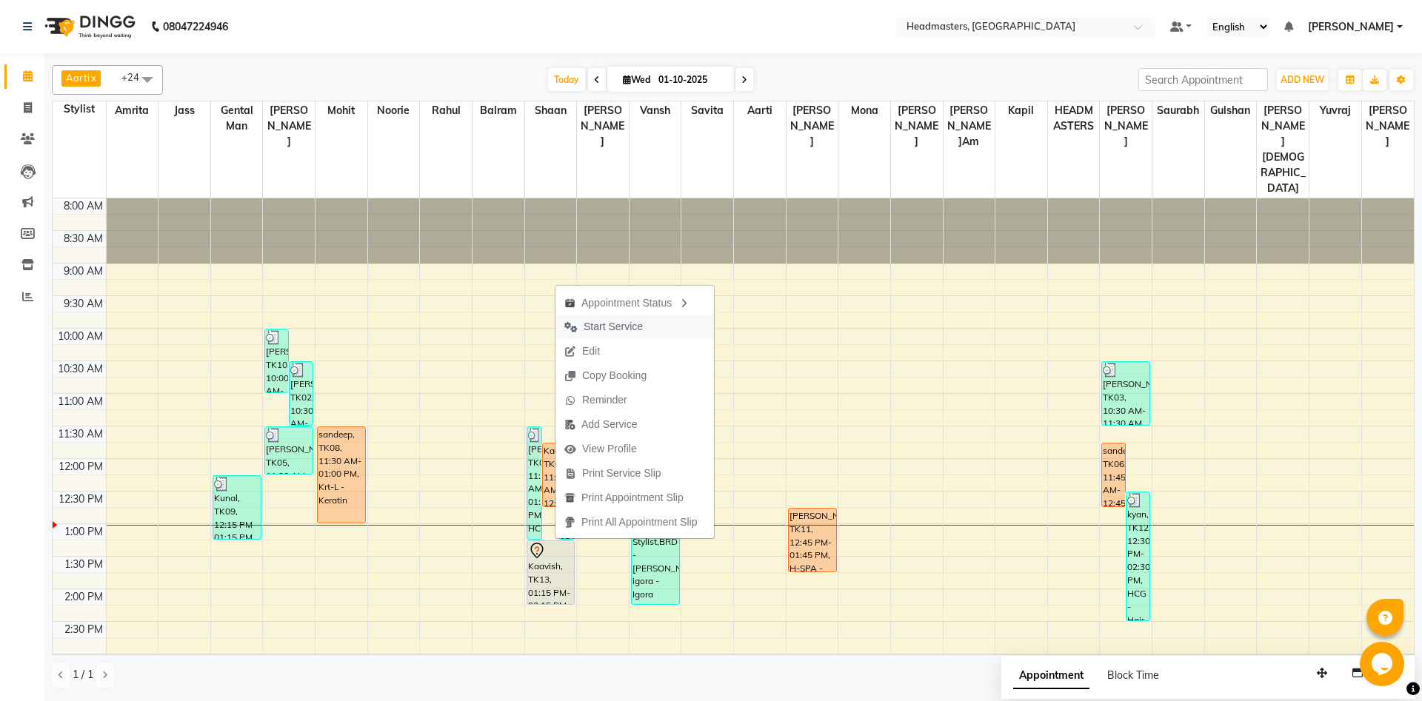
click at [662, 329] on button "Start Service" at bounding box center [635, 327] width 159 height 24
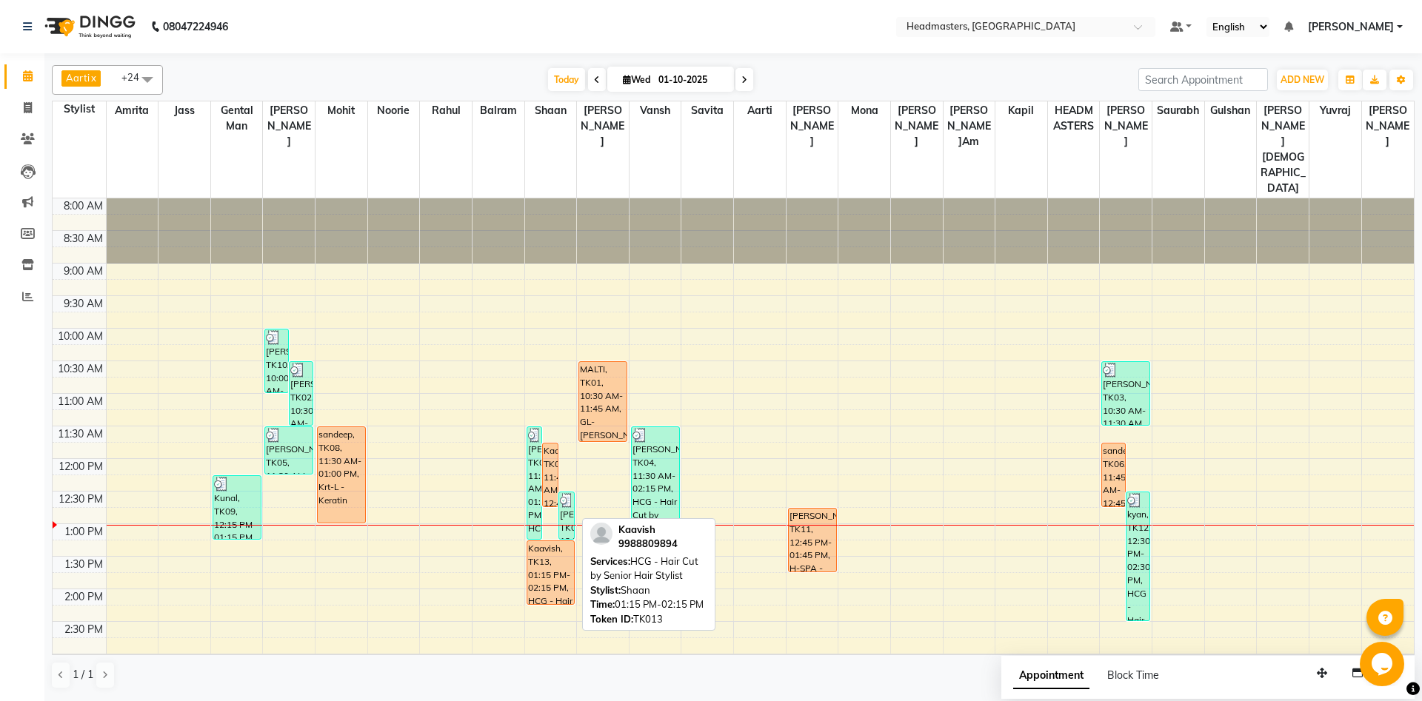
click at [558, 541] on div "Kaavish, TK13, 01:15 PM-02:15 PM, HCG - Hair Cut by Senior Hair Stylist" at bounding box center [550, 572] width 47 height 63
select select "1"
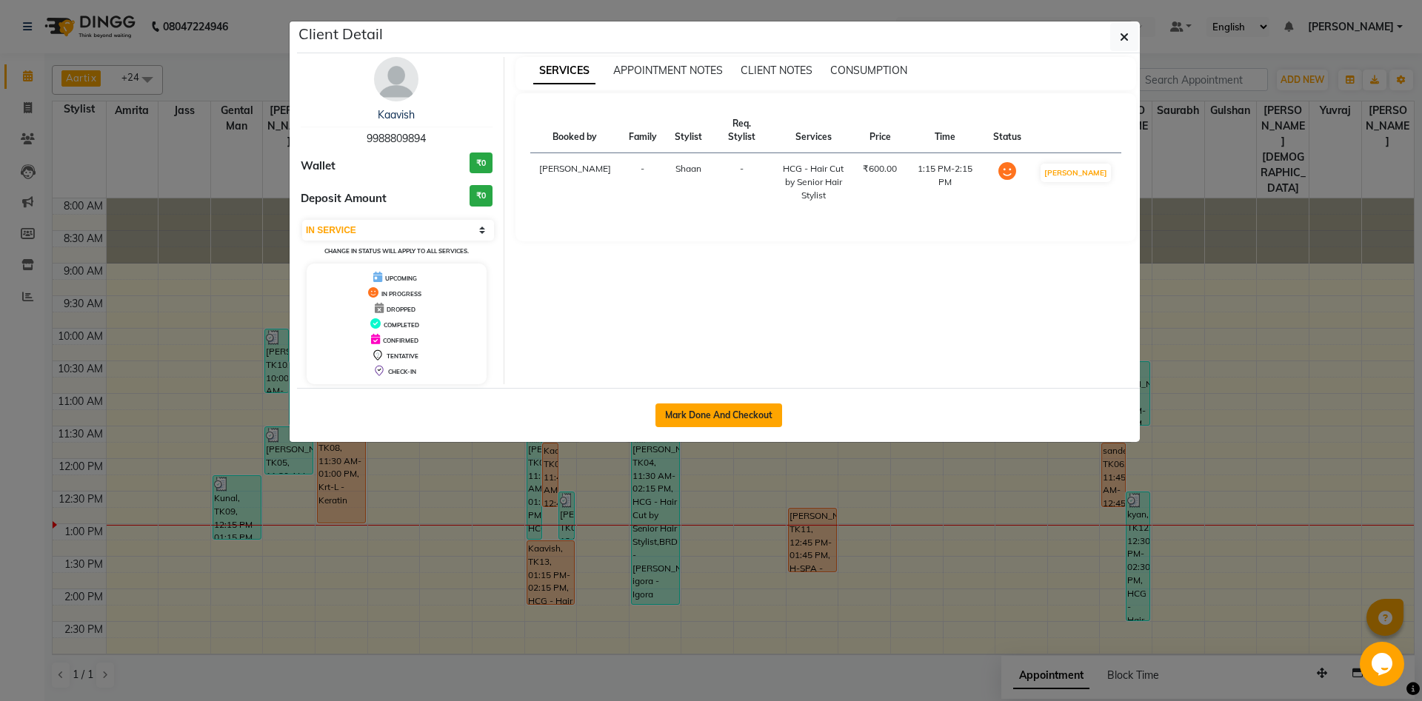
click at [717, 418] on button "Mark Done And Checkout" at bounding box center [719, 416] width 127 height 24
select select "service"
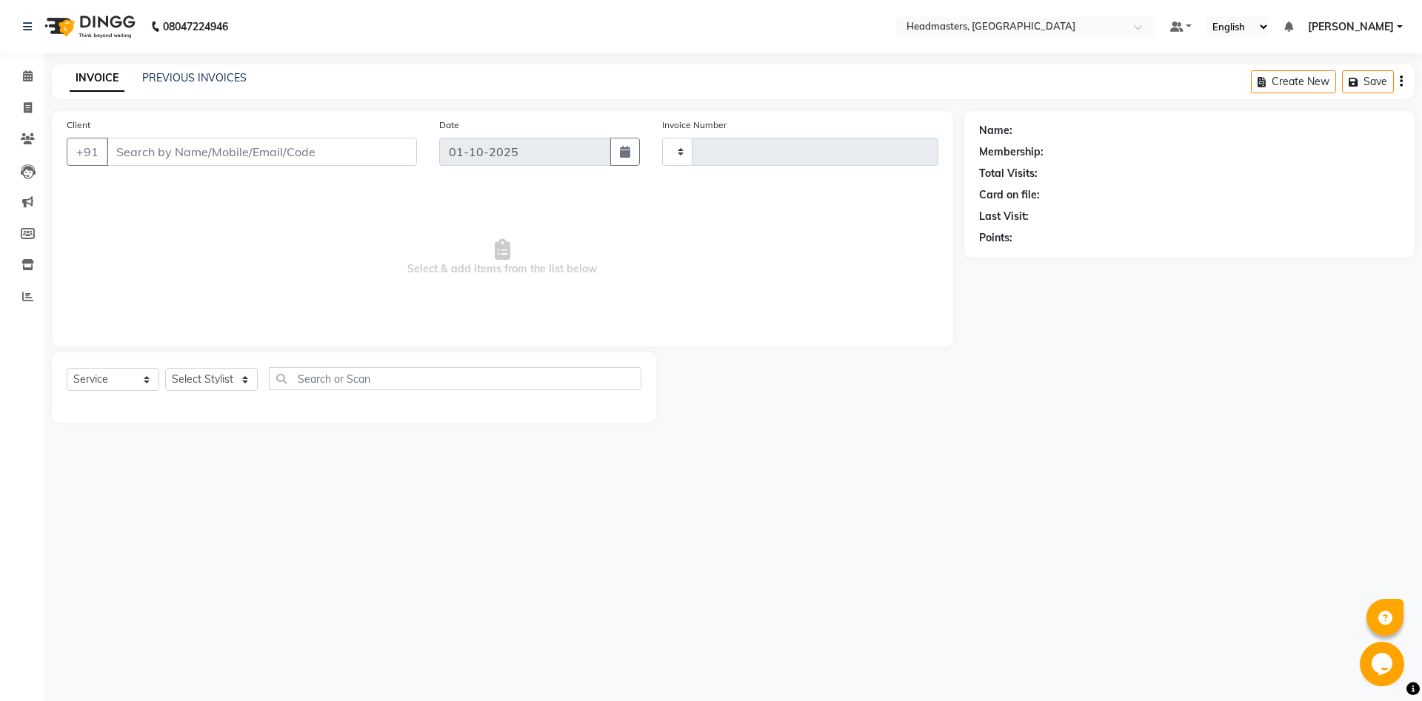
type input "6898"
select select "7130"
type input "9988809894"
select select "60727"
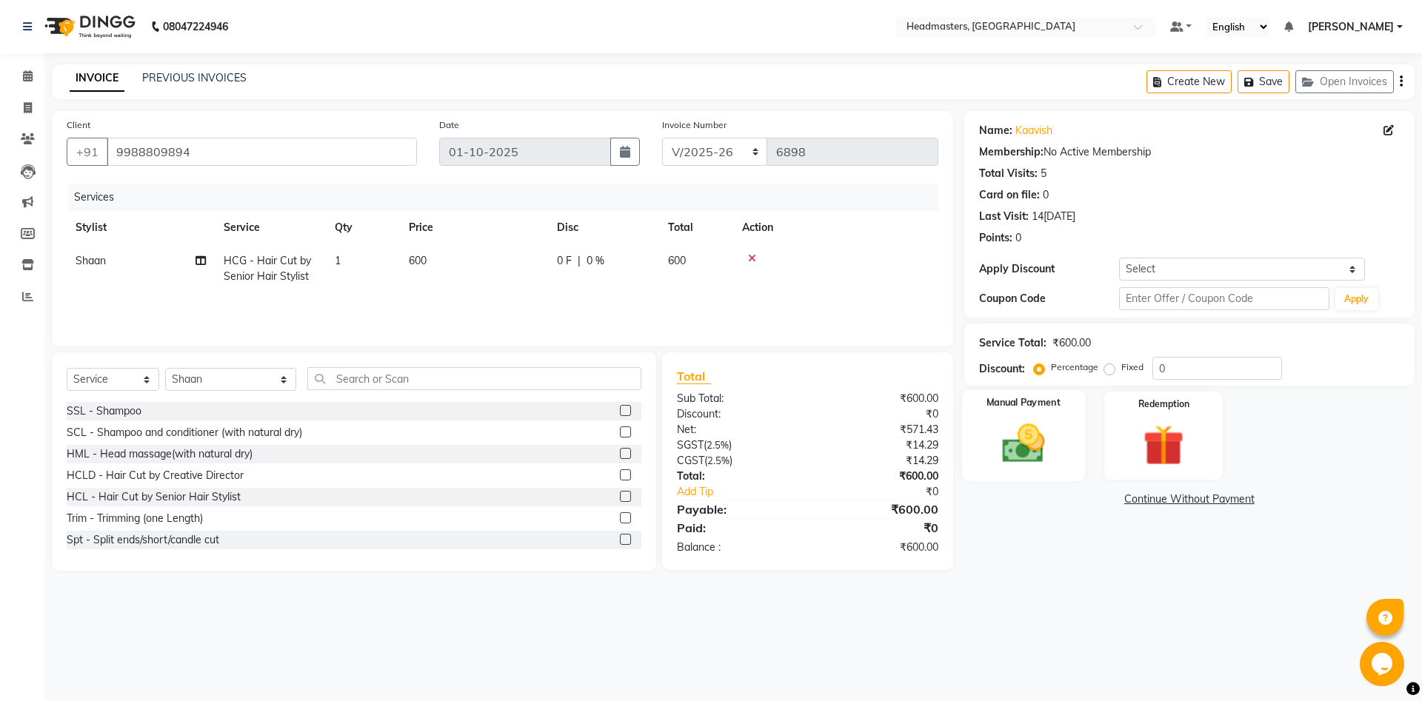
click at [998, 453] on img at bounding box center [1023, 443] width 69 height 49
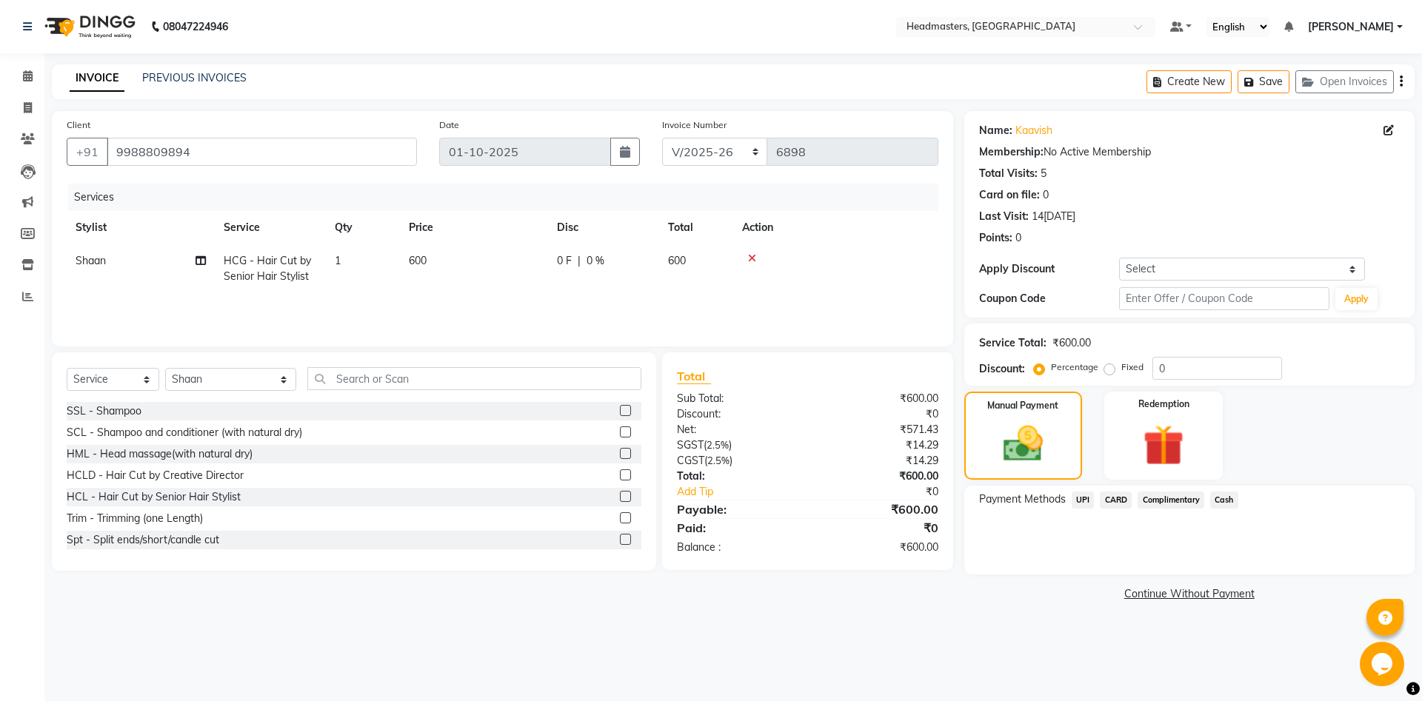
click at [1230, 506] on span "Cash" at bounding box center [1224, 500] width 28 height 17
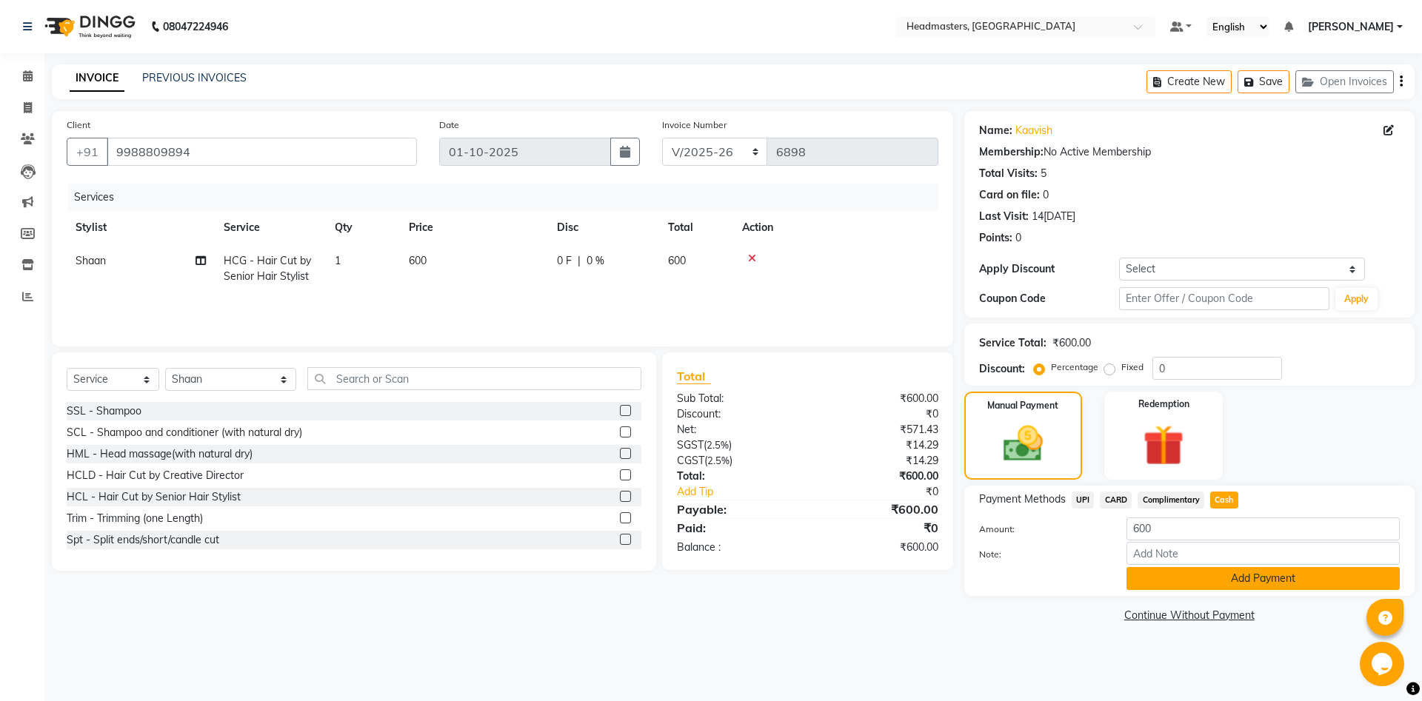
click at [1221, 581] on button "Add Payment" at bounding box center [1263, 578] width 273 height 23
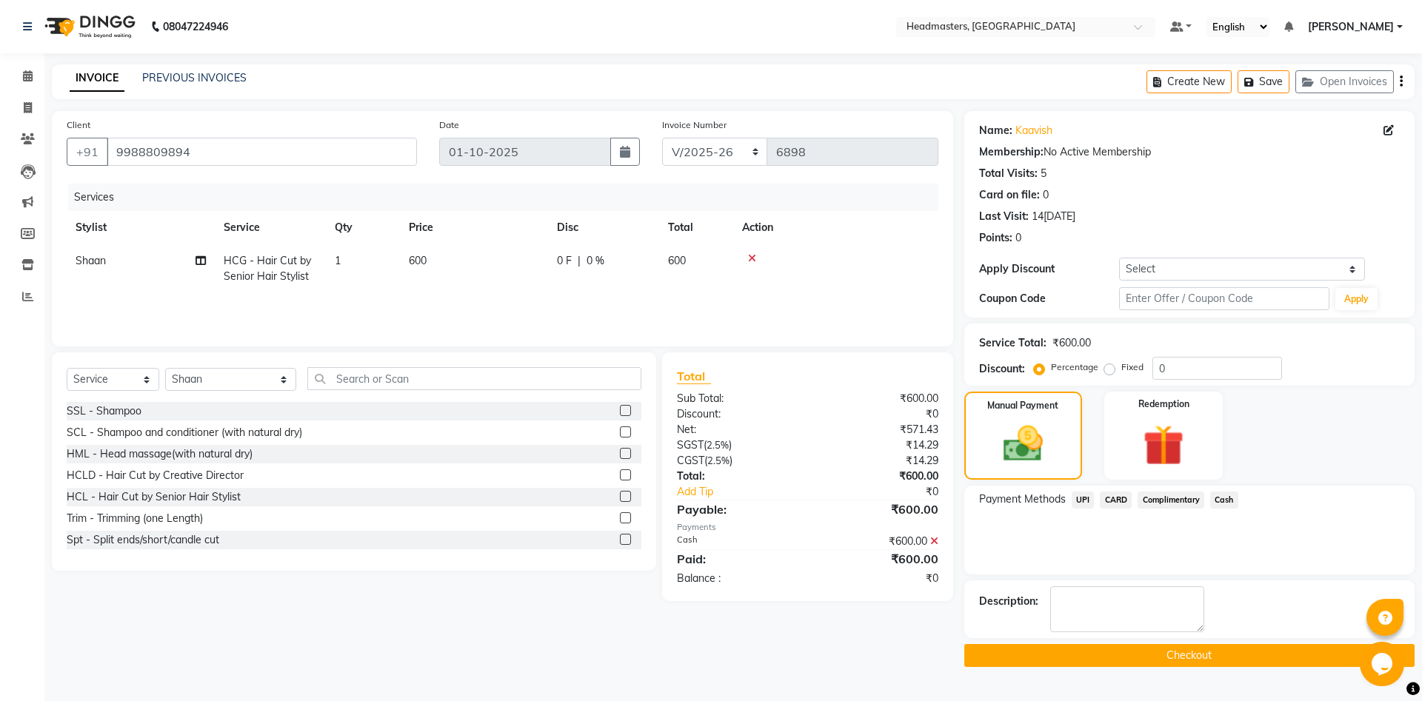
click at [1135, 653] on button "Checkout" at bounding box center [1189, 655] width 450 height 23
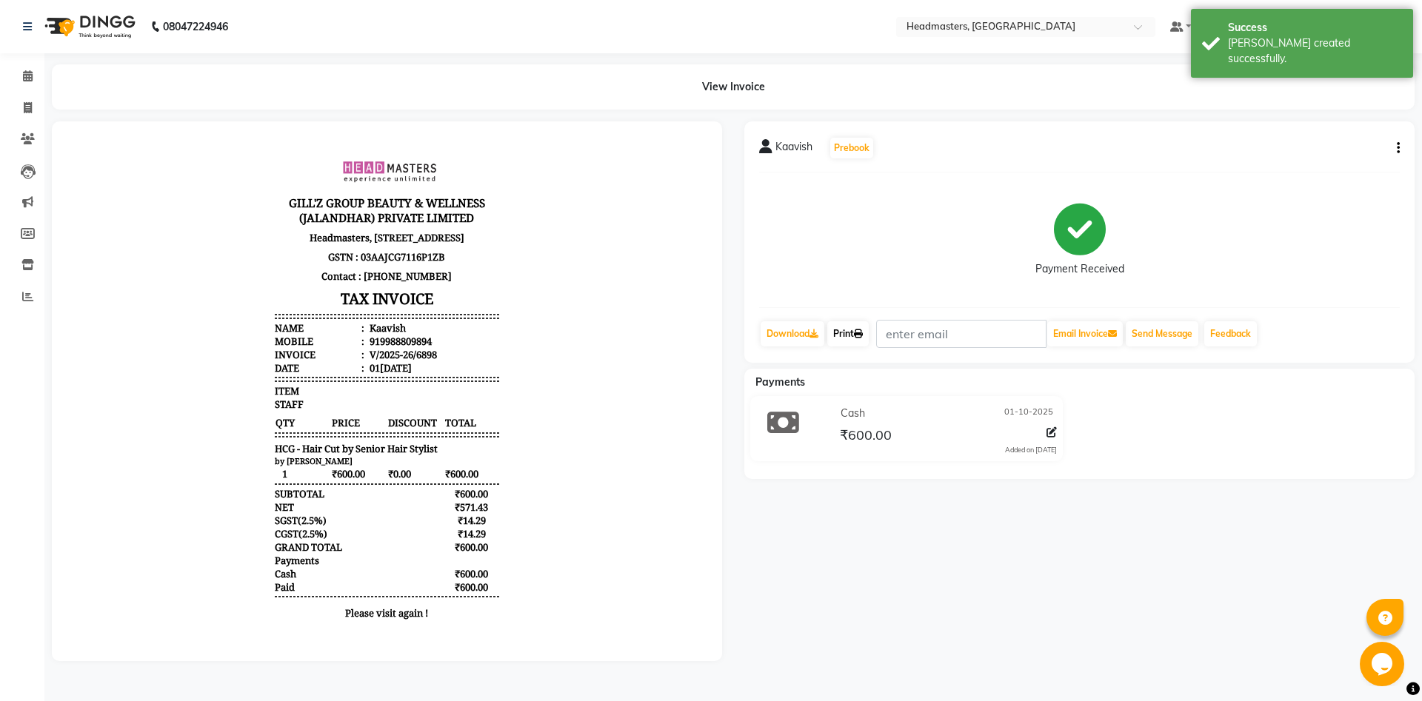
click at [858, 330] on link "Print" at bounding box center [847, 333] width 41 height 25
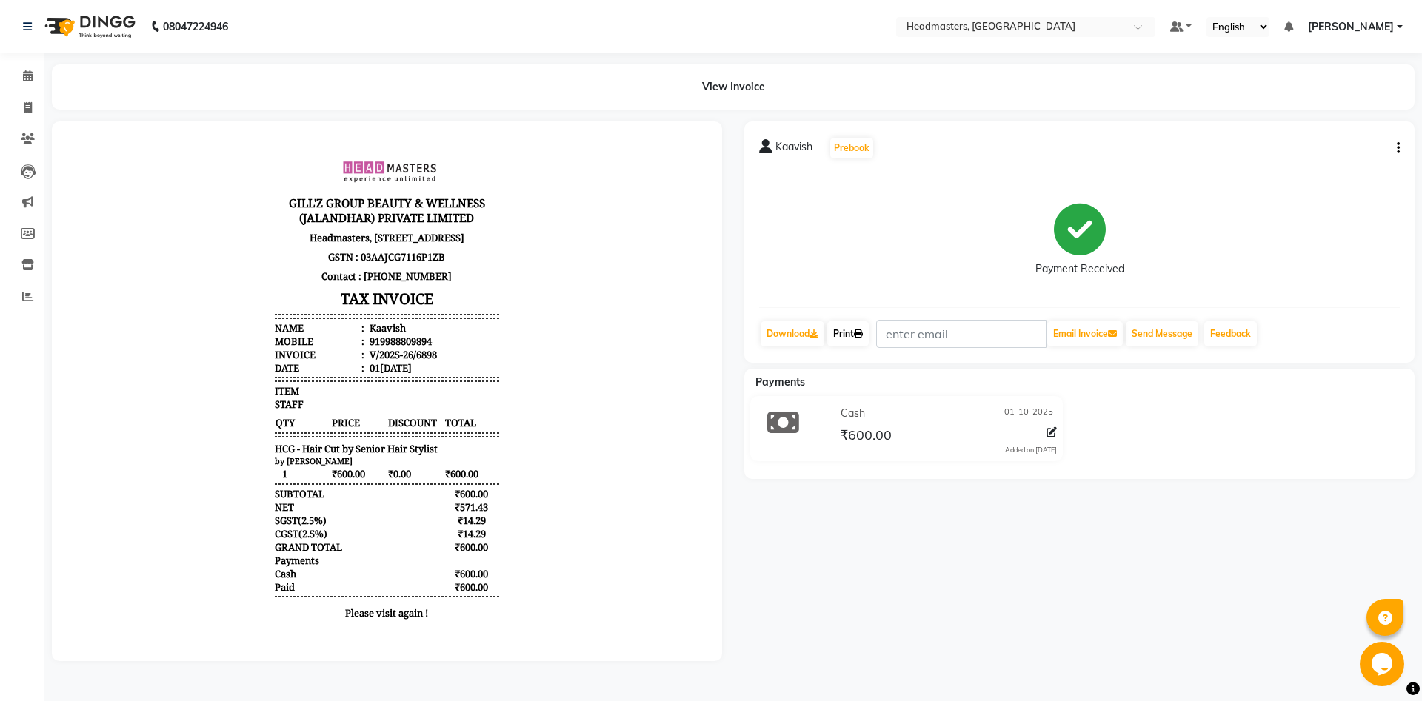
click at [858, 327] on link "Print" at bounding box center [847, 333] width 41 height 25
click at [21, 79] on span at bounding box center [28, 76] width 26 height 17
